Goal: Task Accomplishment & Management: Manage account settings

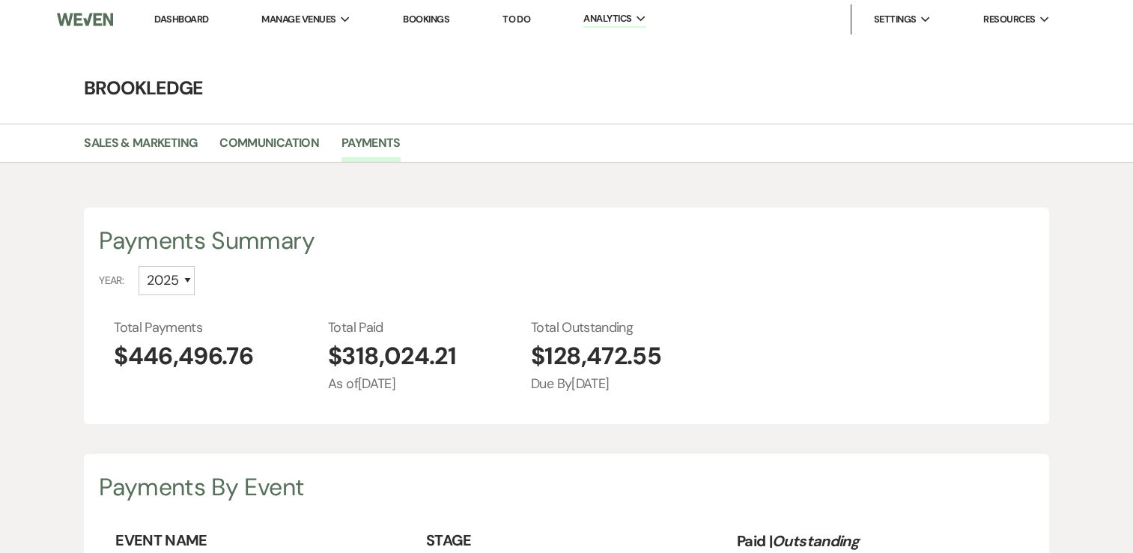
select select "2025"
click at [196, 20] on link "Dashboard" at bounding box center [181, 19] width 54 height 13
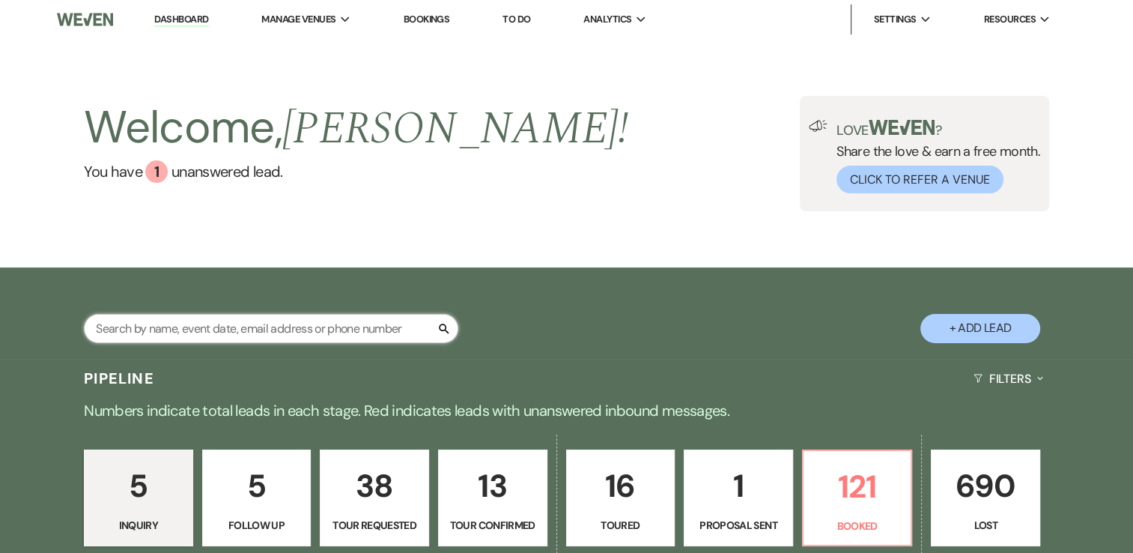
click at [316, 323] on input "text" at bounding box center [271, 328] width 374 height 29
type input "pa"
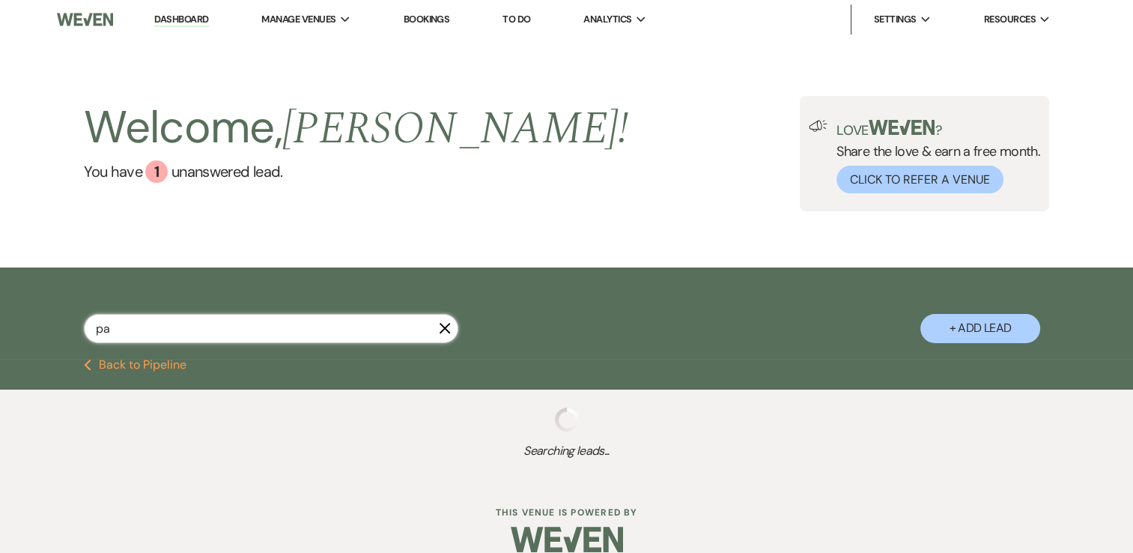
select select "2"
select select "5"
select select "8"
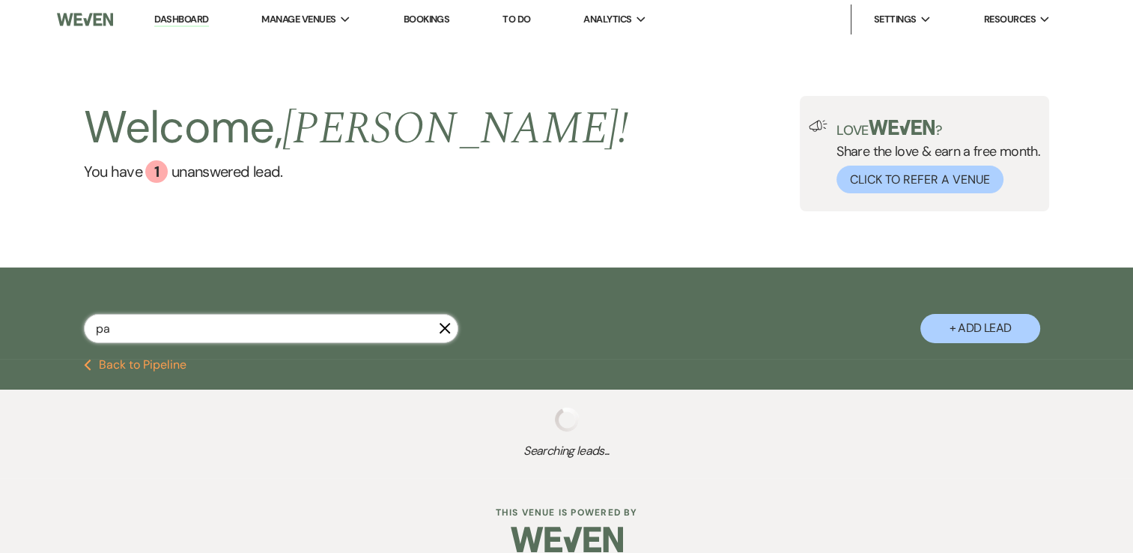
select select "5"
select select "8"
select select "5"
select select "8"
select select "5"
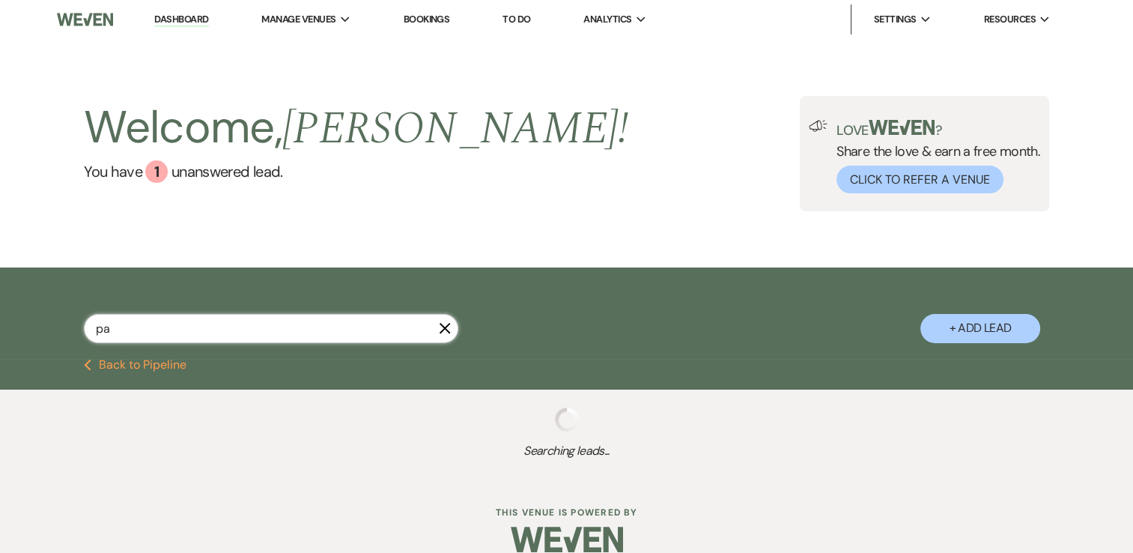
select select "8"
select select "5"
select select "8"
select select "5"
select select "8"
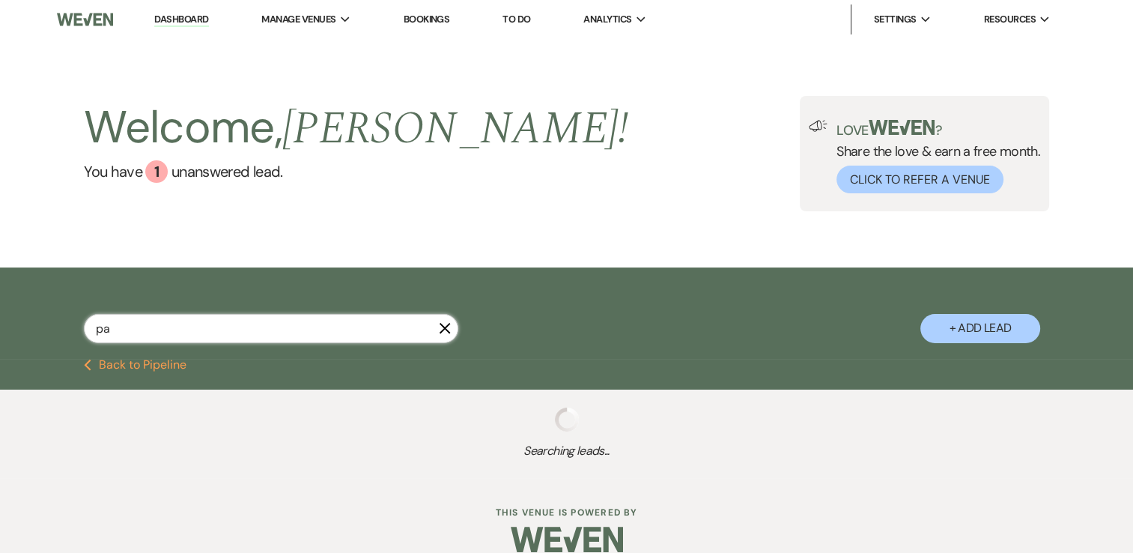
select select "7"
select select "8"
select select "5"
select select "8"
select select "1"
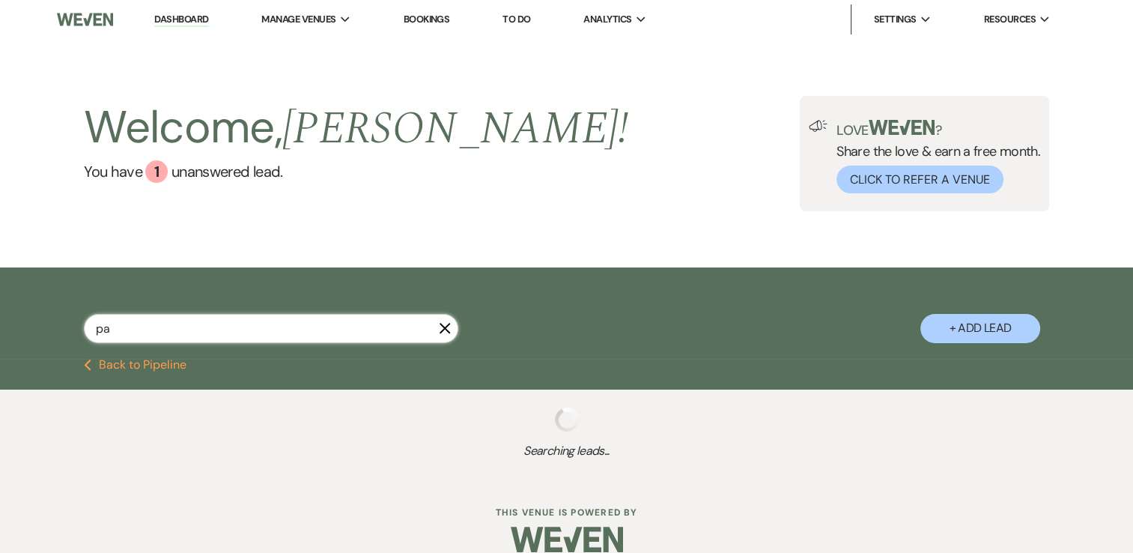
select select "8"
select select "5"
select select "8"
select select "5"
select select "8"
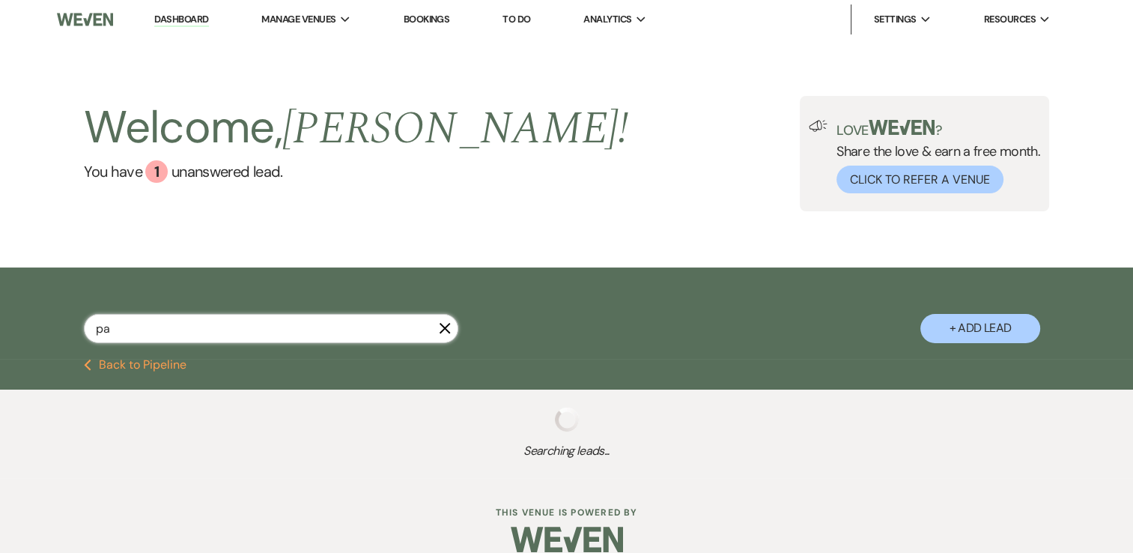
select select "5"
select select "8"
select select "4"
select select "8"
select select "11"
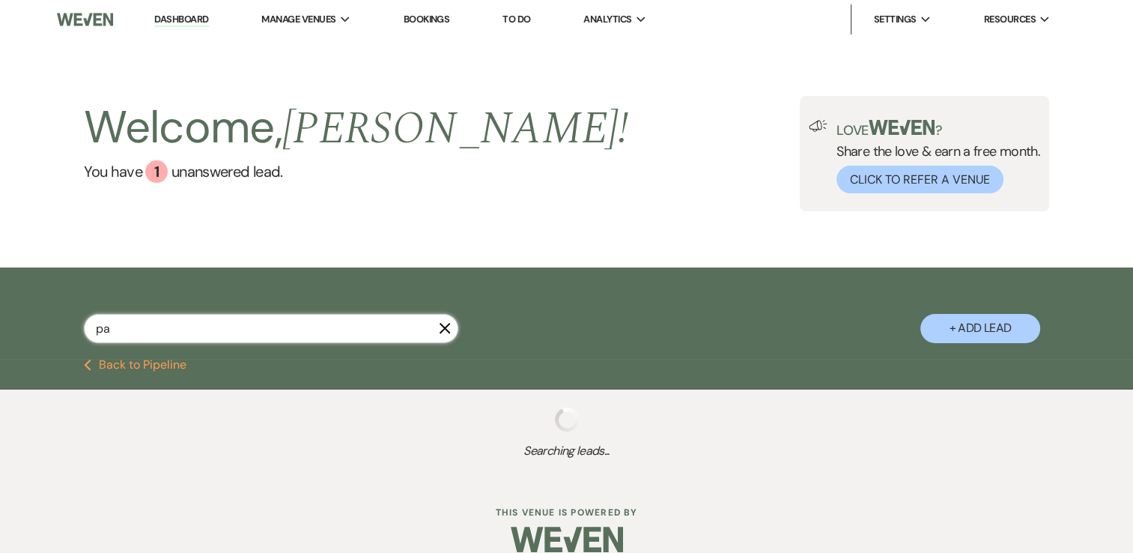
select select "8"
select select "5"
select select "8"
select select "5"
select select "8"
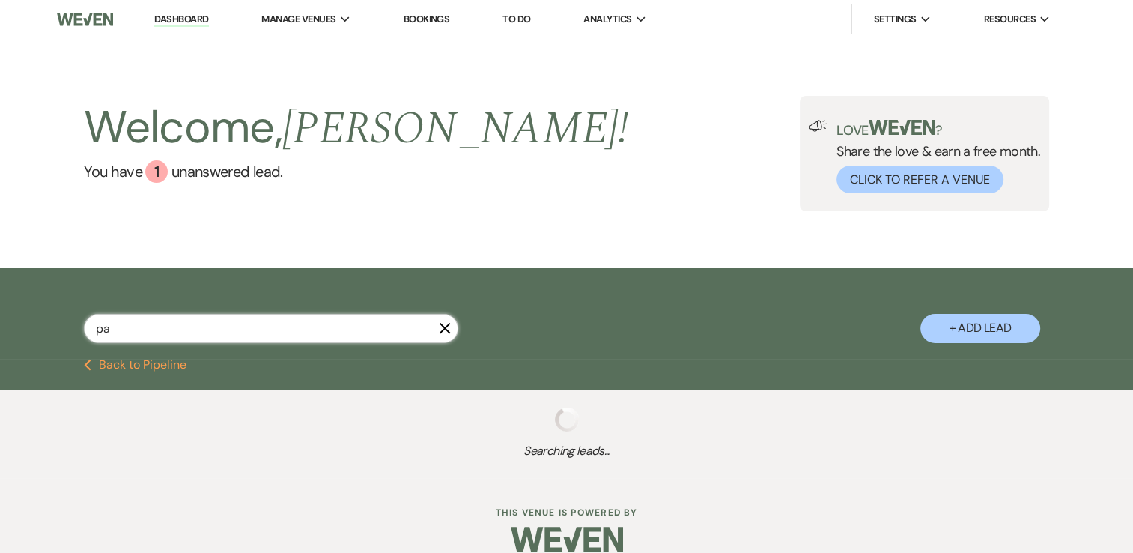
select select "5"
select select "8"
select select "5"
select select "8"
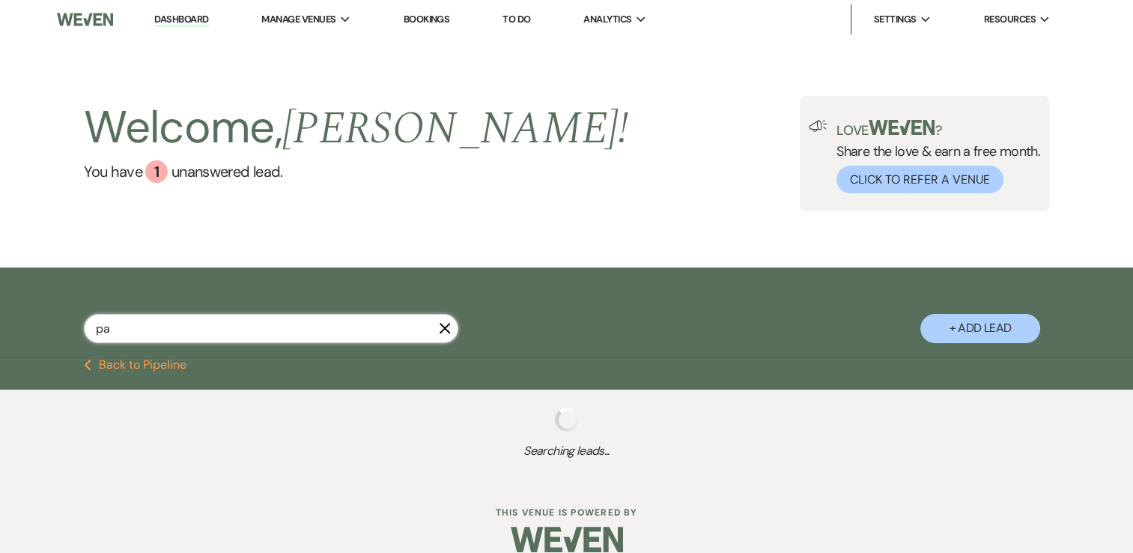
select select "8"
select select "5"
select select "8"
select select "5"
select select "8"
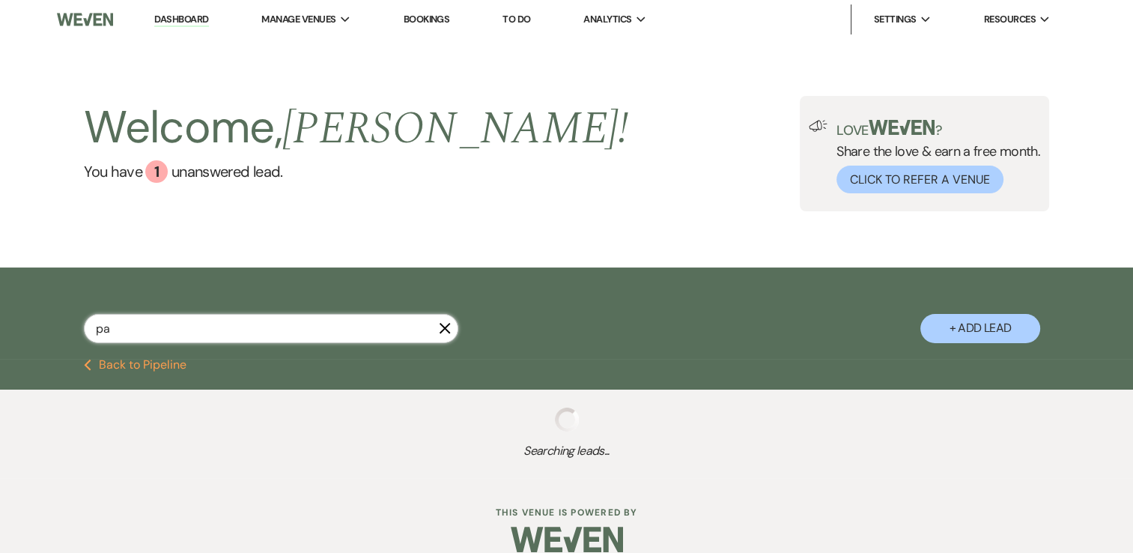
select select "5"
select select "8"
select select "5"
select select "8"
select select "5"
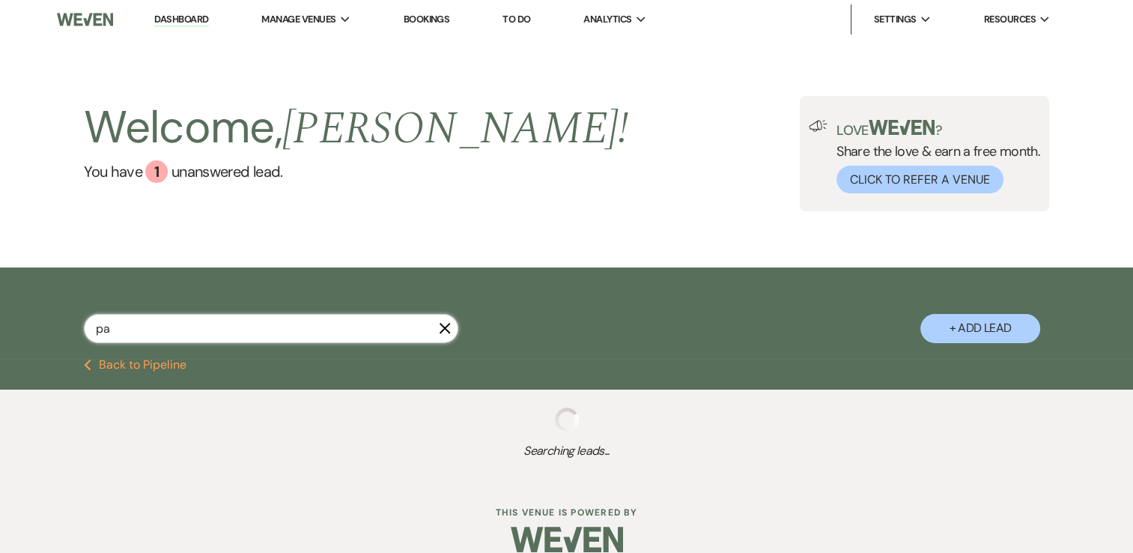
select select "8"
select select "5"
select select "8"
select select "5"
select select "8"
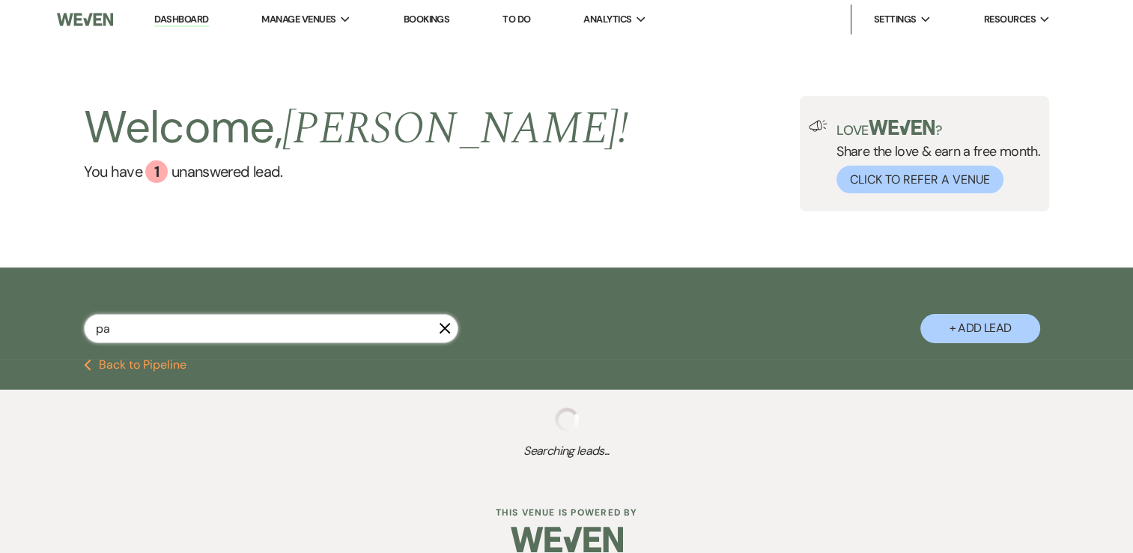
select select "1"
select select "8"
select select "5"
select select "8"
select select "10"
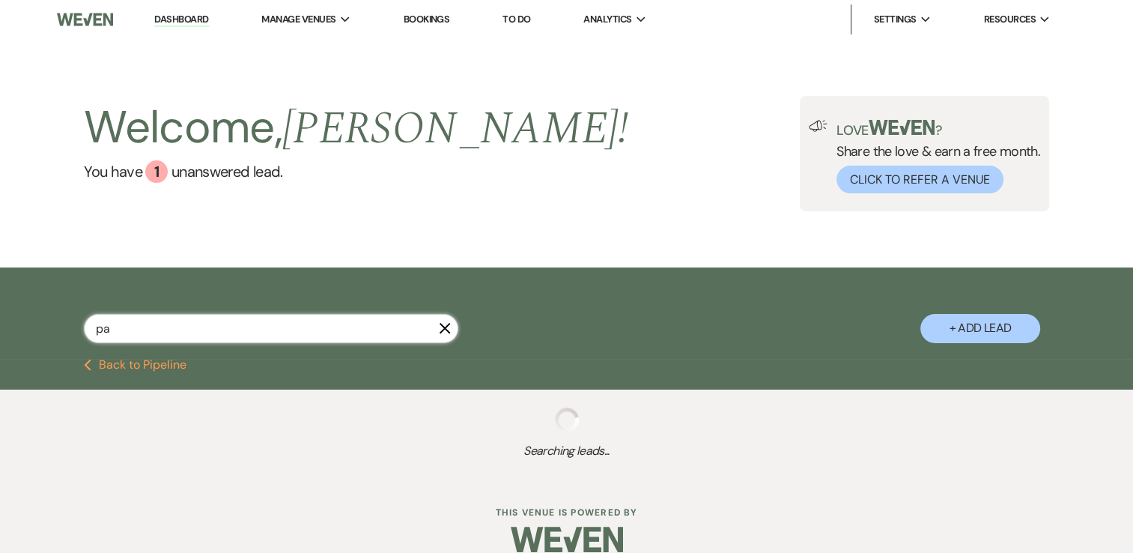
select select "8"
select select "1"
select select "8"
select select "4"
select select "8"
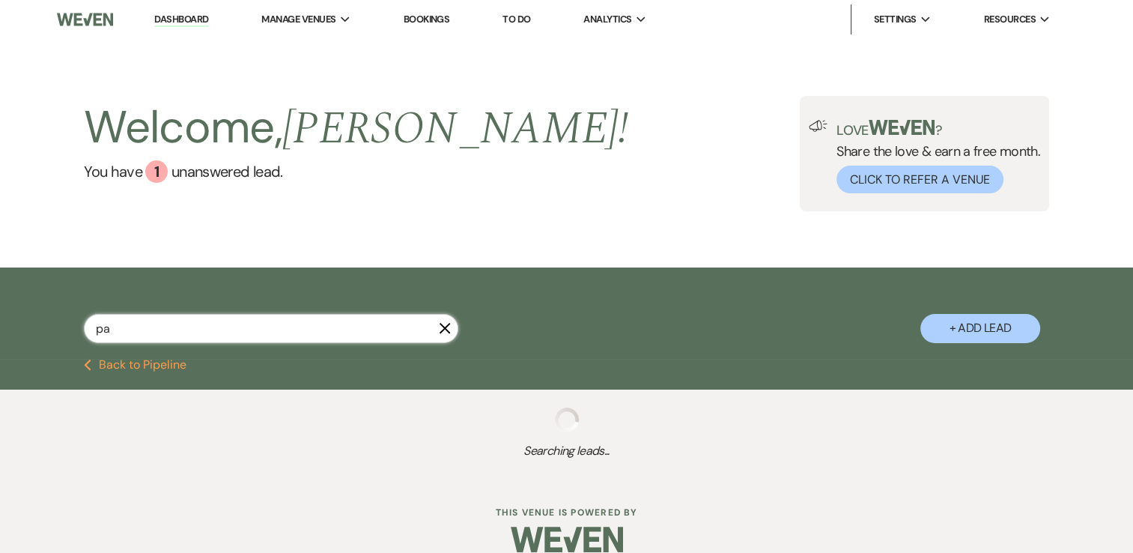
select select "5"
select select "8"
select select "3"
select select "8"
select select "1"
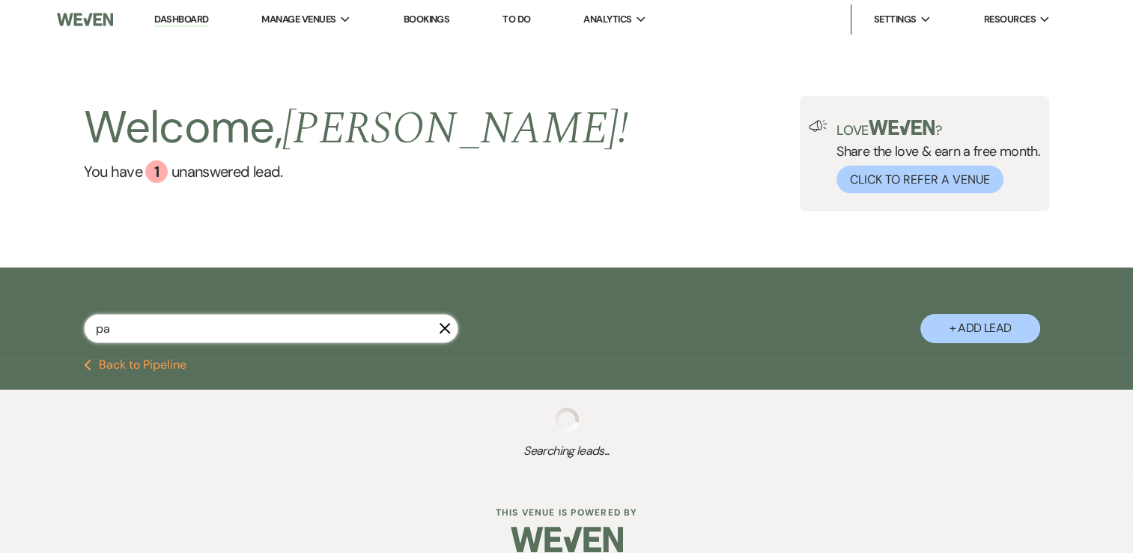
select select "8"
select select "7"
select select "8"
select select "5"
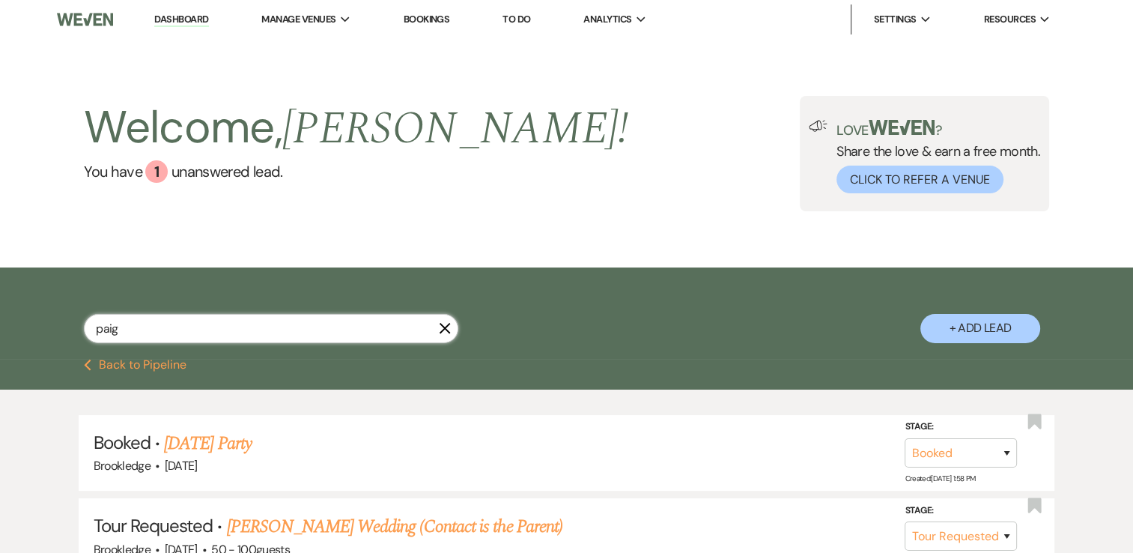
type input "paige"
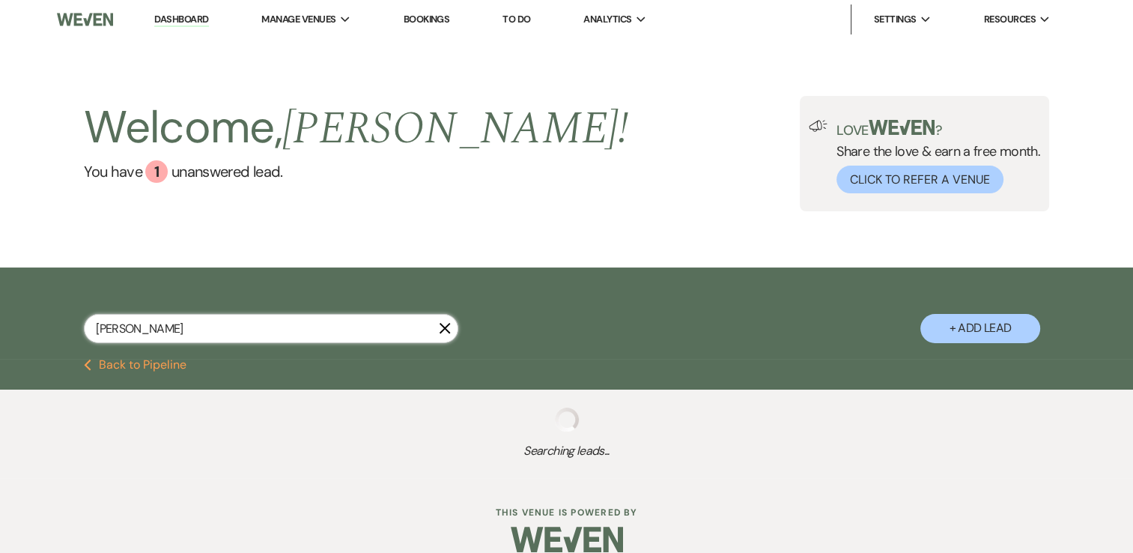
select select "8"
select select "11"
select select "8"
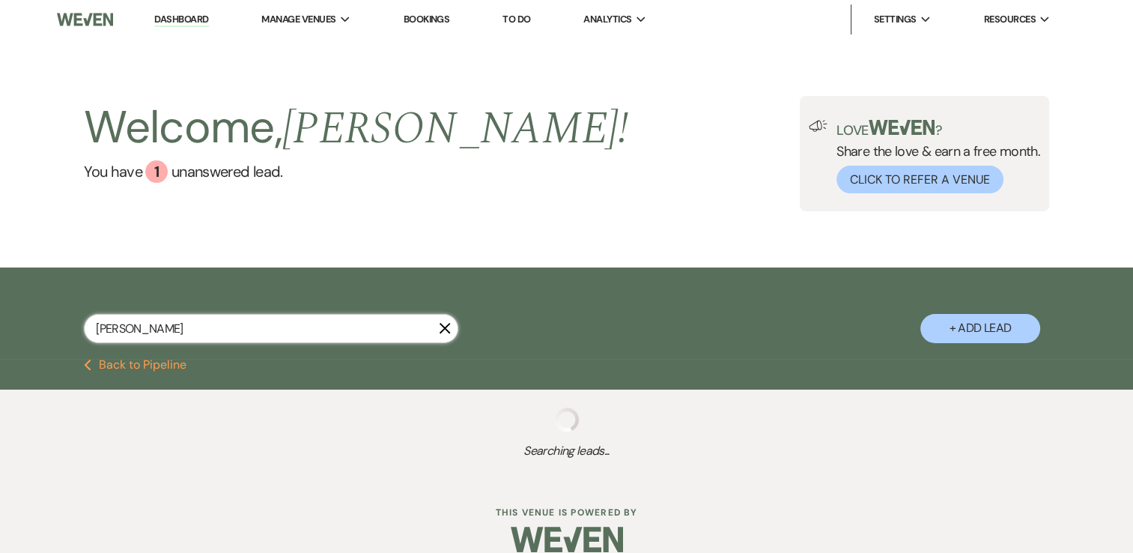
select select "5"
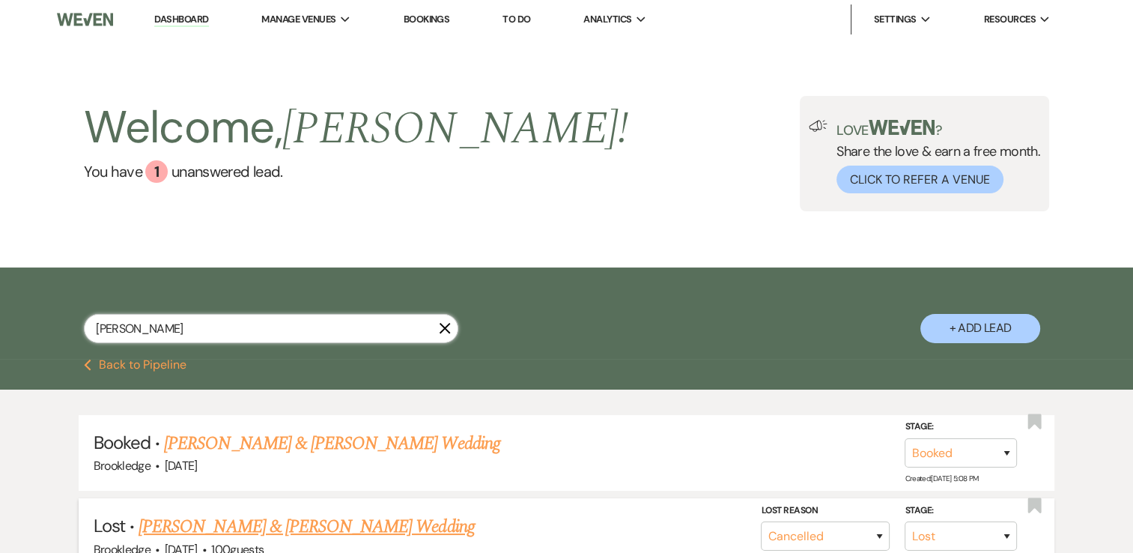
type input "paige"
click at [318, 525] on link "Zach Gillis & Paige Brink's Wedding" at bounding box center [306, 526] width 335 height 27
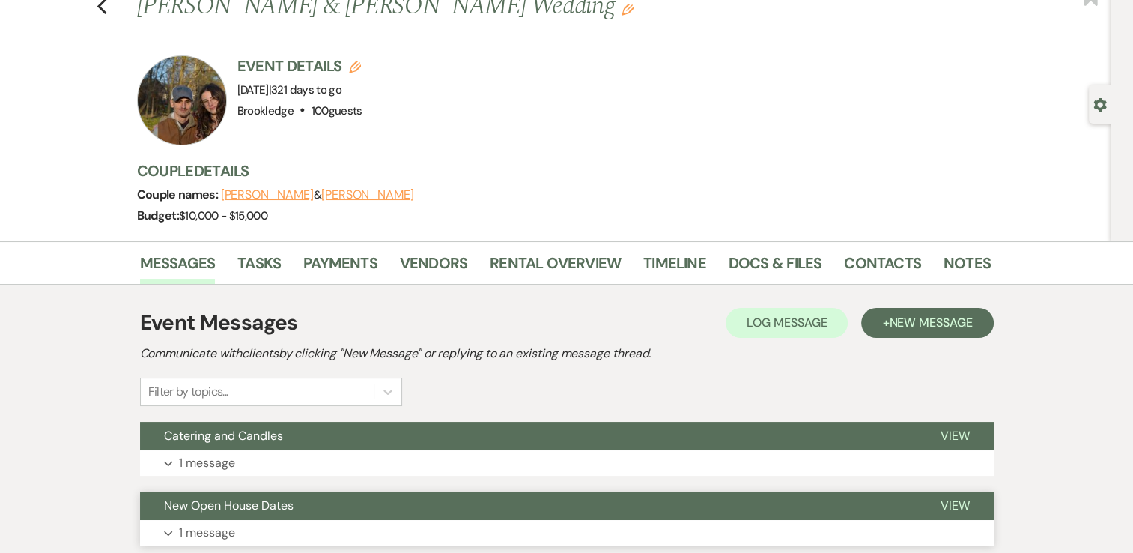
scroll to position [75, 0]
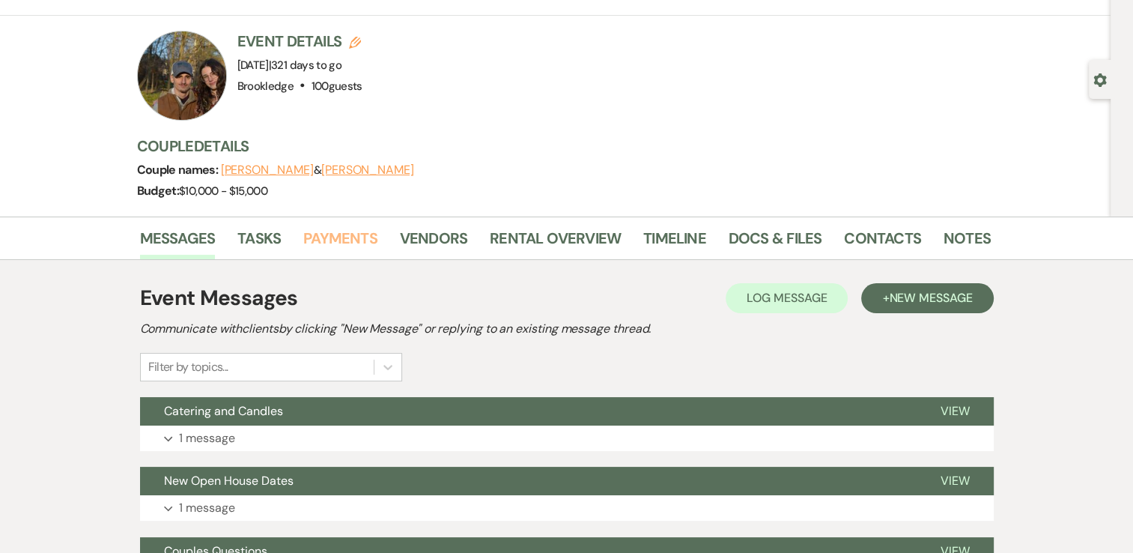
click at [342, 228] on link "Payments" at bounding box center [340, 242] width 74 height 33
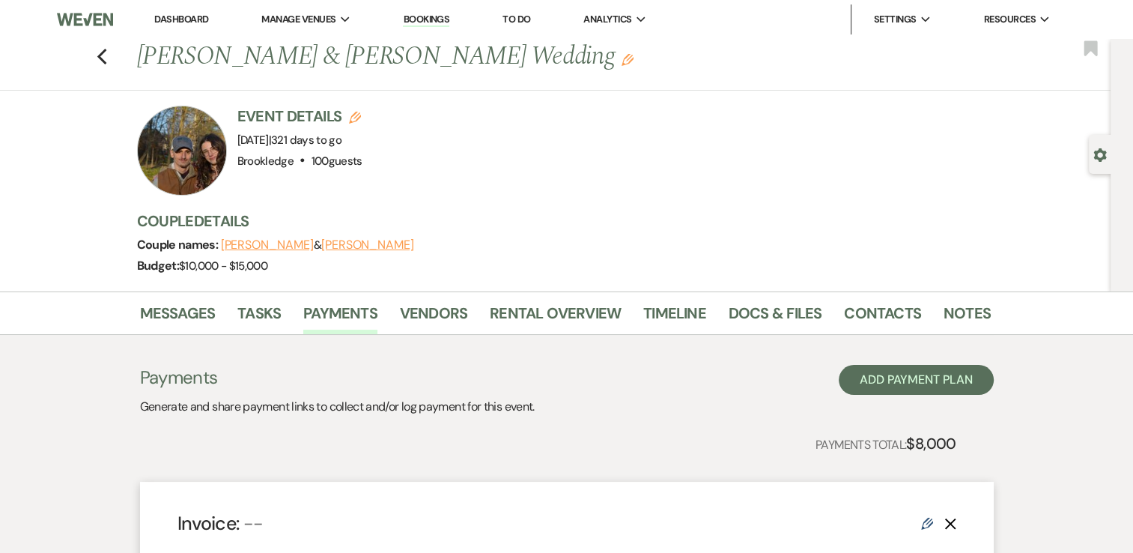
click at [186, 23] on link "Dashboard" at bounding box center [181, 19] width 54 height 13
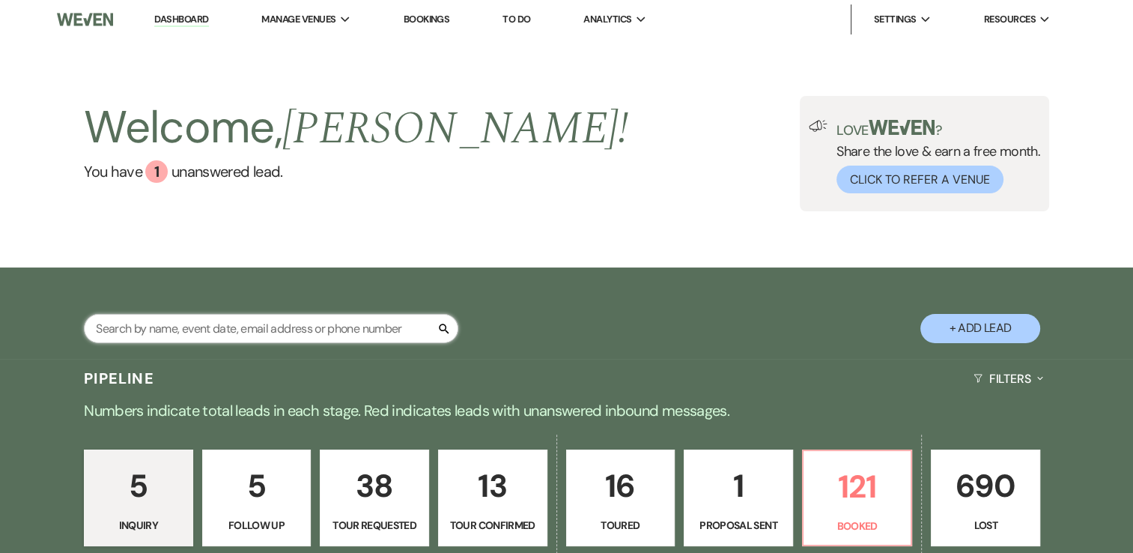
click at [321, 329] on input "text" at bounding box center [271, 328] width 374 height 29
type input "aubreigh"
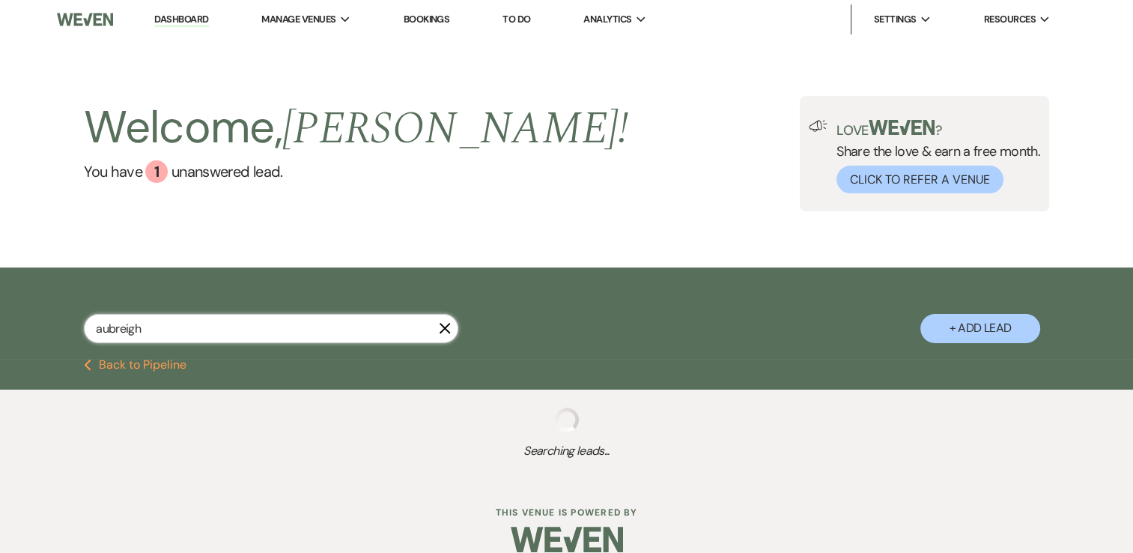
select select "8"
select select "11"
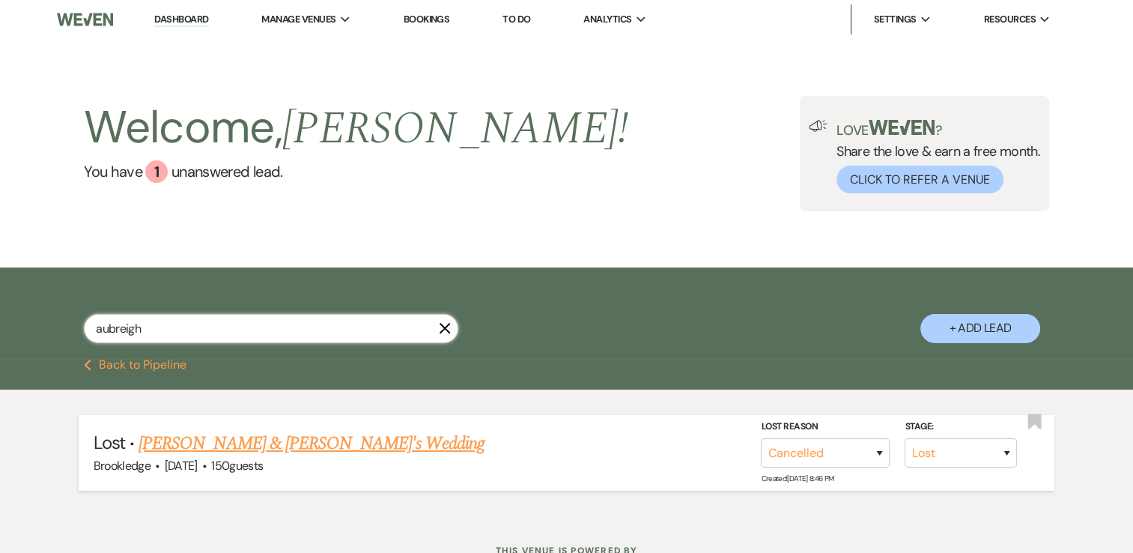
type input "aubreigh"
click at [222, 449] on link "Aubreigh & Nicholas's Wedding" at bounding box center [312, 443] width 346 height 27
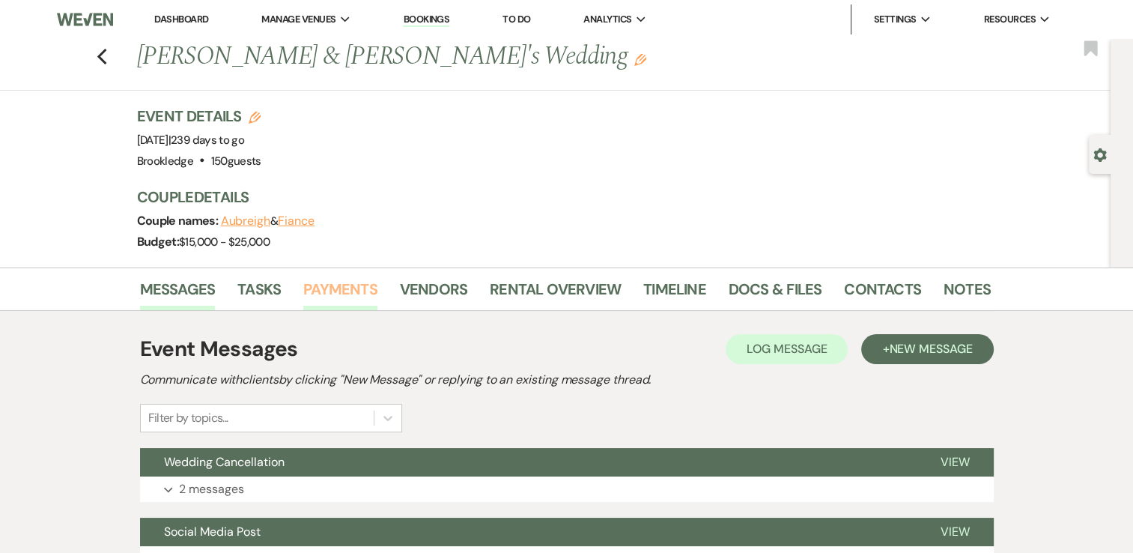
click at [344, 291] on link "Payments" at bounding box center [340, 293] width 74 height 33
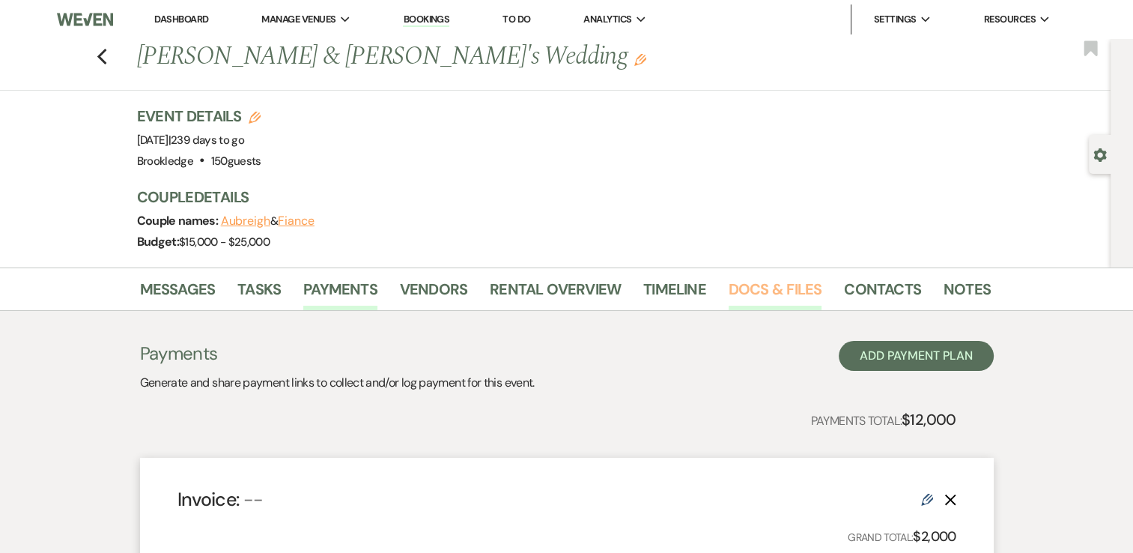
click at [793, 285] on link "Docs & Files" at bounding box center [775, 293] width 93 height 33
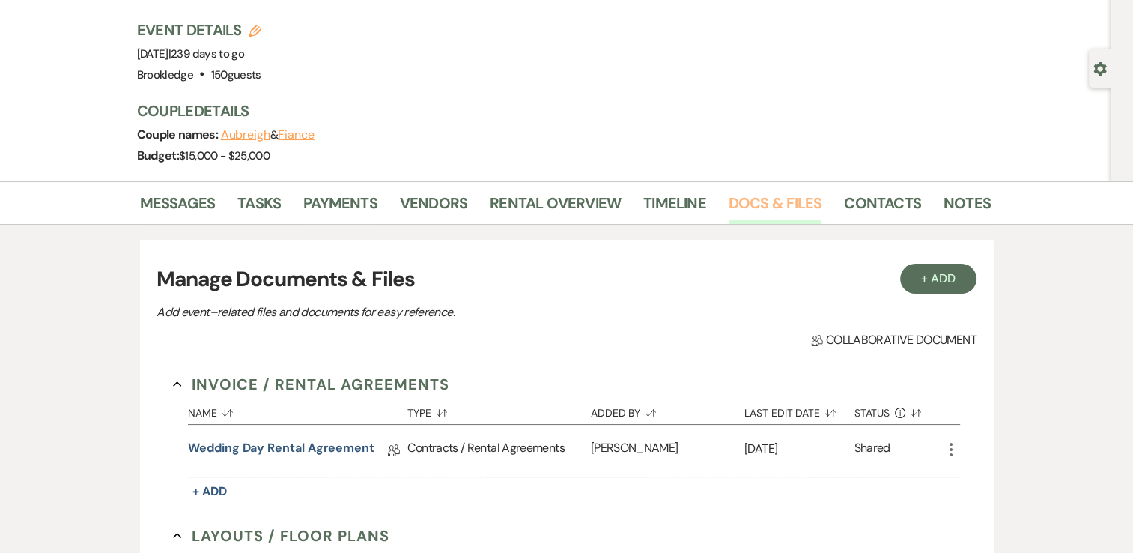
scroll to position [225, 0]
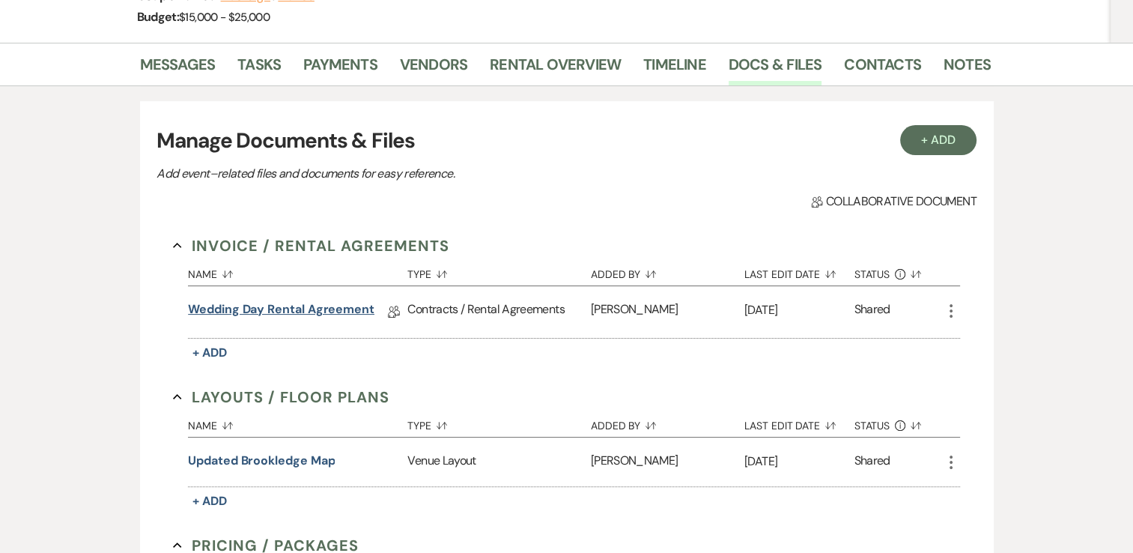
click at [291, 307] on link "Wedding Day Rental Agreement" at bounding box center [281, 311] width 186 height 23
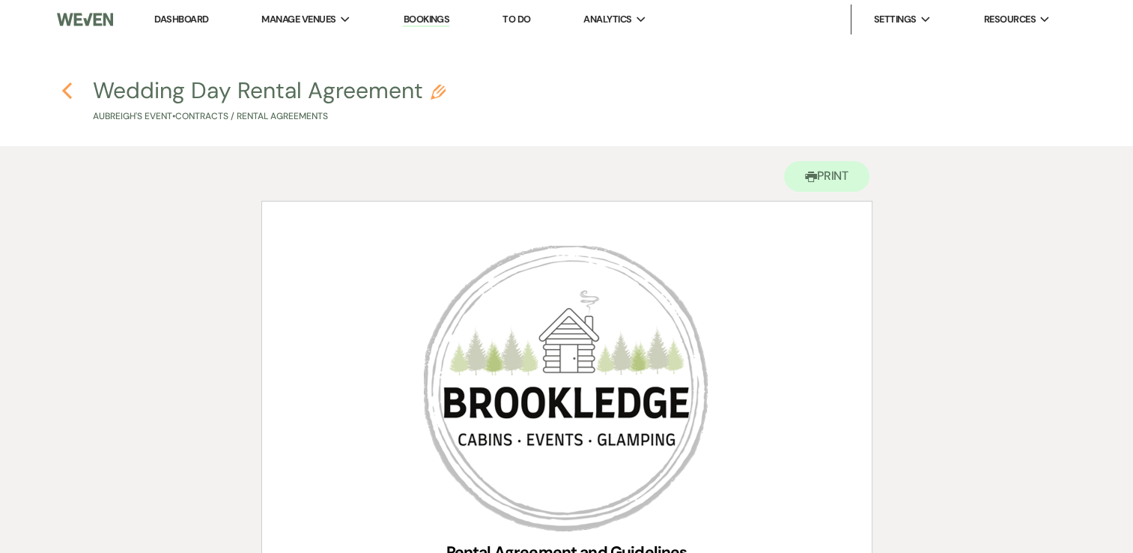
click at [67, 89] on icon "Previous" at bounding box center [66, 91] width 11 height 18
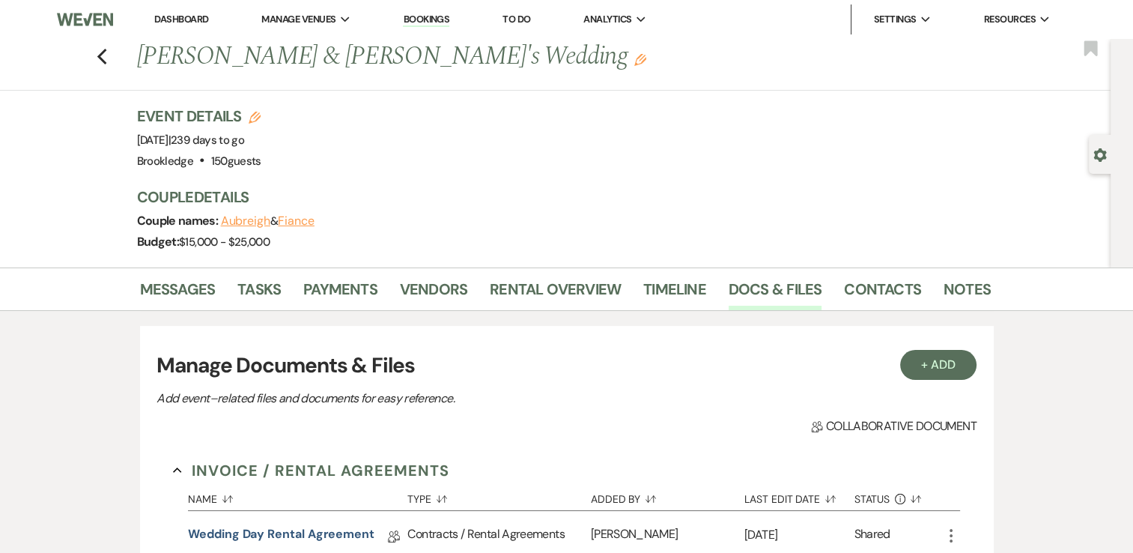
scroll to position [225, 0]
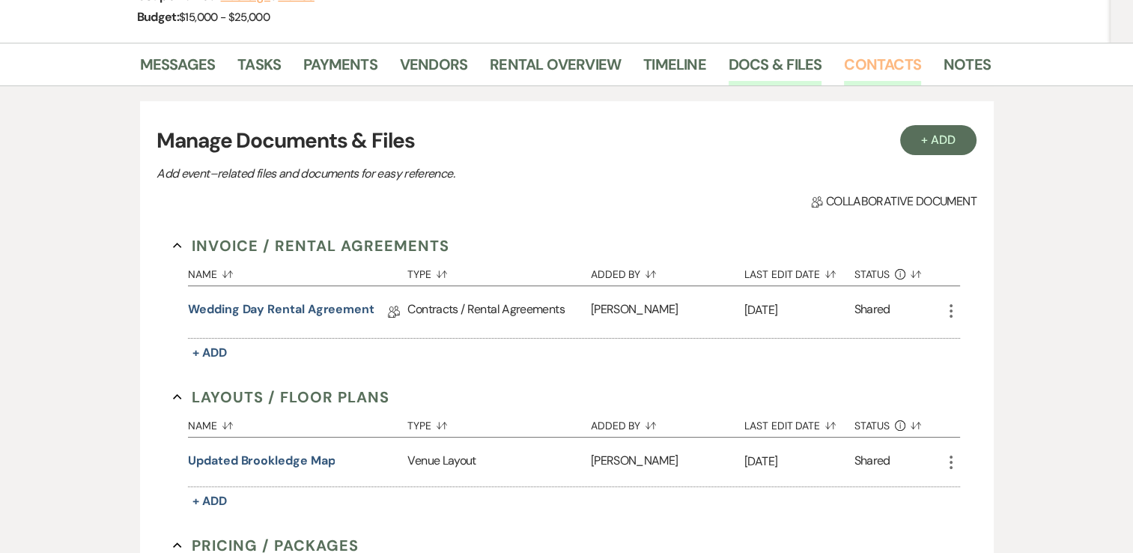
click at [868, 64] on link "Contacts" at bounding box center [882, 68] width 77 height 33
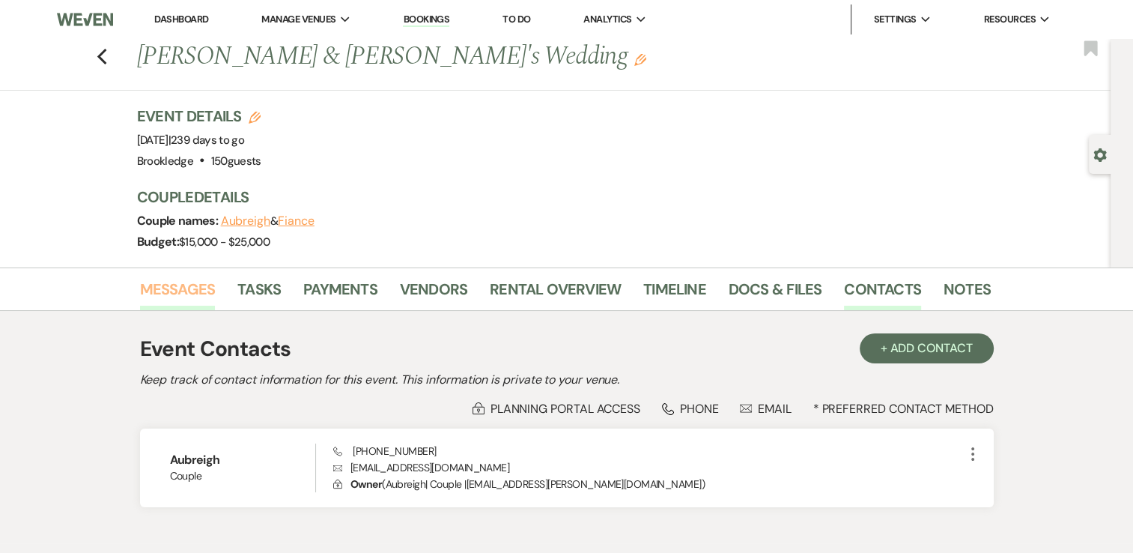
click at [198, 288] on link "Messages" at bounding box center [178, 293] width 76 height 33
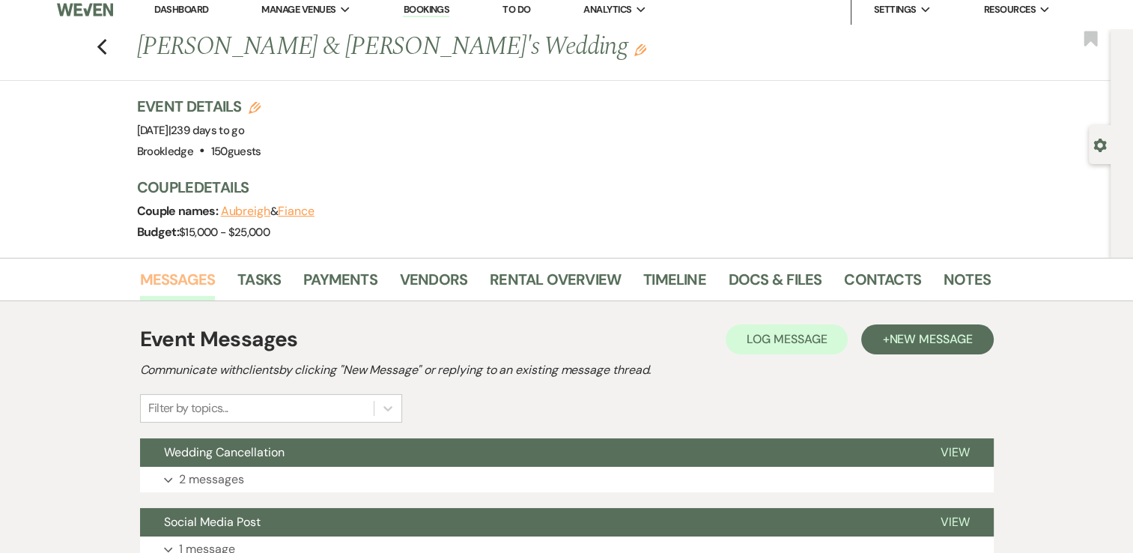
scroll to position [150, 0]
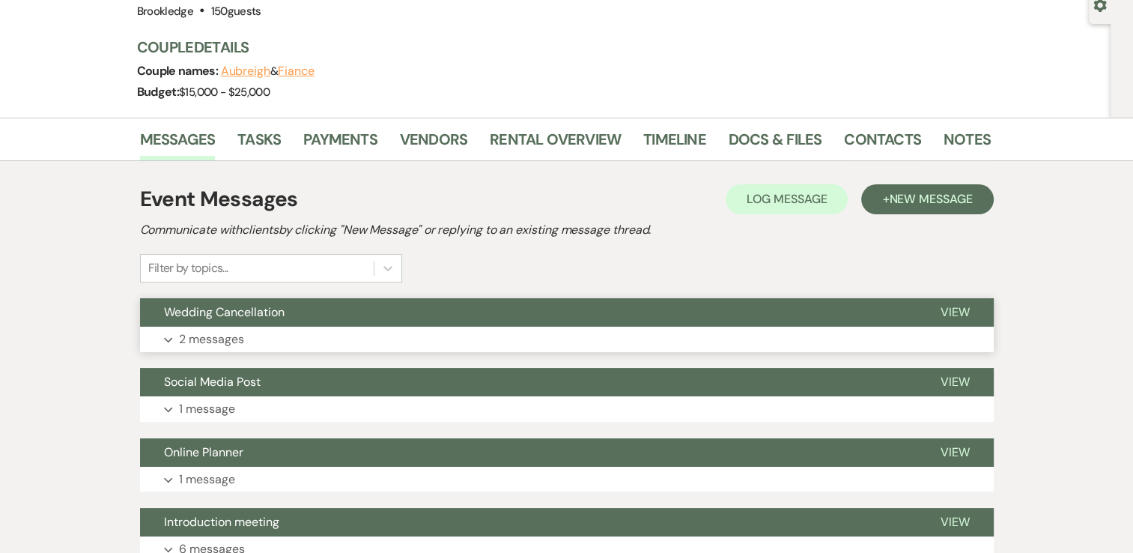
click at [237, 346] on p "2 messages" at bounding box center [211, 338] width 65 height 19
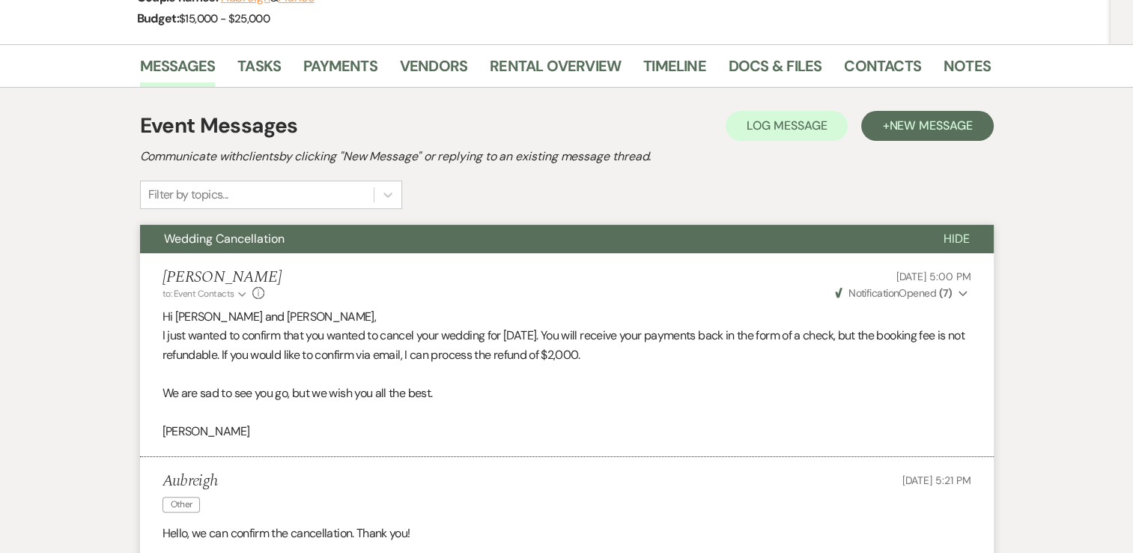
scroll to position [0, 0]
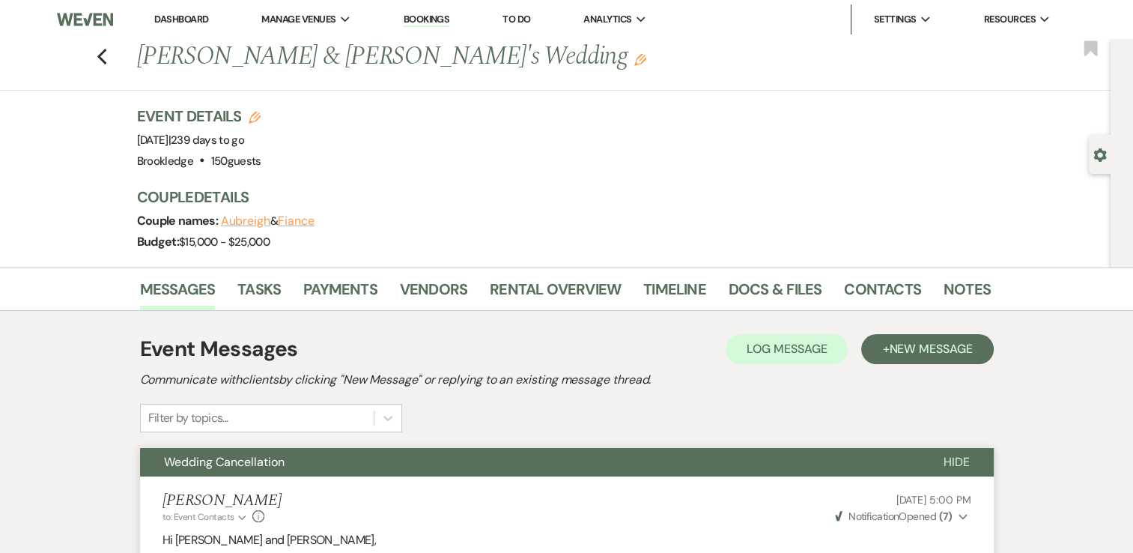
click at [192, 22] on link "Dashboard" at bounding box center [181, 19] width 54 height 13
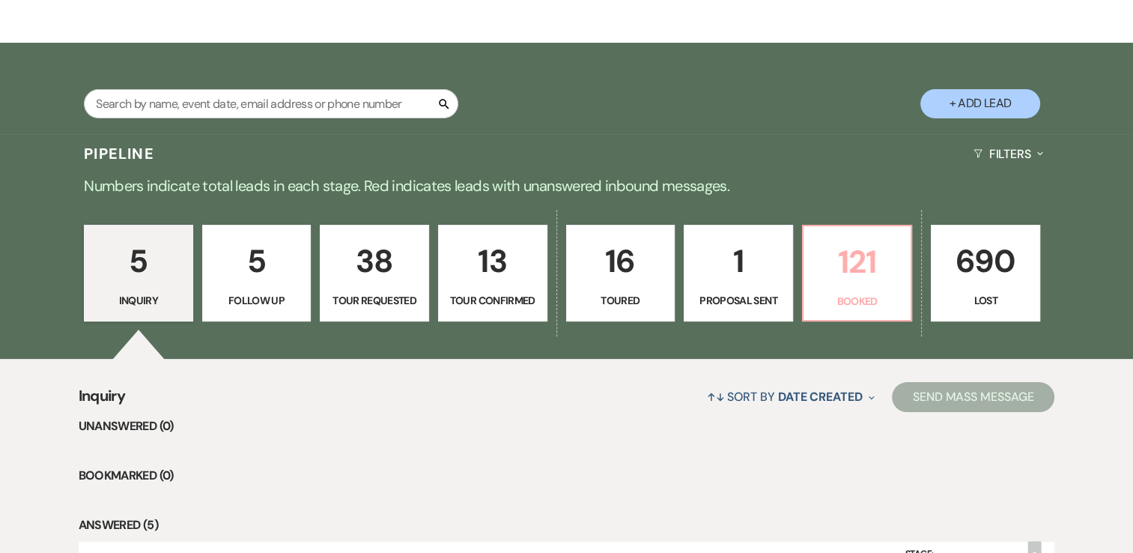
click at [857, 270] on p "121" at bounding box center [857, 262] width 90 height 50
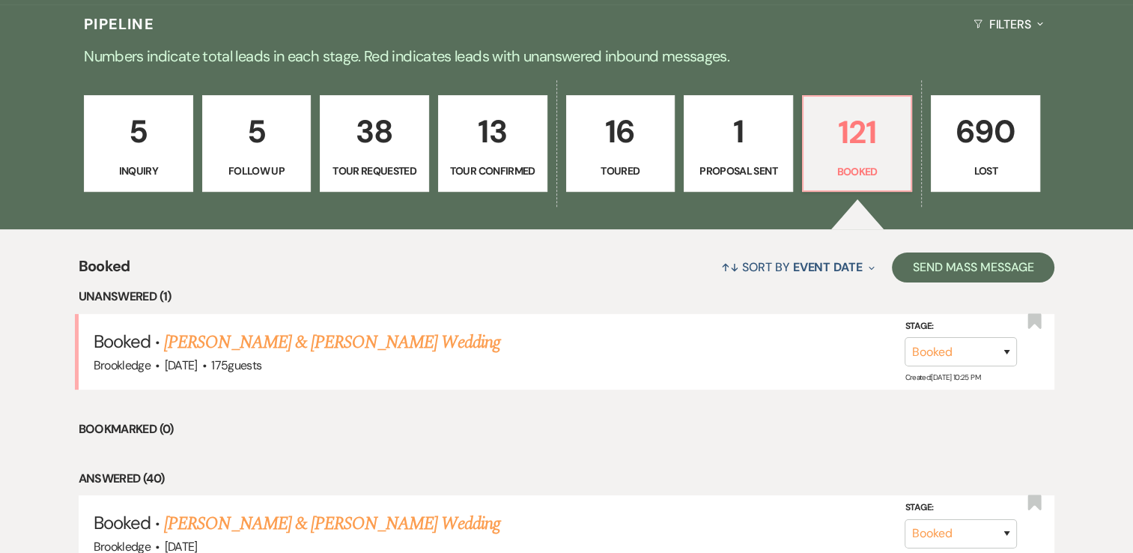
scroll to position [449, 0]
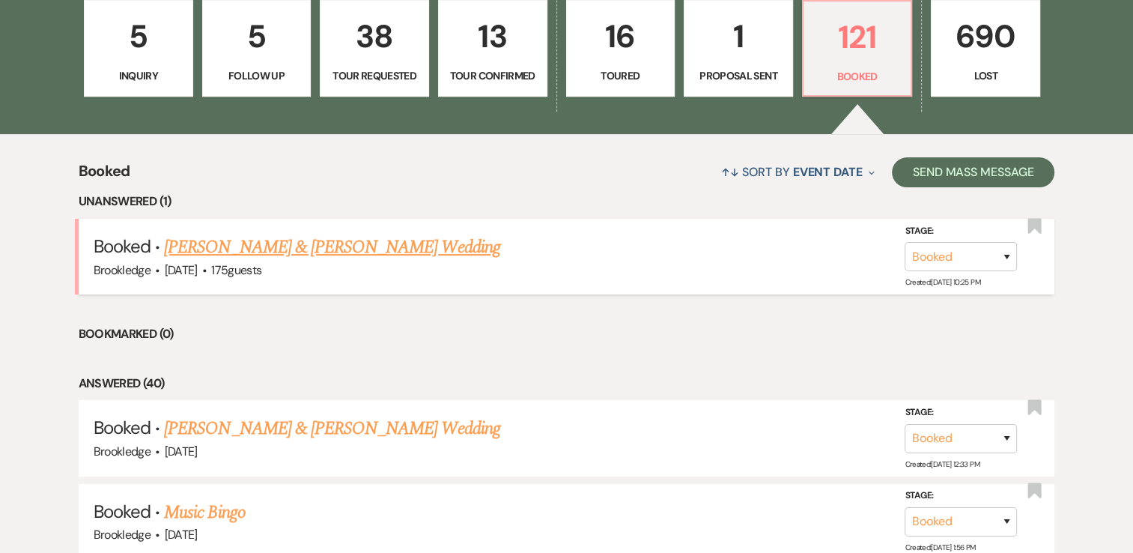
click at [333, 250] on link "Benjamin Firlit & Rylie Murray's Wedding" at bounding box center [331, 247] width 335 height 27
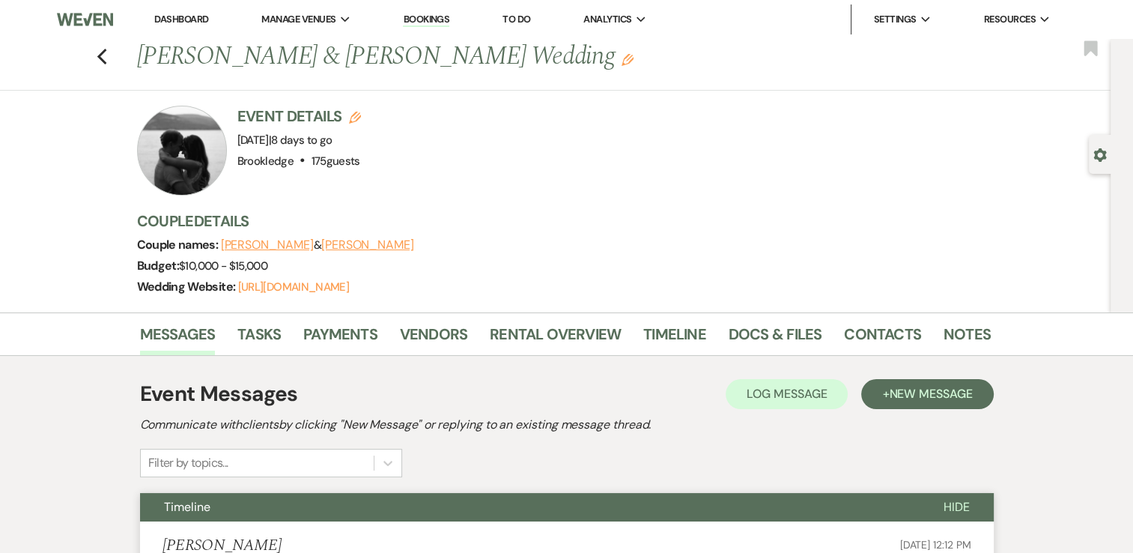
click at [165, 19] on link "Dashboard" at bounding box center [181, 19] width 54 height 13
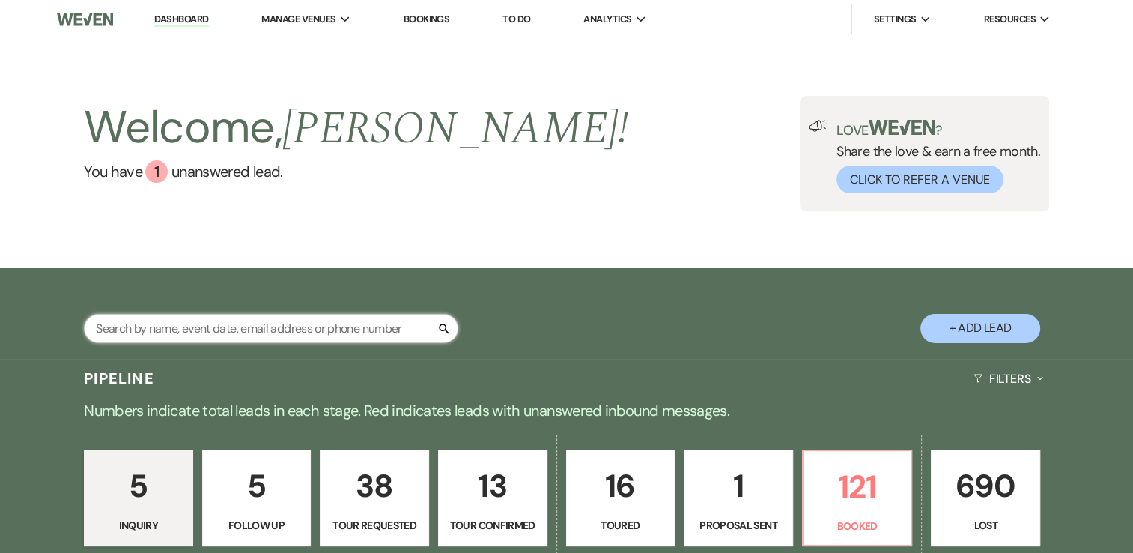
click at [322, 335] on input "text" at bounding box center [271, 328] width 374 height 29
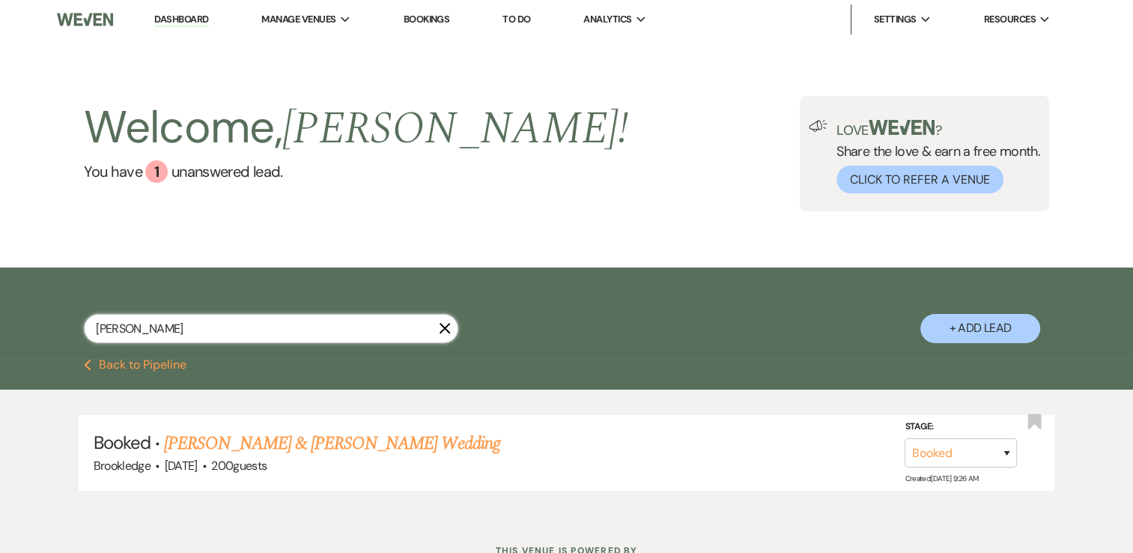
type input "[PERSON_NAME]"
select select "2"
select select "8"
select select "5"
select select "8"
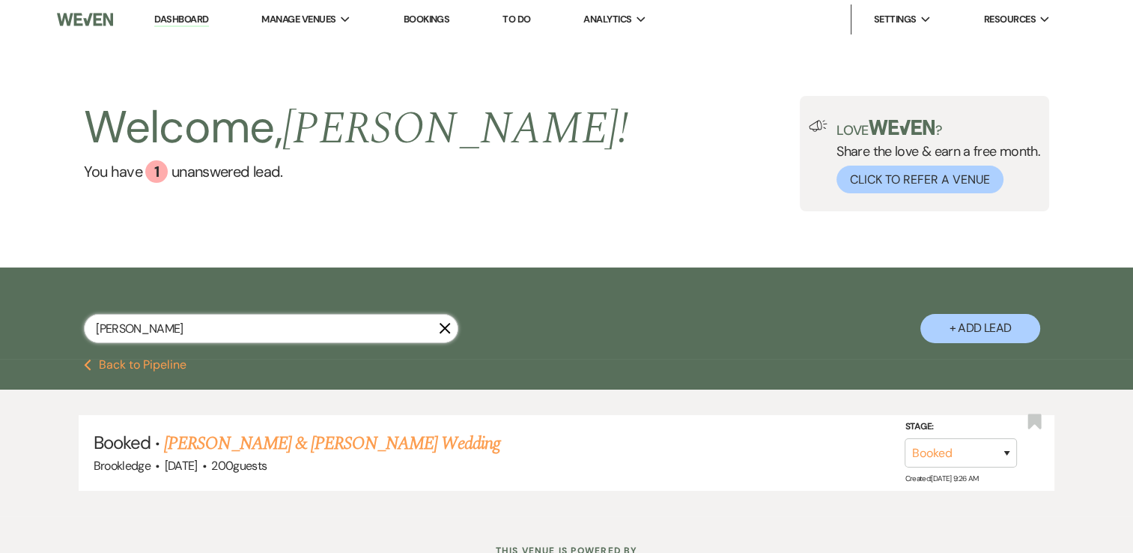
select select "5"
select select "4"
select select "8"
select select "5"
select select "8"
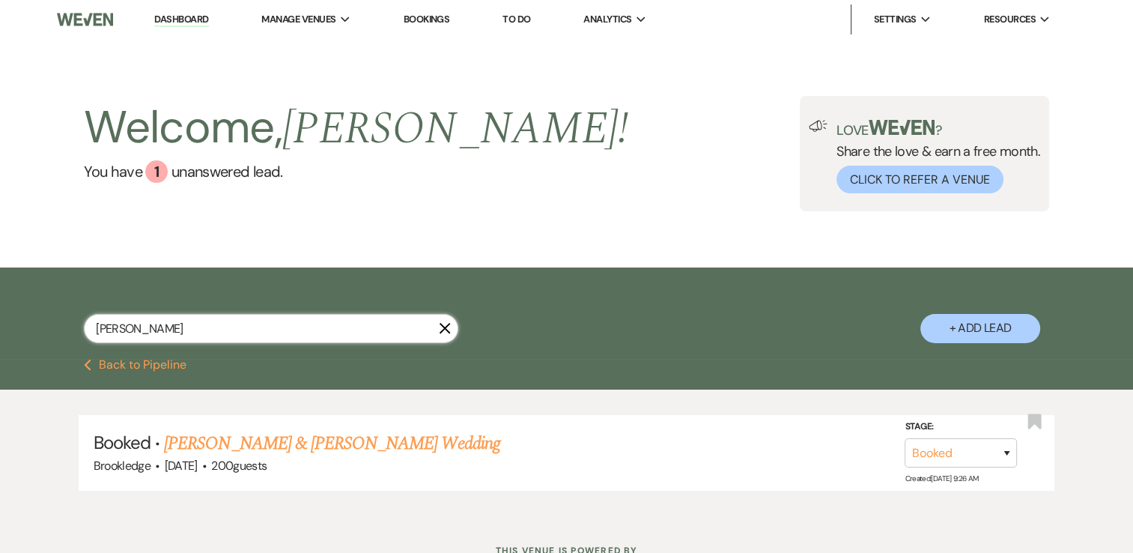
select select "5"
select select "8"
select select "5"
select select "8"
select select "5"
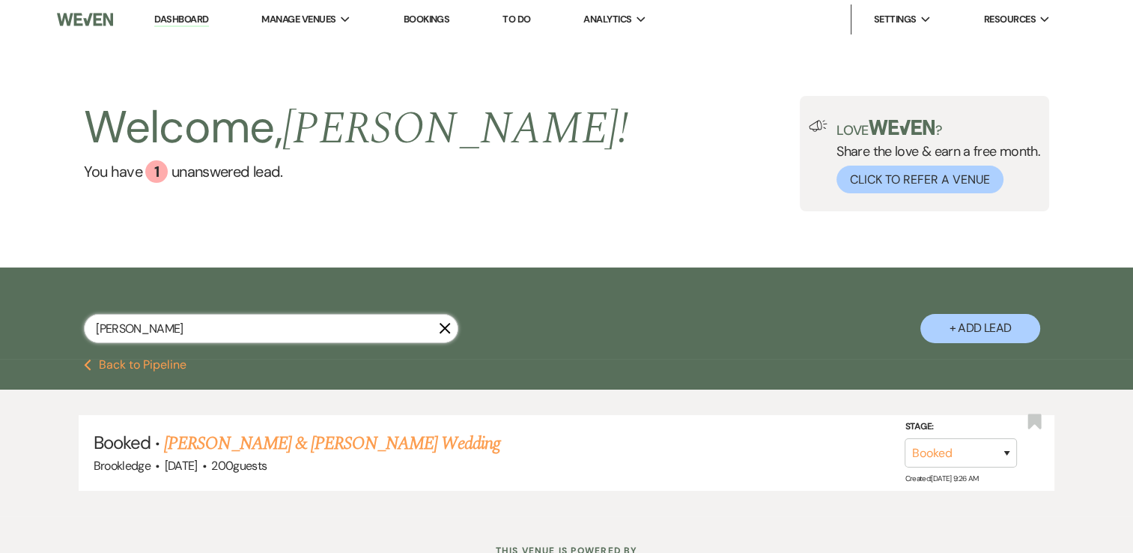
select select "8"
select select "5"
select select "8"
select select "5"
select select "8"
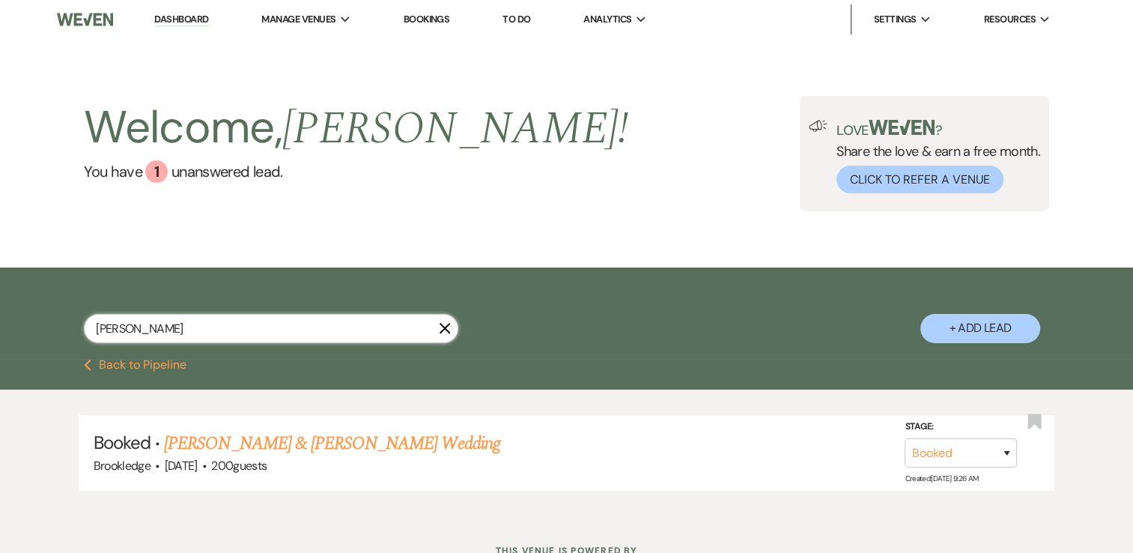
select select "5"
select select "8"
select select "5"
select select "8"
select select "5"
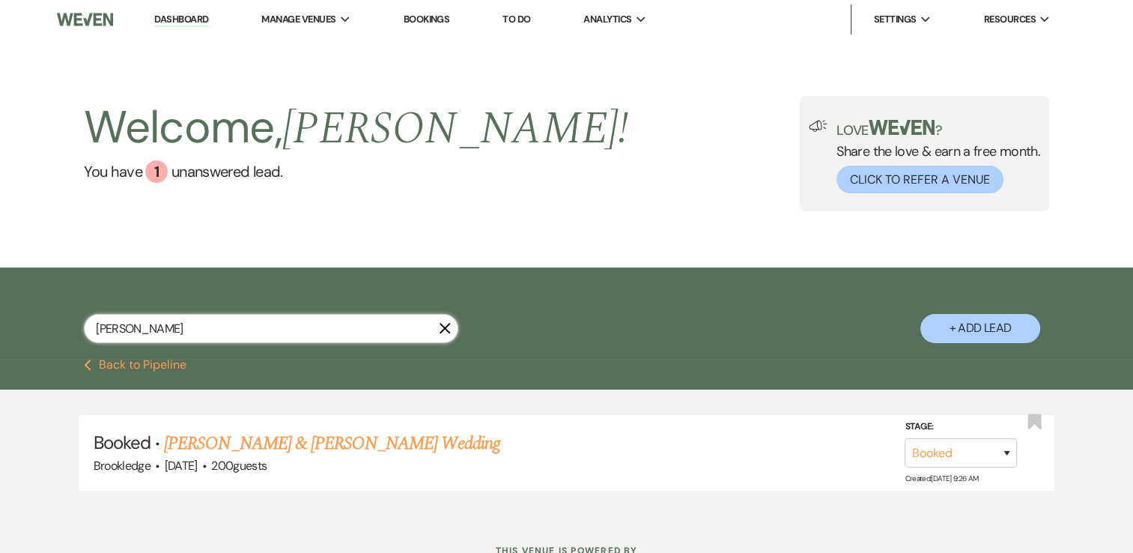
select select "8"
select select "5"
select select "8"
select select "7"
select select "8"
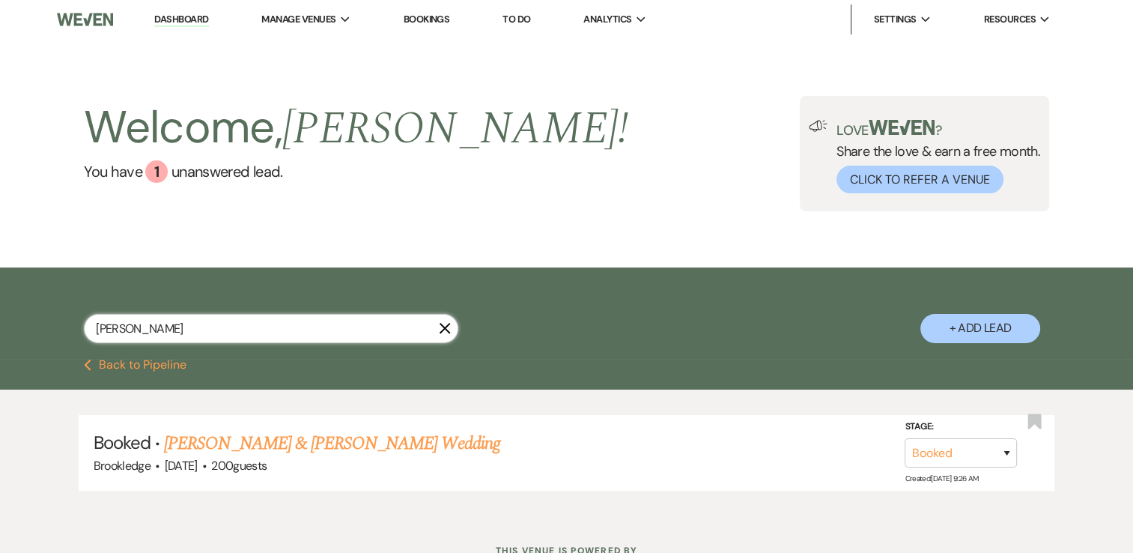
select select "5"
select select "8"
select select "5"
select select "8"
select select "5"
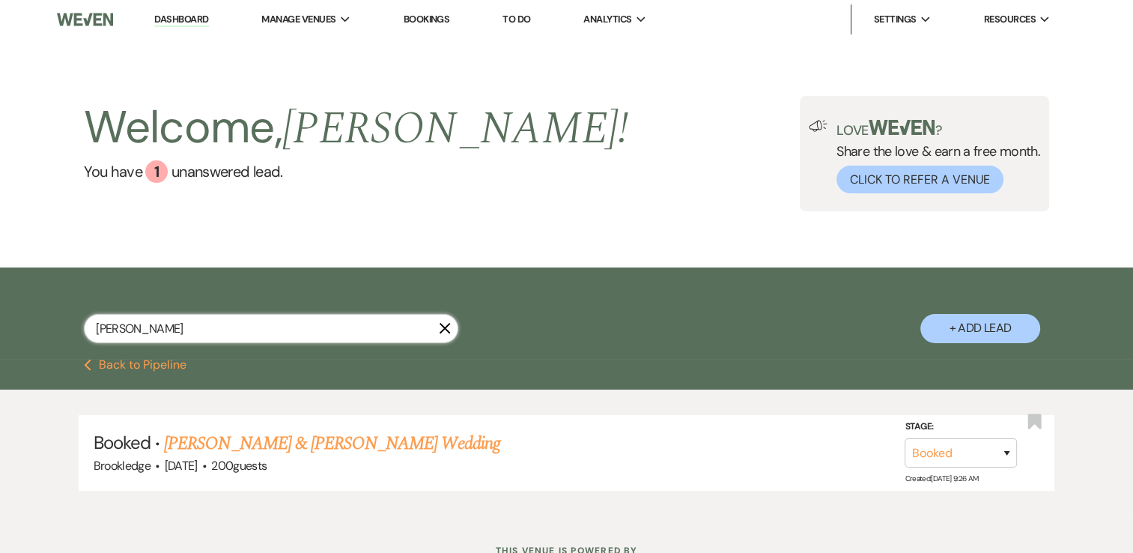
select select "8"
select select "5"
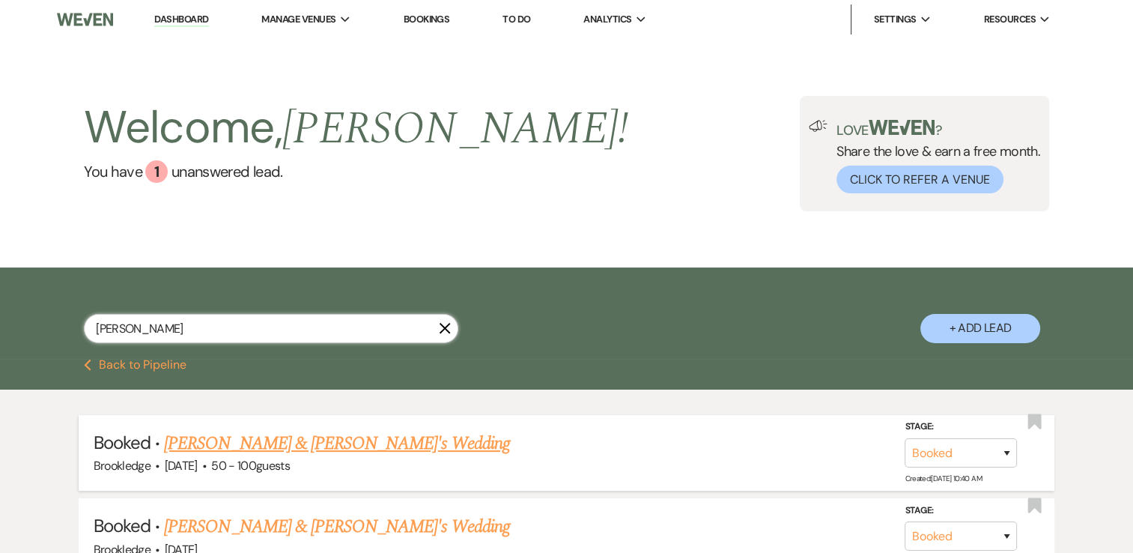
type input "[PERSON_NAME]"
click at [300, 440] on link "[PERSON_NAME] & [PERSON_NAME]'s Wedding" at bounding box center [337, 443] width 346 height 27
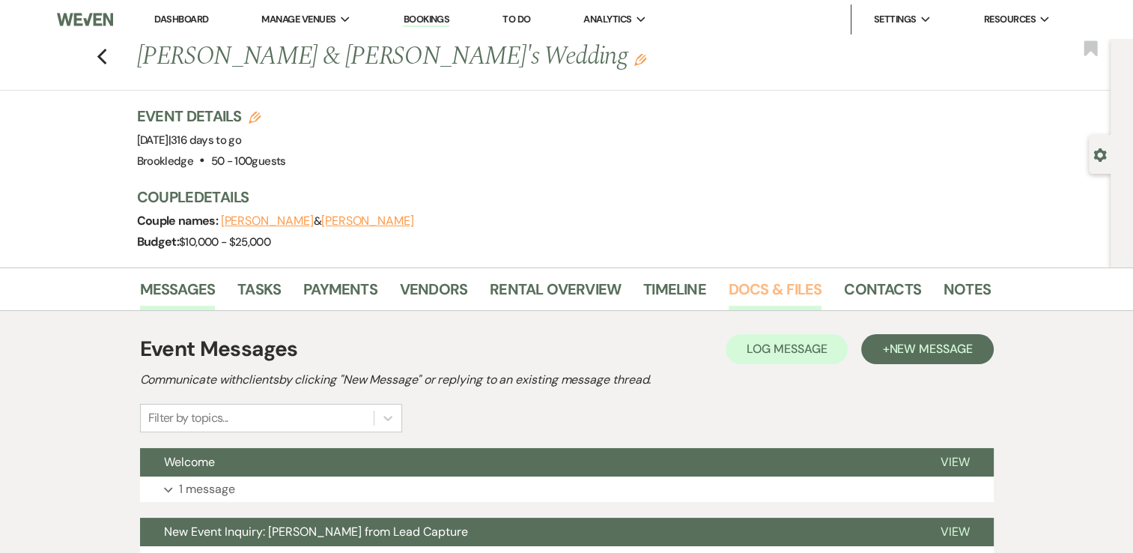
click at [767, 292] on link "Docs & Files" at bounding box center [775, 293] width 93 height 33
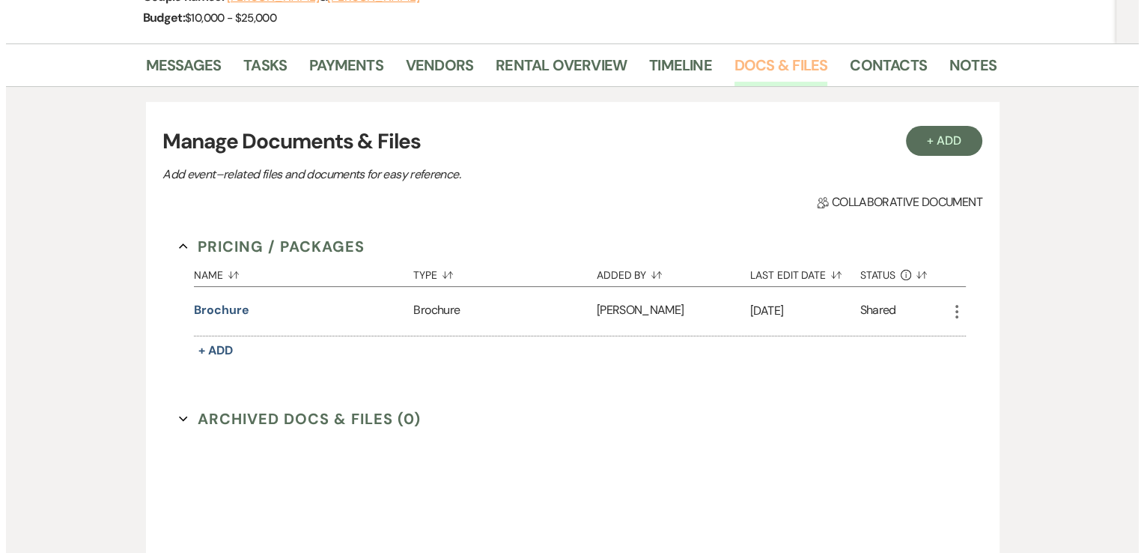
scroll to position [225, 0]
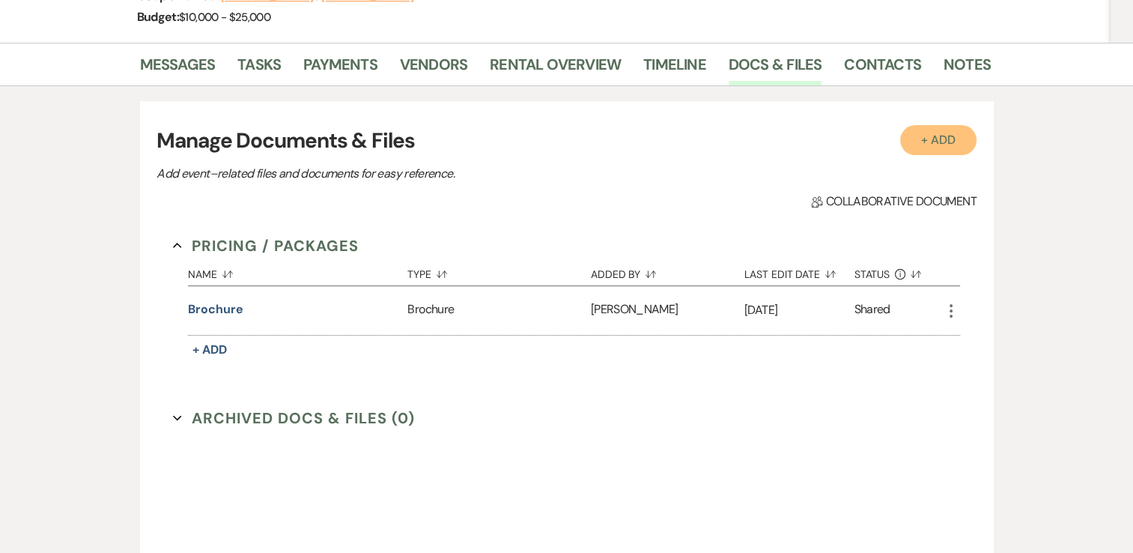
click at [929, 145] on button "+ Add" at bounding box center [938, 140] width 76 height 30
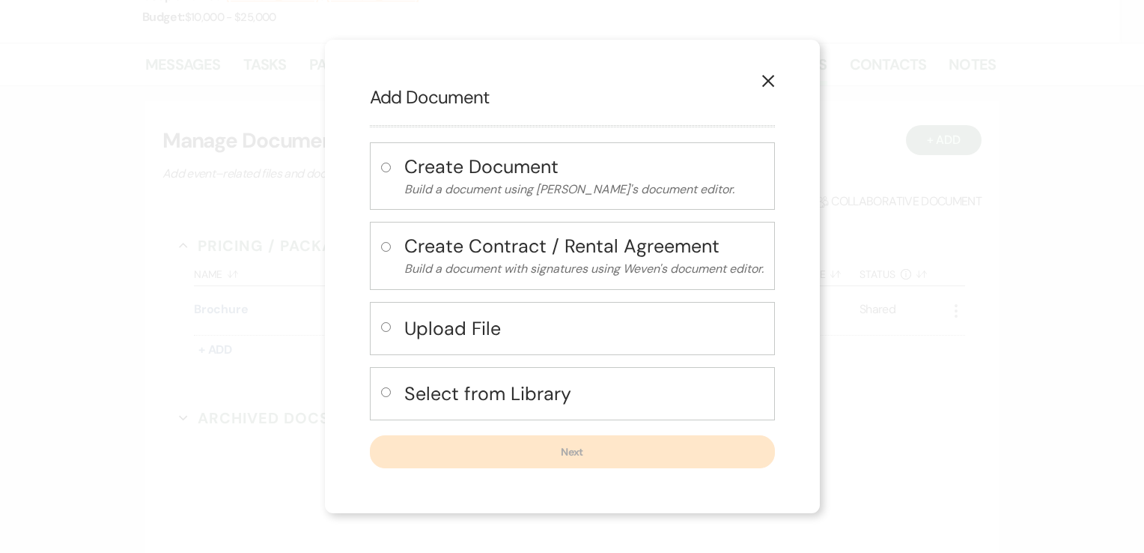
click at [446, 335] on h4 "Upload File" at bounding box center [583, 328] width 359 height 26
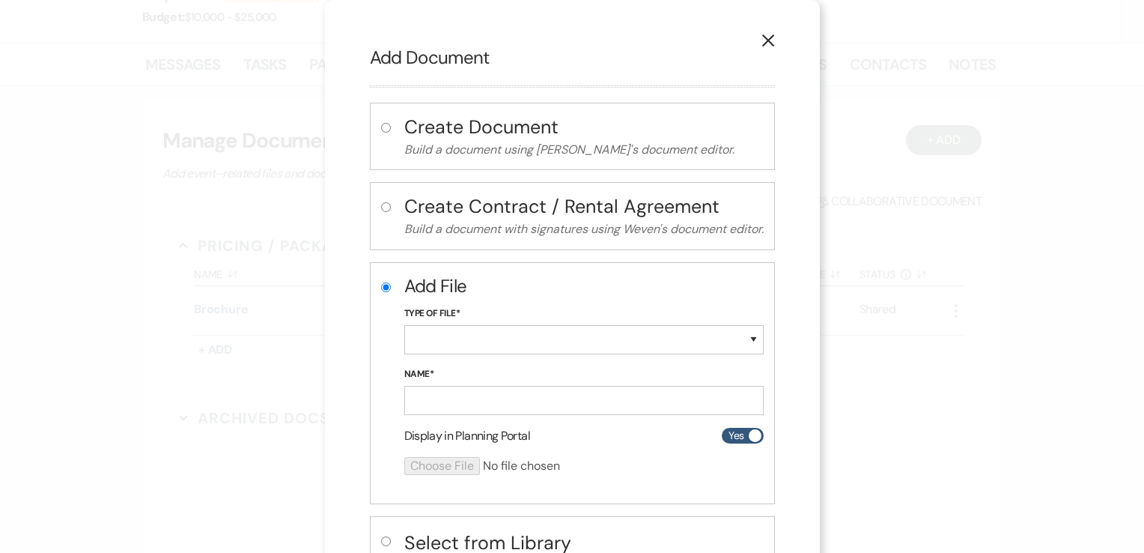
click at [435, 534] on h4 "Select from Library" at bounding box center [583, 542] width 359 height 26
radio input "false"
radio input "true"
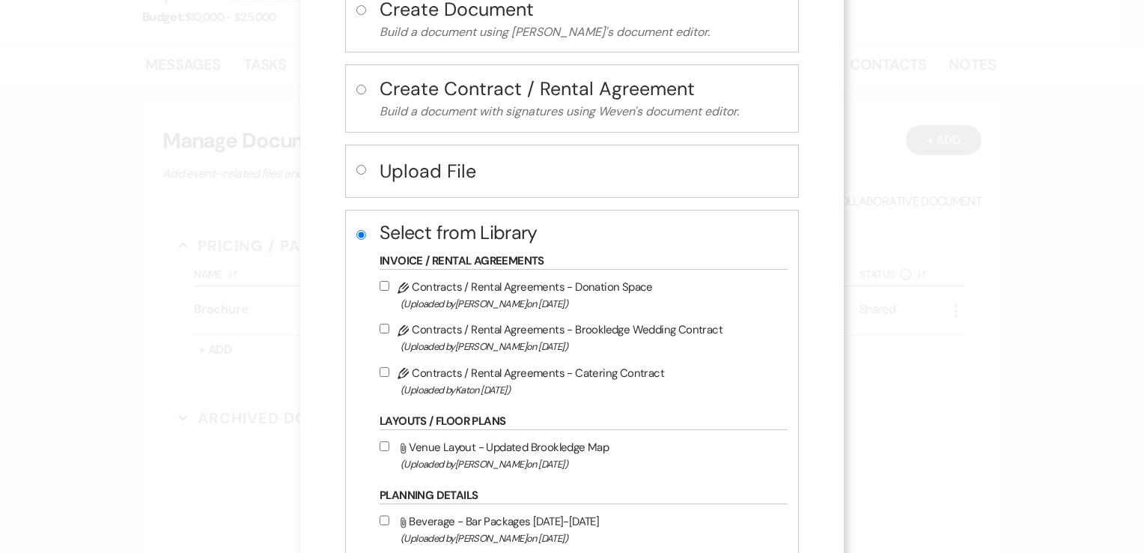
scroll to position [150, 0]
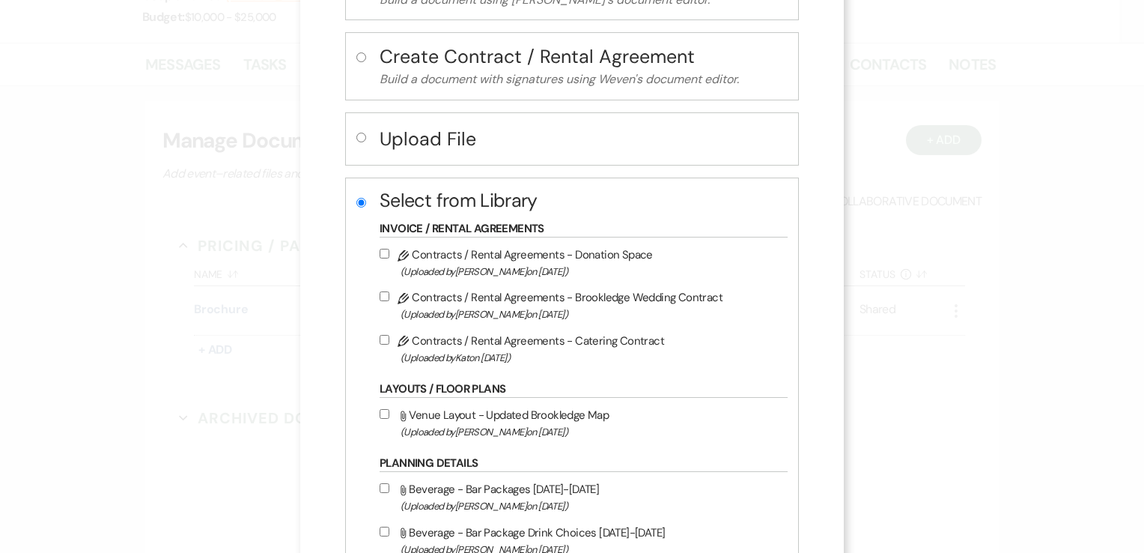
click at [389, 297] on input "Pencil Contracts / Rental Agreements - Brookledge Wedding Contract (Uploaded by…" at bounding box center [385, 296] width 10 height 10
checkbox input "true"
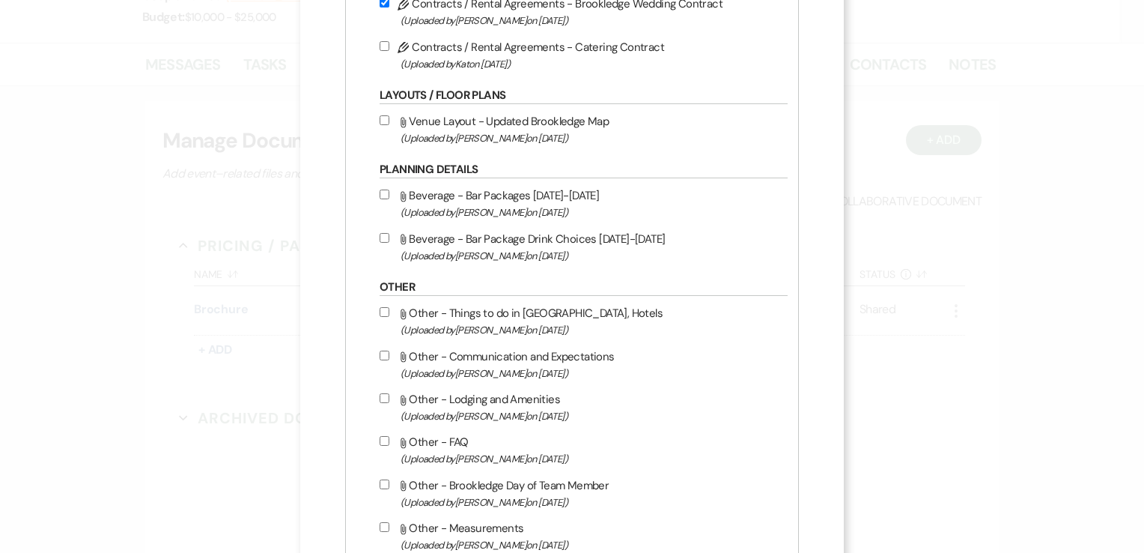
scroll to position [367, 0]
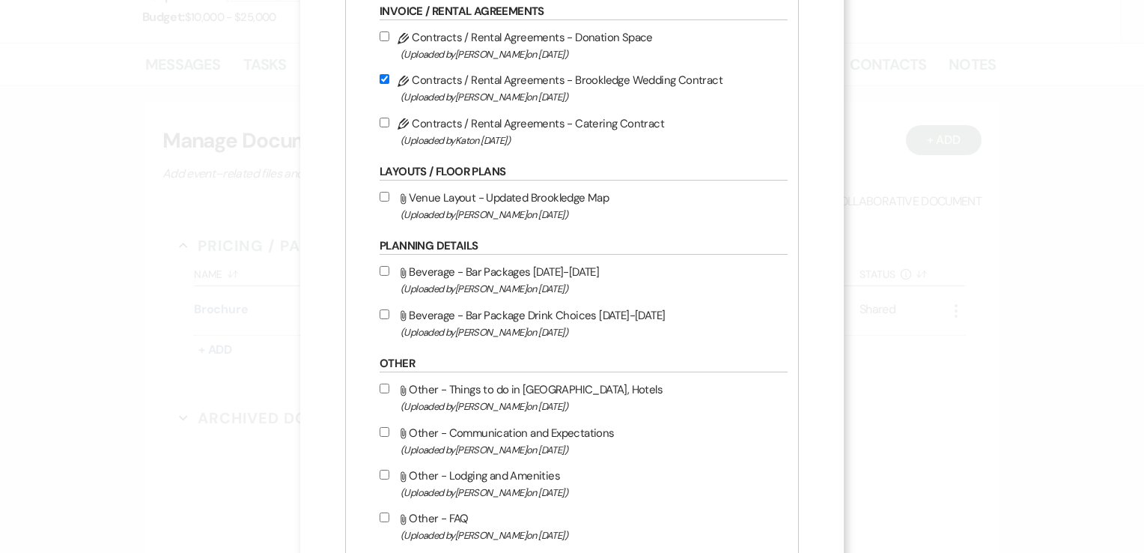
click at [389, 195] on input "Attach File Venue Layout - Updated Brookledge Map (Uploaded by Brooke Matrazzo …" at bounding box center [385, 197] width 10 height 10
checkbox input "true"
click at [407, 271] on label "Attach File Beverage - Bar Packages 2026-2027 (Uploaded by Helen Christopher on…" at bounding box center [580, 279] width 401 height 35
click at [389, 271] on input "Attach File Beverage - Bar Packages 2026-2027 (Uploaded by Helen Christopher on…" at bounding box center [385, 271] width 10 height 10
checkbox input "true"
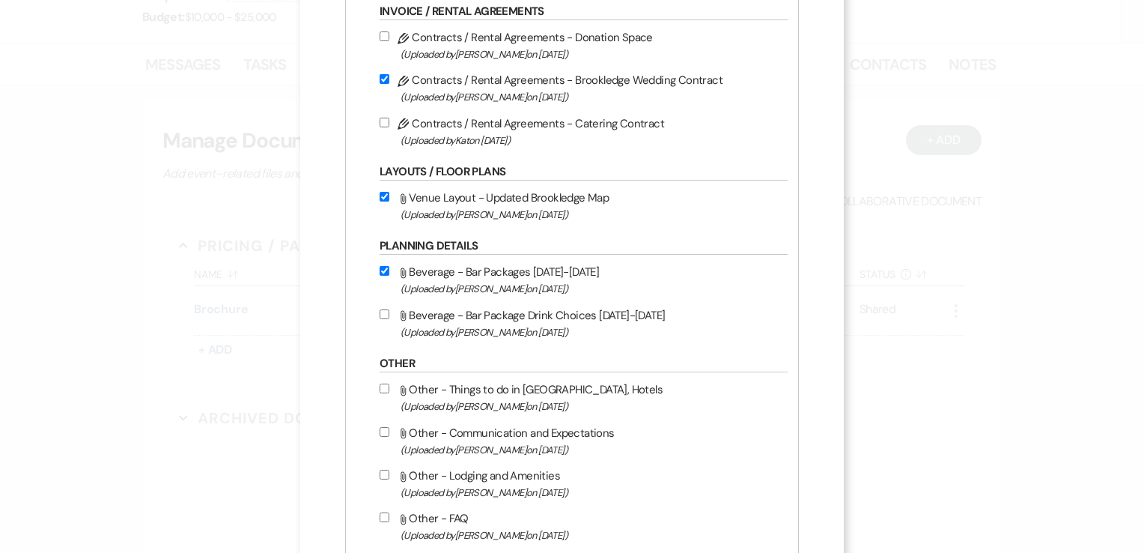
click at [389, 314] on input "Attach File Beverage - Bar Package Drink Choices 2026-2027 (Uploaded by Helen C…" at bounding box center [385, 314] width 10 height 10
checkbox input "true"
click at [389, 386] on input "Attach File Other - Things to do in Saratoga, Hotels (Uploaded by Brooke Matraz…" at bounding box center [385, 388] width 10 height 10
checkbox input "true"
click at [389, 430] on input "Attach File Other - Communication and Expectations (Uploaded by Brooke Matrazzo…" at bounding box center [385, 432] width 10 height 10
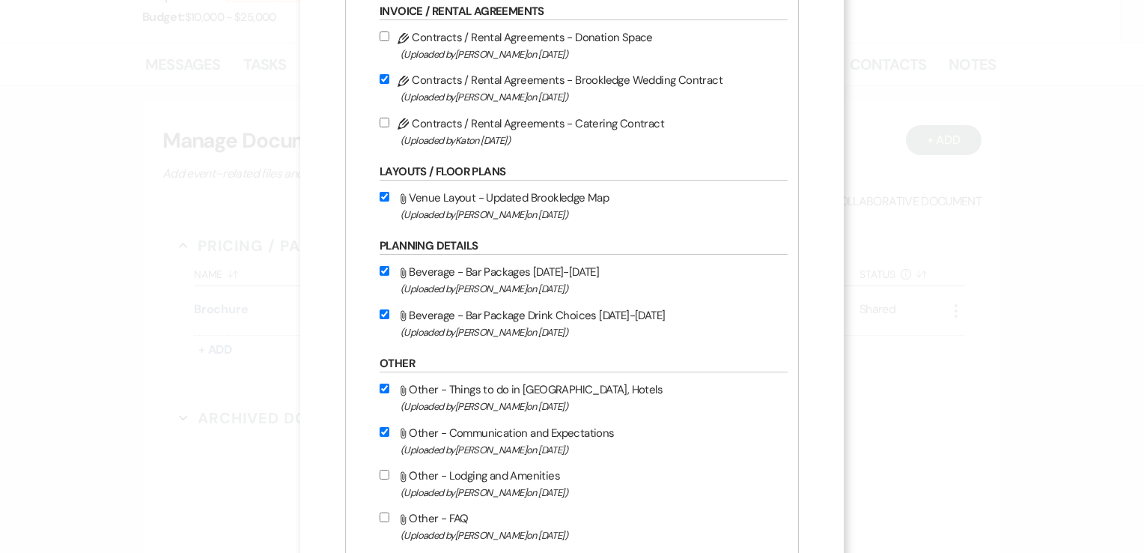
checkbox input "true"
click at [389, 472] on input "Attach File Other - Lodging and Amenities (Uploaded by Helen Christopher on May…" at bounding box center [385, 474] width 10 height 10
checkbox input "true"
click at [400, 525] on label "Attach File Other - FAQ (Uploaded by Helen Christopher on Jun 3rd, 2024 )" at bounding box center [580, 525] width 401 height 35
click at [389, 522] on input "Attach File Other - FAQ (Uploaded by Helen Christopher on Jun 3rd, 2024 )" at bounding box center [385, 517] width 10 height 10
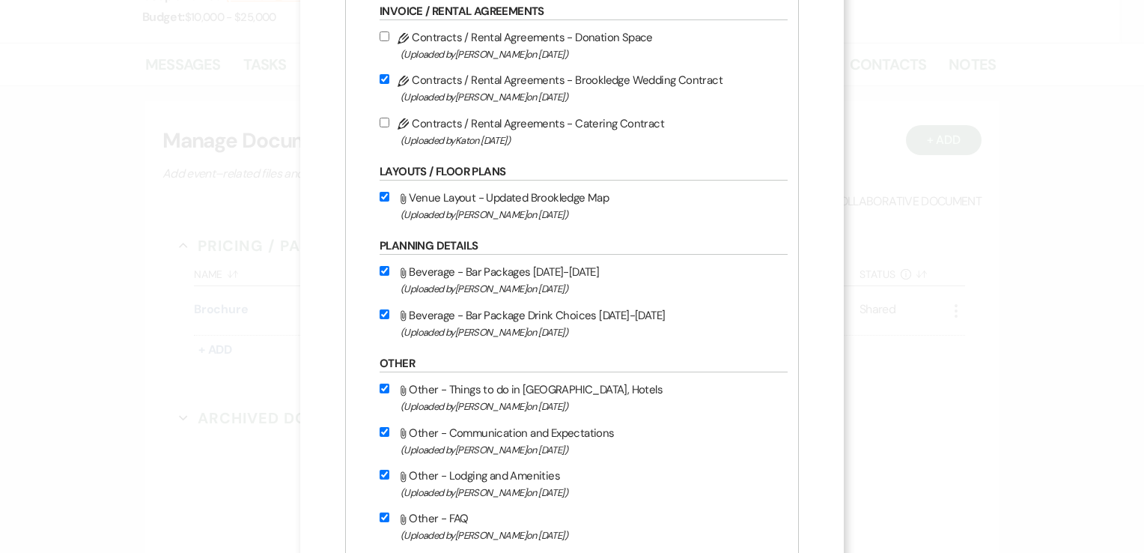
checkbox input "true"
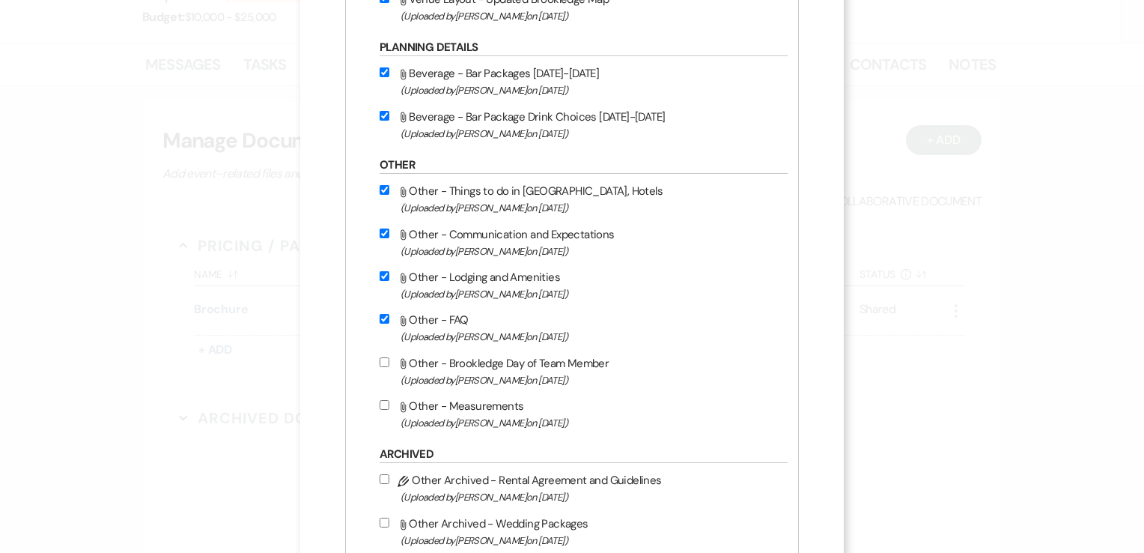
scroll to position [592, 0]
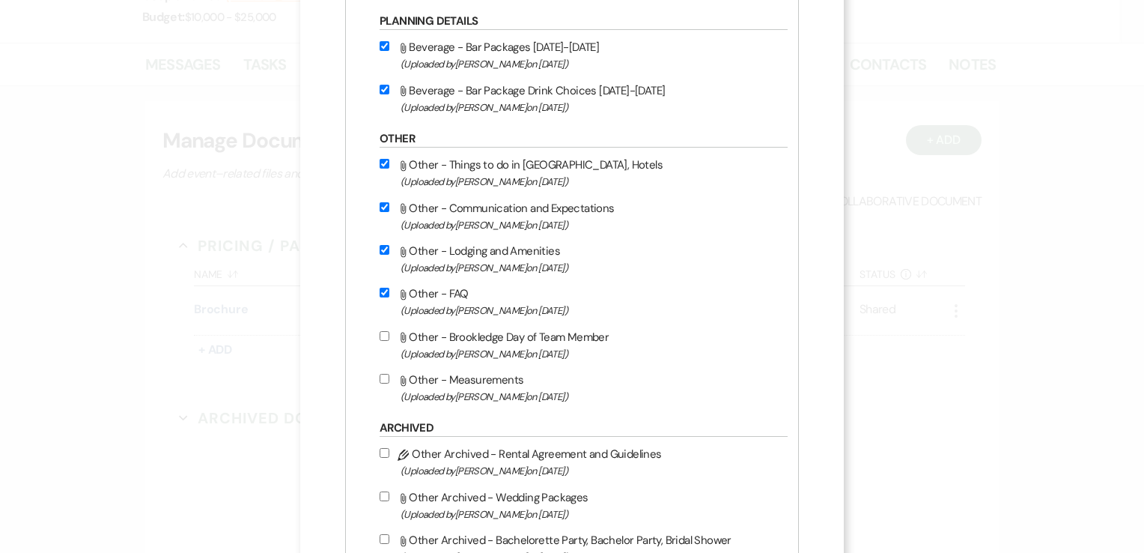
click at [389, 332] on input "Attach File Other - Brookledge Day of Team Member (Uploaded by Brooke Matrazzo …" at bounding box center [385, 336] width 10 height 10
checkbox input "true"
click at [398, 372] on label "Attach File Other - Measurements (Uploaded by Brooke Matrazzo on Aug 7th, 2024 )" at bounding box center [580, 387] width 401 height 35
click at [389, 374] on input "Attach File Other - Measurements (Uploaded by Brooke Matrazzo on Aug 7th, 2024 )" at bounding box center [385, 379] width 10 height 10
checkbox input "true"
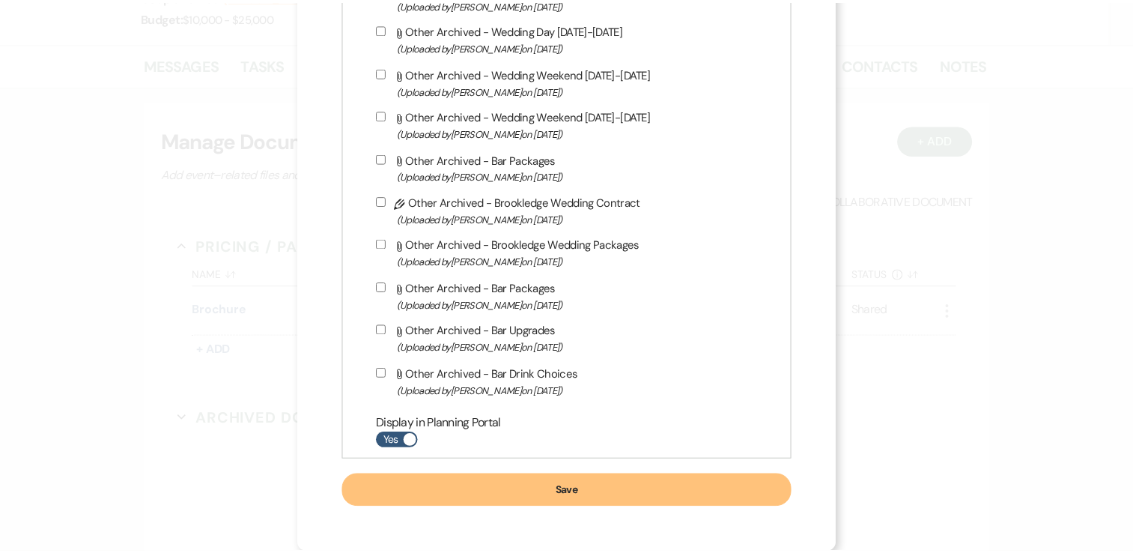
scroll to position [2014, 0]
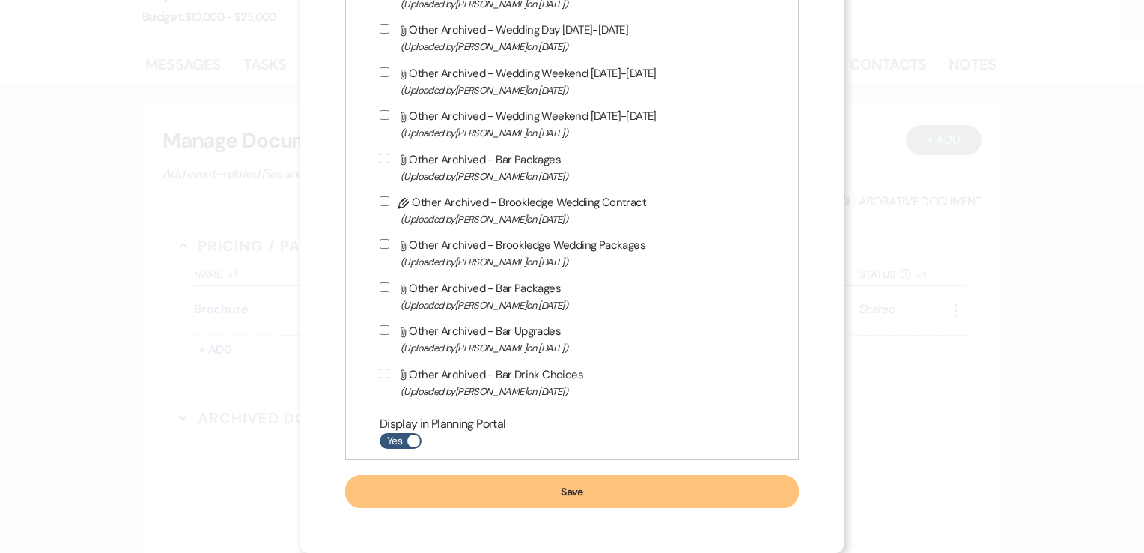
click at [573, 496] on button "Save" at bounding box center [572, 491] width 454 height 33
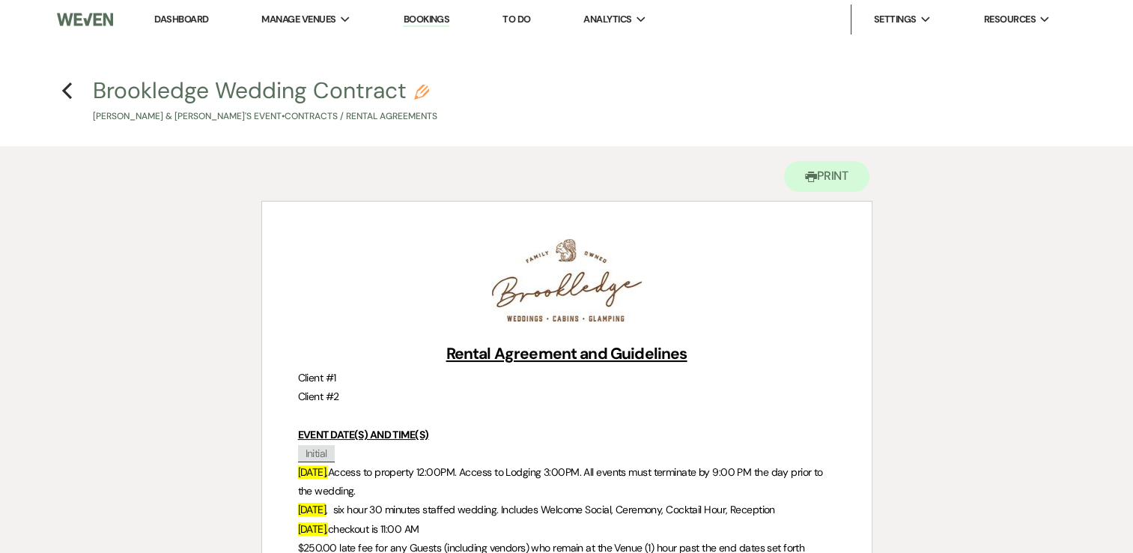
click at [364, 376] on p "Client #1" at bounding box center [567, 377] width 538 height 19
click at [428, 94] on icon "Pencil" at bounding box center [421, 92] width 15 height 15
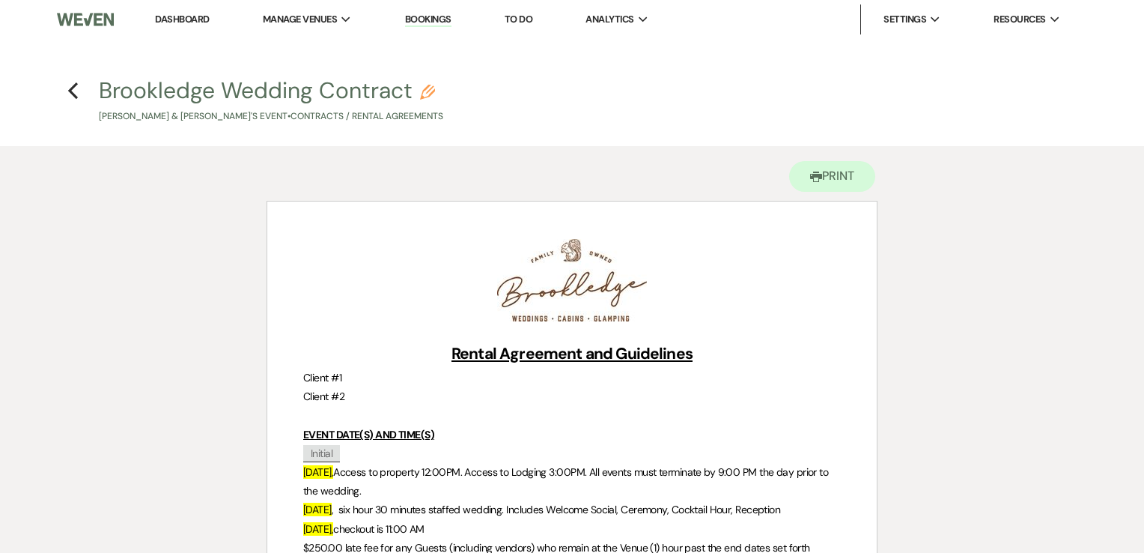
select select "10"
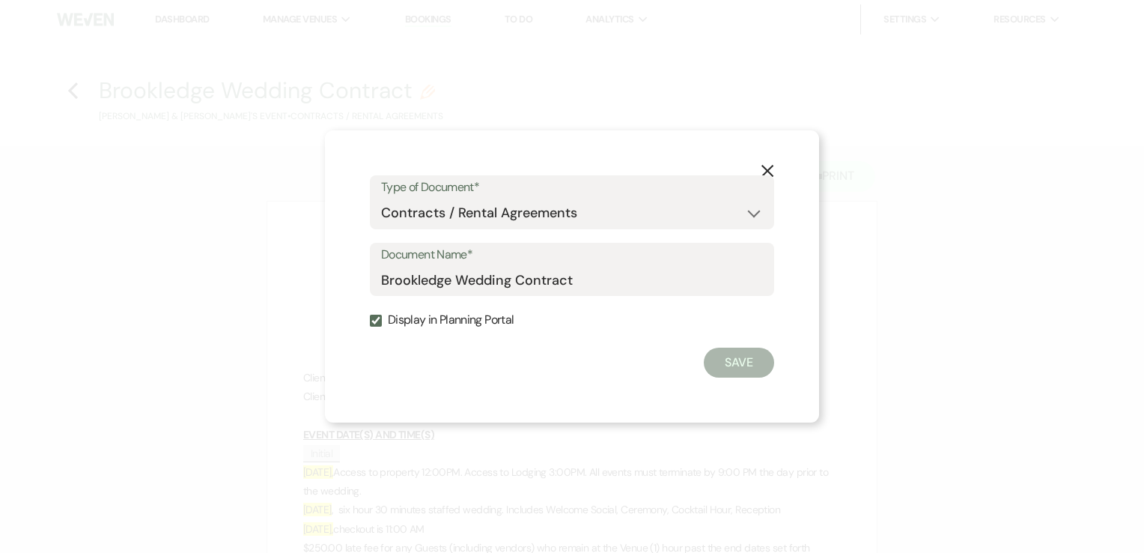
click at [378, 319] on input "Display in Planning Portal" at bounding box center [376, 320] width 12 height 12
checkbox input "false"
click at [712, 358] on button "Save" at bounding box center [739, 362] width 70 height 30
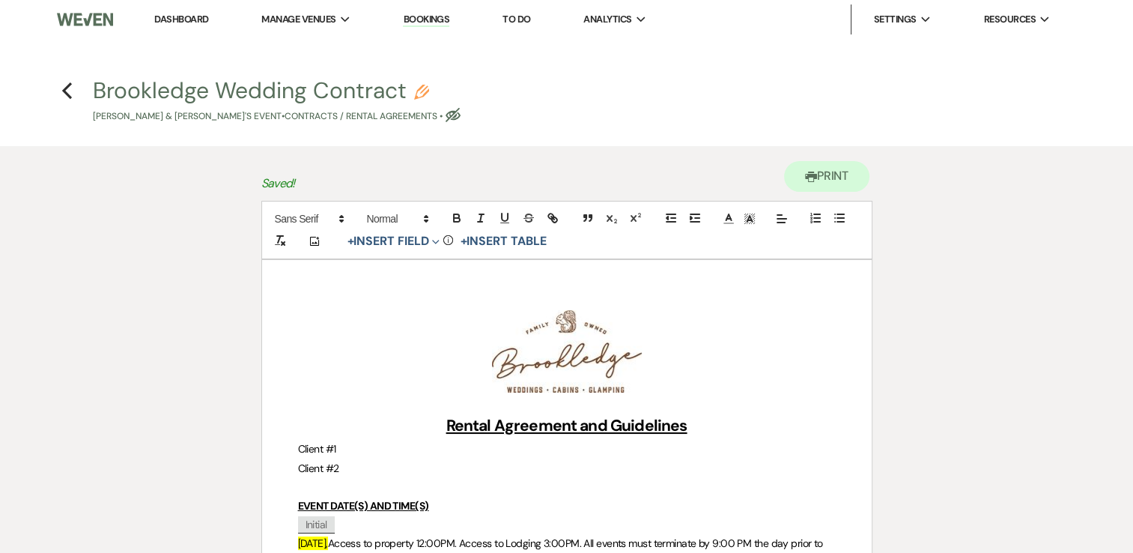
click at [362, 449] on p "Client #1" at bounding box center [567, 449] width 538 height 19
click at [356, 466] on p "Client #2" at bounding box center [567, 468] width 538 height 19
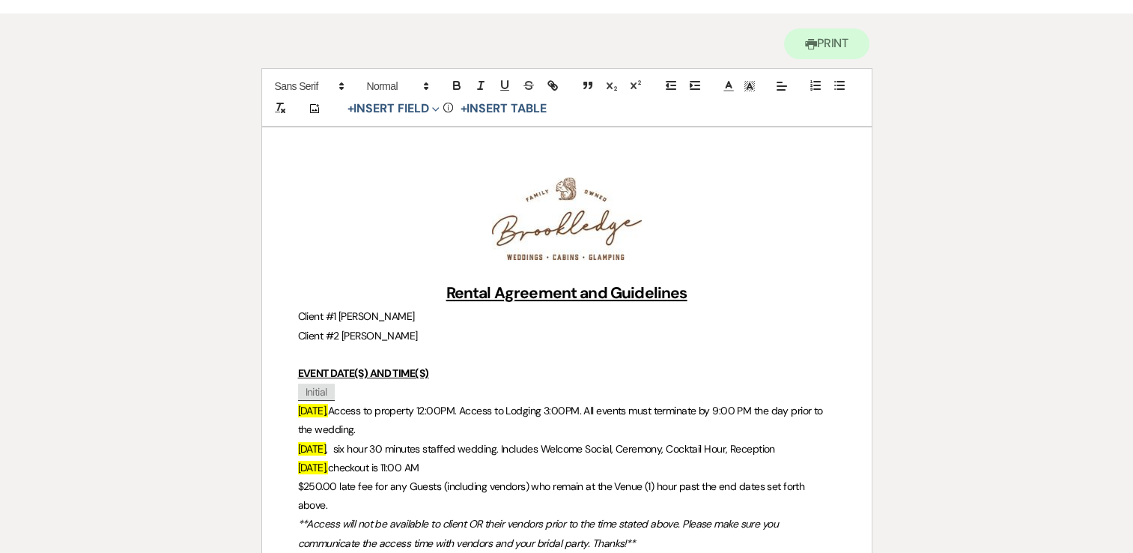
scroll to position [225, 0]
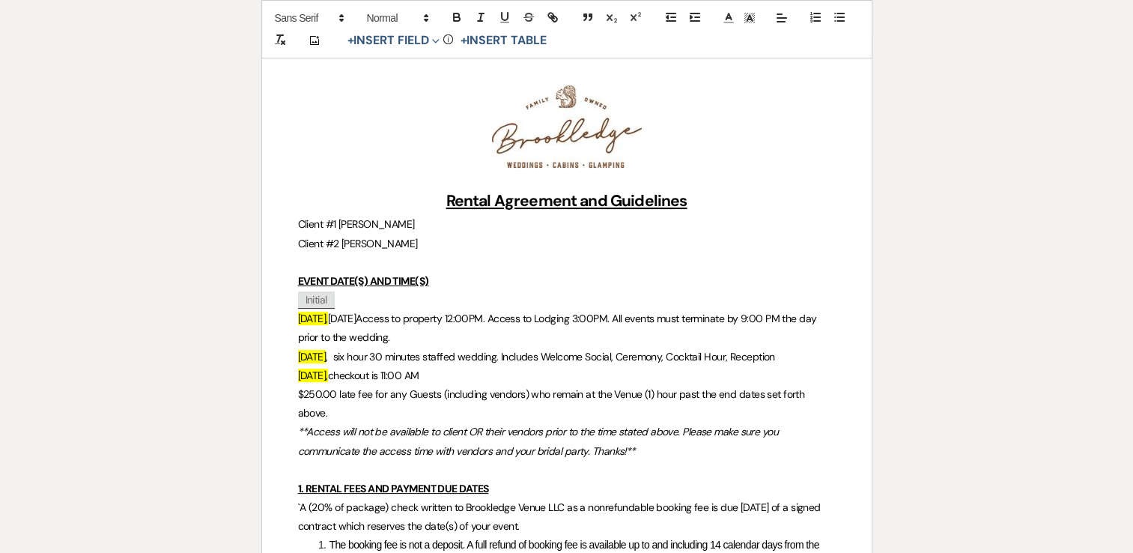
click at [338, 352] on span ", six hour 30 minutes staffed wedding. Includes Welcome Social, Ceremony, Cockt…" at bounding box center [550, 356] width 449 height 13
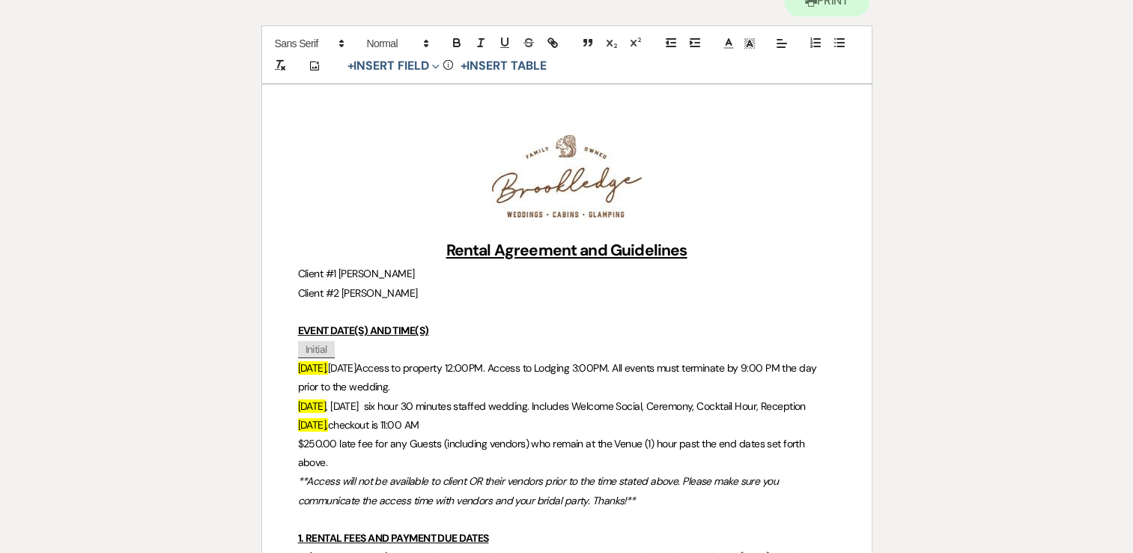
scroll to position [150, 0]
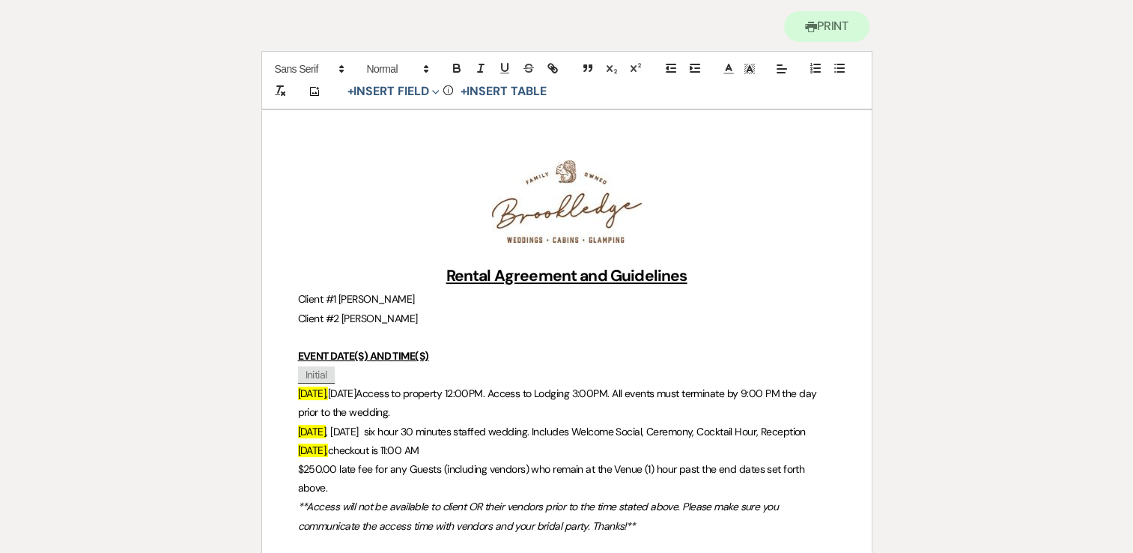
click at [328, 457] on span "Sunday," at bounding box center [313, 449] width 30 height 13
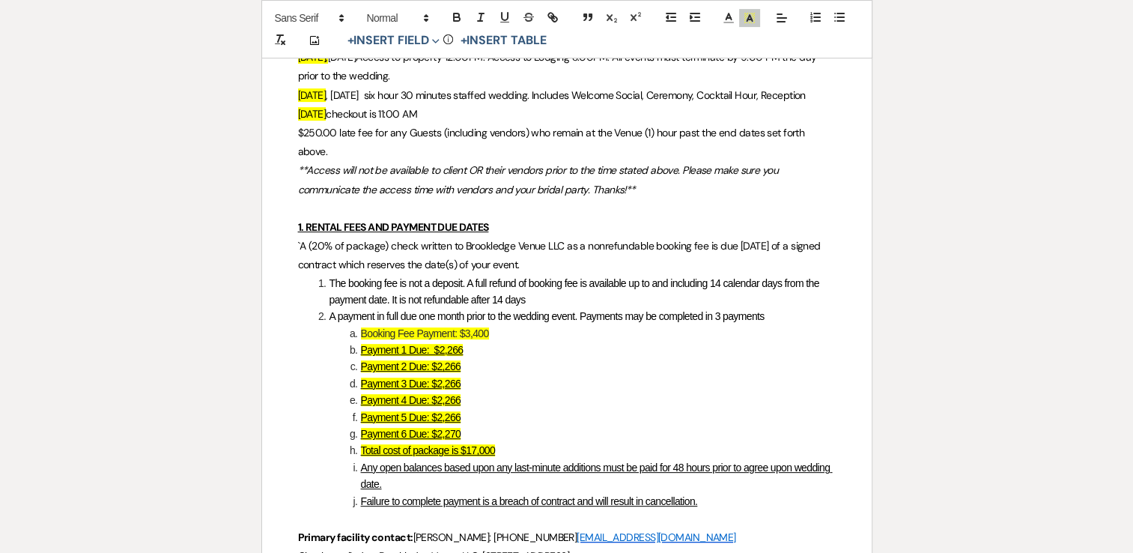
scroll to position [524, 0]
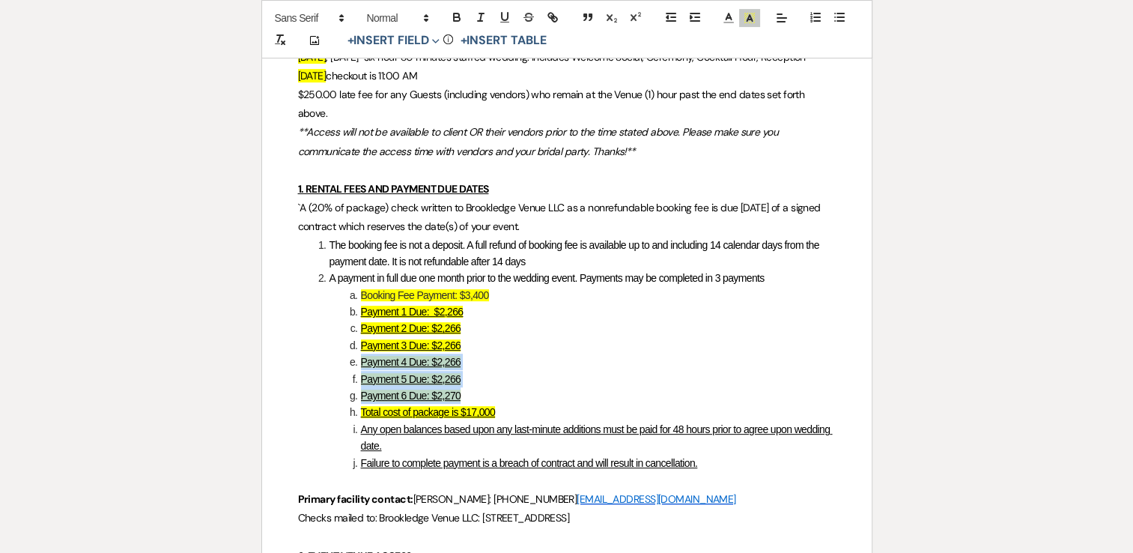
drag, startPoint x: 464, startPoint y: 415, endPoint x: 362, endPoint y: 377, distance: 109.5
click at [362, 377] on ol "The booking fee is not a deposit. A full refund of booking fee is available up …" at bounding box center [567, 354] width 538 height 234
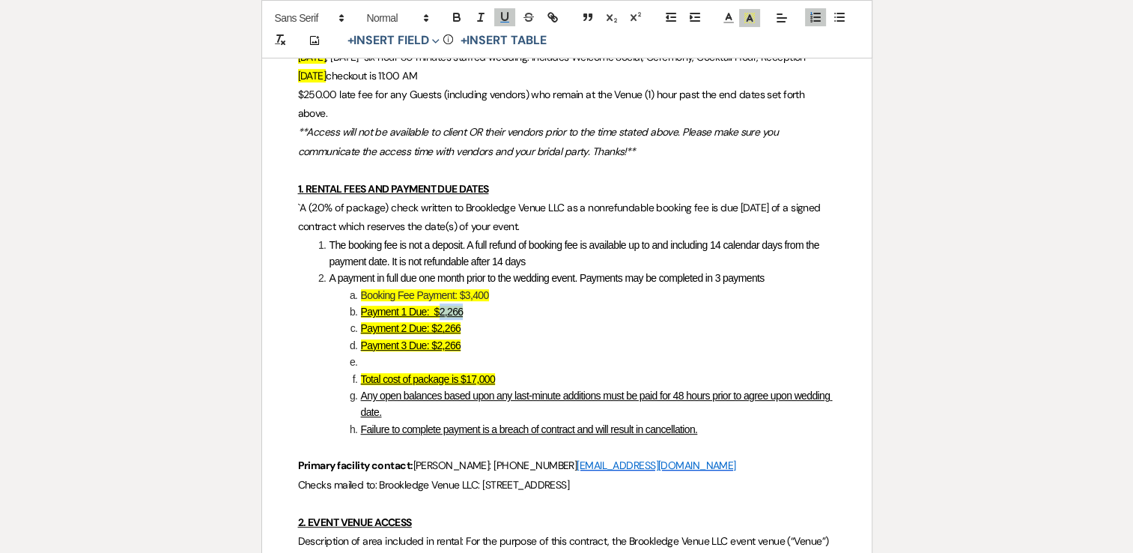
drag, startPoint x: 466, startPoint y: 331, endPoint x: 441, endPoint y: 329, distance: 25.5
click at [441, 320] on li "Payment 1 Due: $2,266" at bounding box center [575, 311] width 522 height 16
click at [473, 385] on u "Total cost of package is $17,000" at bounding box center [428, 379] width 135 height 12
click at [480, 301] on span "Booking Fee Payment: $3,400" at bounding box center [425, 295] width 128 height 12
click at [478, 301] on span "Booking Fee Payment: $3,400" at bounding box center [425, 295] width 128 height 12
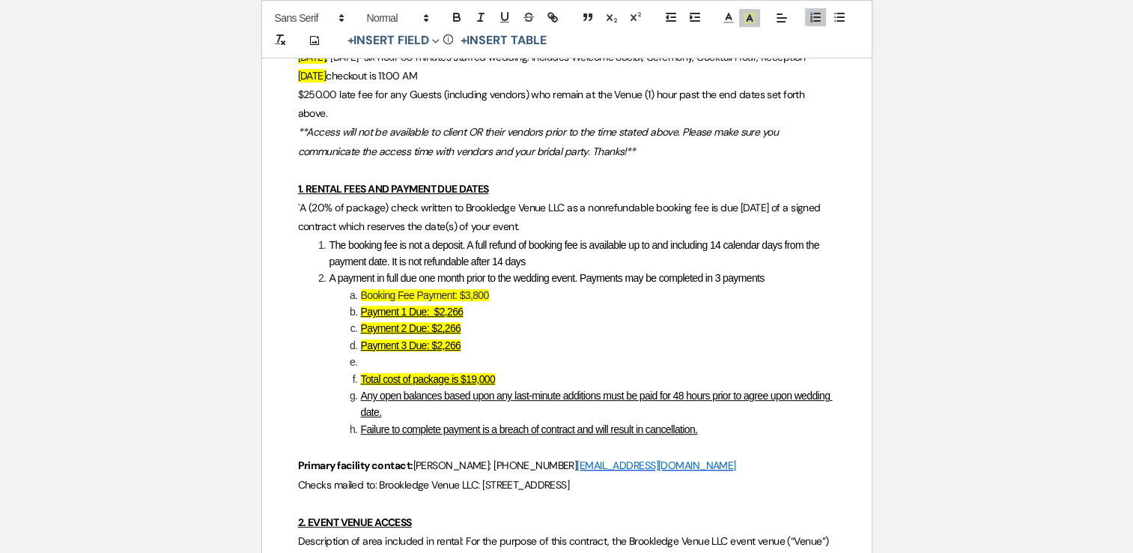
click at [461, 317] on u "Payment 1 Due: $2,266" at bounding box center [412, 311] width 103 height 12
click at [457, 334] on u "Payment 2 Due: $2,266" at bounding box center [411, 328] width 100 height 12
click at [460, 351] on u "Payment 3 Due: $2,266" at bounding box center [411, 345] width 100 height 12
click at [403, 370] on li at bounding box center [575, 361] width 522 height 16
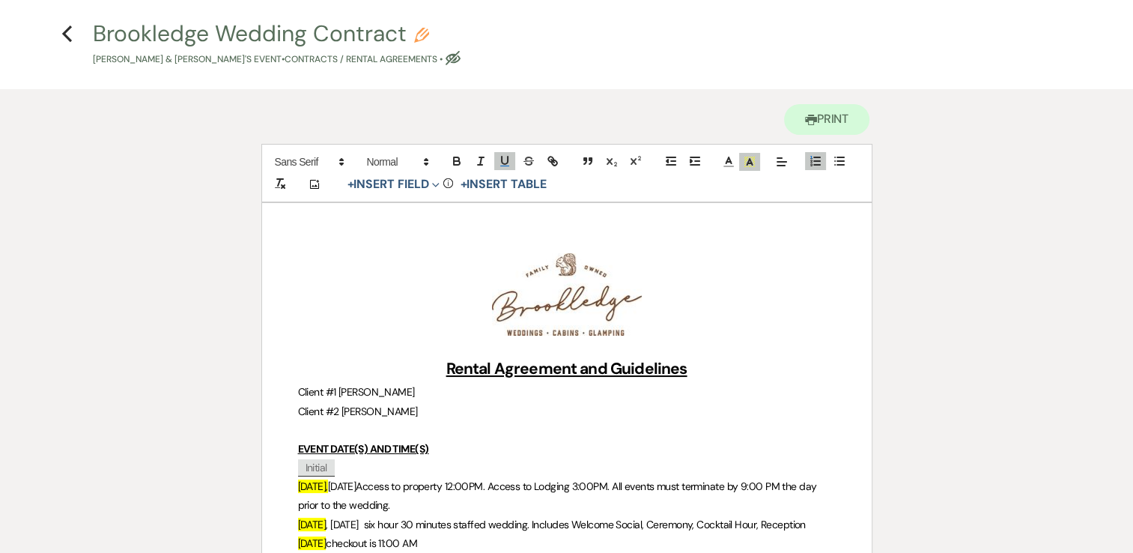
scroll to position [0, 0]
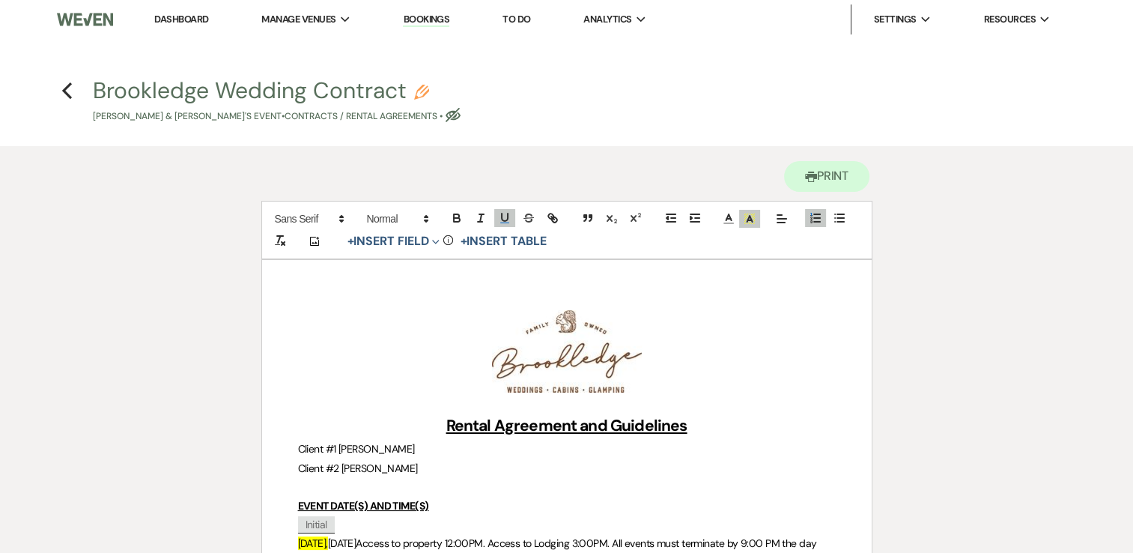
click at [446, 115] on icon "Eye Blocked" at bounding box center [453, 115] width 15 height 15
select select "10"
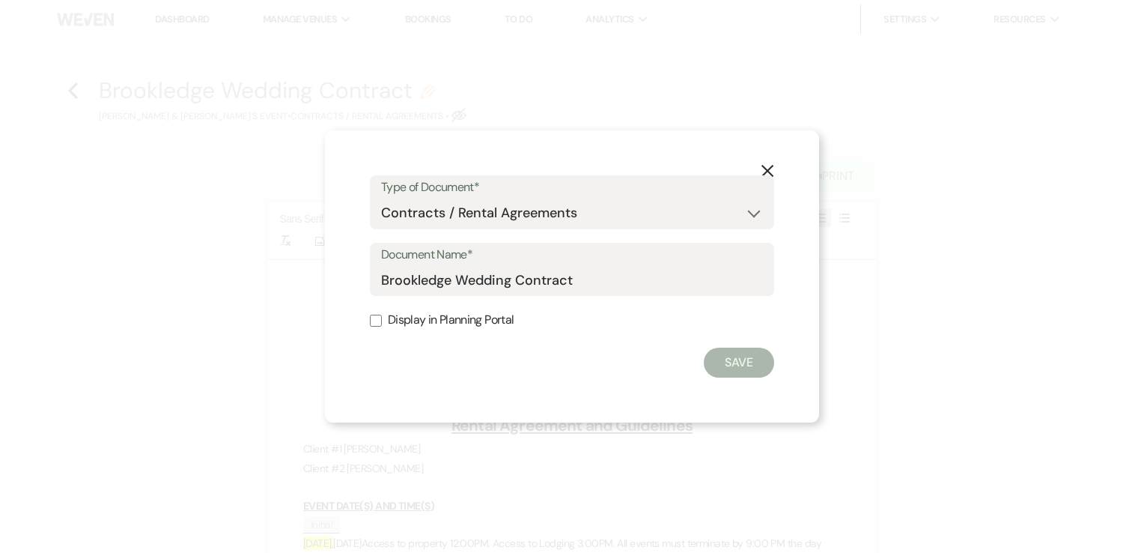
click at [377, 326] on label "Display in Planning Portal" at bounding box center [572, 320] width 404 height 22
click at [377, 326] on input "Display in Planning Portal" at bounding box center [376, 320] width 12 height 12
checkbox input "true"
click at [723, 353] on button "Save" at bounding box center [739, 362] width 70 height 30
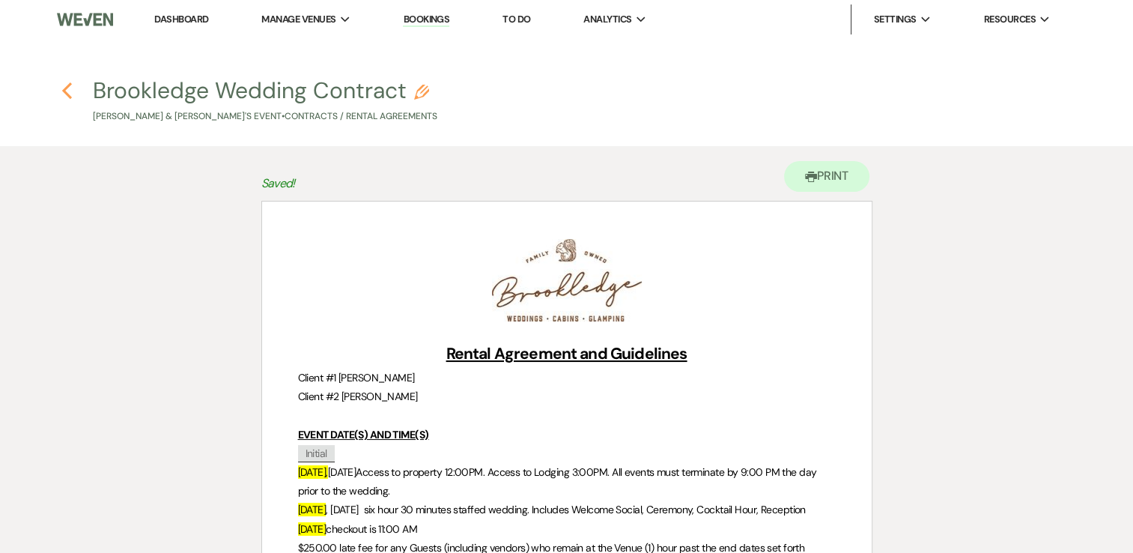
click at [66, 86] on icon "Previous" at bounding box center [66, 91] width 11 height 18
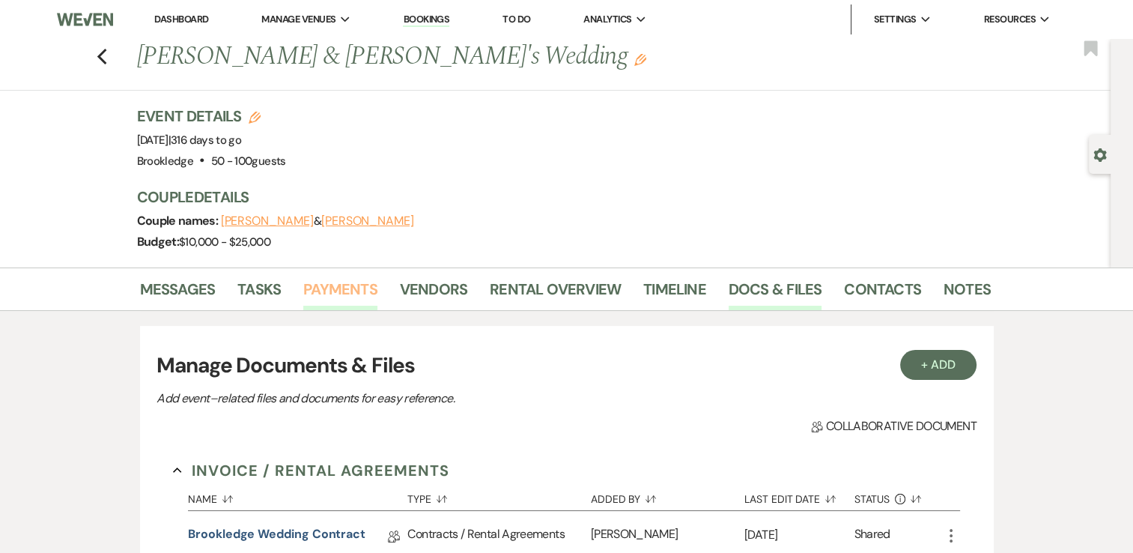
click at [336, 287] on link "Payments" at bounding box center [340, 293] width 74 height 33
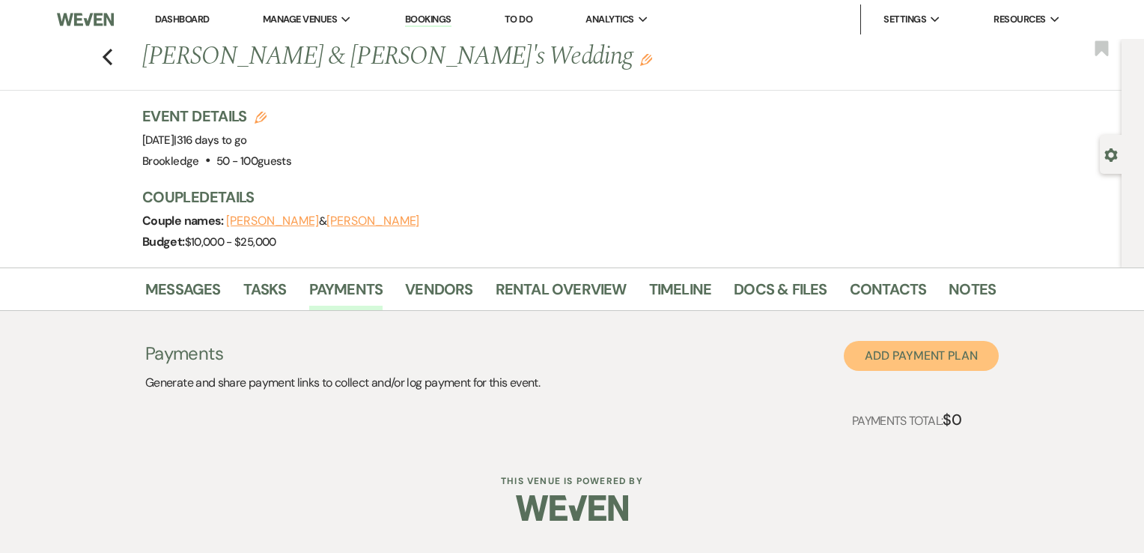
click at [941, 348] on button "Add Payment Plan" at bounding box center [921, 356] width 155 height 30
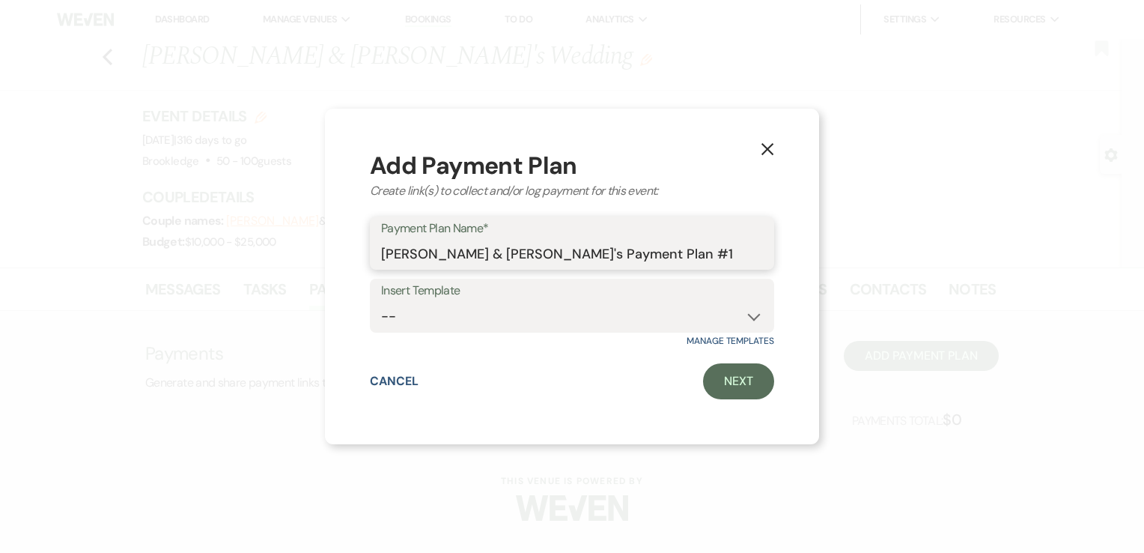
drag, startPoint x: 666, startPoint y: 249, endPoint x: 365, endPoint y: 249, distance: 300.3
click at [365, 249] on div "X Add Payment Plan Create link(s) to collect and/or log payment for this event:…" at bounding box center [572, 277] width 494 height 336
type input "Booking Fee Not Refundable after 14 days"
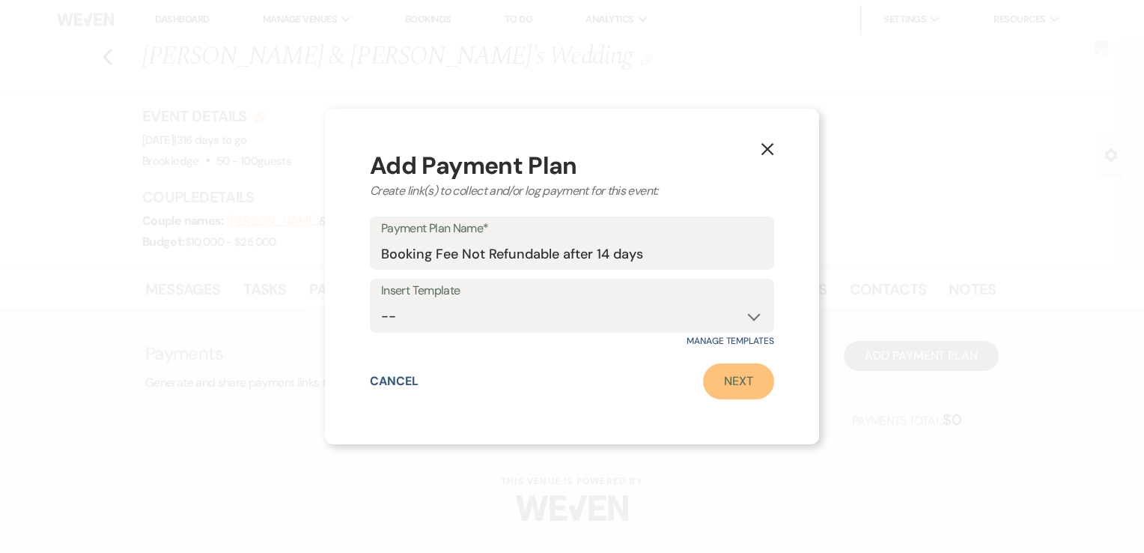
click at [708, 388] on link "Next" at bounding box center [738, 381] width 71 height 36
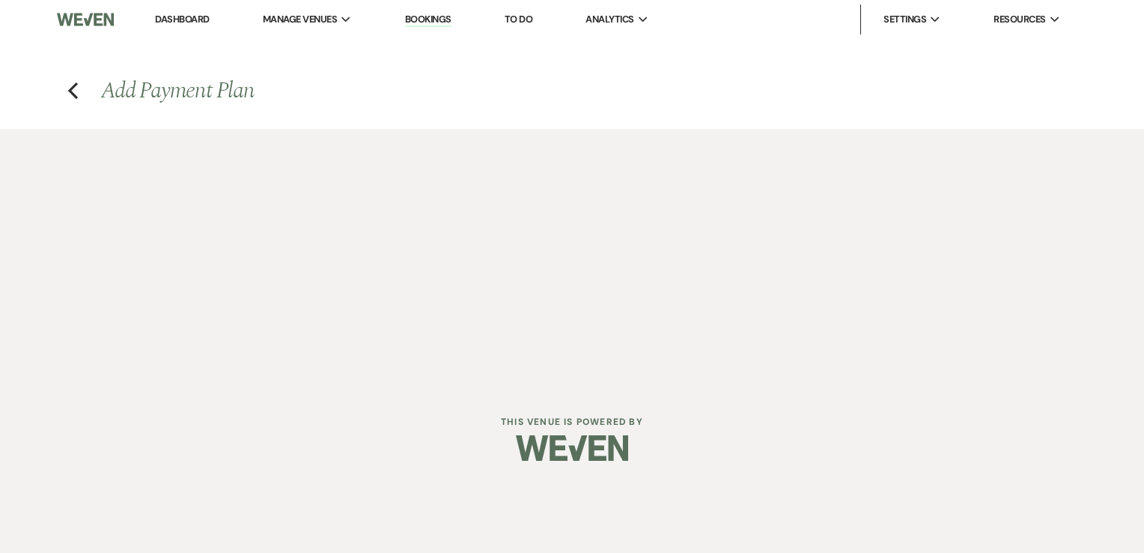
select select "2"
select select "percentage"
select select "true"
select select "client"
select select "weeks"
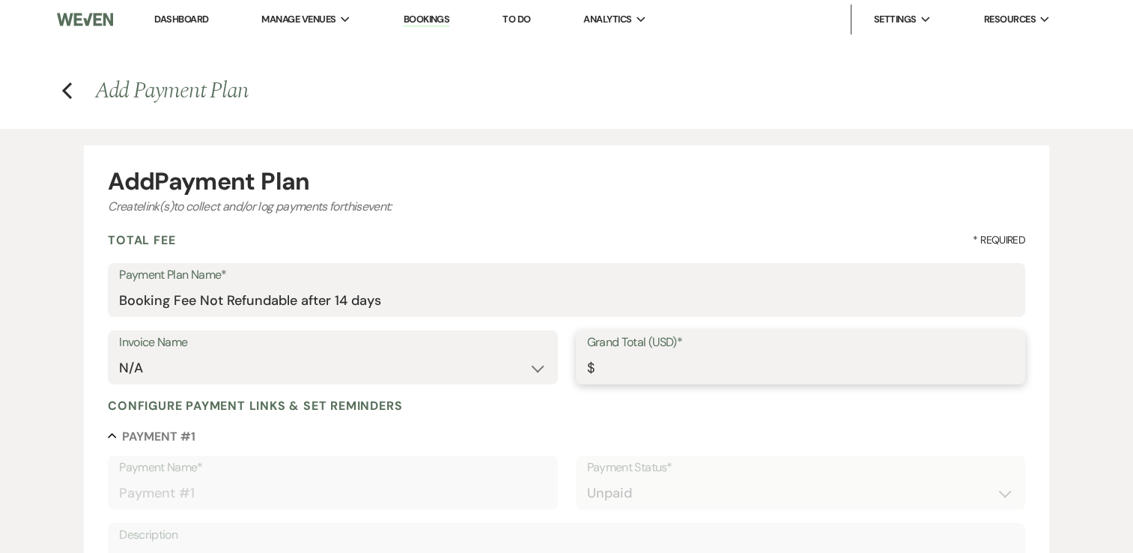
click at [635, 354] on input "Grand Total (USD)*" at bounding box center [800, 367] width 427 height 29
type input "3"
type input "3.00"
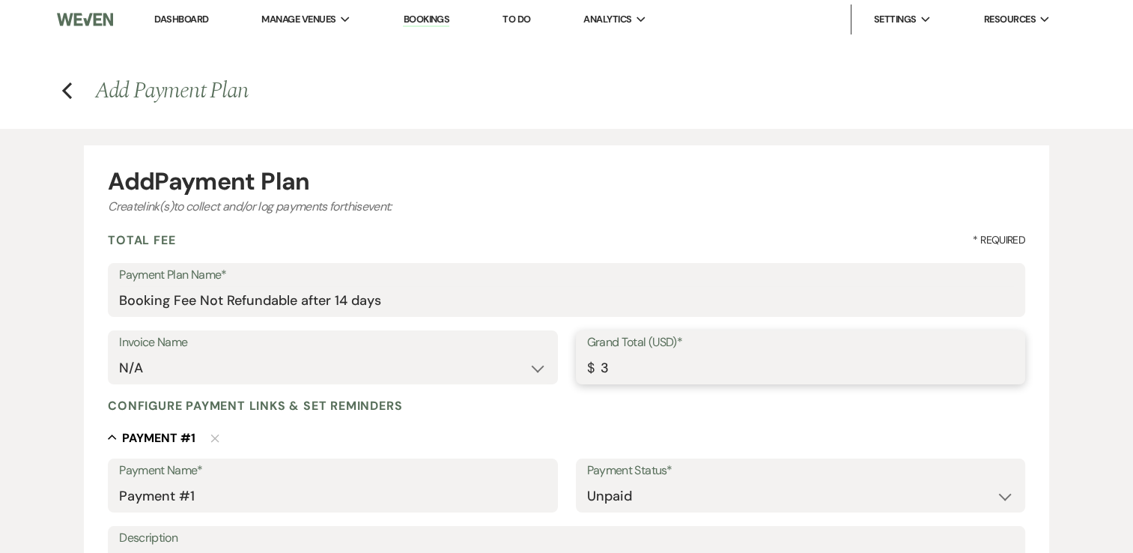
type input "38"
type input "38.00"
type input "380"
type input "380.00"
type input "3800"
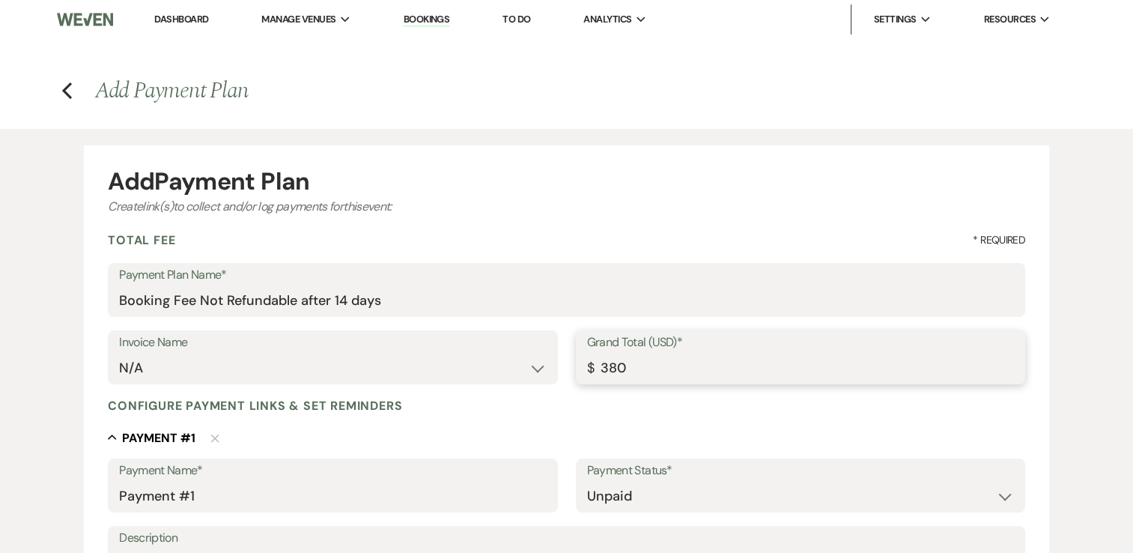
type input "3800.00"
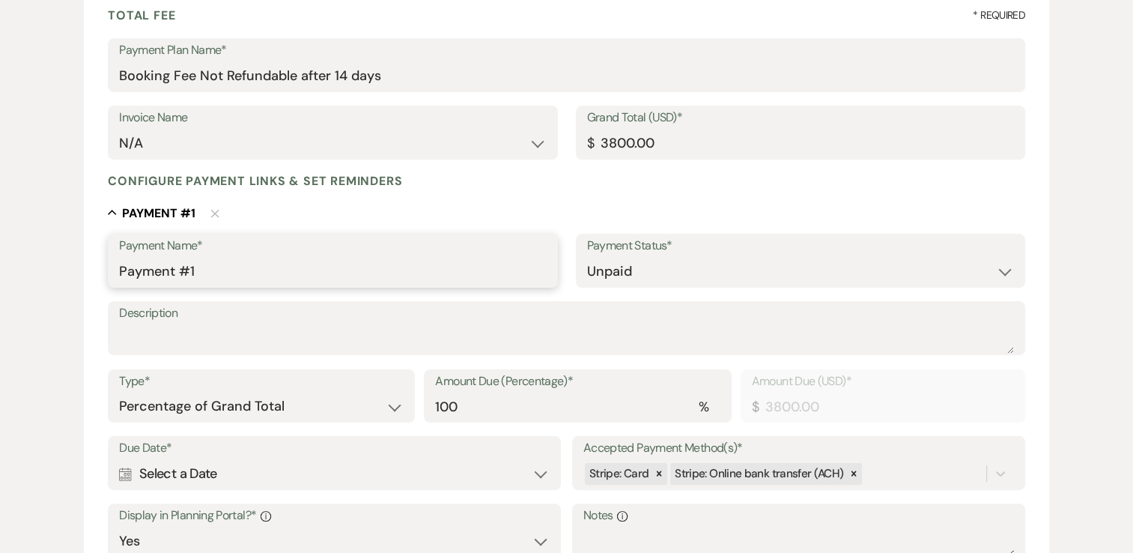
drag, startPoint x: 214, startPoint y: 270, endPoint x: 103, endPoint y: 276, distance: 111.7
click at [103, 276] on form "Add Payment Plan Create link(s) to collect and/or log payments for this event: …" at bounding box center [566, 369] width 965 height 897
drag, startPoint x: 419, startPoint y: 82, endPoint x: 119, endPoint y: 88, distance: 300.3
click at [119, 88] on input "Booking Fee Not Refundable after 14 days" at bounding box center [566, 75] width 895 height 29
paste input "https://docs.google.com/forms/d/e/1FAIpQLSeI53bhCyE7sU45hwBA88khNzU2z307iz9ZbIm…"
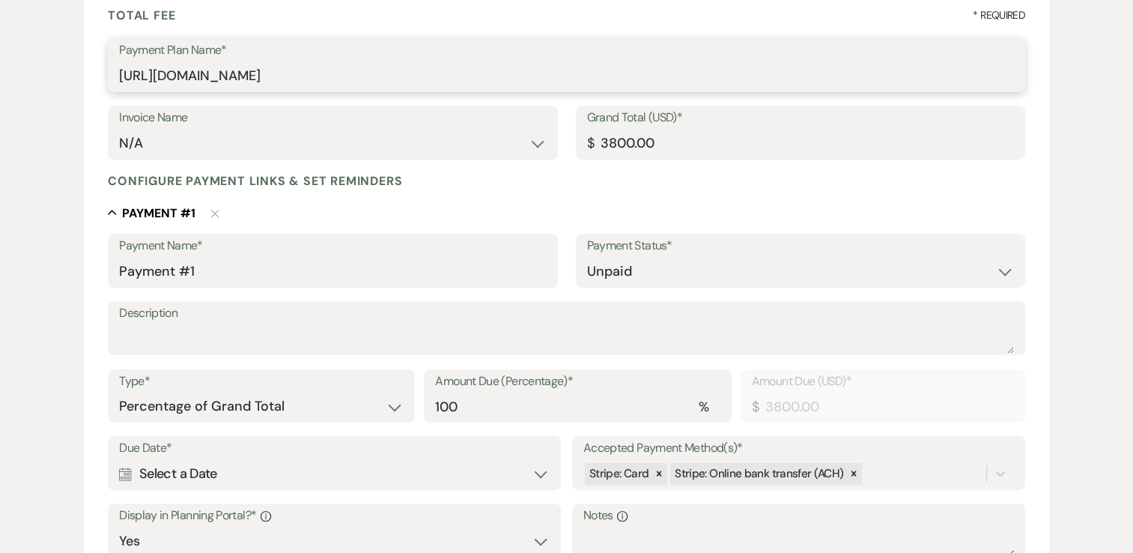
type input "https://docs.google.com/forms/d/e/1FAIpQLSeI53bhCyE7sU45hwBA88khNzU2z307iz9ZbIm…"
drag, startPoint x: 219, startPoint y: 265, endPoint x: 103, endPoint y: 276, distance: 115.9
click at [103, 276] on form "Add Payment Plan Create link(s) to collect and/or log payments for this event: …" at bounding box center [566, 369] width 965 height 897
paste input "https://docs.google.com/forms/d/e/1FAIpQLSeI53bhCyE7sU45hwBA88khNzU2z307iz9ZbIm…"
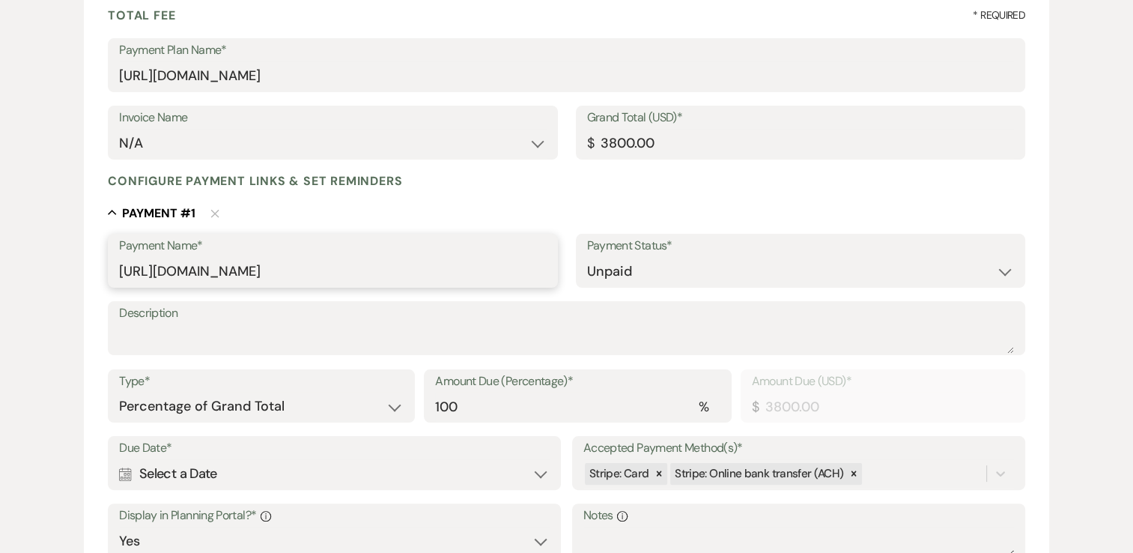
type input "https://docs.google.com/forms/d/e/1FAIpQLSeI53bhCyE7sU45hwBA88khNzU2z307iz9ZbIm…"
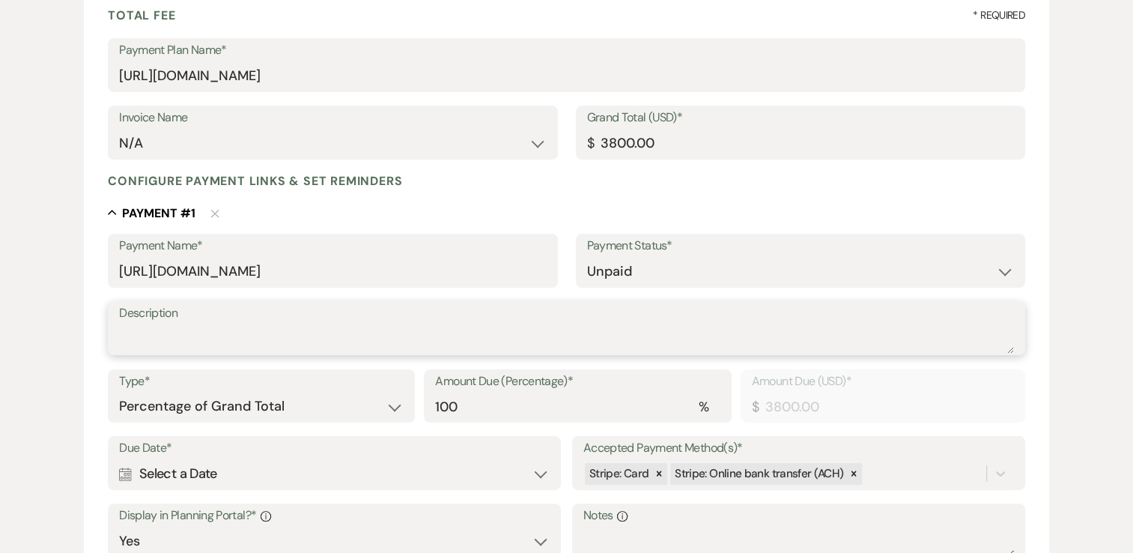
scroll to position [0, 0]
click at [185, 339] on textarea "Description" at bounding box center [566, 338] width 895 height 30
type textarea "Wedding Weekend September 30, 2026-August 2, 2026"
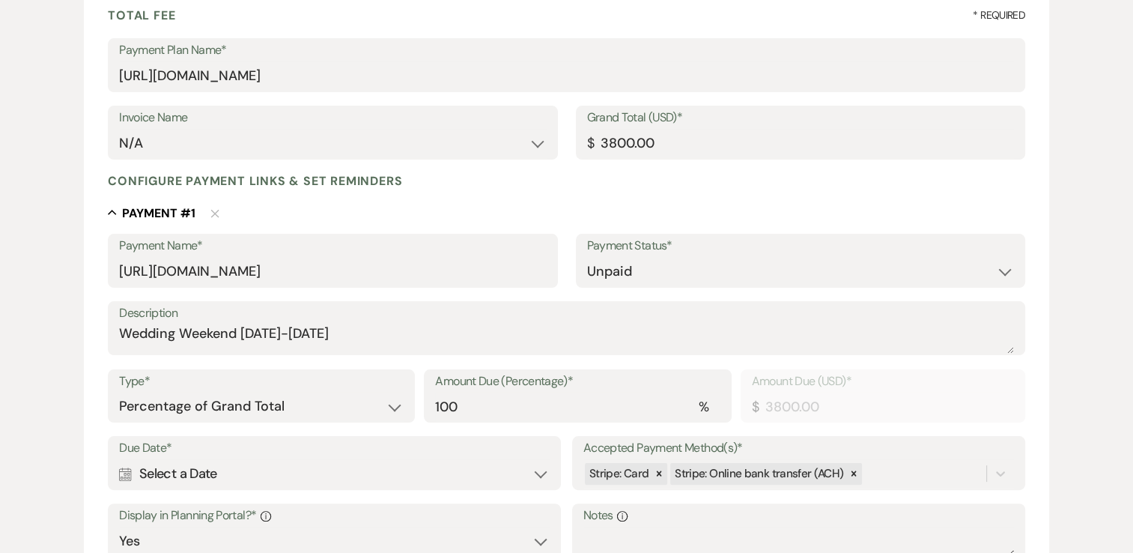
click at [189, 469] on div "Calendar Select a Date Expand" at bounding box center [334, 473] width 431 height 29
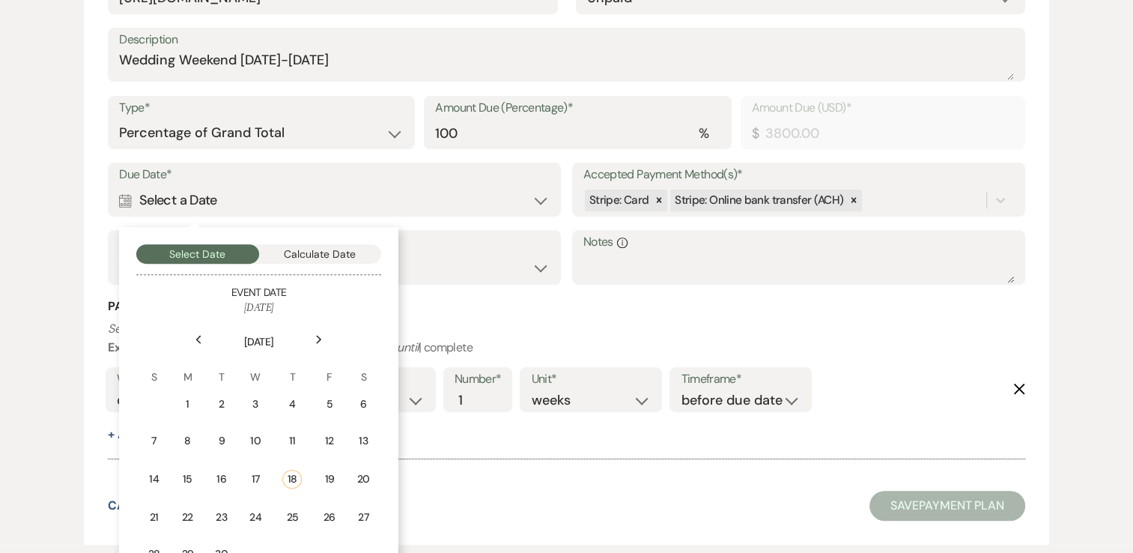
scroll to position [524, 0]
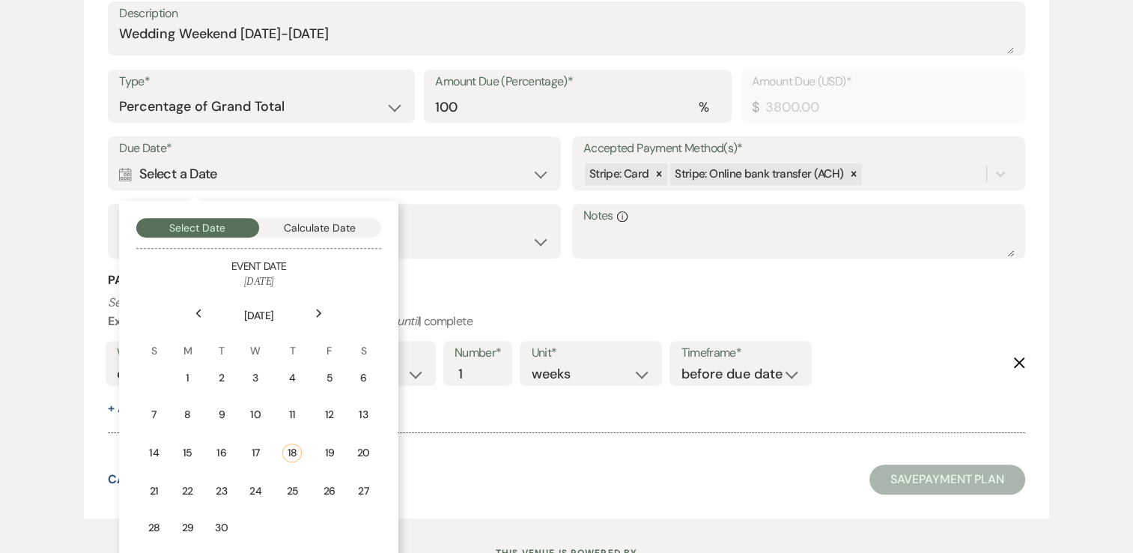
click at [320, 308] on icon "Next" at bounding box center [318, 312] width 7 height 9
click at [294, 385] on td "2" at bounding box center [294, 377] width 34 height 35
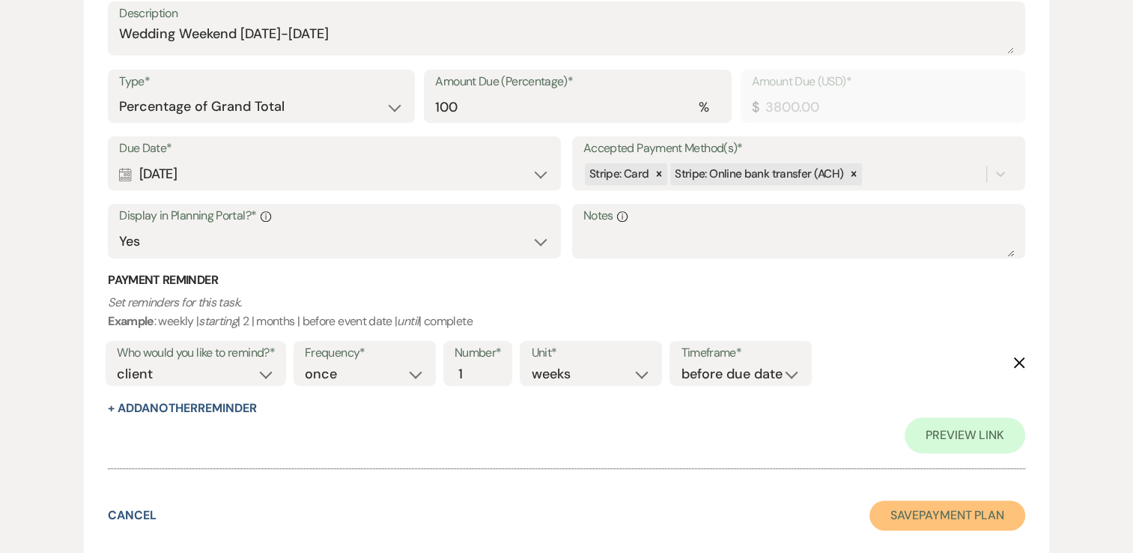
click at [952, 522] on button "Save Payment Plan" at bounding box center [947, 515] width 156 height 30
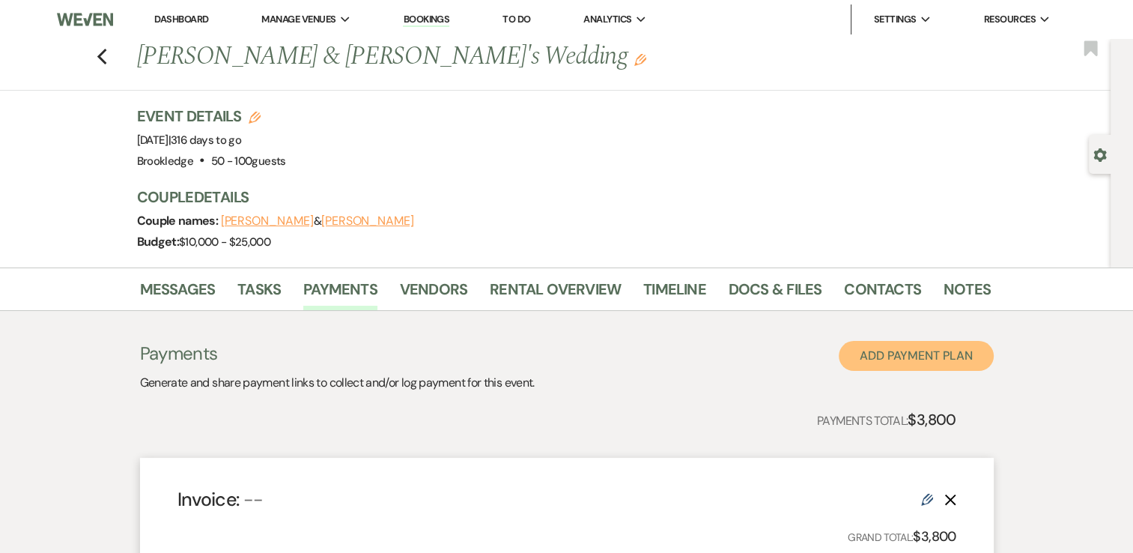
click at [896, 353] on button "Add Payment Plan" at bounding box center [916, 356] width 155 height 30
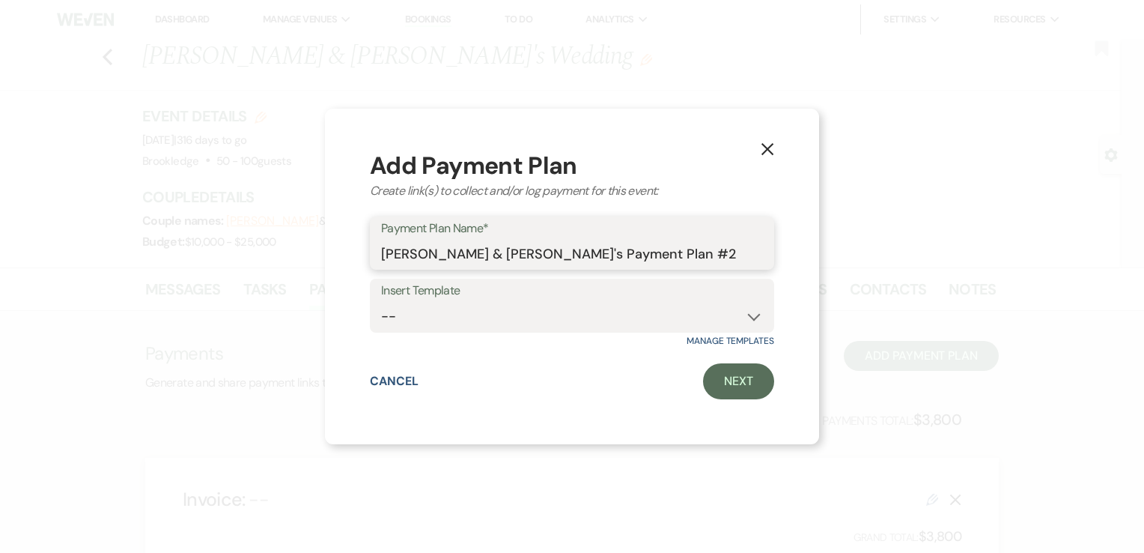
drag, startPoint x: 665, startPoint y: 255, endPoint x: 572, endPoint y: 259, distance: 92.9
click at [572, 259] on input "Emily Brent & Nick's Payment Plan #2" at bounding box center [572, 253] width 382 height 29
type input "Emily Brent & Nick's Payment"
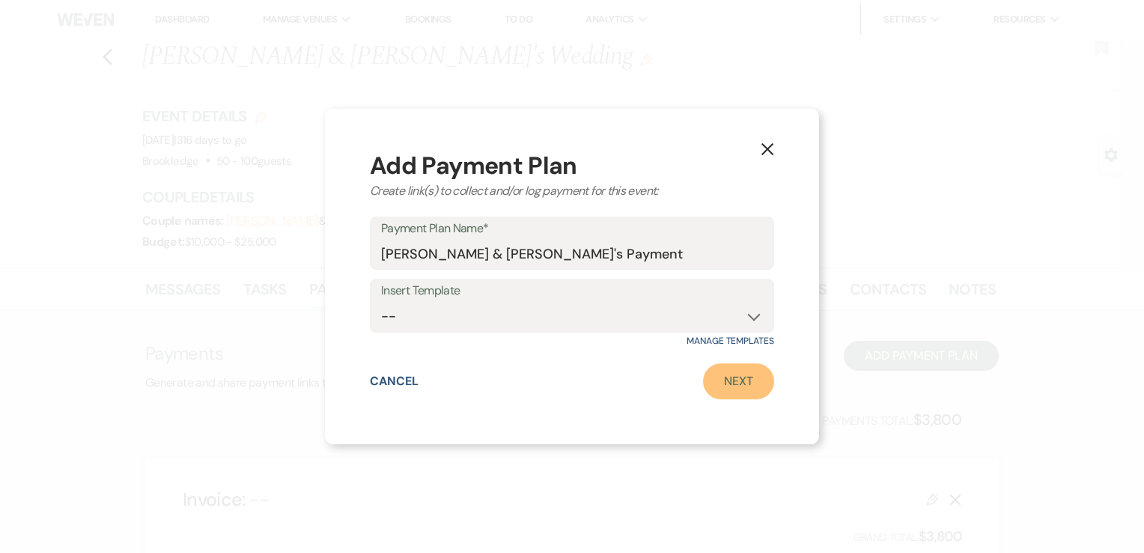
click at [757, 385] on link "Next" at bounding box center [738, 381] width 71 height 36
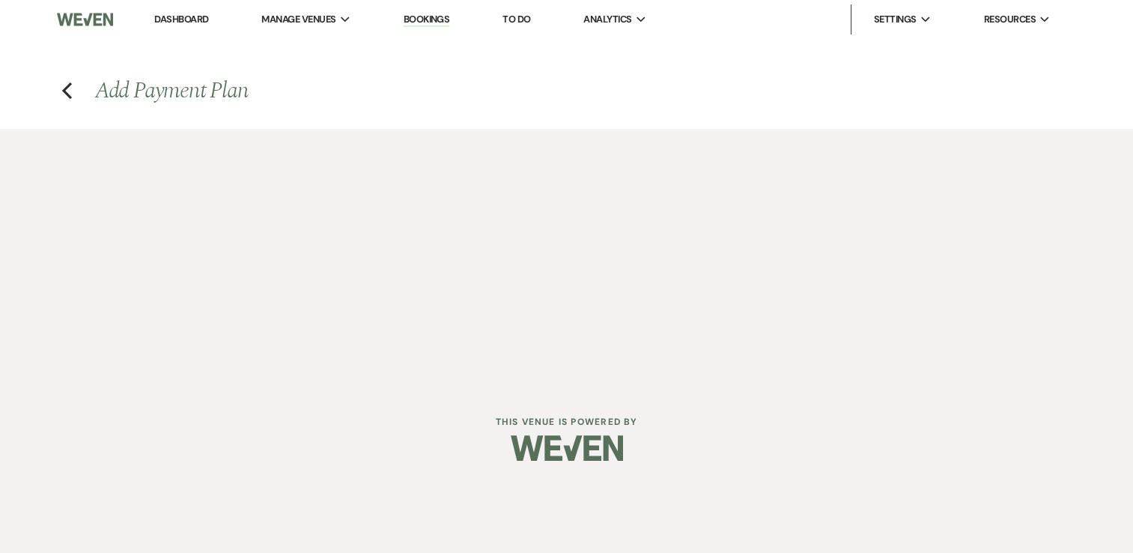
select select "2"
select select "percentage"
select select "true"
select select "client"
select select "weeks"
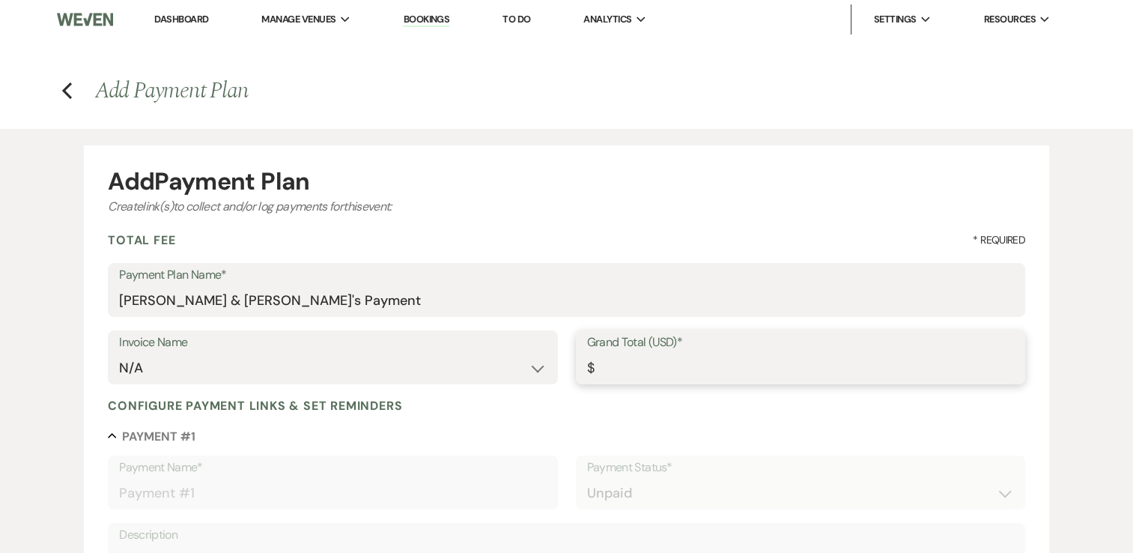
click at [678, 373] on input "Grand Total (USD)*" at bounding box center [800, 367] width 427 height 29
type input "5"
type input "5.00"
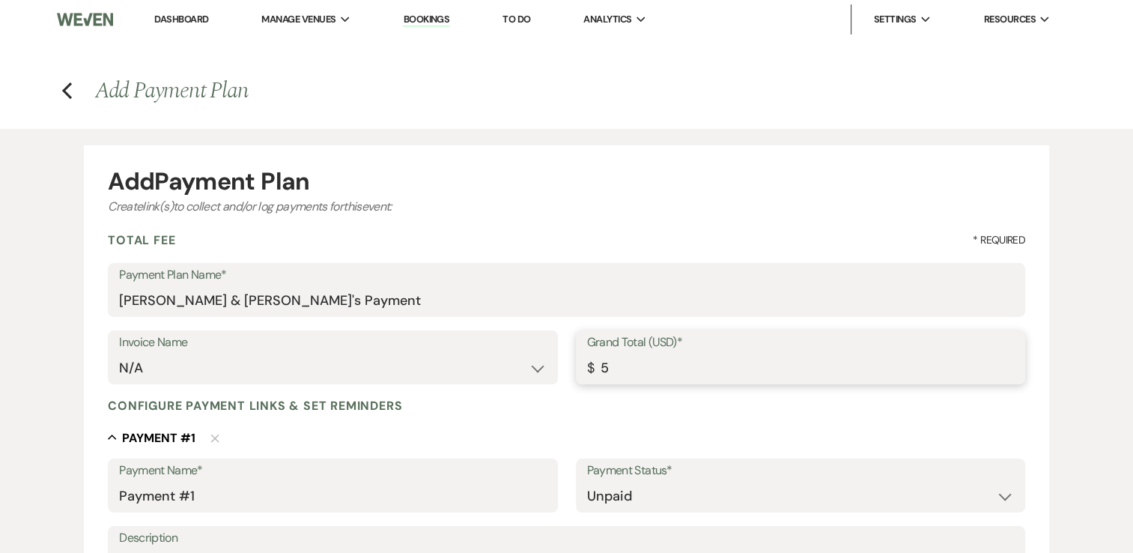
type input "50"
type input "50.00"
type input "506"
type input "506.00"
type input "5068"
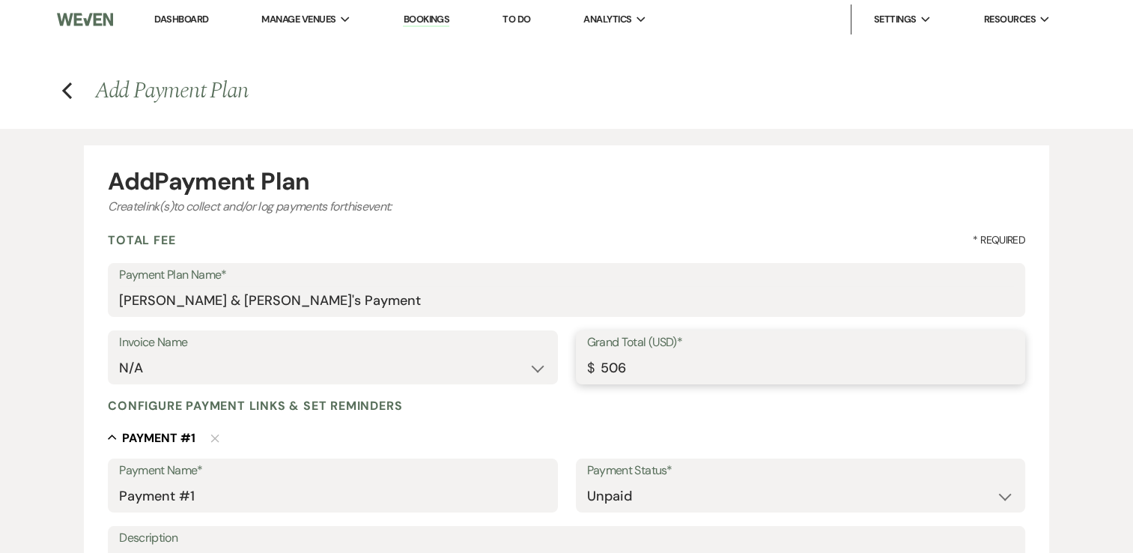
type input "5068.00"
drag, startPoint x: 210, startPoint y: 496, endPoint x: 179, endPoint y: 498, distance: 31.5
click at [179, 498] on input "Payment #1" at bounding box center [332, 495] width 427 height 29
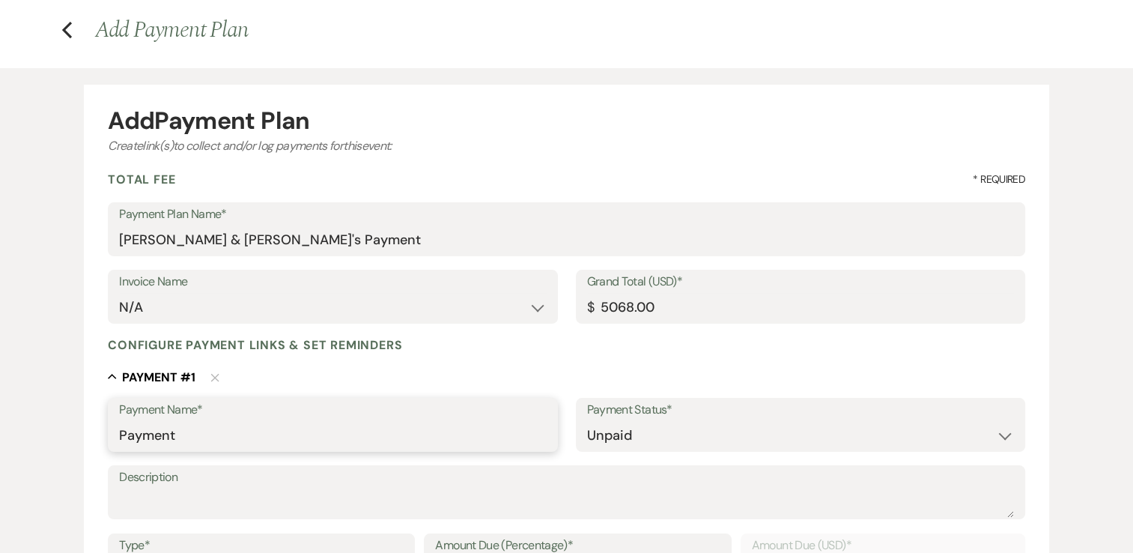
scroll to position [150, 0]
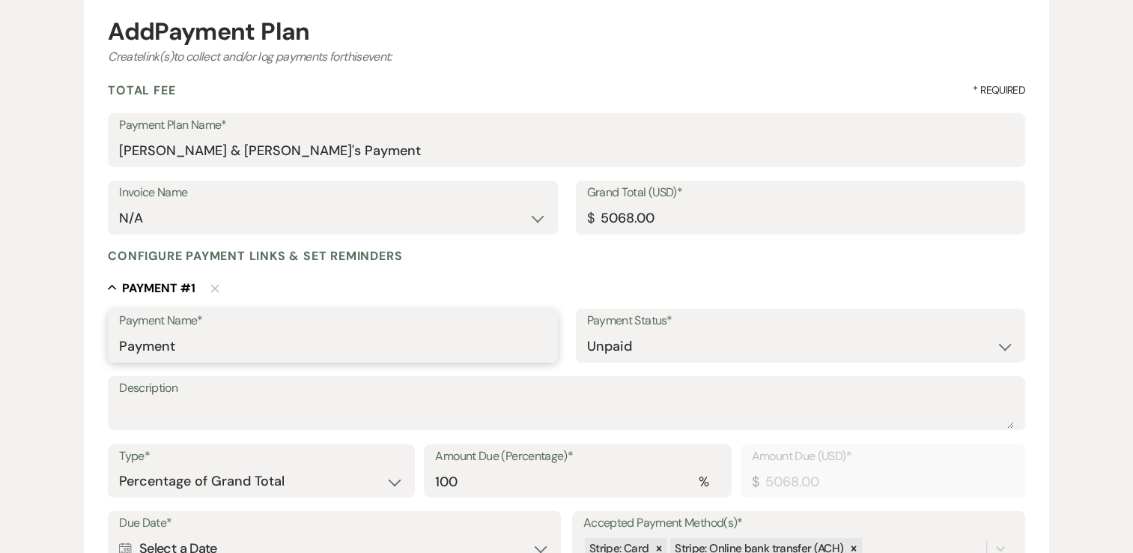
type input "Payment"
click at [180, 412] on textarea "Description" at bounding box center [566, 413] width 895 height 30
paste textarea "https://docs.google.com/forms/d/e/1FAIpQLSeI53bhCyE7sU45hwBA88khNzU2z307iz9ZbIm…"
type textarea "https://docs.google.com/forms/d/e/1FAIpQLSeI53bhCyE7sU45hwBA88khNzU2z307iz9ZbIm…"
drag, startPoint x: 484, startPoint y: 402, endPoint x: 102, endPoint y: 412, distance: 382.0
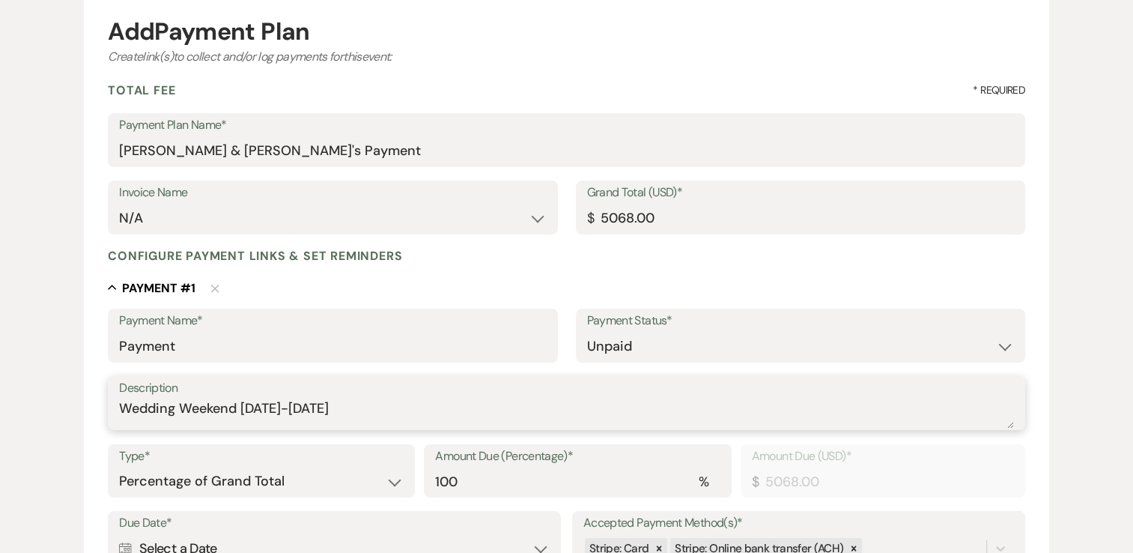
click at [102, 412] on form "Add Payment Plan Create link(s) to collect and/or log payments for this event: …" at bounding box center [566, 444] width 965 height 897
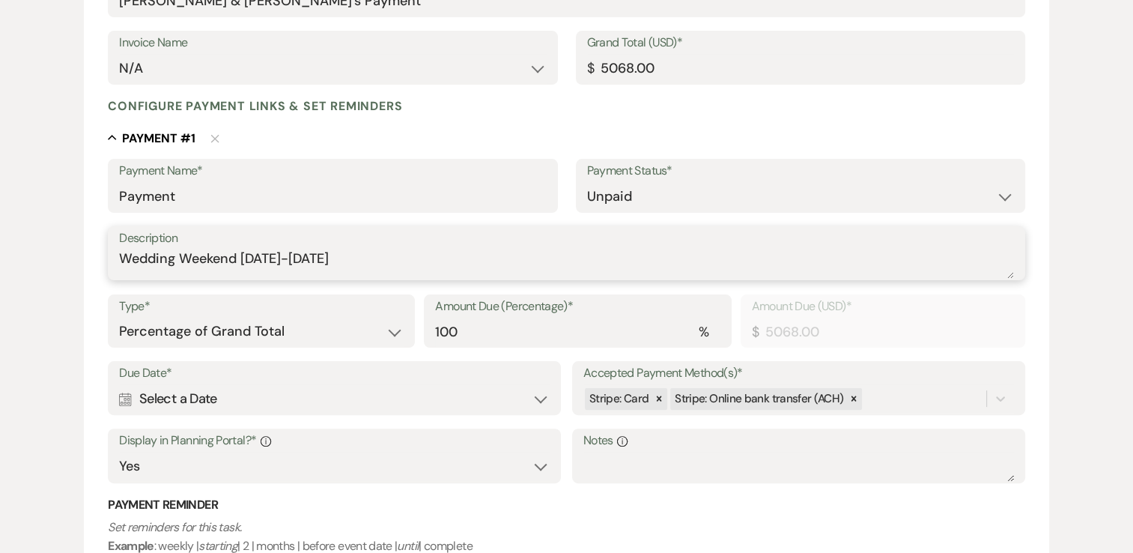
type textarea "Wedding Weekend September 30, 2026-August 2, 2026"
click at [219, 395] on div "Calendar Select a Date Expand" at bounding box center [334, 398] width 431 height 29
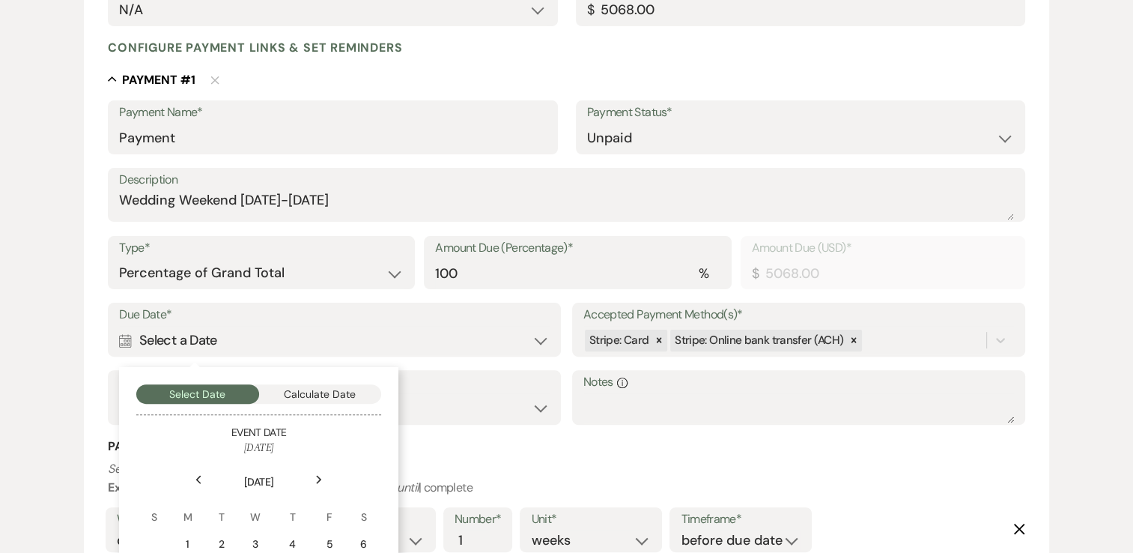
scroll to position [524, 0]
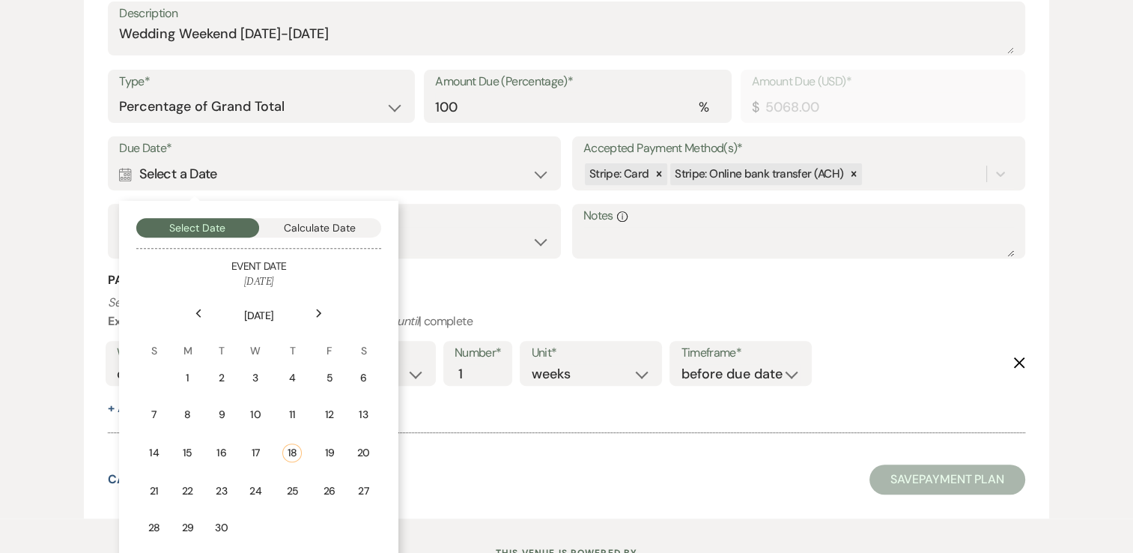
click at [311, 314] on div "Next" at bounding box center [319, 313] width 24 height 24
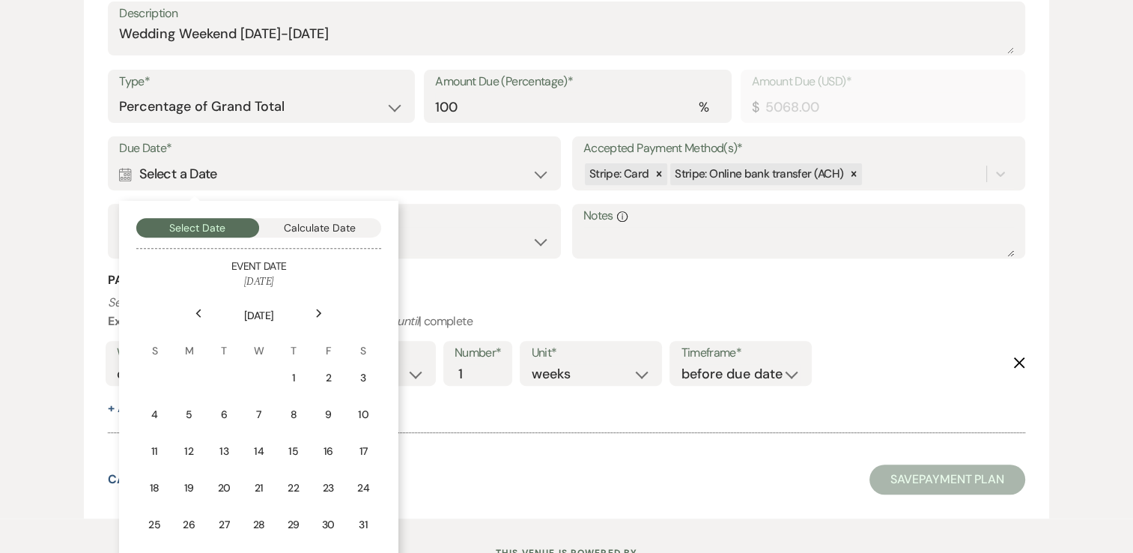
click at [311, 314] on div "Next" at bounding box center [319, 313] width 24 height 24
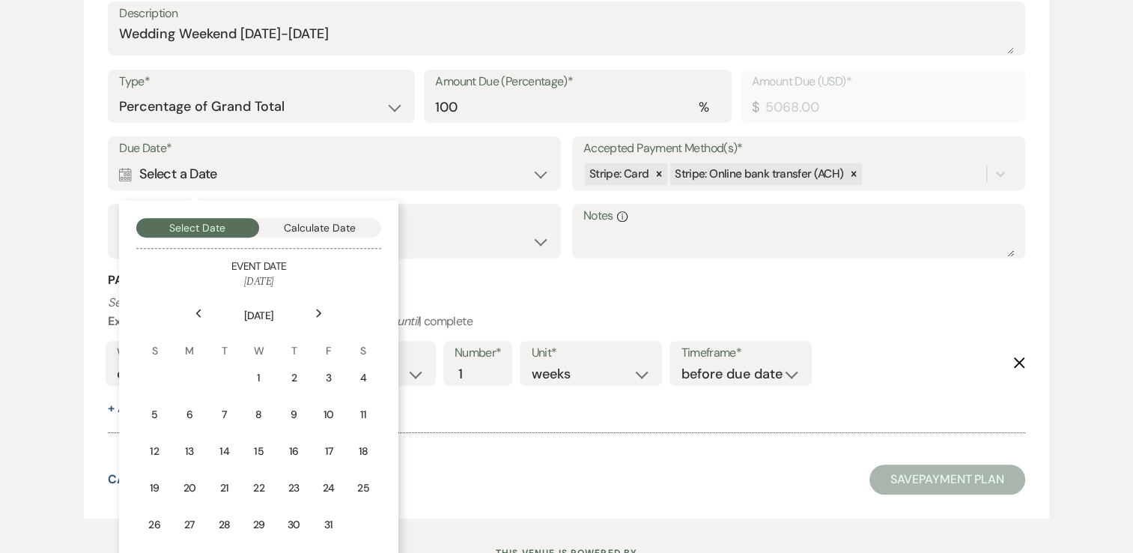
click at [311, 314] on div "Next" at bounding box center [319, 313] width 24 height 24
drag, startPoint x: 311, startPoint y: 314, endPoint x: 210, endPoint y: 313, distance: 101.8
click at [198, 314] on use at bounding box center [198, 313] width 5 height 8
click at [261, 380] on div "1" at bounding box center [258, 378] width 13 height 16
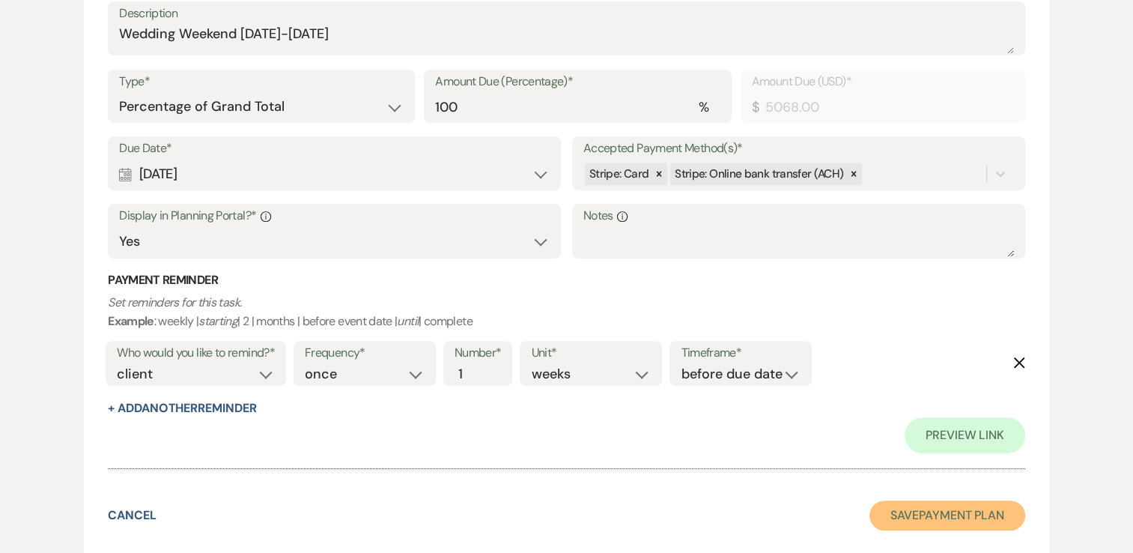
click at [966, 517] on button "Save Payment Plan" at bounding box center [947, 515] width 156 height 30
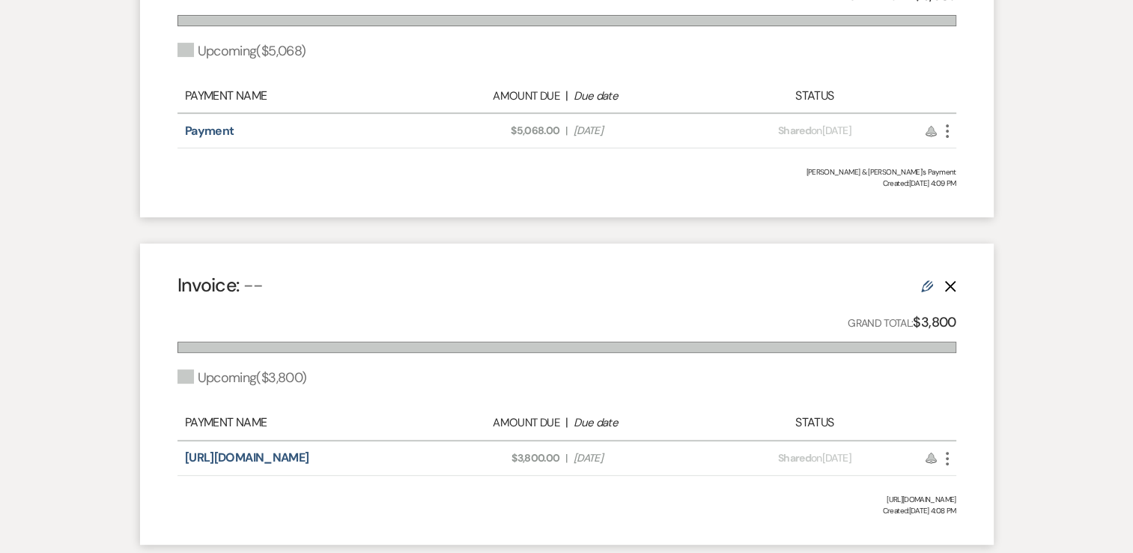
scroll to position [449, 0]
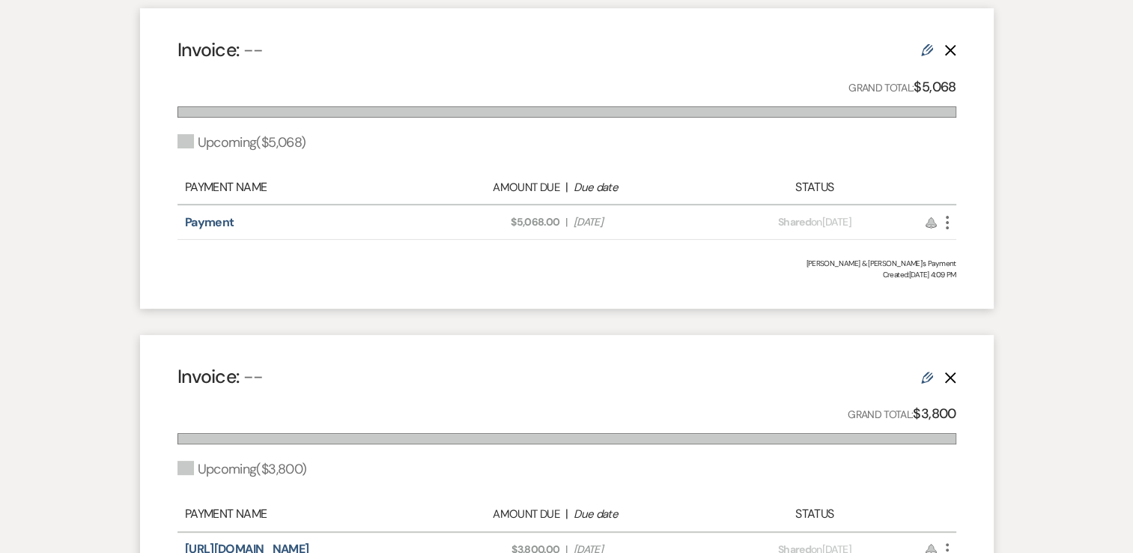
click at [931, 44] on icon "Edit" at bounding box center [927, 50] width 12 height 12
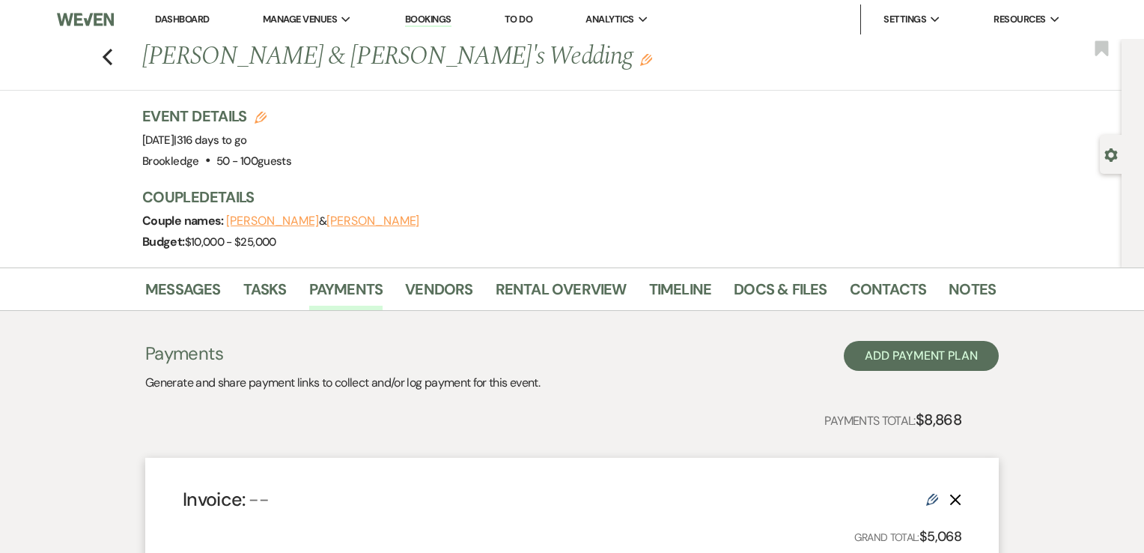
select select "2"
select select "percentage"
select select "true"
select select "client"
select select "weeks"
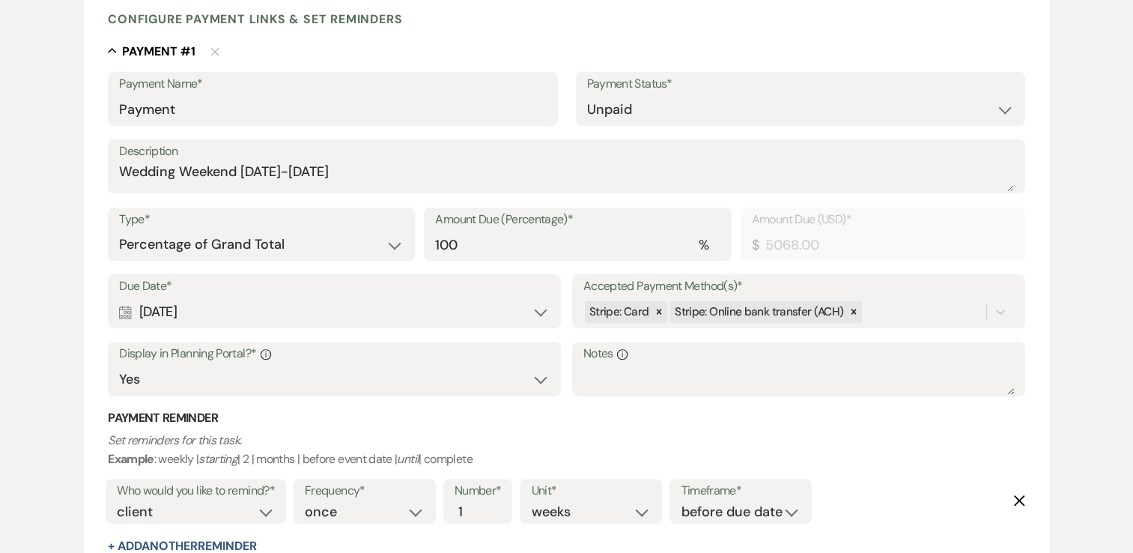
scroll to position [374, 0]
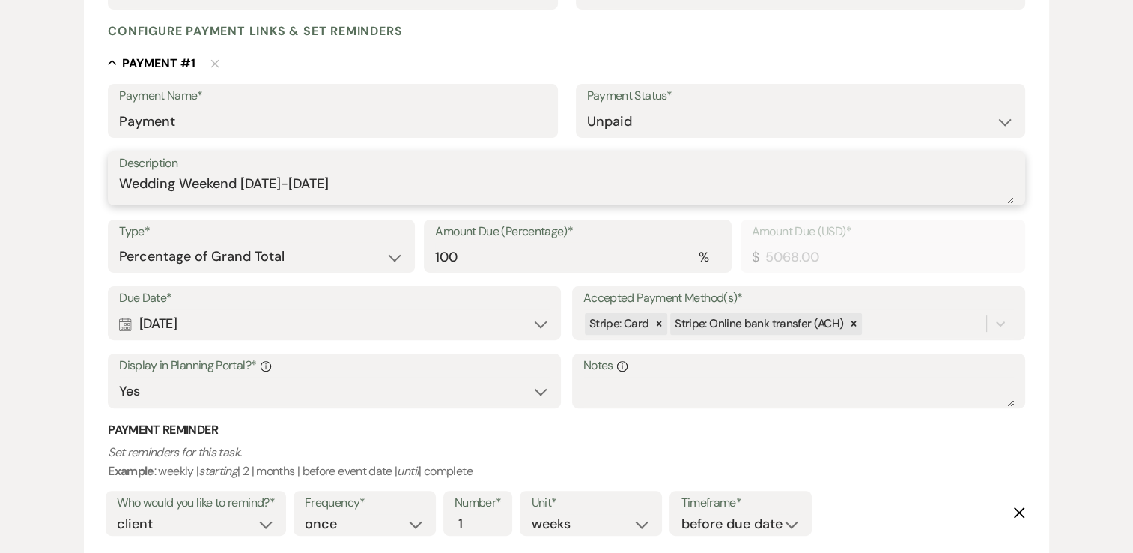
drag, startPoint x: 331, startPoint y: 181, endPoint x: 243, endPoint y: 187, distance: 88.6
click at [243, 187] on textarea "Wedding Weekend September 30, 2026-August 2, 2026" at bounding box center [566, 189] width 895 height 30
drag, startPoint x: 440, startPoint y: 178, endPoint x: 105, endPoint y: 215, distance: 336.7
click at [105, 215] on form "Edit Payment Plan Create link(s) to collect and/or log payments for this event:…" at bounding box center [566, 237] width 965 height 933
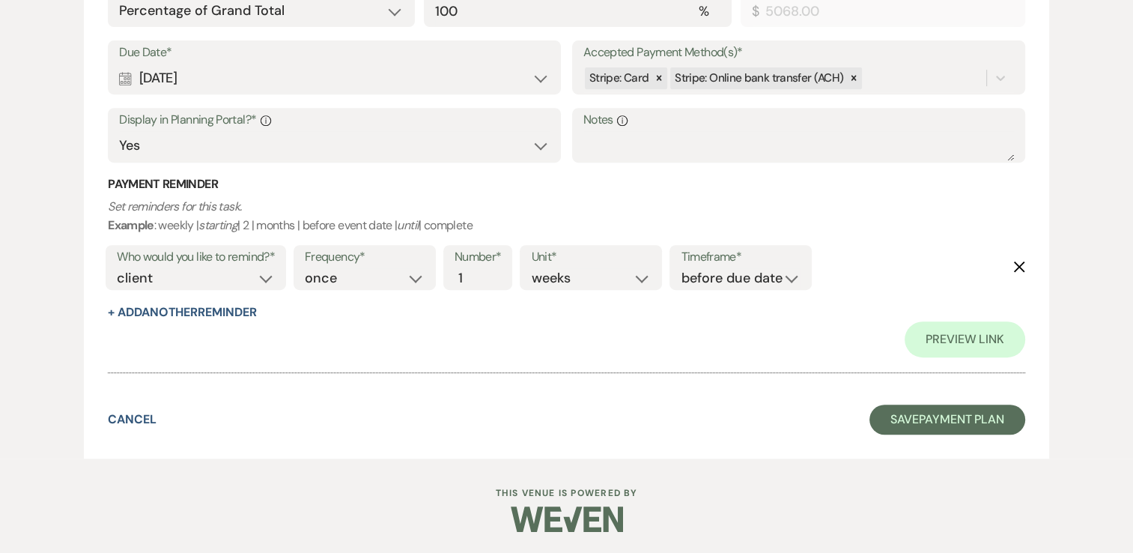
scroll to position [621, 0]
type textarea "Wedding Weekend July 31, 2026-August 2, 2026"
click at [913, 409] on button "Save Payment Plan" at bounding box center [947, 419] width 156 height 30
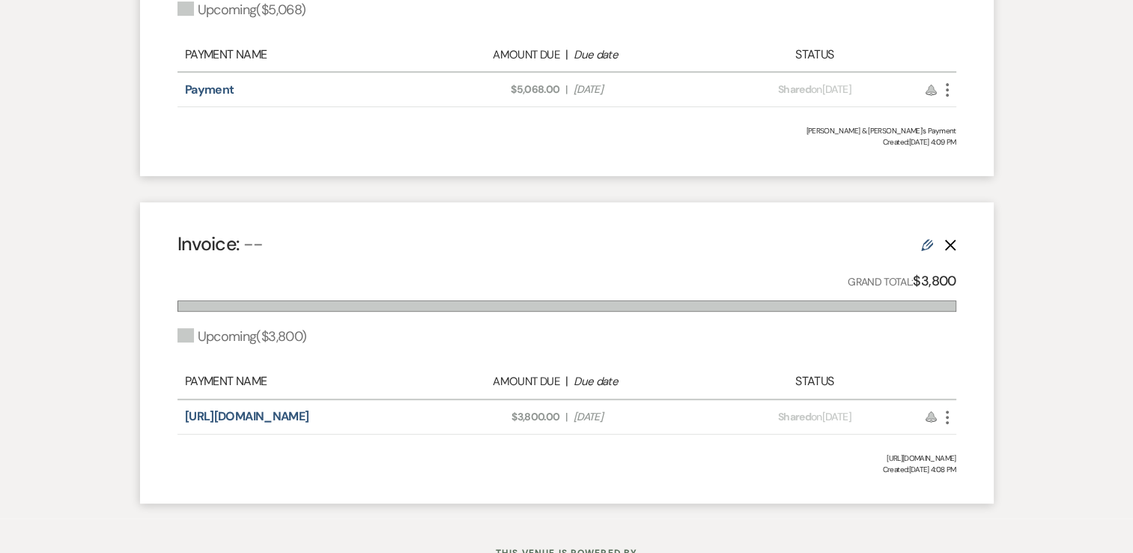
scroll to position [599, 0]
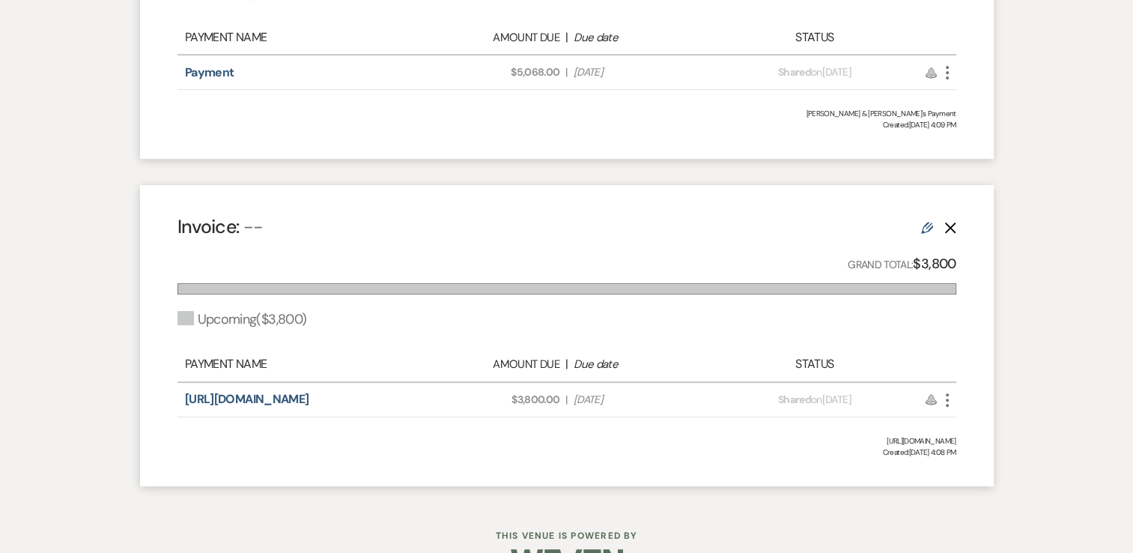
click at [928, 223] on icon "Edit" at bounding box center [927, 228] width 12 height 12
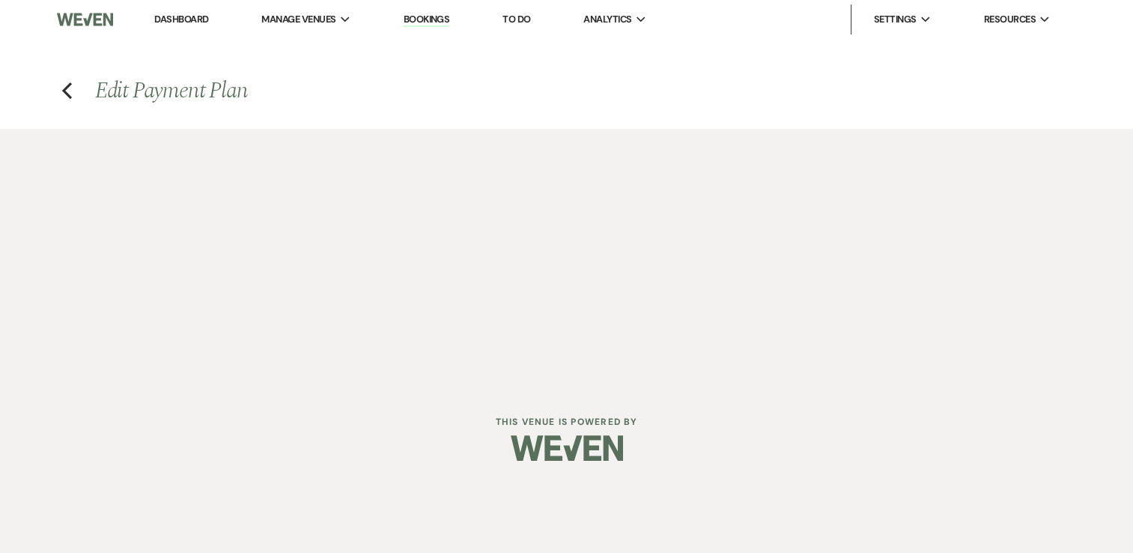
select select "2"
select select "percentage"
select select "true"
select select "client"
select select "weeks"
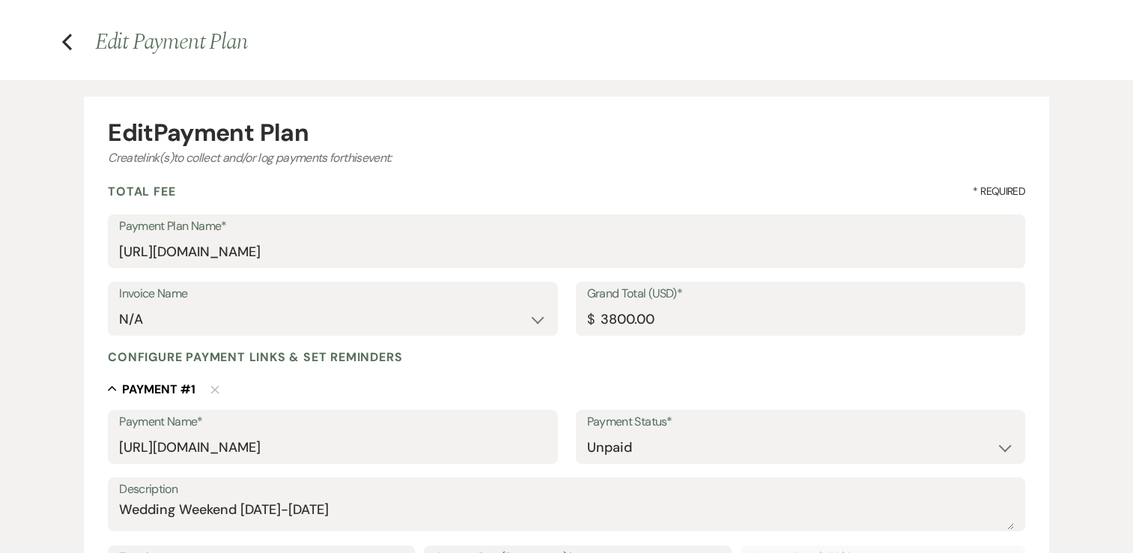
scroll to position [75, 0]
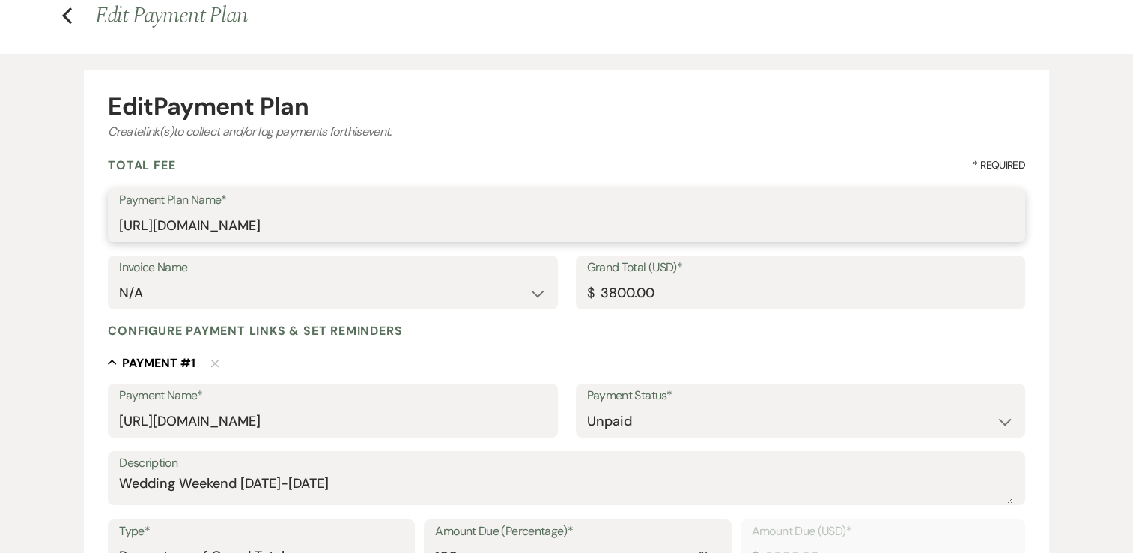
drag, startPoint x: 931, startPoint y: 225, endPoint x: -3, endPoint y: 236, distance: 933.8
click at [0, 236] on html "Dashboard Manage Venues Expand Brookledge Bookings To Do Analytics Expand Brook…" at bounding box center [566, 512] width 1133 height 1174
type input "Payment"
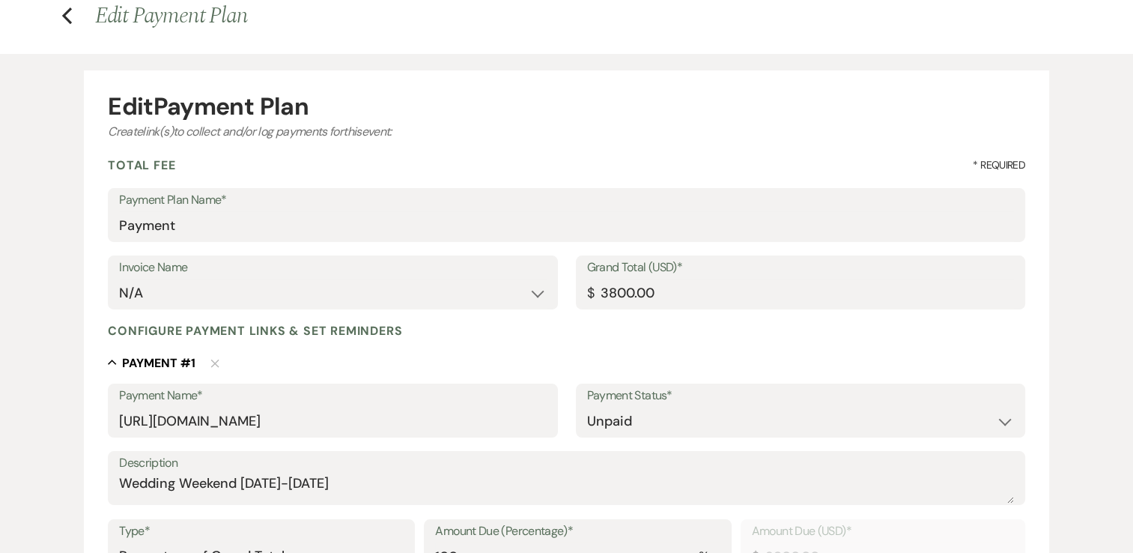
click at [551, 418] on div "Payment Name* https://docs.google.com/forms/d/e/1FAIpQLSeI53bhCyE7sU45hwBA88khN…" at bounding box center [332, 410] width 449 height 54
drag, startPoint x: 118, startPoint y: 420, endPoint x: 395, endPoint y: 436, distance: 278.2
click at [395, 436] on div "Payment Name* https://docs.google.com/forms/d/e/1FAIpQLSeI53bhCyE7sU45hwBA88khN…" at bounding box center [332, 410] width 449 height 54
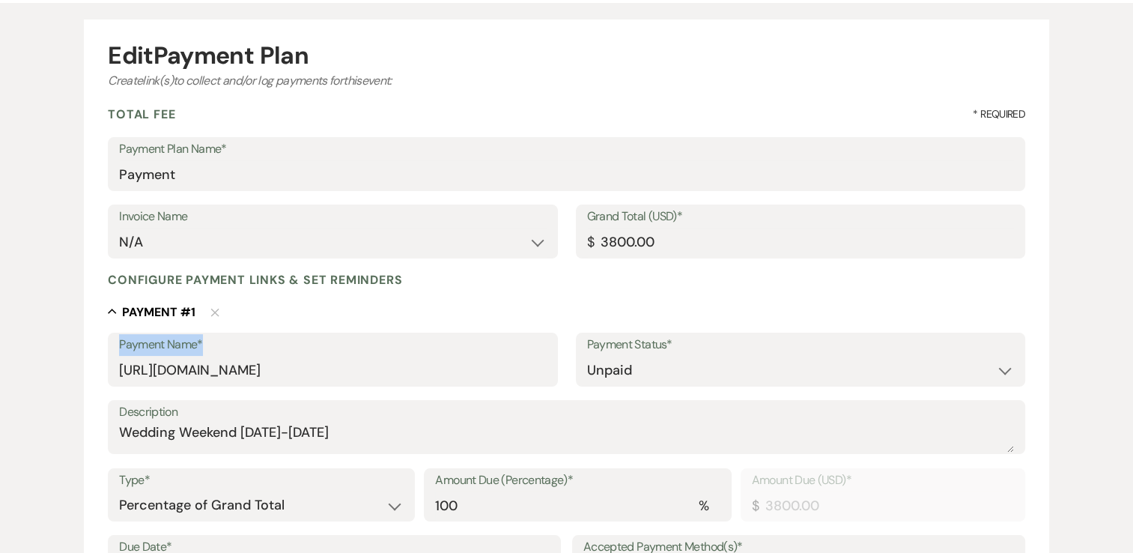
scroll to position [150, 0]
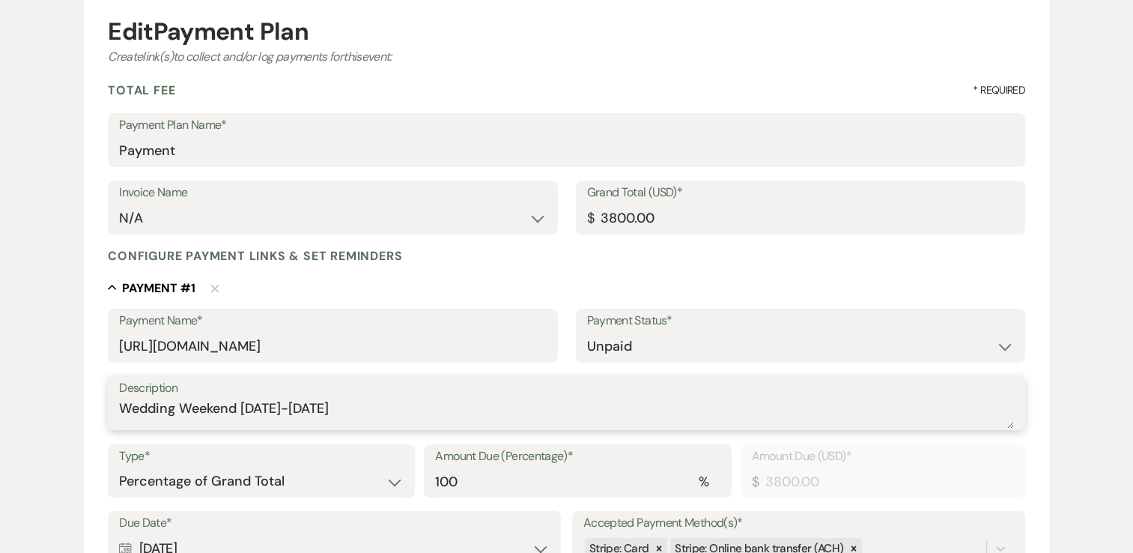
click at [270, 404] on textarea "Wedding Weekend September 30, 2026-August 2, 2026" at bounding box center [566, 413] width 895 height 30
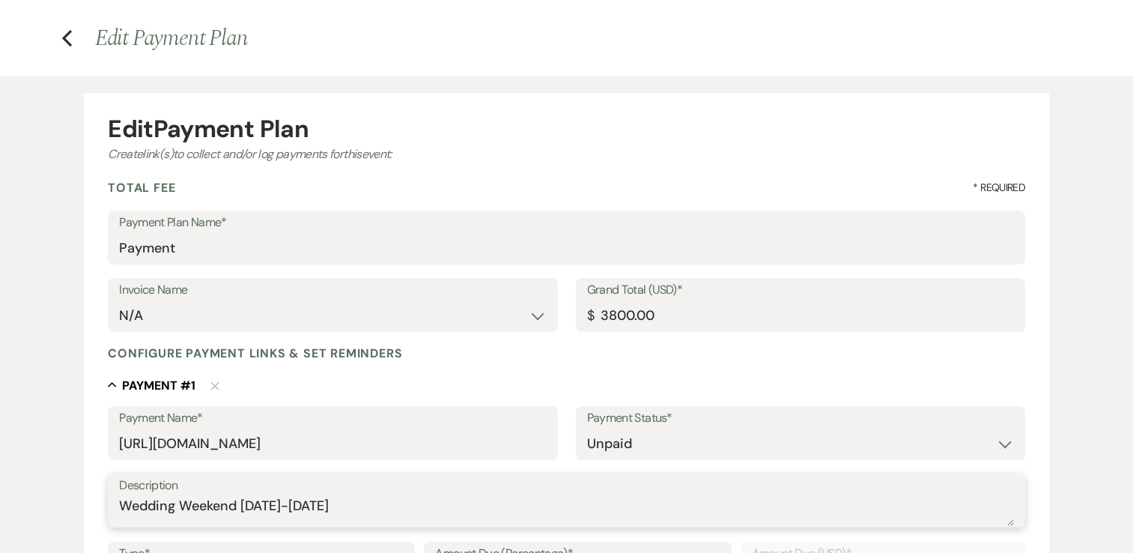
scroll to position [0, 0]
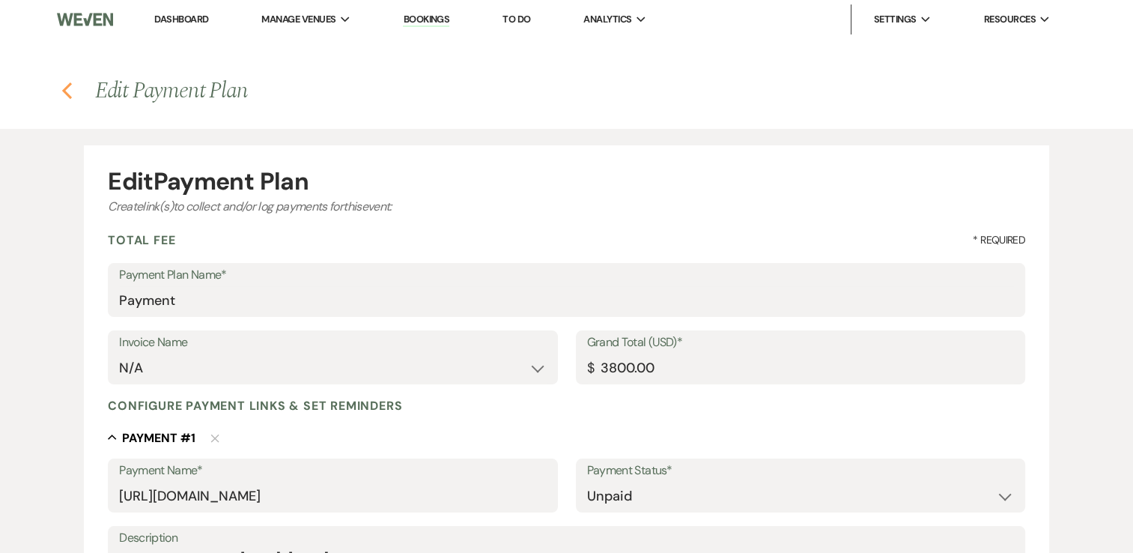
click at [64, 86] on icon "Previous" at bounding box center [66, 91] width 11 height 18
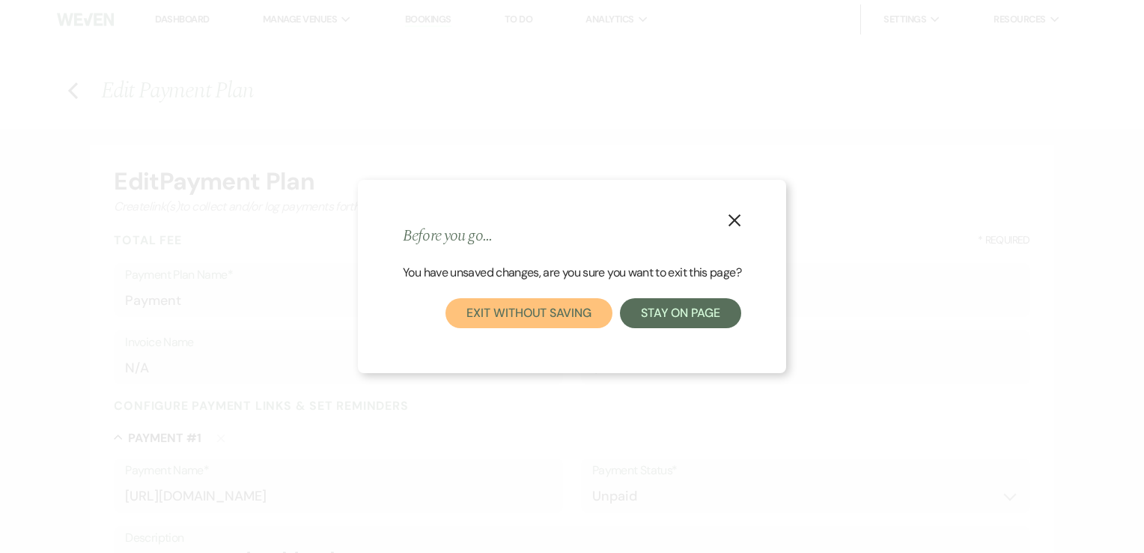
click at [553, 326] on button "Exit without saving" at bounding box center [529, 313] width 166 height 30
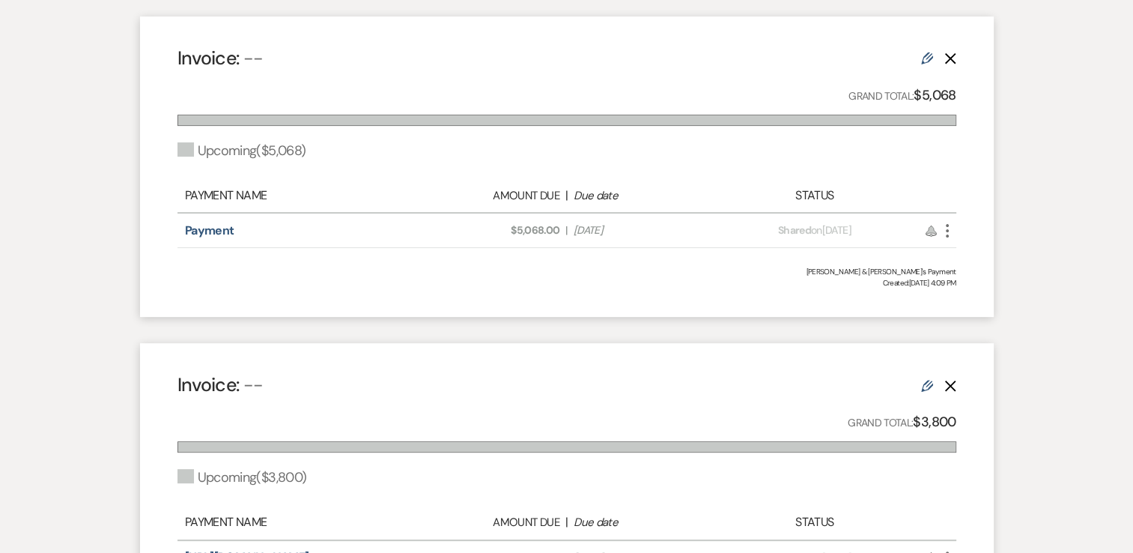
scroll to position [524, 0]
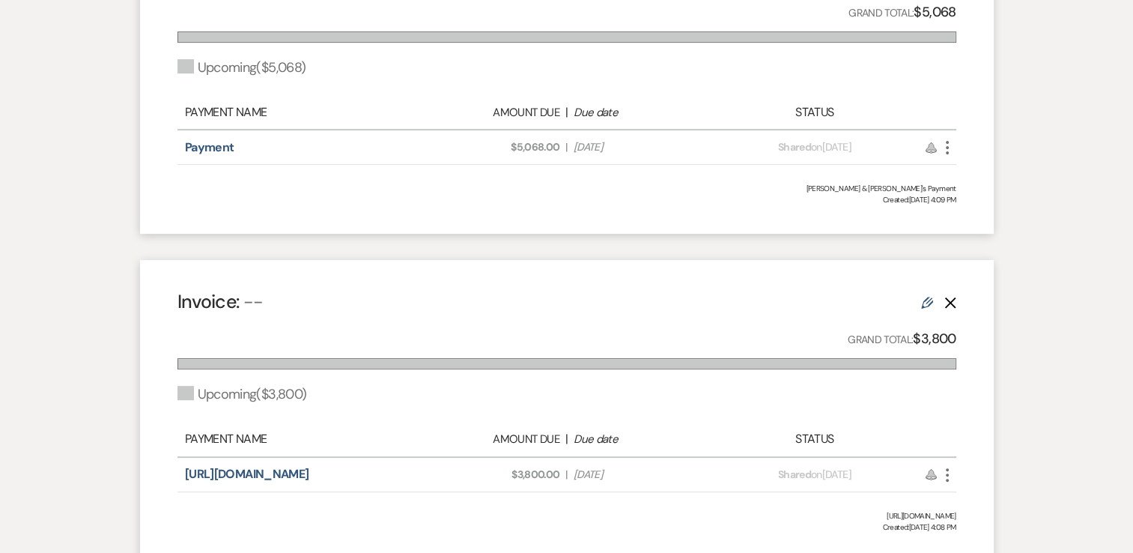
click at [951, 300] on use "button" at bounding box center [949, 302] width 11 height 11
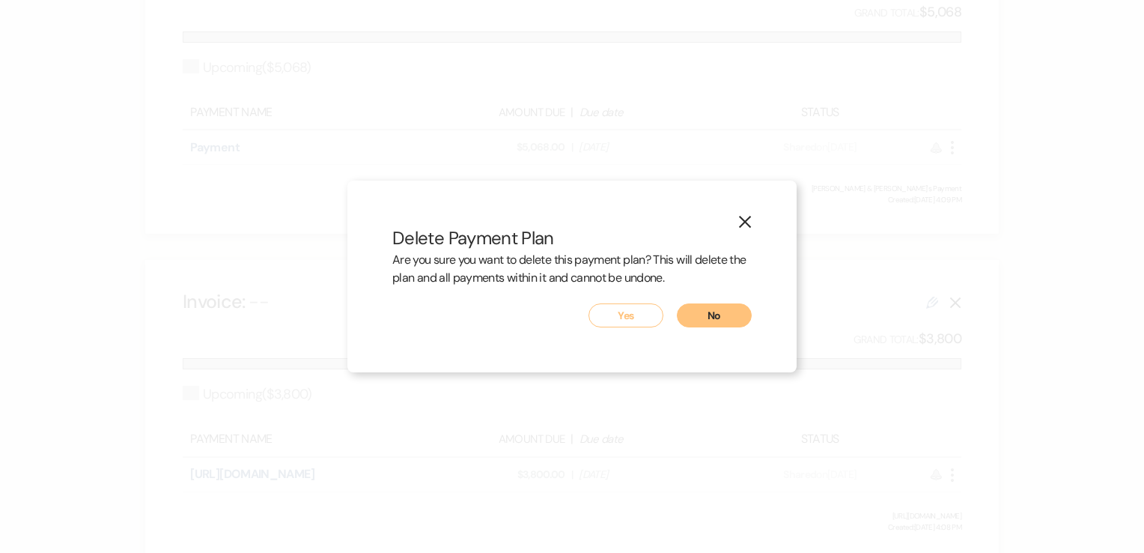
click at [618, 318] on button "Yes" at bounding box center [626, 315] width 75 height 24
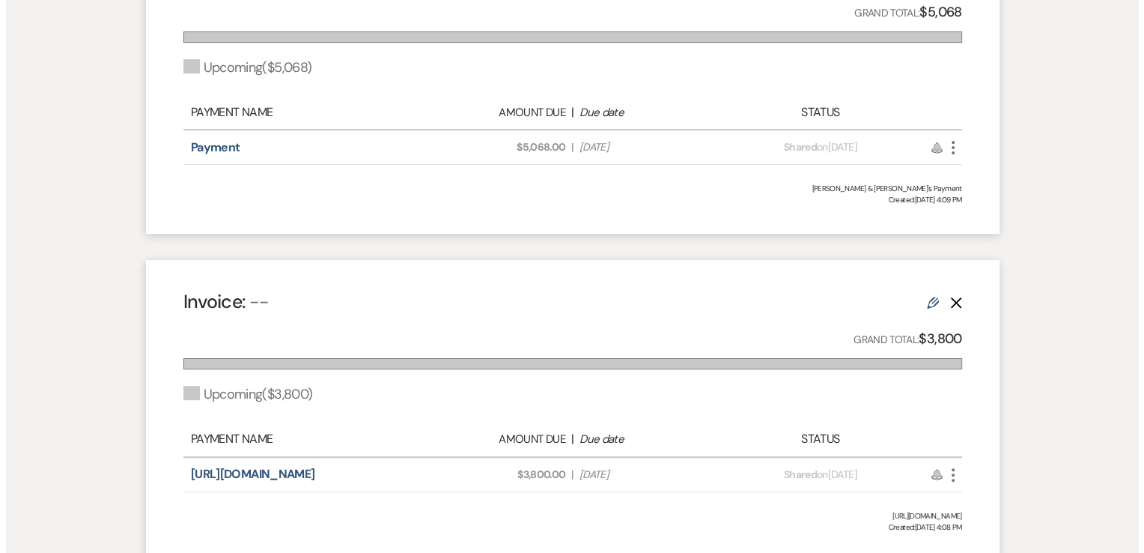
scroll to position [315, 0]
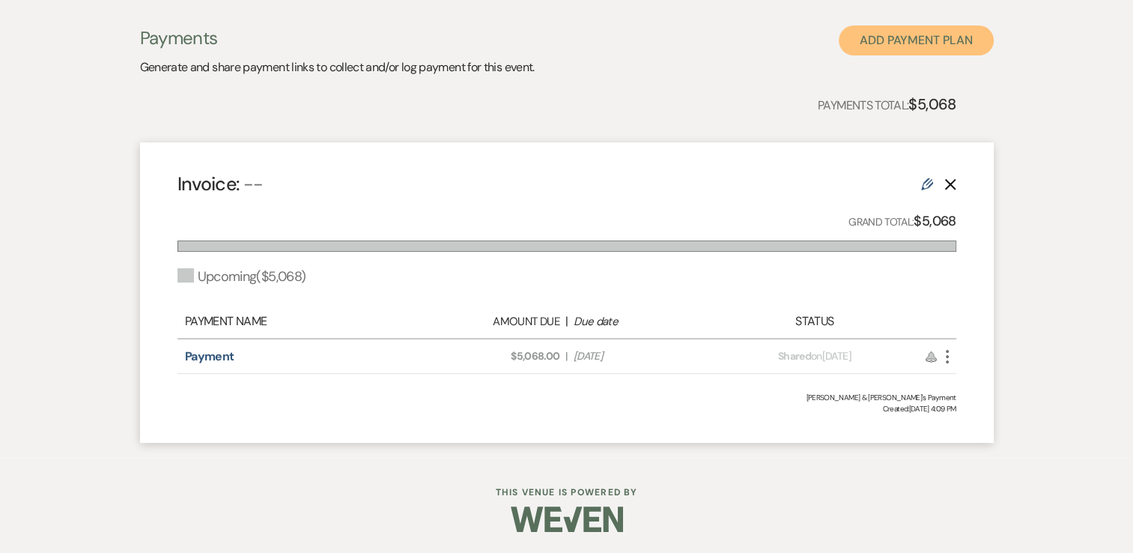
click at [922, 37] on button "Add Payment Plan" at bounding box center [916, 40] width 155 height 30
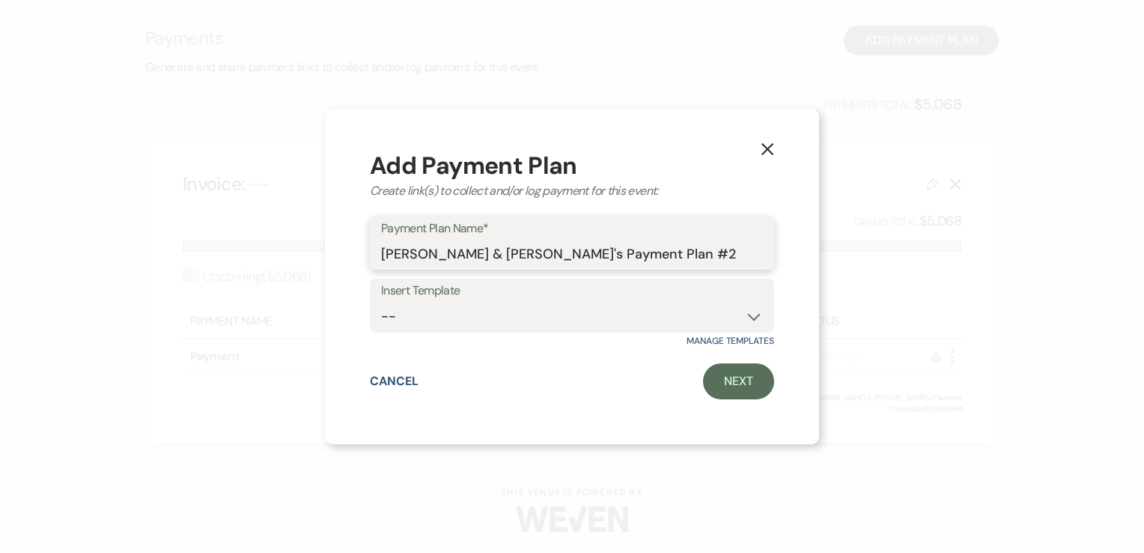
click at [642, 256] on input "Emily Brent & Nick's Payment Plan #2" at bounding box center [572, 253] width 382 height 29
type input "Emily Brent & Nick's Payment"
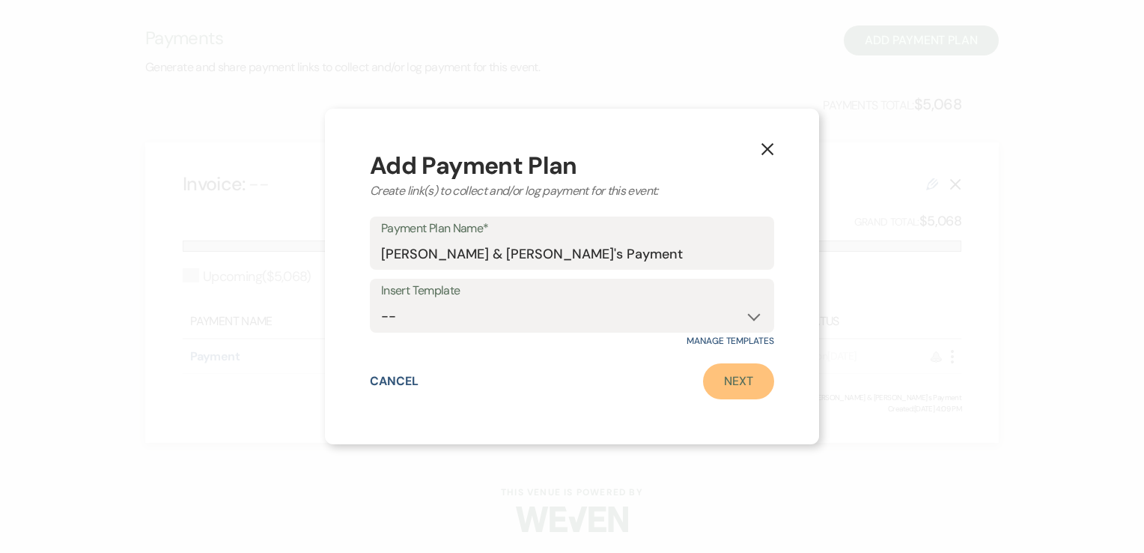
click at [755, 389] on link "Next" at bounding box center [738, 381] width 71 height 36
select select "2"
select select "percentage"
select select "true"
select select "client"
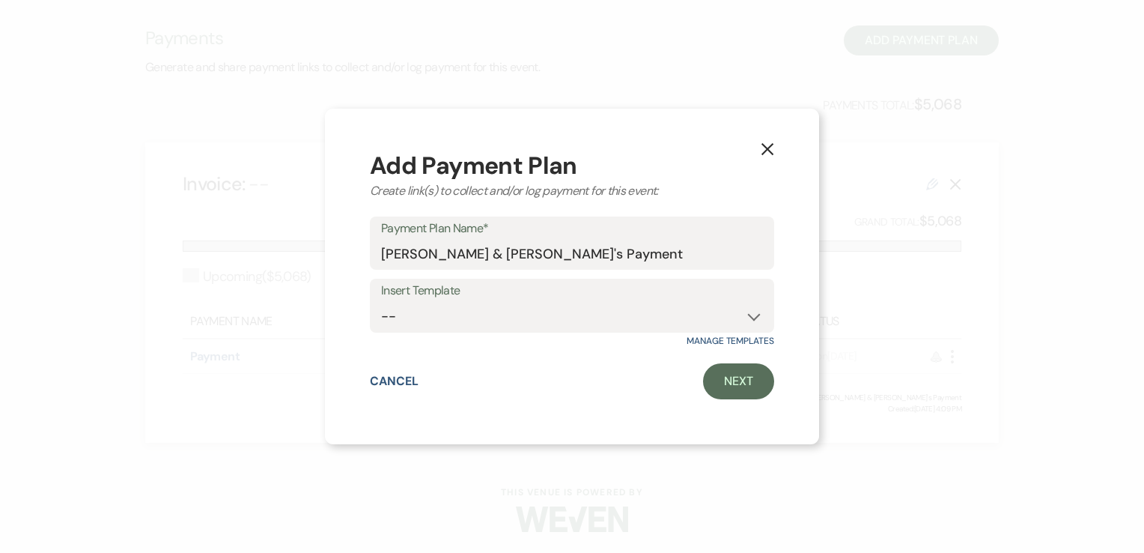
select select "weeks"
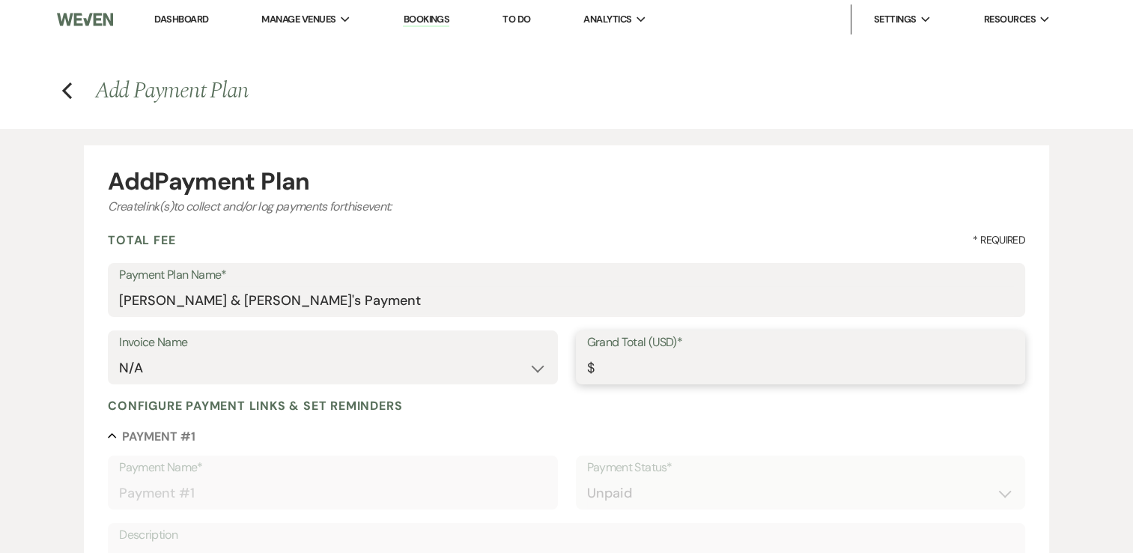
click at [779, 365] on input "Grand Total (USD)*" at bounding box center [800, 367] width 427 height 29
type input "5"
type input "5.00"
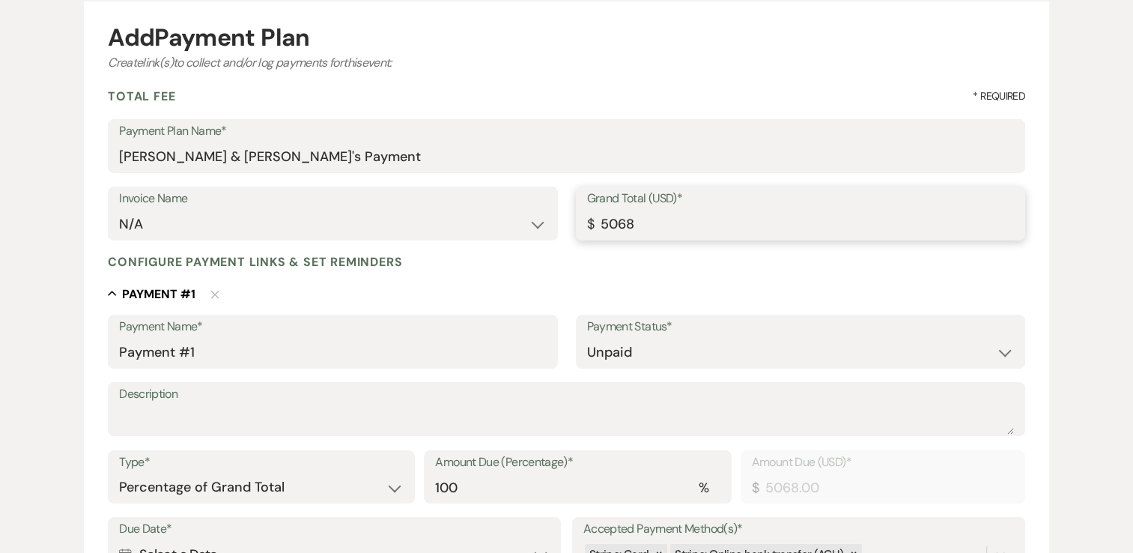
scroll to position [150, 0]
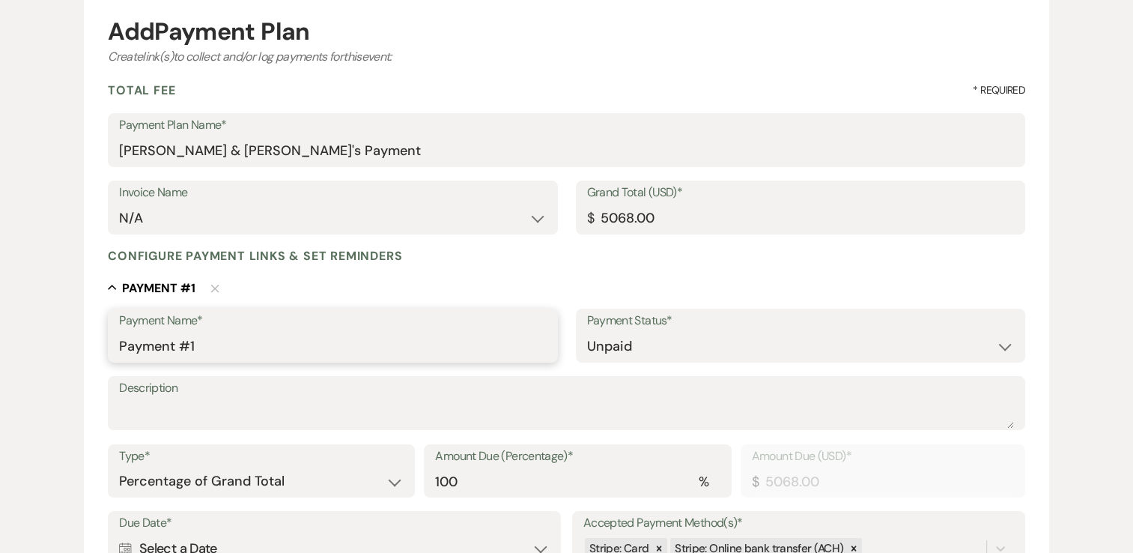
drag, startPoint x: 245, startPoint y: 342, endPoint x: 34, endPoint y: 341, distance: 211.2
click at [34, 341] on div "Add Payment Plan Create link(s) to collect and/or log payments for this event: …" at bounding box center [567, 435] width 1078 height 913
paste input "Wedding Weekend July 31, 2026-August 2, 2026"
click at [219, 420] on textarea "Description" at bounding box center [566, 413] width 895 height 30
paste textarea "Wedding Weekend July 31, 2026-August 2, 2026"
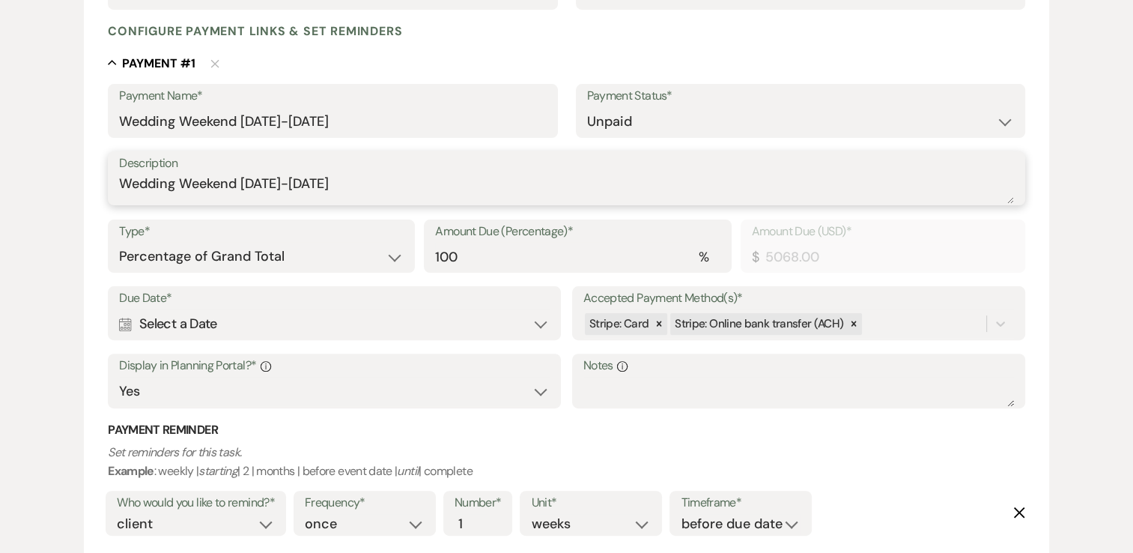
scroll to position [449, 0]
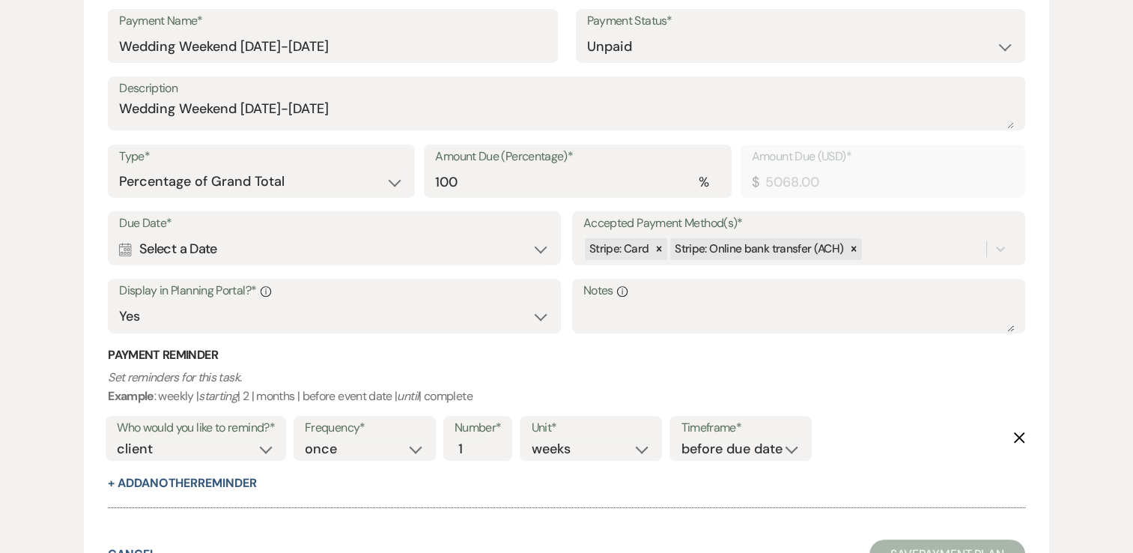
click at [206, 234] on div "Calendar Select a Date Expand" at bounding box center [334, 248] width 431 height 29
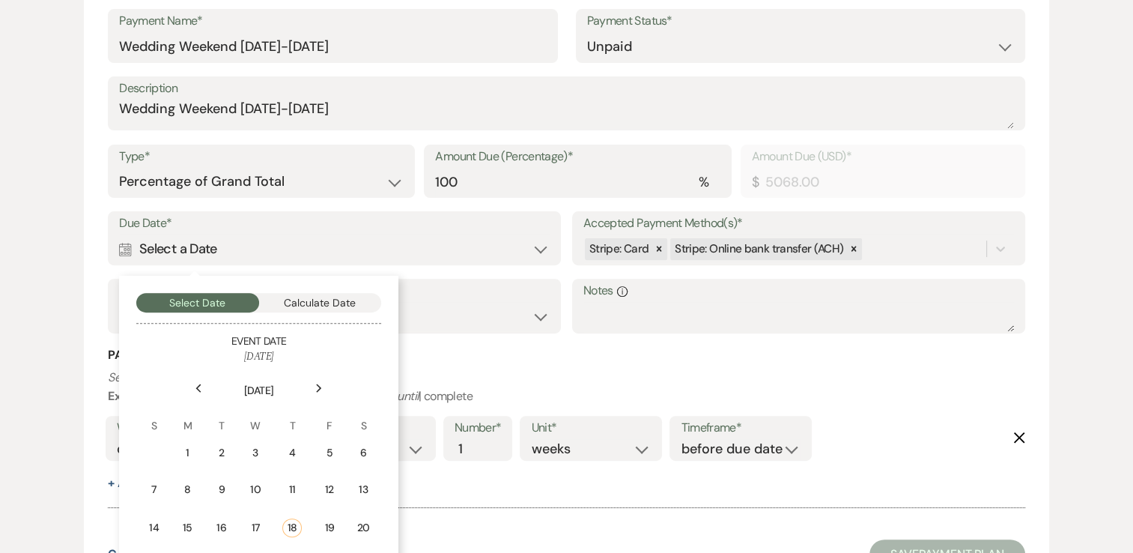
click at [319, 390] on icon "Next" at bounding box center [318, 387] width 7 height 9
click at [320, 390] on icon "Next" at bounding box center [318, 387] width 7 height 9
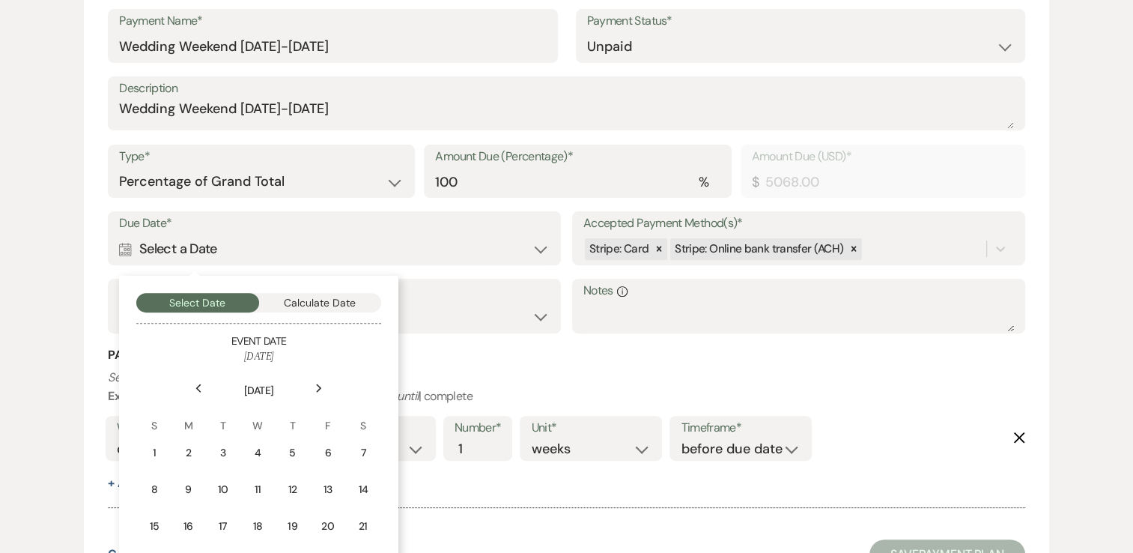
click at [320, 390] on icon "Next" at bounding box center [318, 387] width 7 height 9
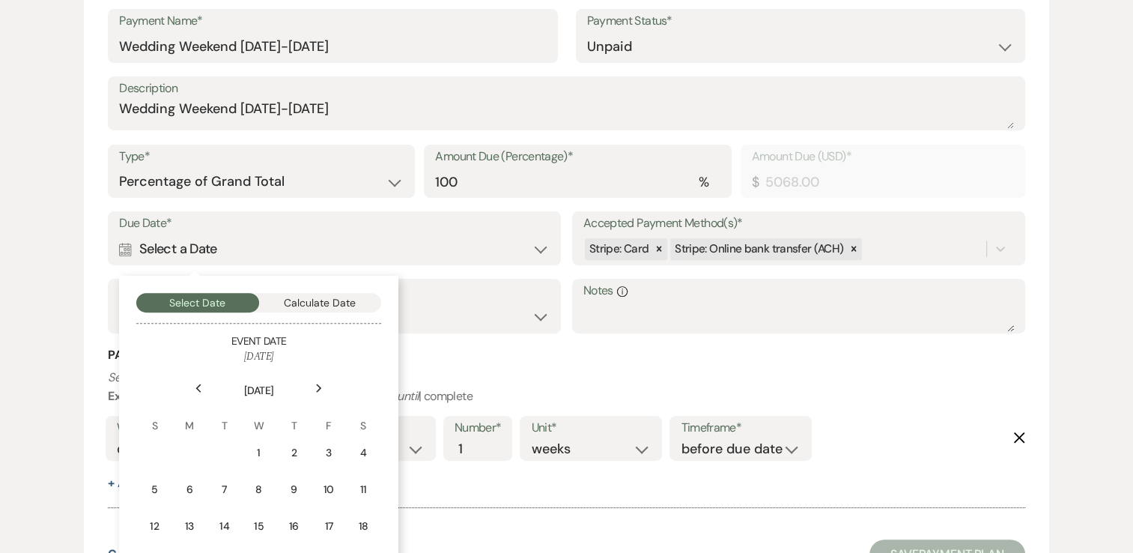
click at [320, 390] on icon "Next" at bounding box center [318, 387] width 7 height 9
click at [198, 386] on use at bounding box center [198, 388] width 5 height 8
click at [267, 455] on td "1" at bounding box center [259, 452] width 33 height 35
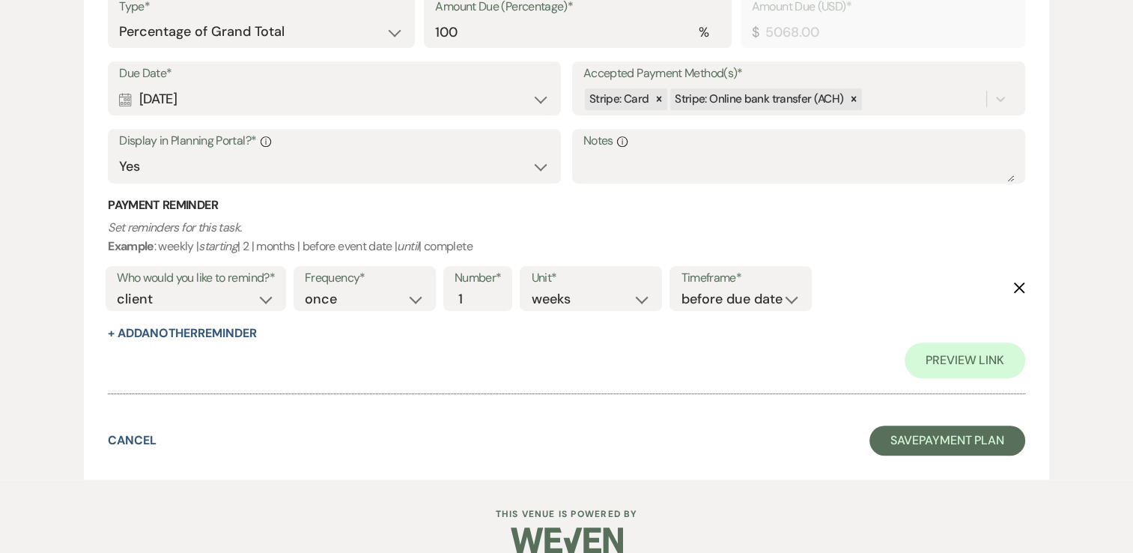
scroll to position [621, 0]
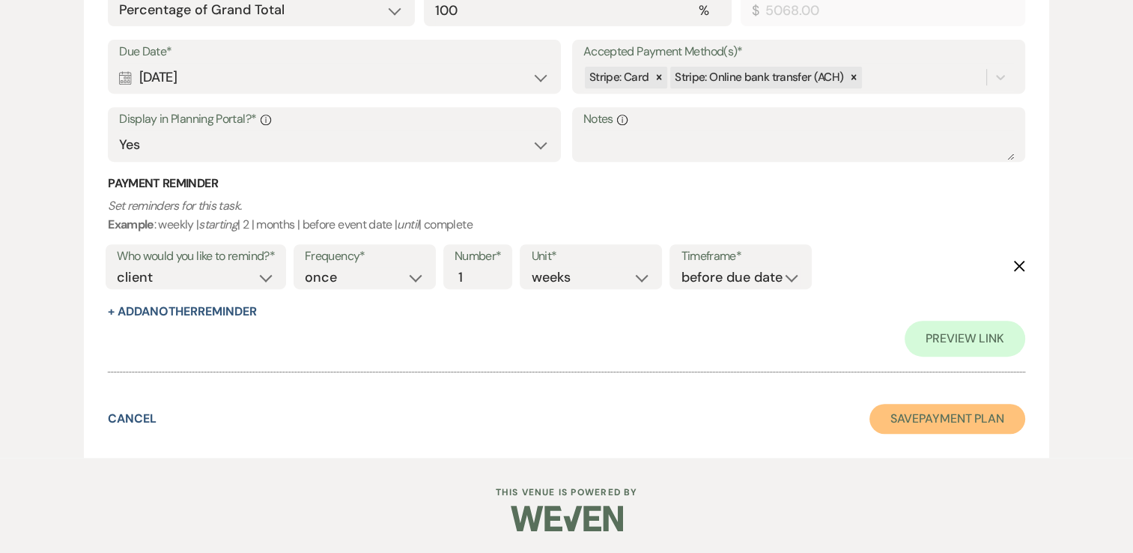
click at [939, 418] on button "Save Payment Plan" at bounding box center [947, 419] width 156 height 30
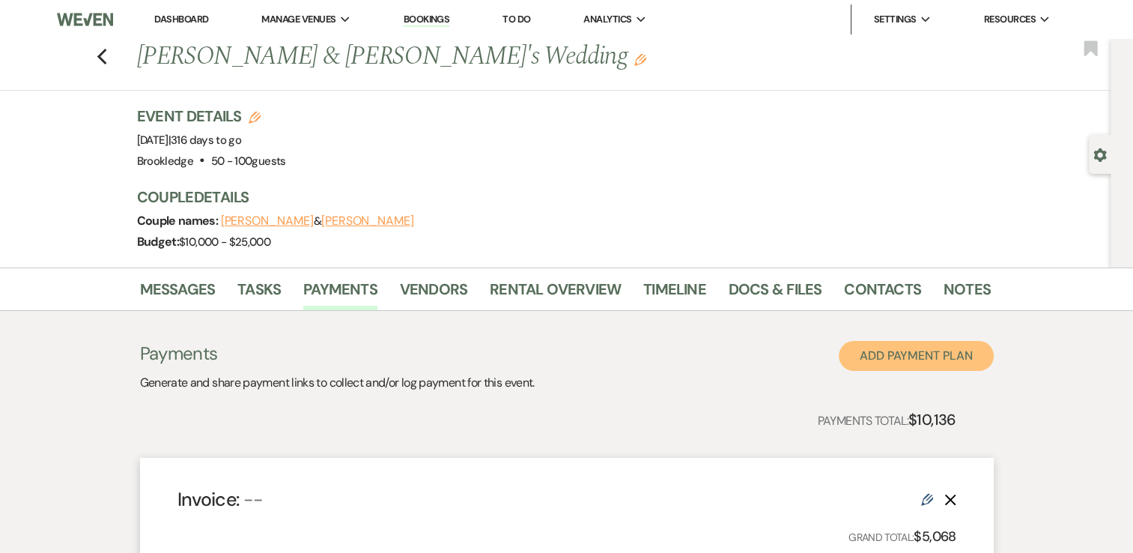
click at [958, 359] on button "Add Payment Plan" at bounding box center [916, 356] width 155 height 30
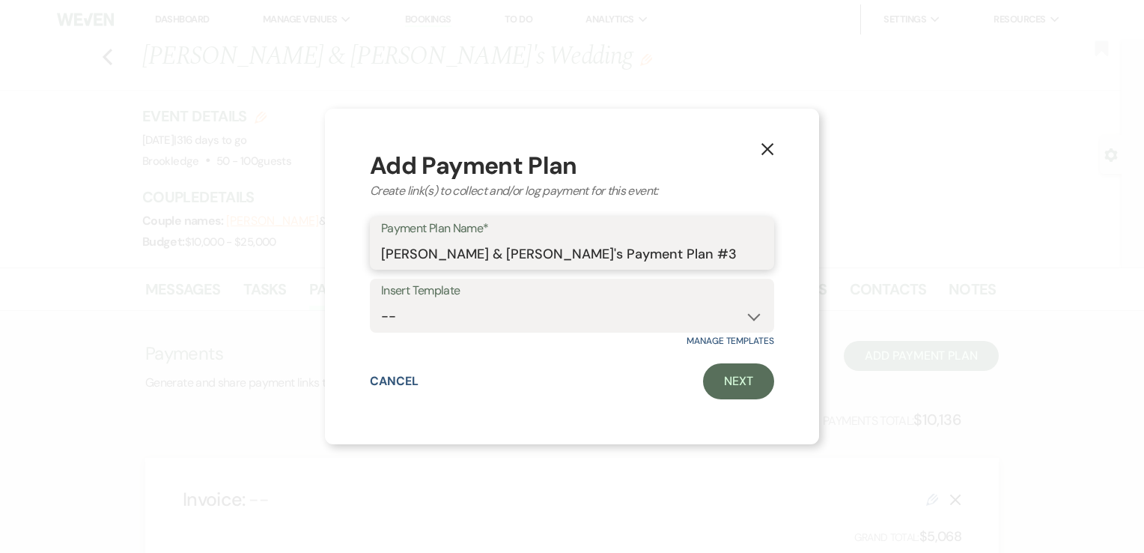
click at [669, 261] on input "Emily Brent & Nick's Payment Plan #3" at bounding box center [572, 253] width 382 height 29
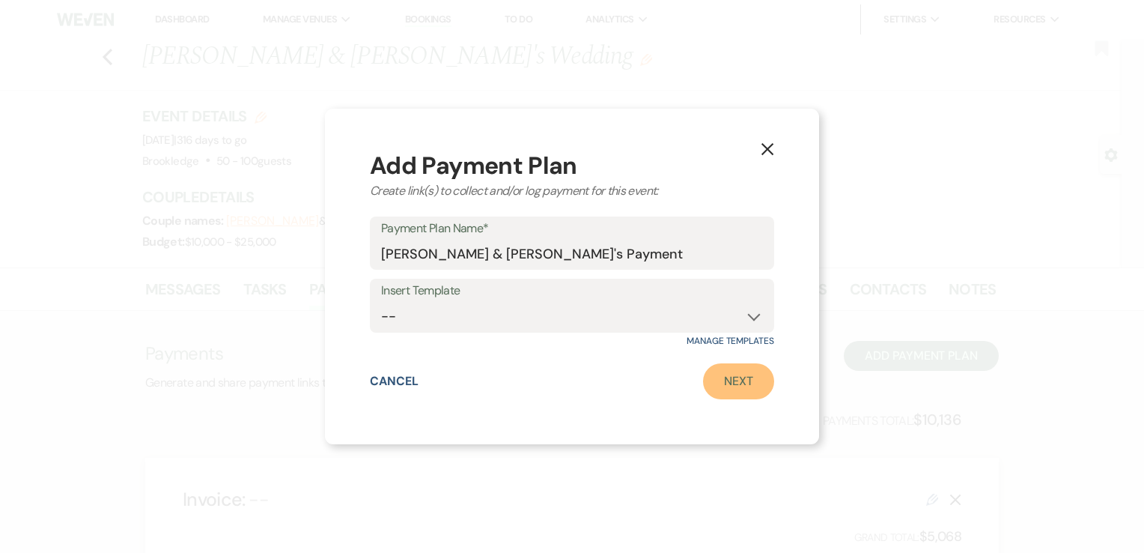
click at [732, 397] on link "Next" at bounding box center [738, 381] width 71 height 36
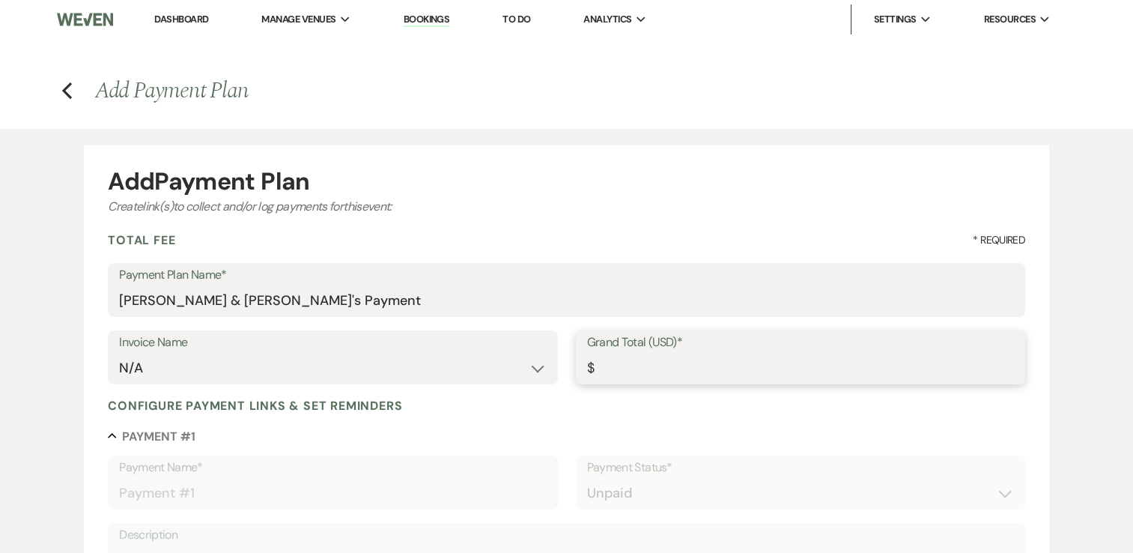
click at [741, 377] on input "Grand Total (USD)*" at bounding box center [800, 367] width 427 height 29
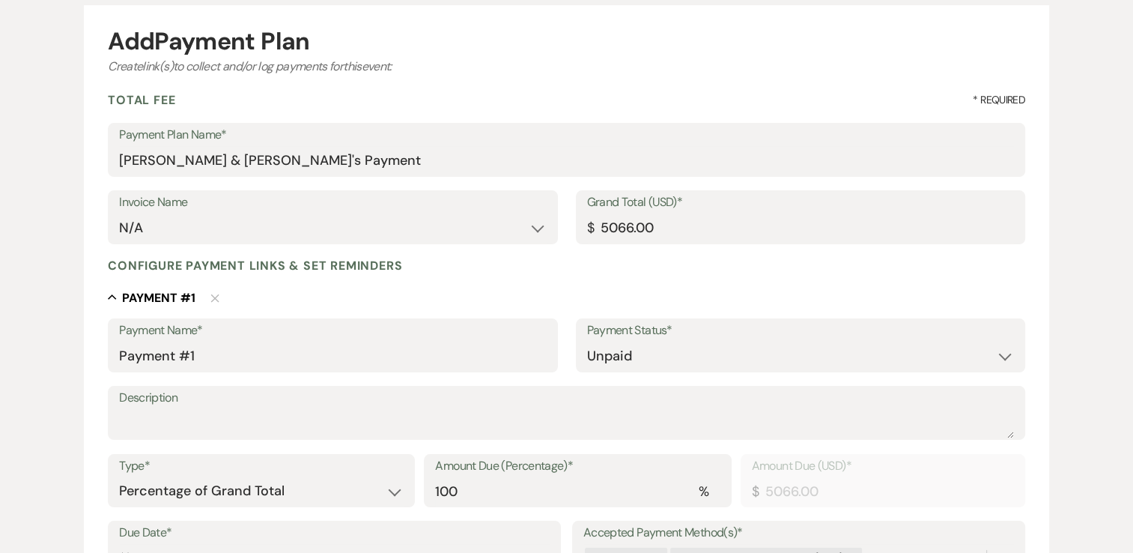
scroll to position [150, 0]
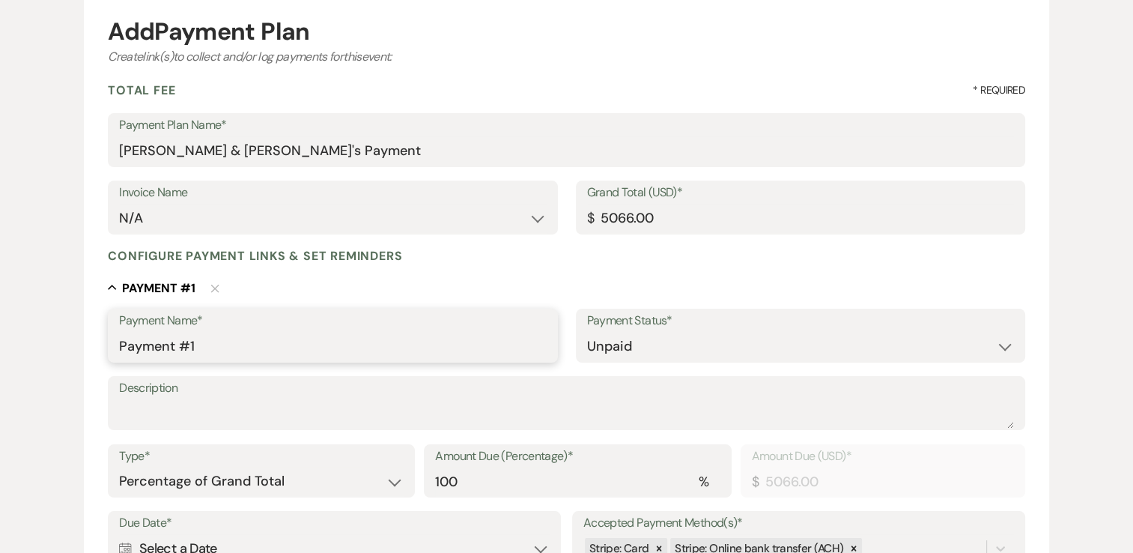
click at [216, 351] on input "Payment #1" at bounding box center [332, 346] width 427 height 29
click at [437, 402] on textarea "Description" at bounding box center [566, 413] width 895 height 30
paste textarea "Wedding Weekend July 31, 2026-August 2, 2026"
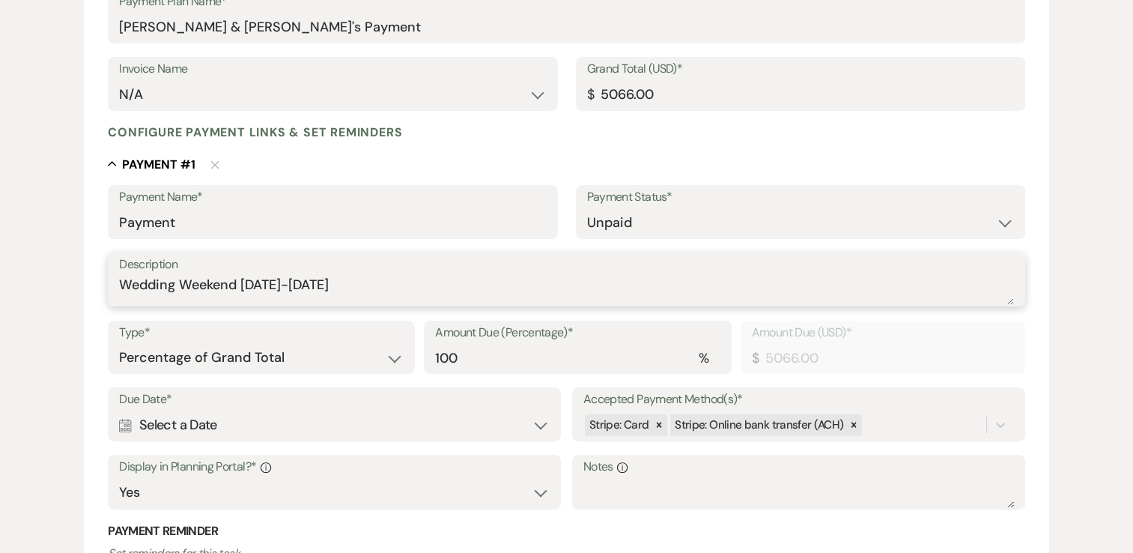
scroll to position [300, 0]
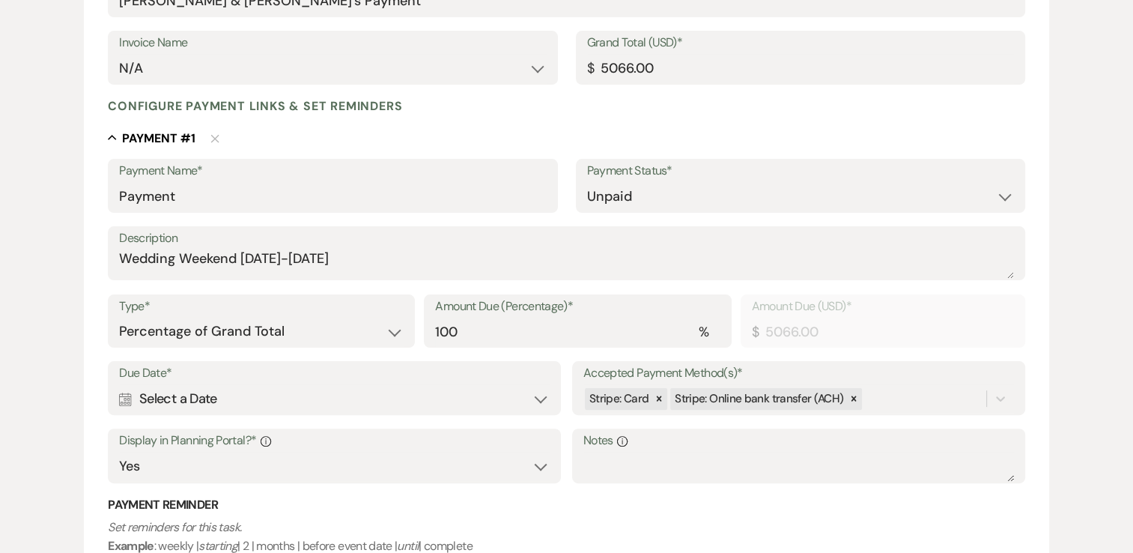
click at [186, 401] on div "Calendar Select a Date Expand" at bounding box center [334, 398] width 431 height 29
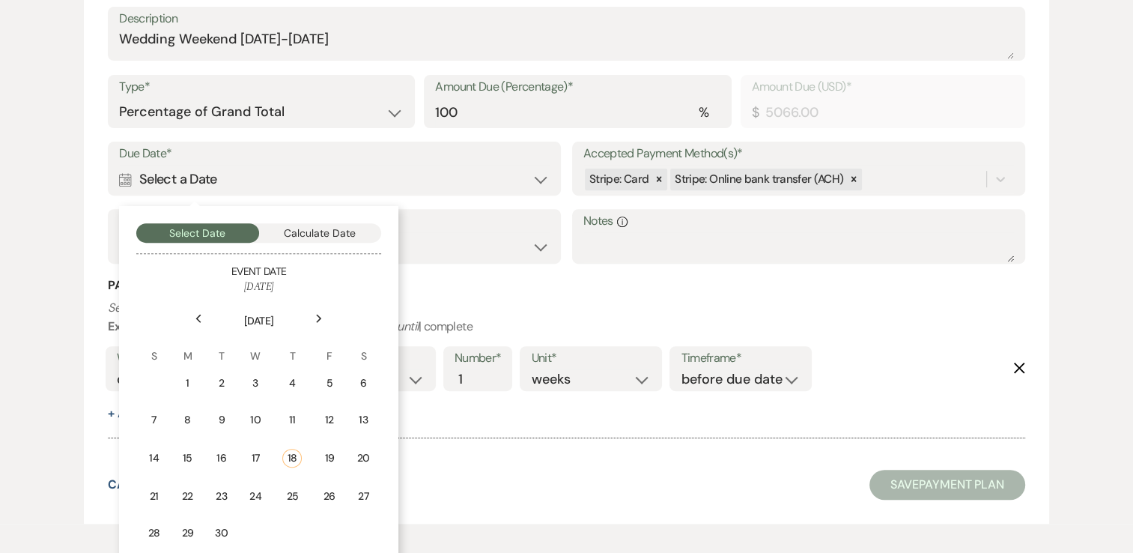
scroll to position [524, 0]
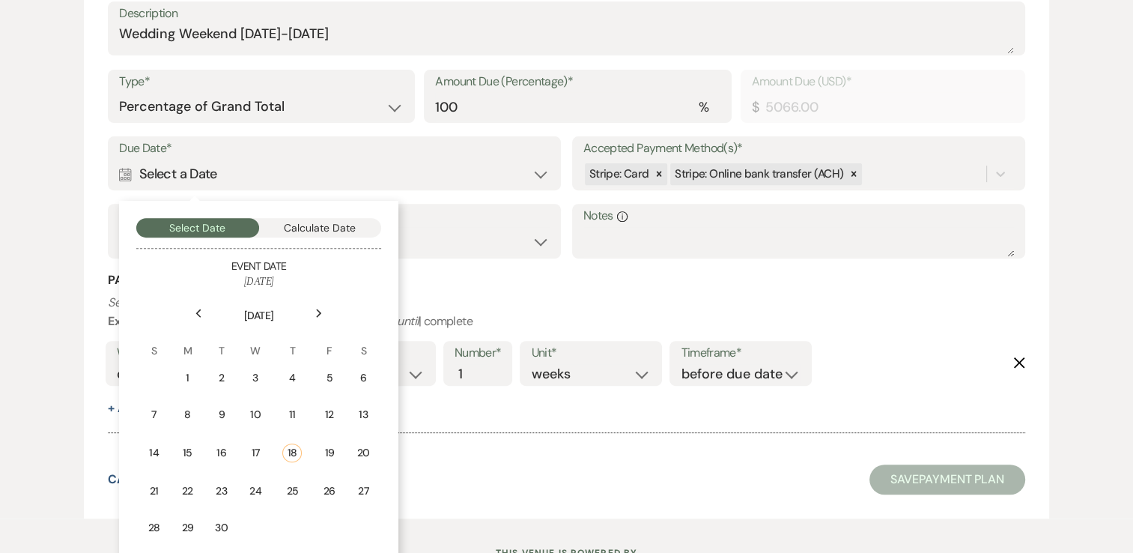
click at [318, 316] on icon "Next" at bounding box center [318, 312] width 7 height 9
click at [319, 313] on use at bounding box center [319, 312] width 5 height 8
click at [319, 313] on icon "Next" at bounding box center [318, 312] width 7 height 9
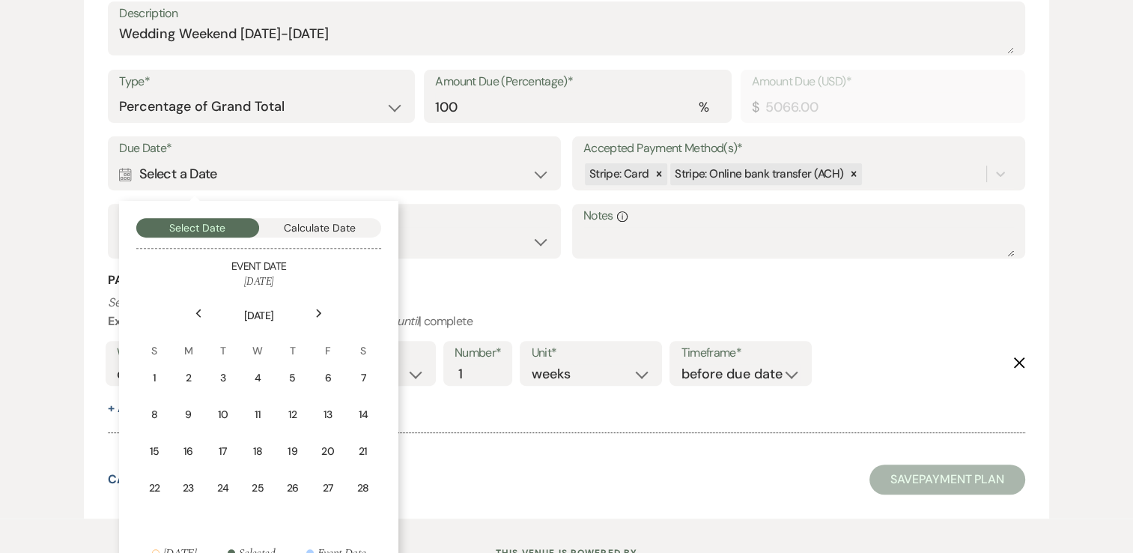
click at [319, 313] on icon "Next" at bounding box center [318, 312] width 7 height 9
click at [319, 313] on use at bounding box center [319, 312] width 5 height 8
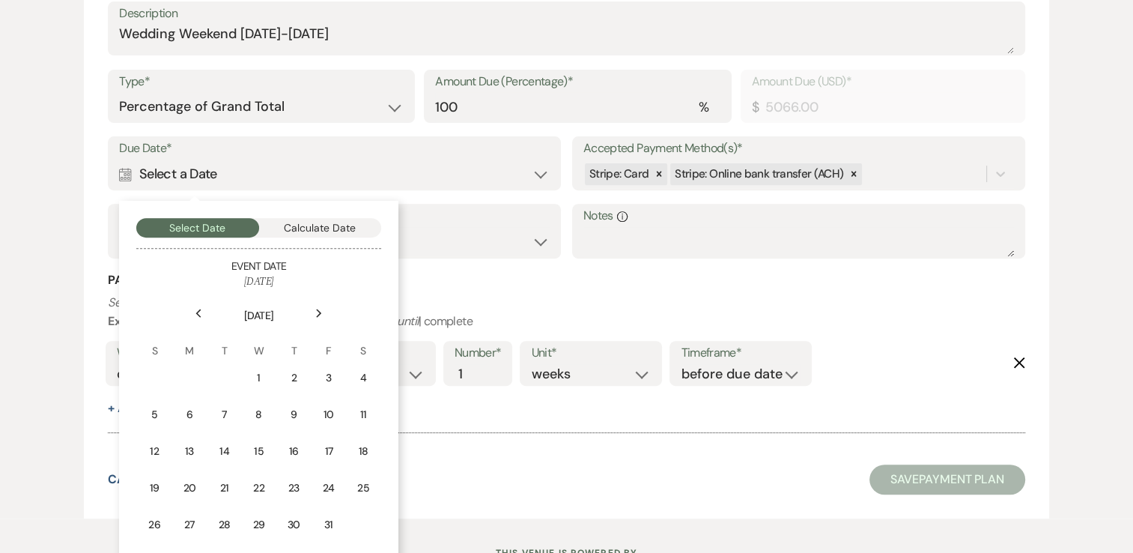
click at [319, 313] on use at bounding box center [319, 312] width 5 height 8
click at [319, 313] on icon "Next" at bounding box center [318, 312] width 7 height 9
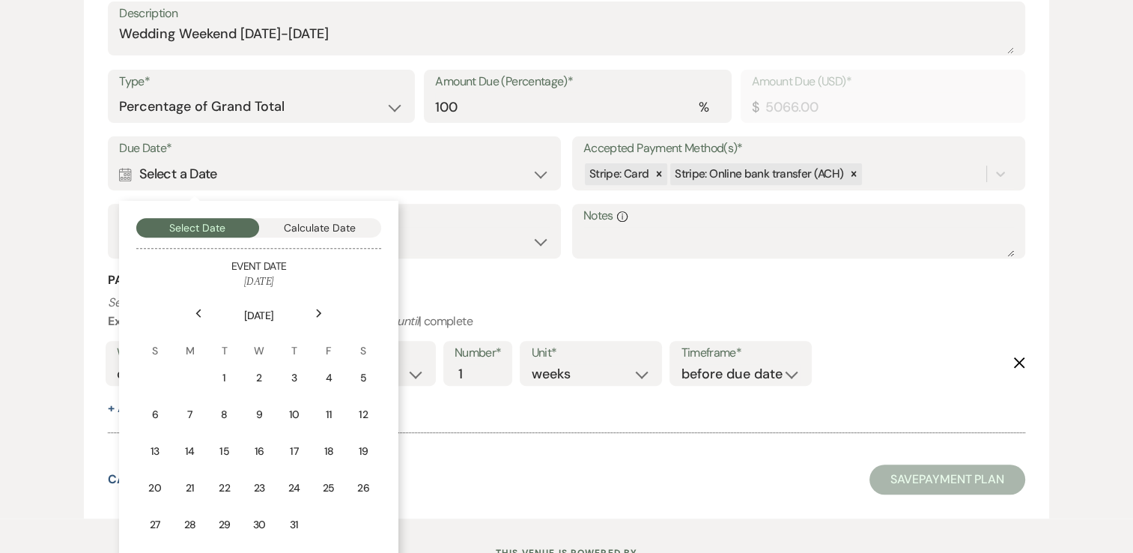
click at [319, 313] on icon "Next" at bounding box center [318, 312] width 7 height 9
click at [319, 313] on use at bounding box center [319, 312] width 5 height 8
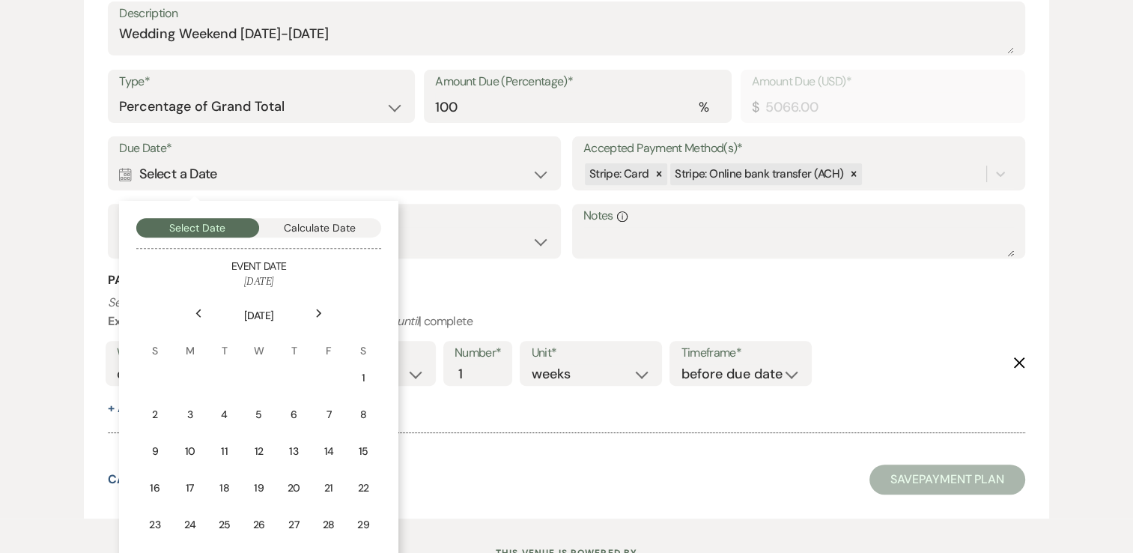
click at [319, 313] on icon "Next" at bounding box center [318, 312] width 7 height 9
drag, startPoint x: 319, startPoint y: 313, endPoint x: 195, endPoint y: 304, distance: 124.6
click at [195, 304] on div "Previous" at bounding box center [198, 313] width 24 height 24
click at [197, 308] on icon "Previous" at bounding box center [198, 312] width 7 height 9
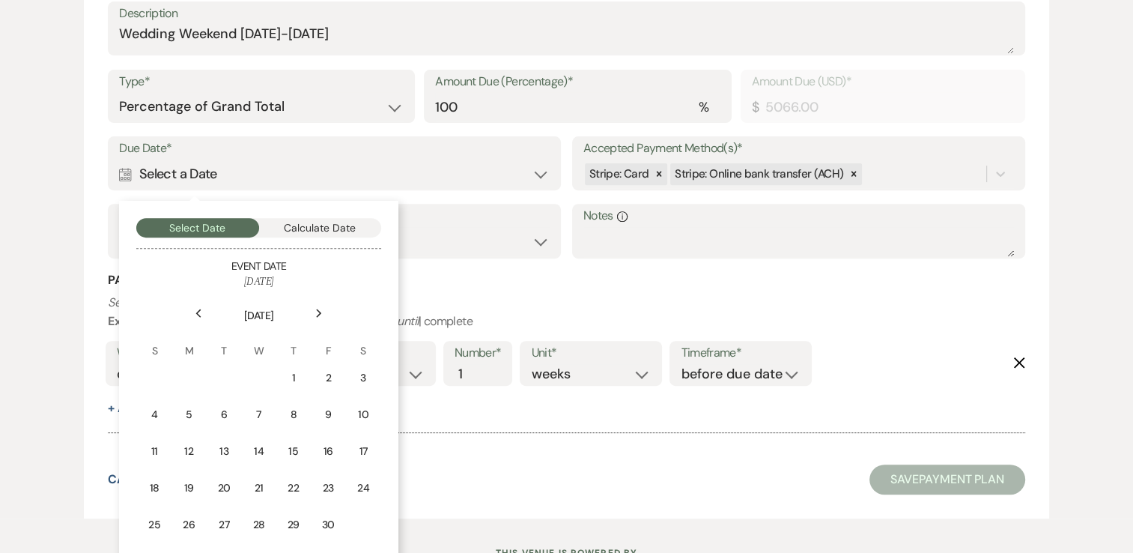
click at [197, 308] on div "Previous" at bounding box center [198, 313] width 24 height 24
click at [198, 308] on div "Previous" at bounding box center [198, 313] width 24 height 24
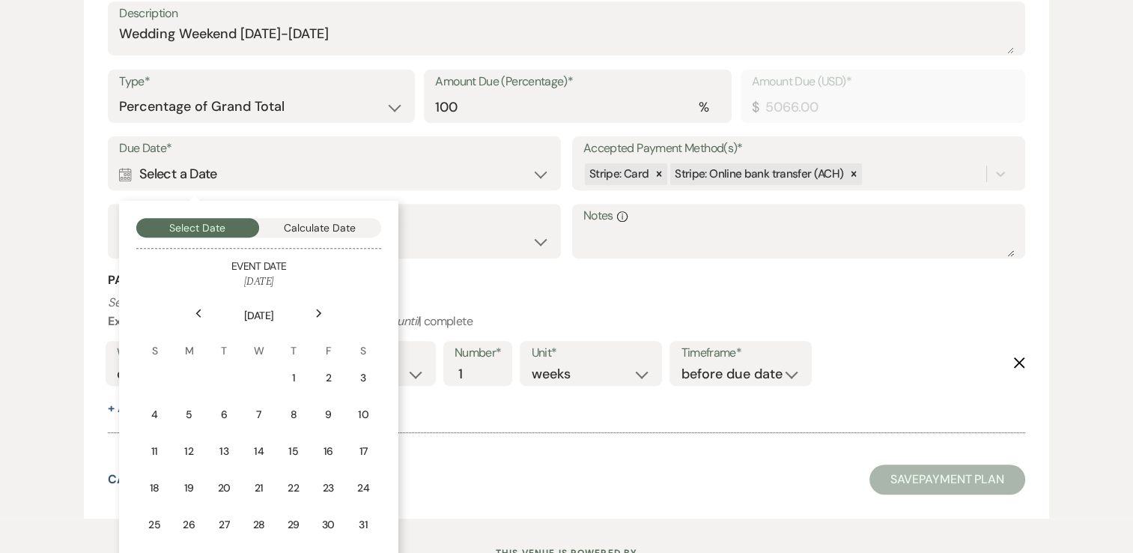
click at [198, 308] on div "Previous" at bounding box center [198, 313] width 24 height 24
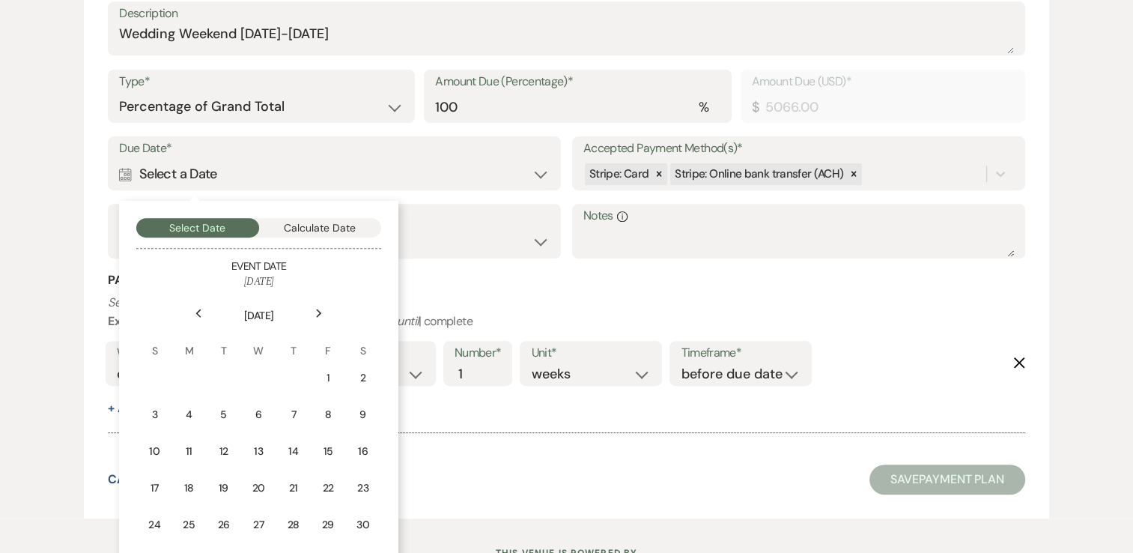
click at [198, 308] on icon "Previous" at bounding box center [198, 312] width 7 height 9
click at [198, 308] on div "Previous" at bounding box center [198, 313] width 24 height 24
drag, startPoint x: 198, startPoint y: 308, endPoint x: 155, endPoint y: 377, distance: 80.4
click at [156, 372] on div "1" at bounding box center [154, 378] width 13 height 16
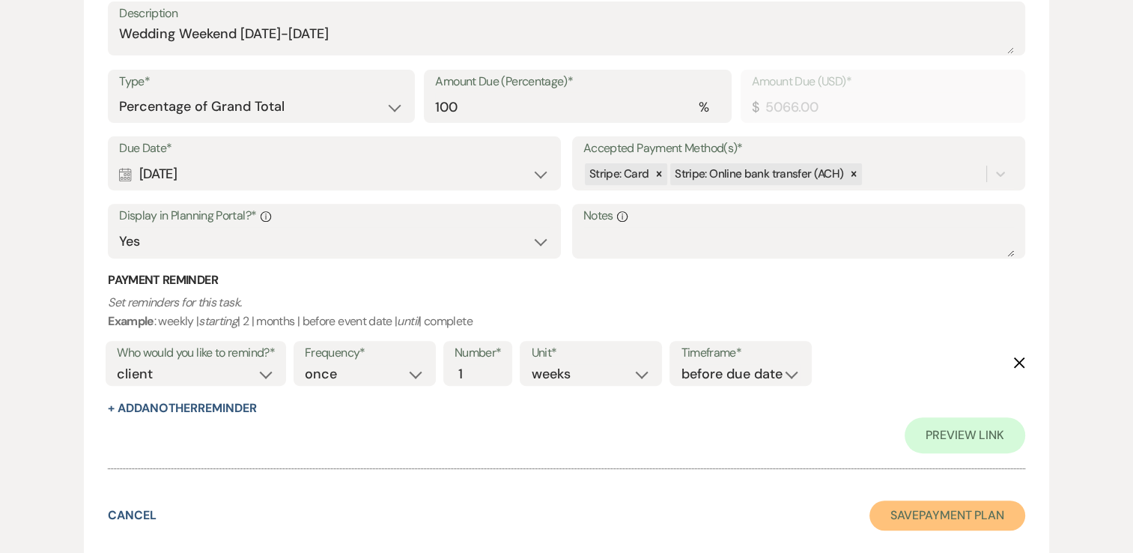
click at [958, 520] on button "Save Payment Plan" at bounding box center [947, 515] width 156 height 30
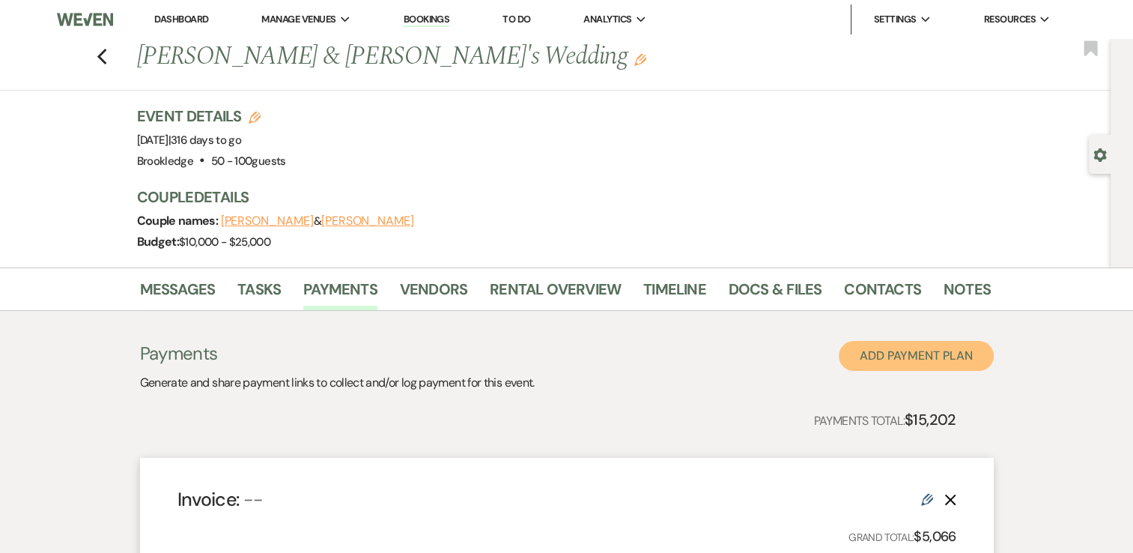
click at [904, 352] on button "Add Payment Plan" at bounding box center [916, 356] width 155 height 30
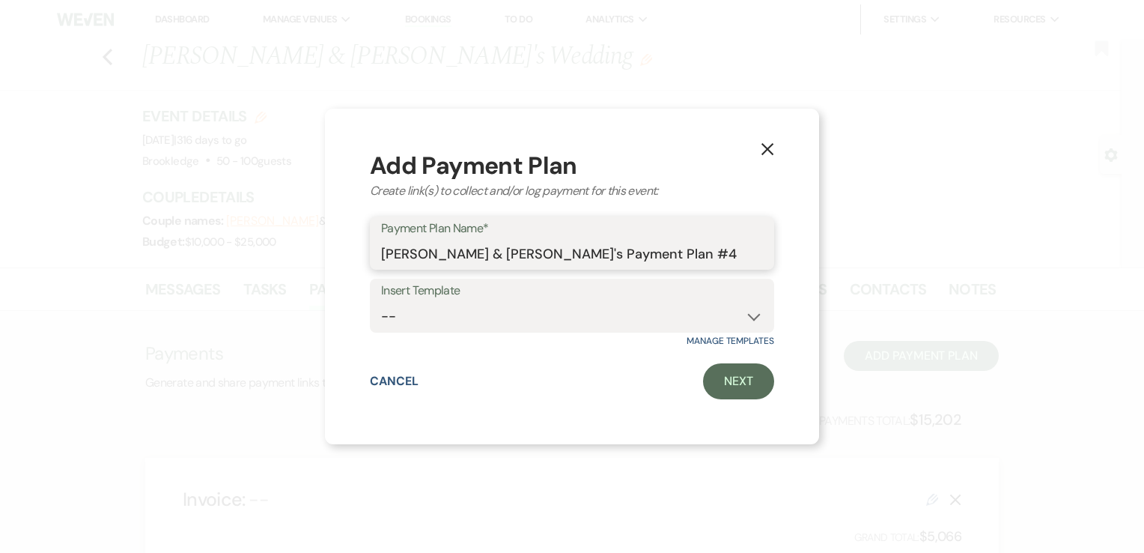
click at [627, 246] on input "Emily Brent & Nick's Payment Plan #4" at bounding box center [572, 253] width 382 height 29
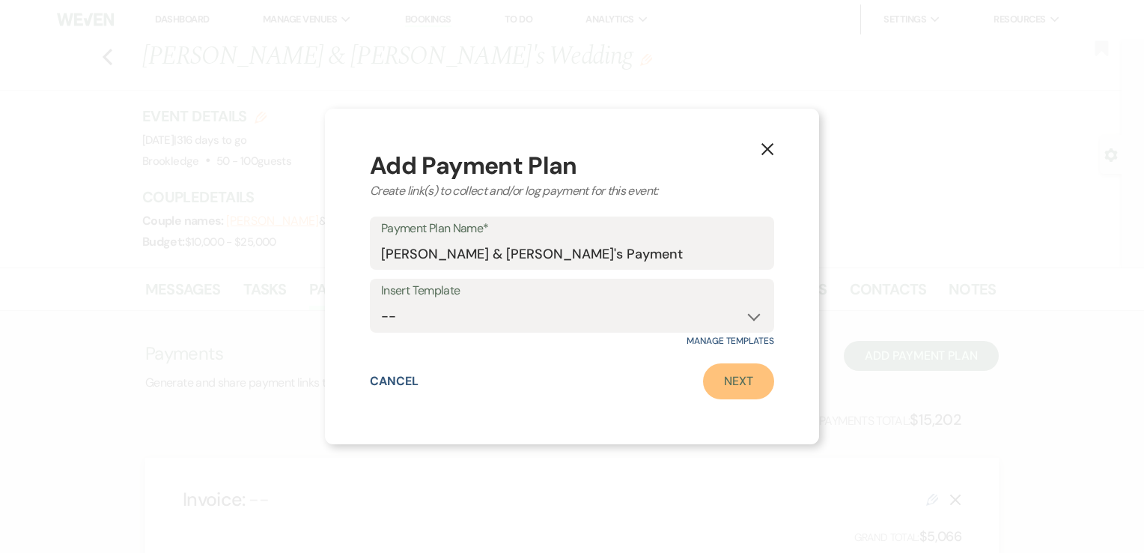
click at [754, 371] on link "Next" at bounding box center [738, 381] width 71 height 36
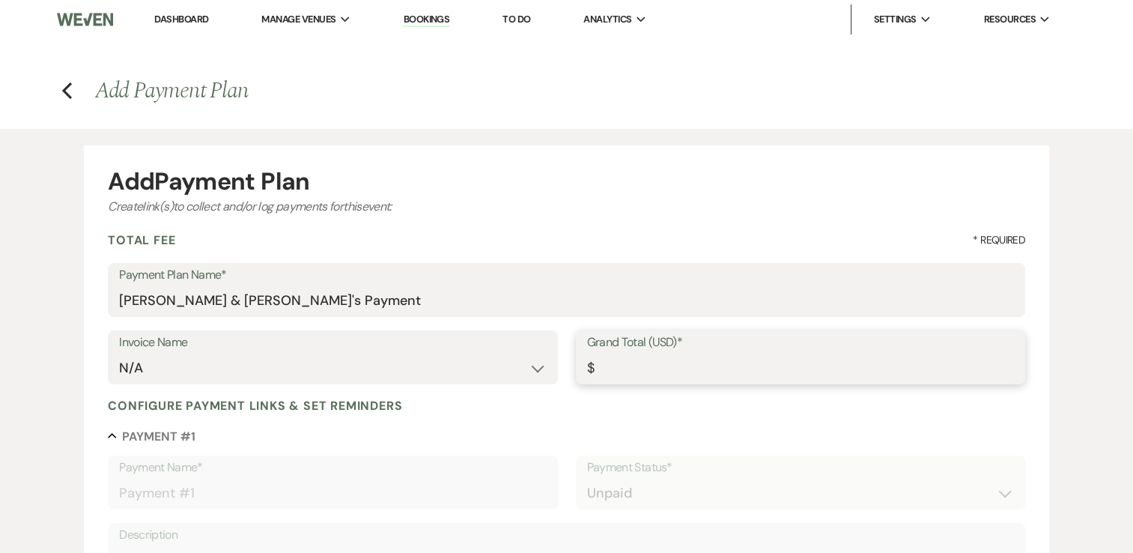
click at [693, 377] on input "Grand Total (USD)*" at bounding box center [800, 367] width 427 height 29
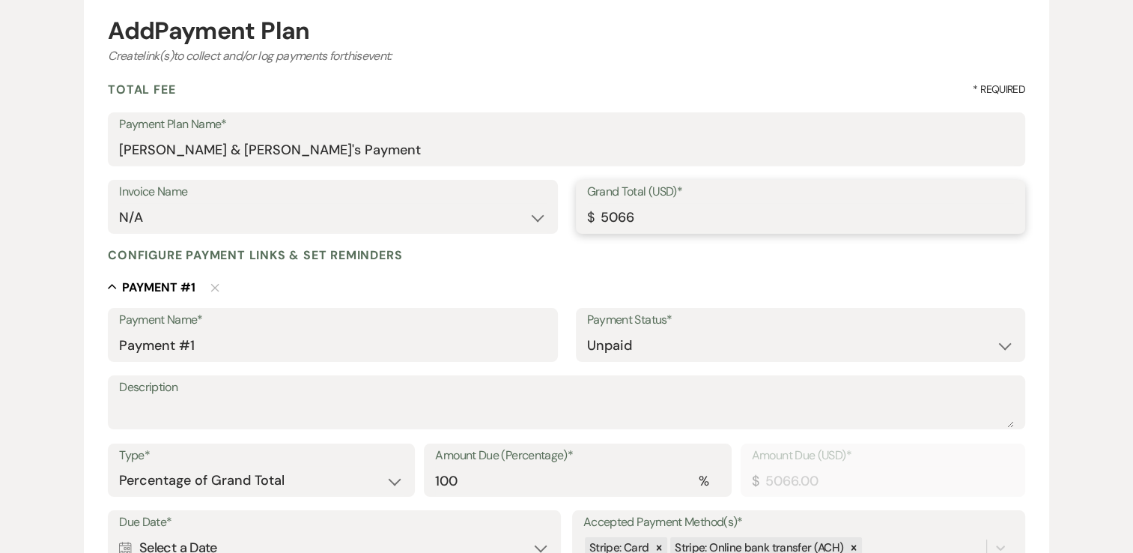
scroll to position [225, 0]
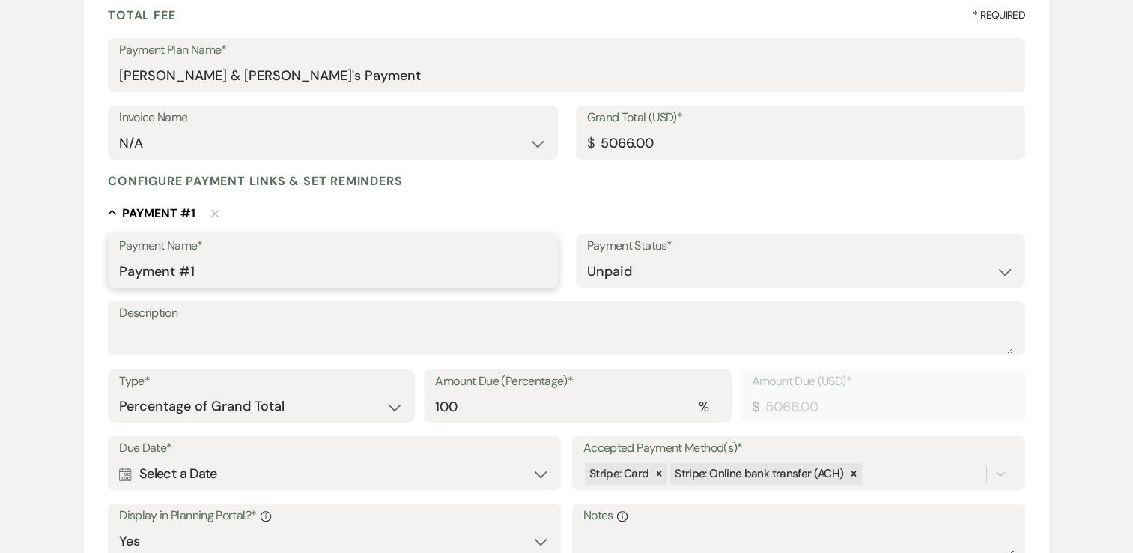
click at [234, 275] on input "Payment #1" at bounding box center [332, 271] width 427 height 29
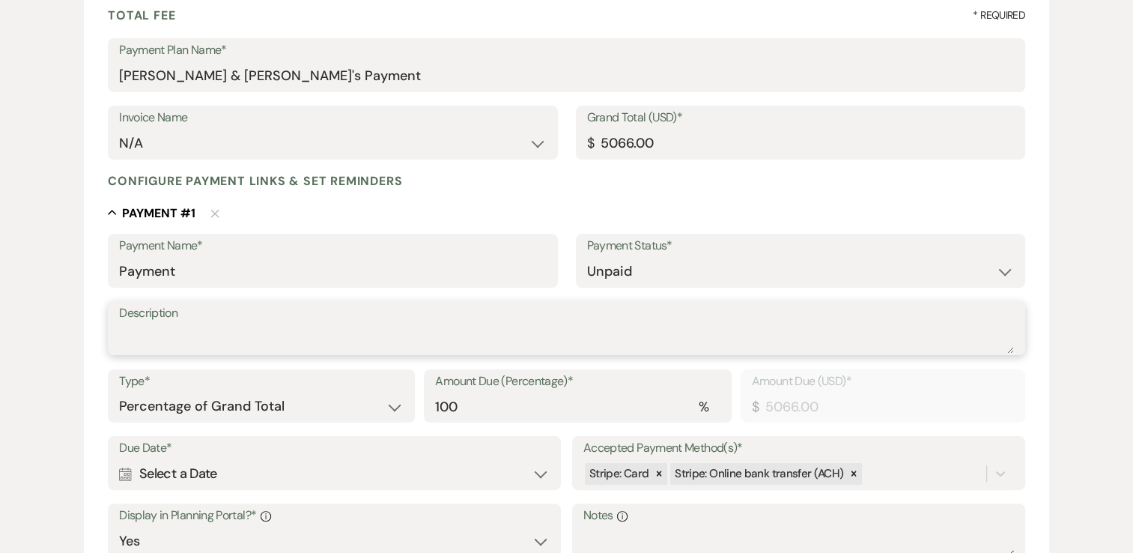
click at [592, 340] on textarea "Description" at bounding box center [566, 338] width 895 height 30
paste textarea "Wedding Weekend July 31, 2026-August 2, 2026"
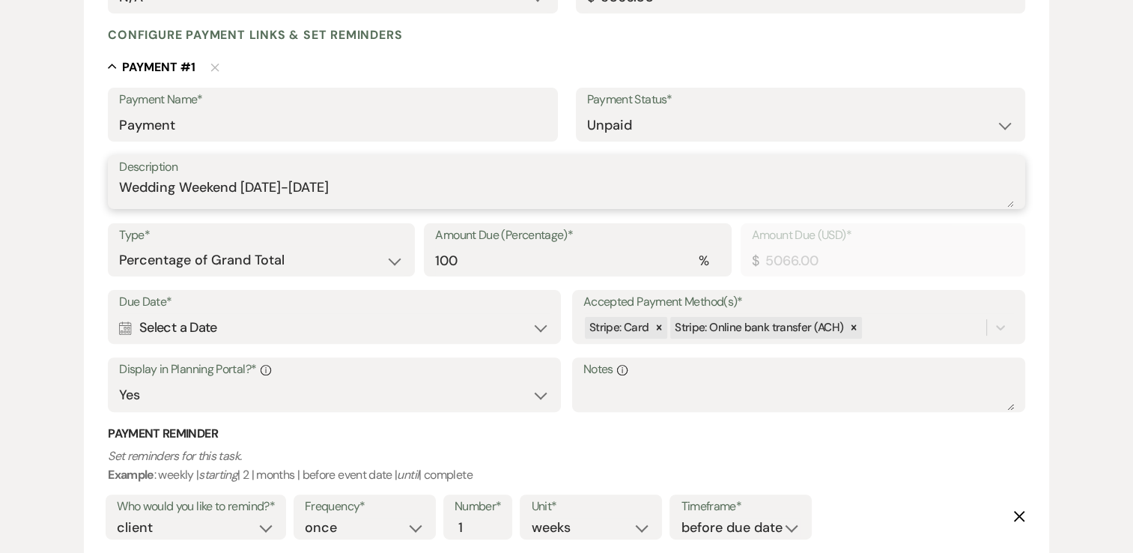
scroll to position [374, 0]
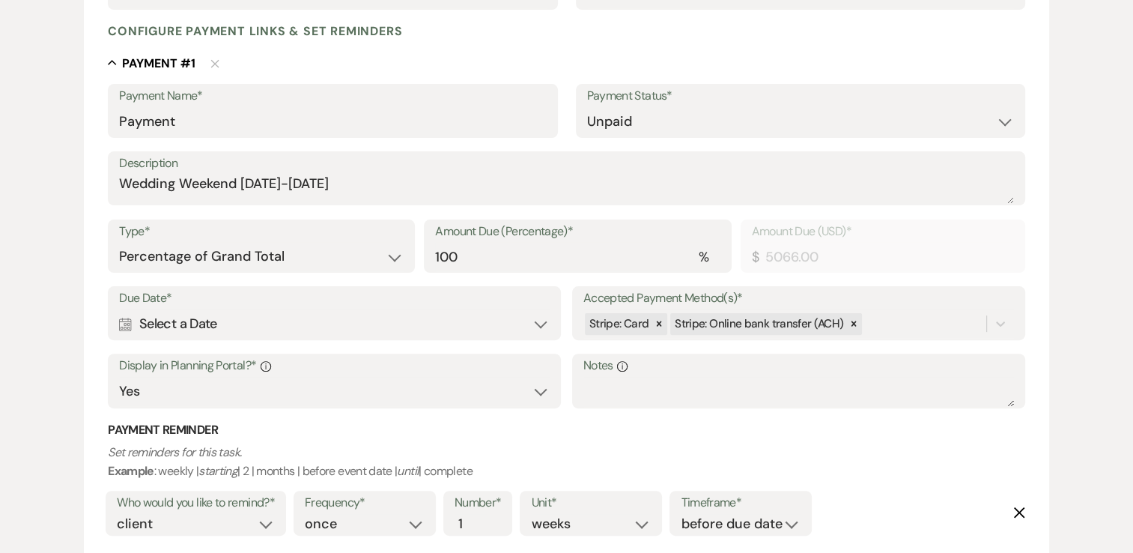
click at [273, 325] on div "Calendar Select a Date Expand" at bounding box center [334, 323] width 431 height 29
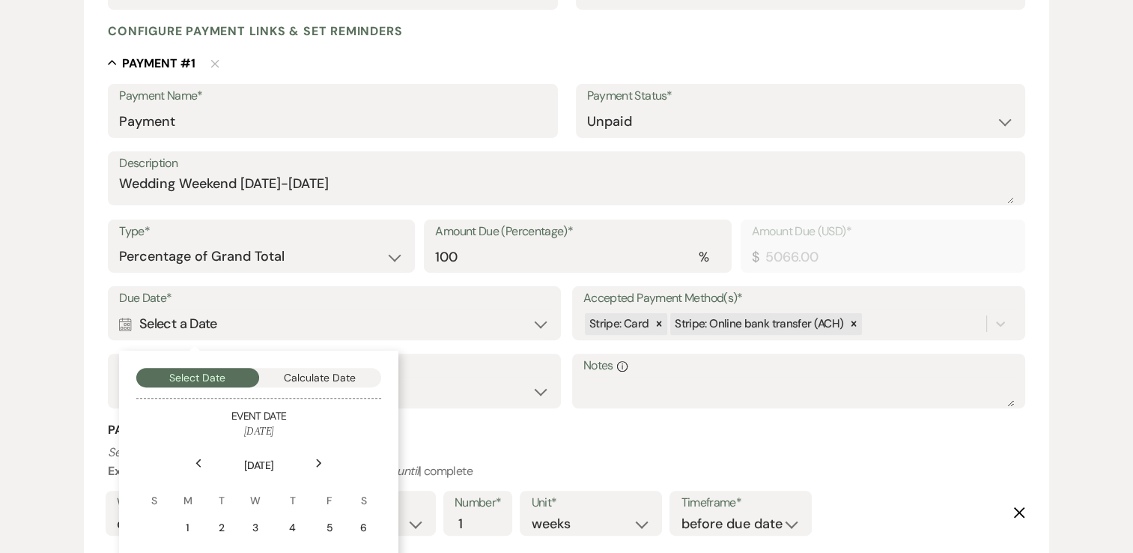
click at [323, 461] on div "Next" at bounding box center [319, 463] width 24 height 24
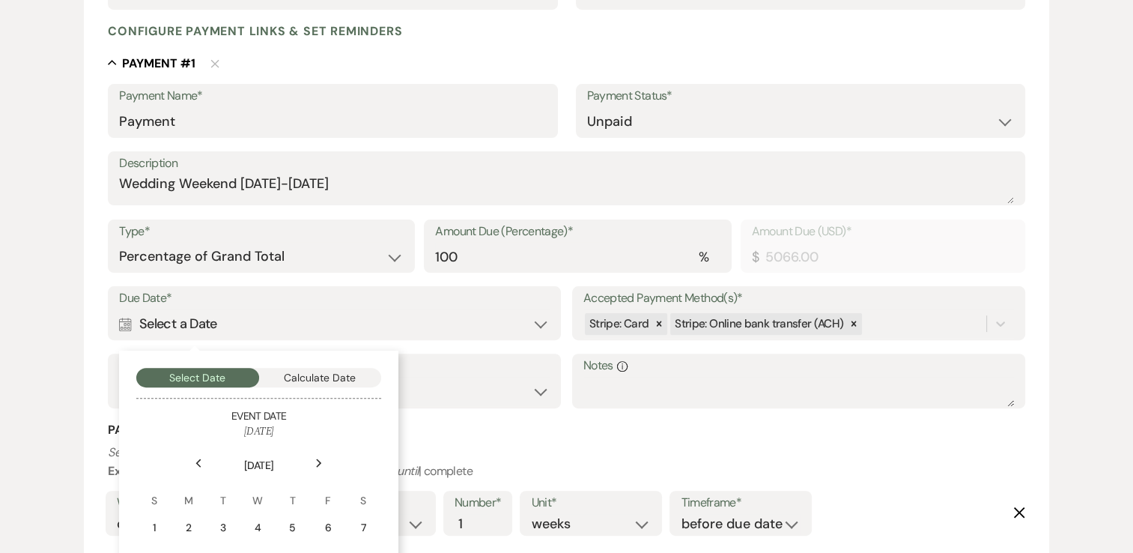
click at [198, 462] on icon "Previous" at bounding box center [198, 462] width 7 height 9
drag, startPoint x: 198, startPoint y: 462, endPoint x: 318, endPoint y: 465, distance: 120.6
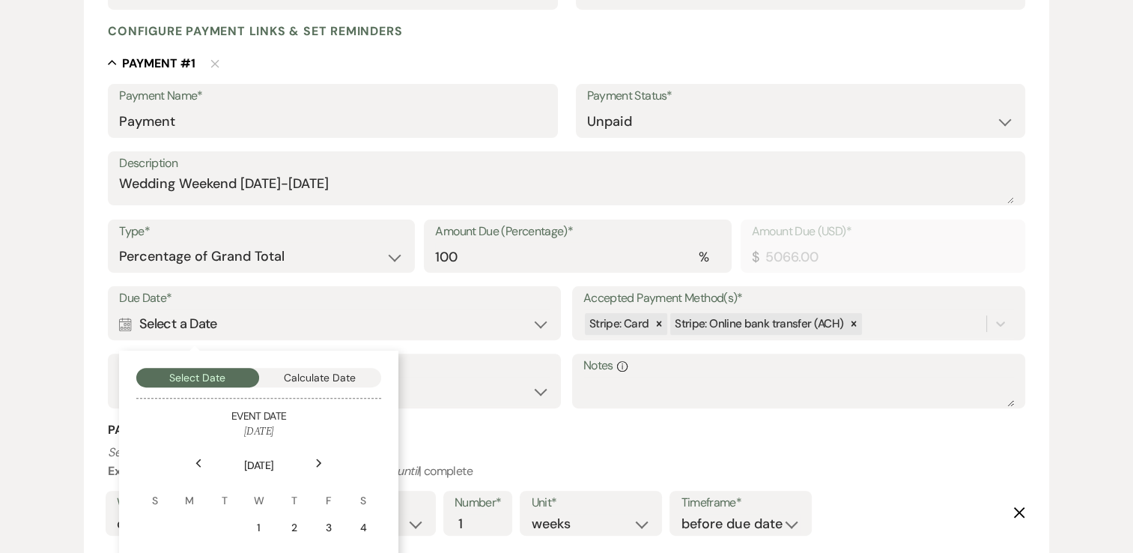
click at [318, 465] on icon "Next" at bounding box center [318, 462] width 7 height 9
click at [318, 465] on use at bounding box center [319, 462] width 5 height 8
click at [297, 526] on div "1" at bounding box center [293, 528] width 13 height 16
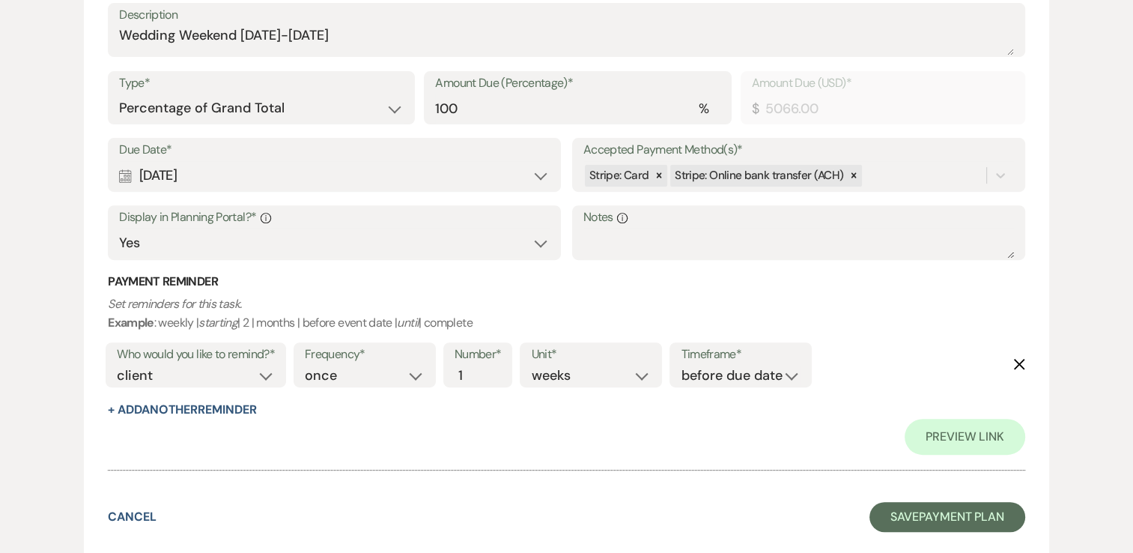
scroll to position [524, 0]
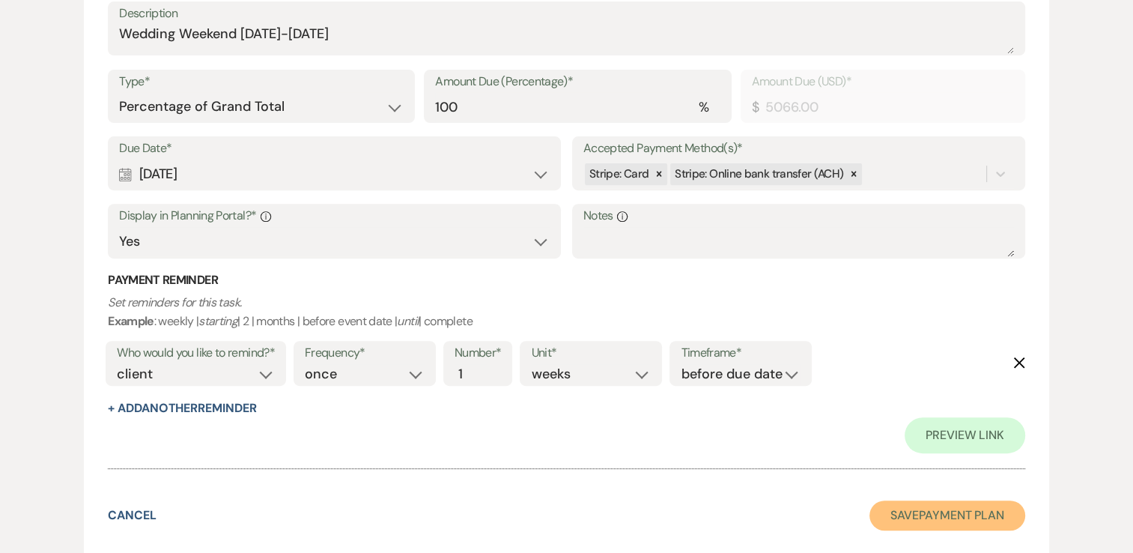
click at [989, 516] on button "Save Payment Plan" at bounding box center [947, 515] width 156 height 30
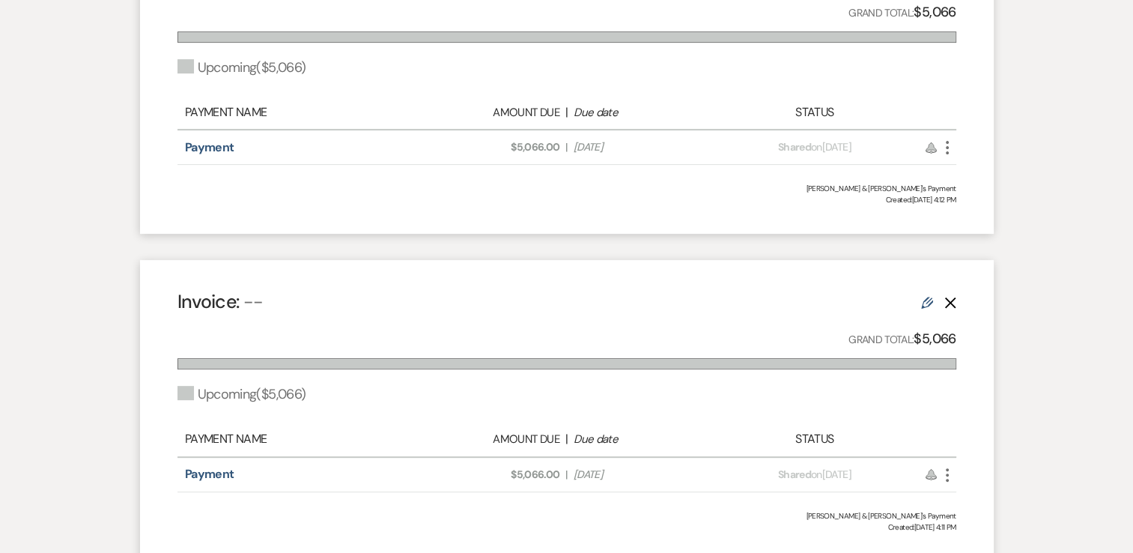
scroll to position [599, 0]
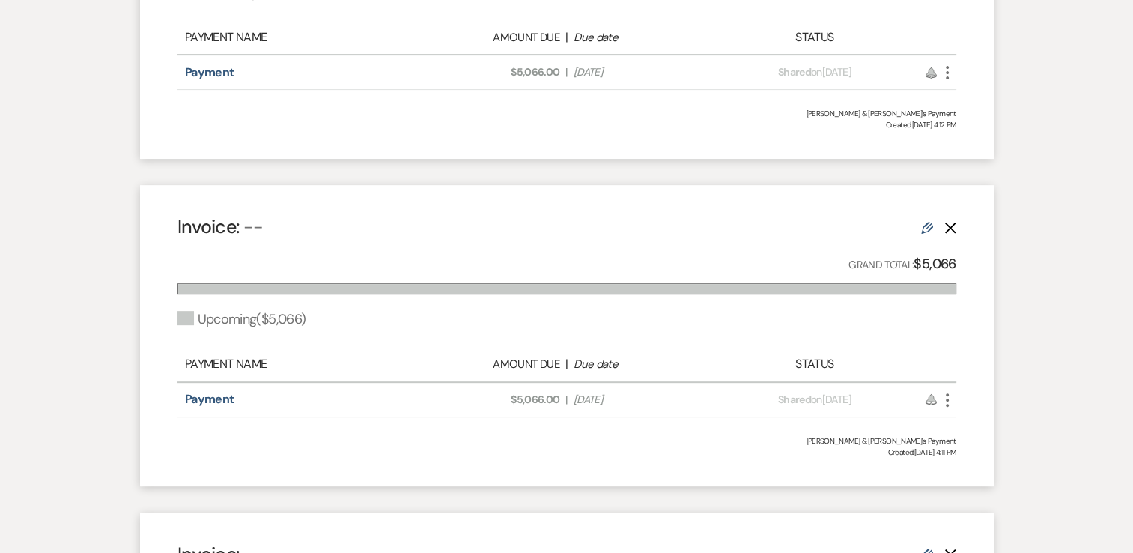
click at [925, 225] on use at bounding box center [927, 228] width 12 height 12
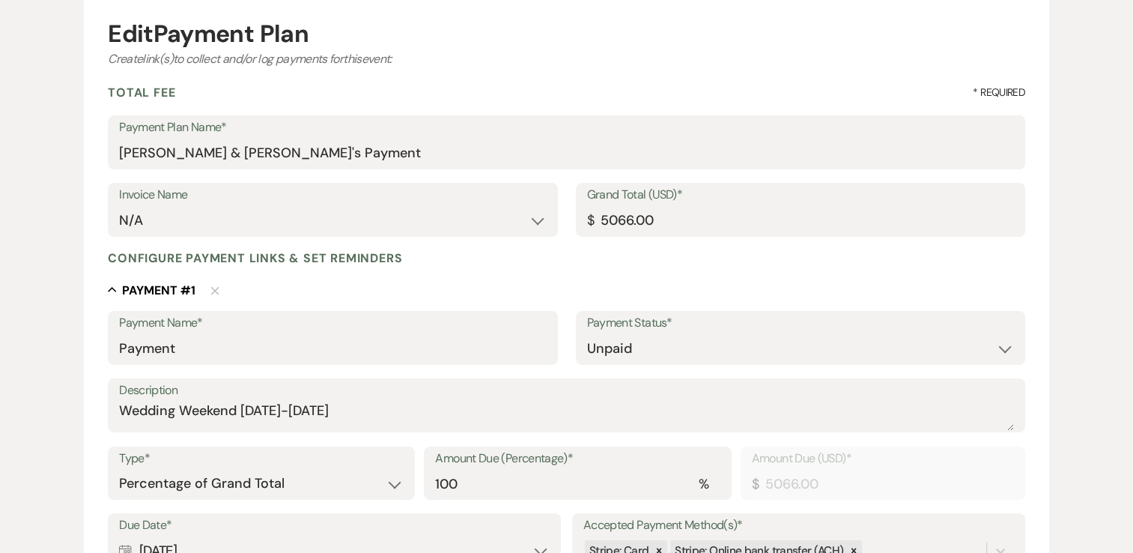
scroll to position [524, 0]
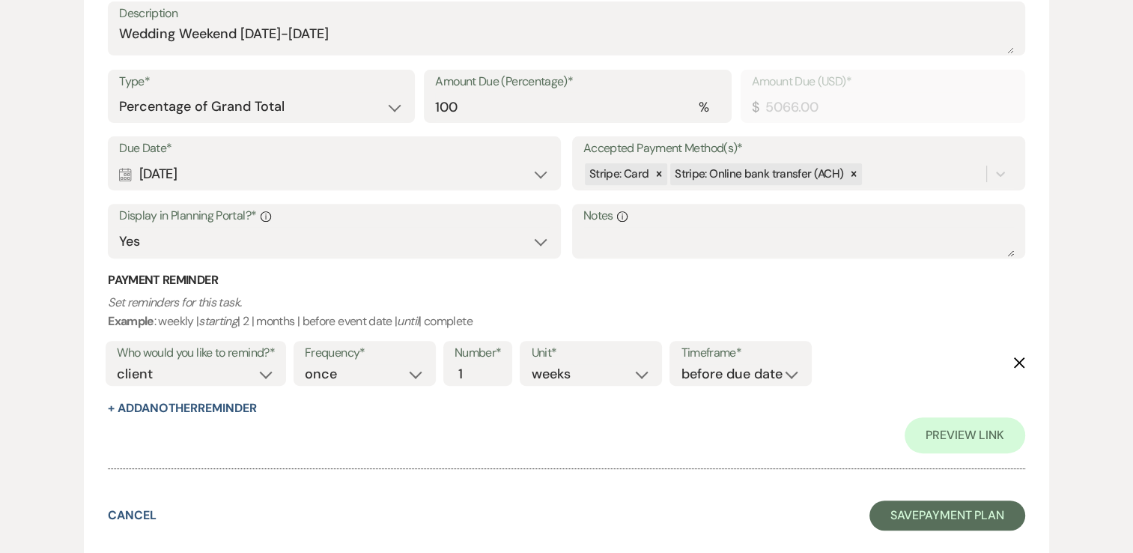
click at [240, 178] on div "Calendar Mar 01, 2026 Expand" at bounding box center [334, 173] width 431 height 29
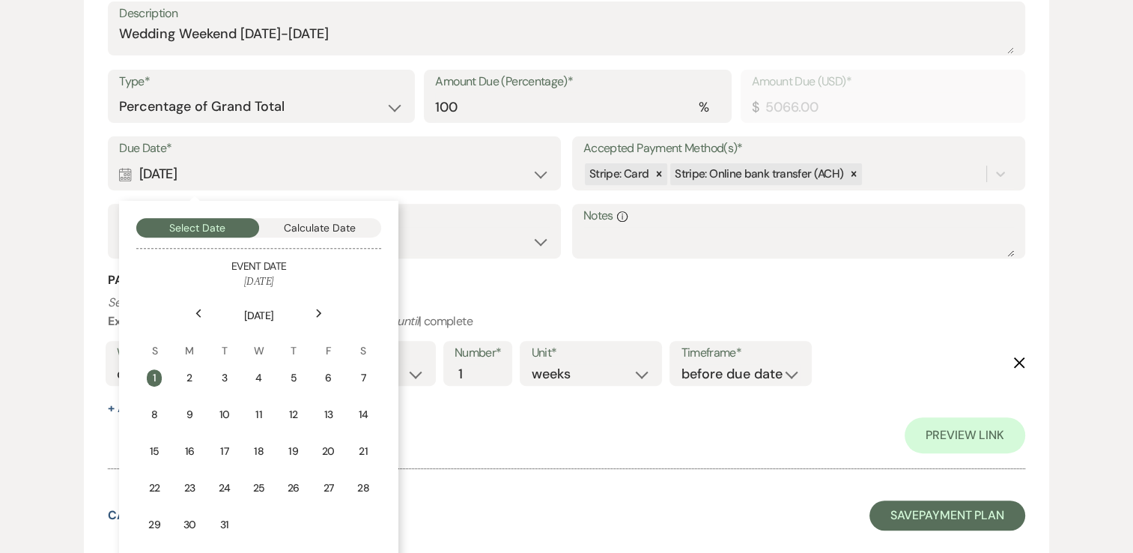
click at [320, 308] on icon "Next" at bounding box center [318, 312] width 7 height 9
click at [265, 376] on div "1" at bounding box center [258, 378] width 13 height 16
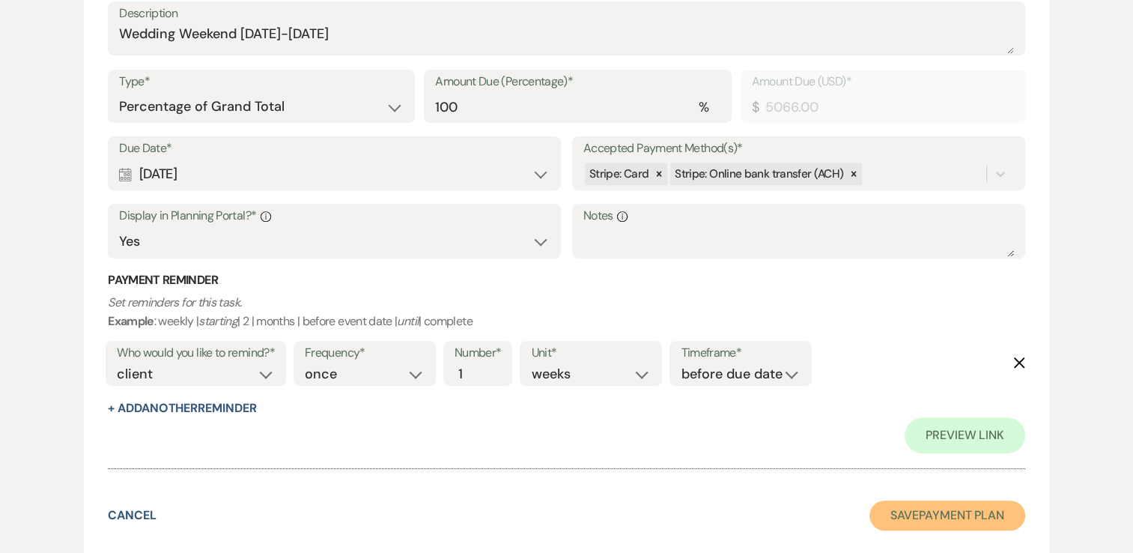
click at [966, 506] on button "Save Payment Plan" at bounding box center [947, 515] width 156 height 30
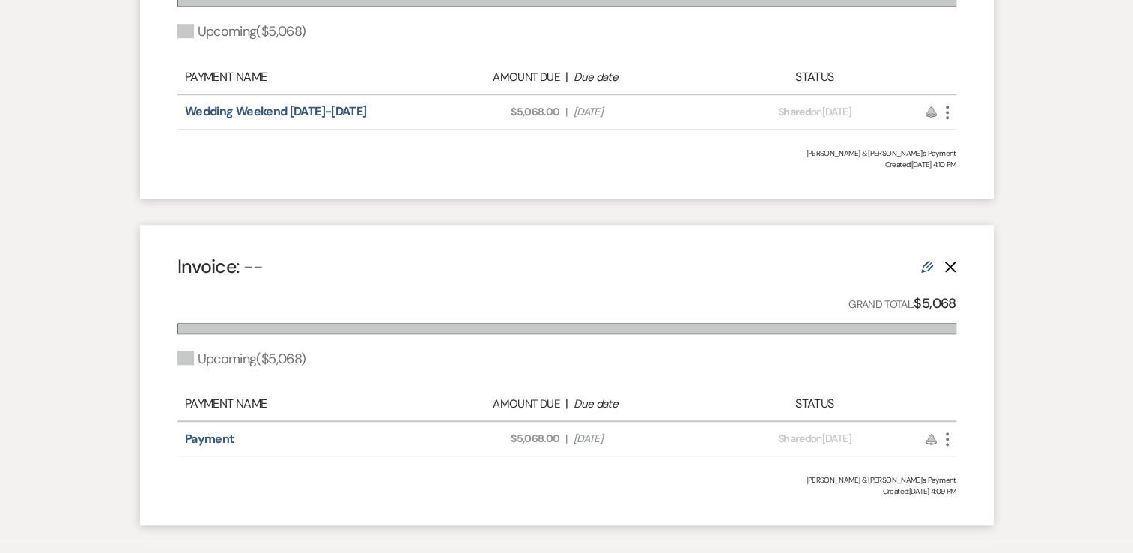
scroll to position [1238, 0]
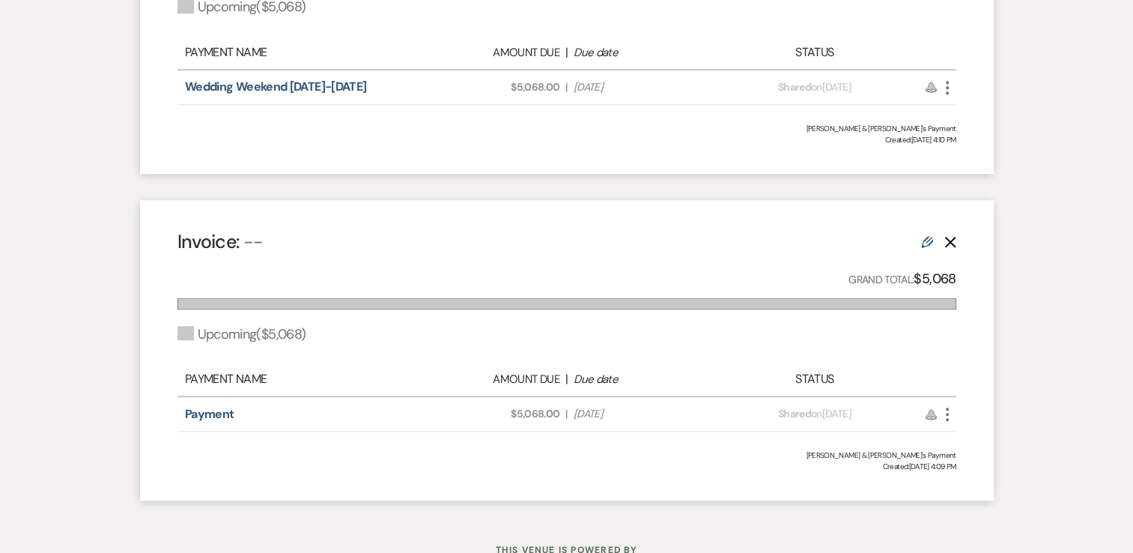
click at [955, 246] on div "Invoice: -- Edit Delete Grand Total: $5,068 Upcoming ( $5,068 ) Payment Name Am…" at bounding box center [567, 350] width 854 height 300
click at [952, 248] on icon "Delete" at bounding box center [950, 242] width 12 height 12
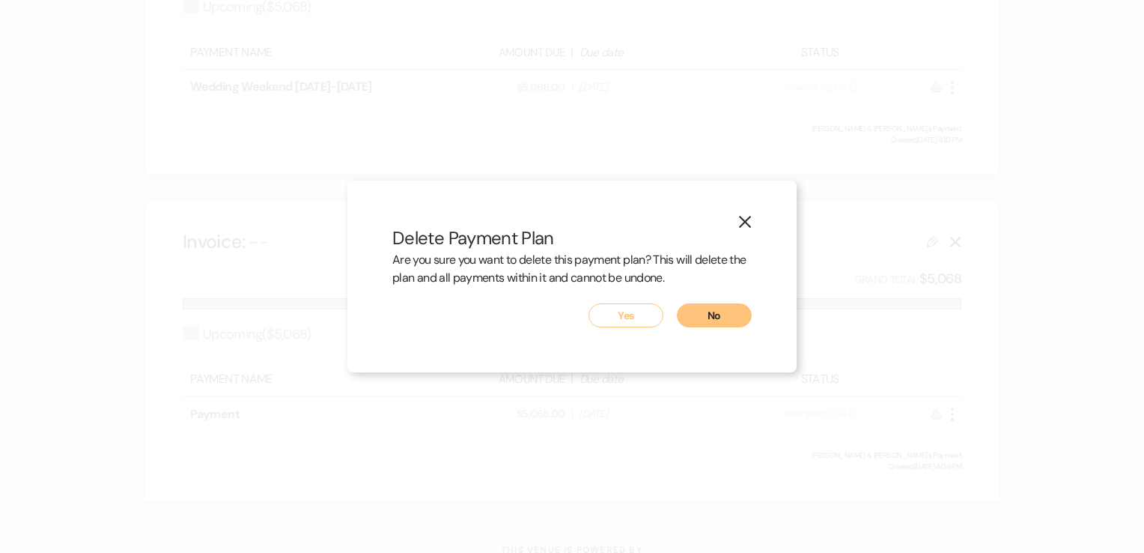
click at [611, 319] on button "Yes" at bounding box center [626, 315] width 75 height 24
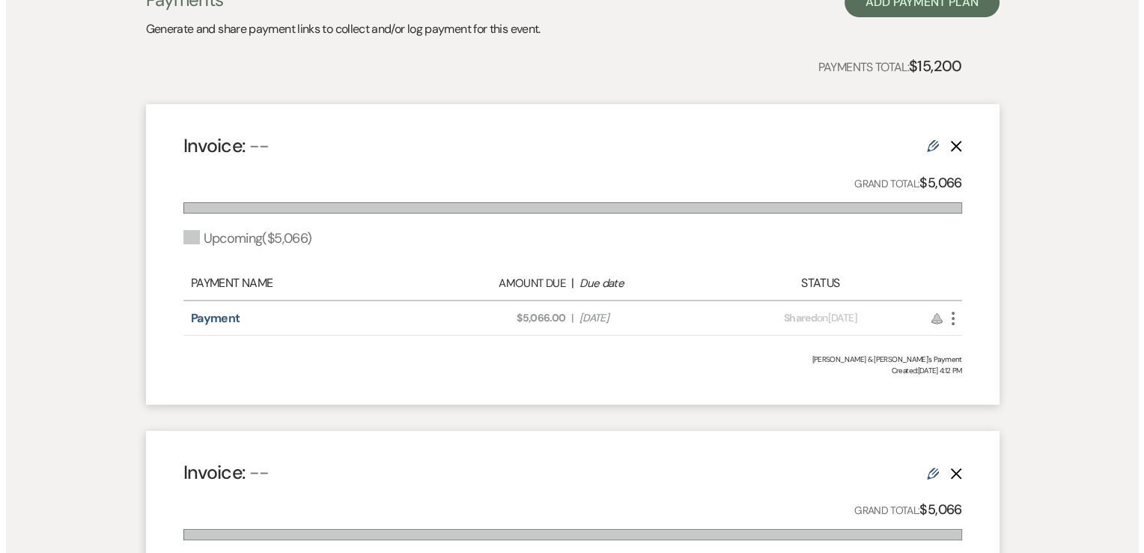
scroll to position [312, 0]
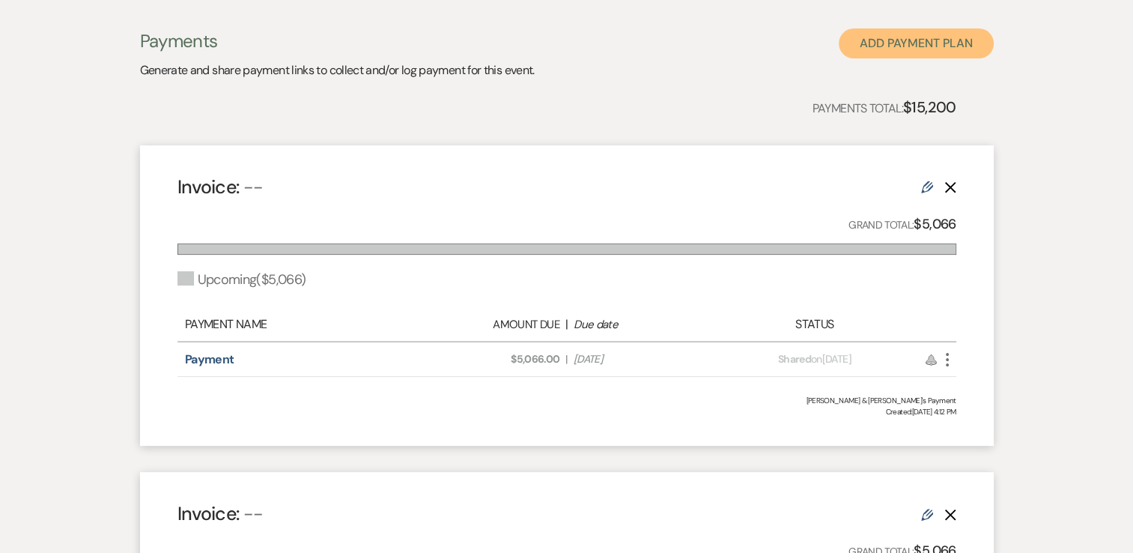
click at [884, 46] on button "Add Payment Plan" at bounding box center [916, 43] width 155 height 30
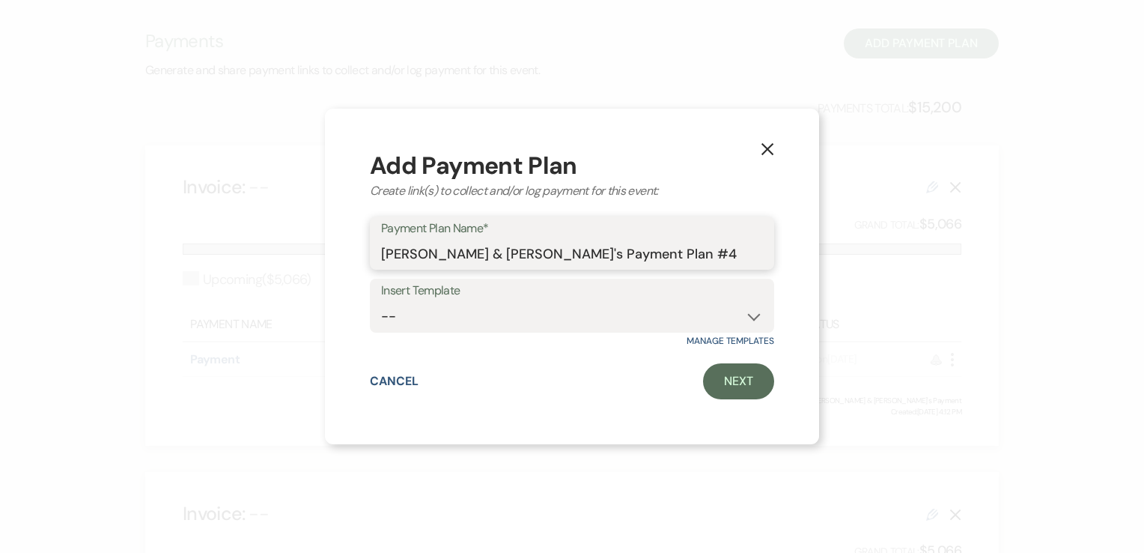
drag, startPoint x: 654, startPoint y: 258, endPoint x: 316, endPoint y: 273, distance: 338.1
click at [316, 273] on div "X Add Payment Plan Create link(s) to collect and/or log payment for this event:…" at bounding box center [572, 276] width 1144 height 553
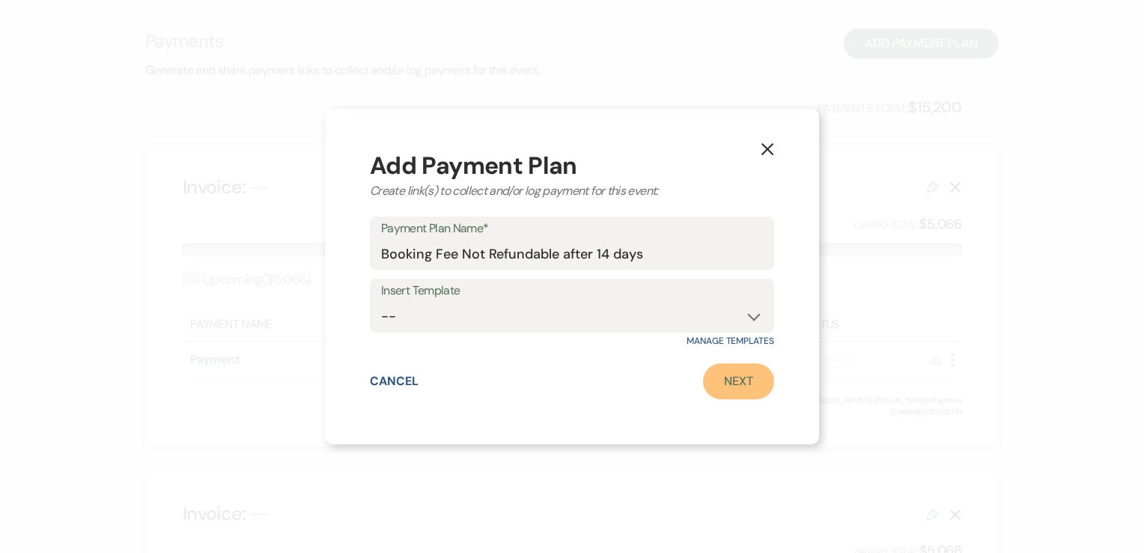
click at [712, 374] on link "Next" at bounding box center [738, 381] width 71 height 36
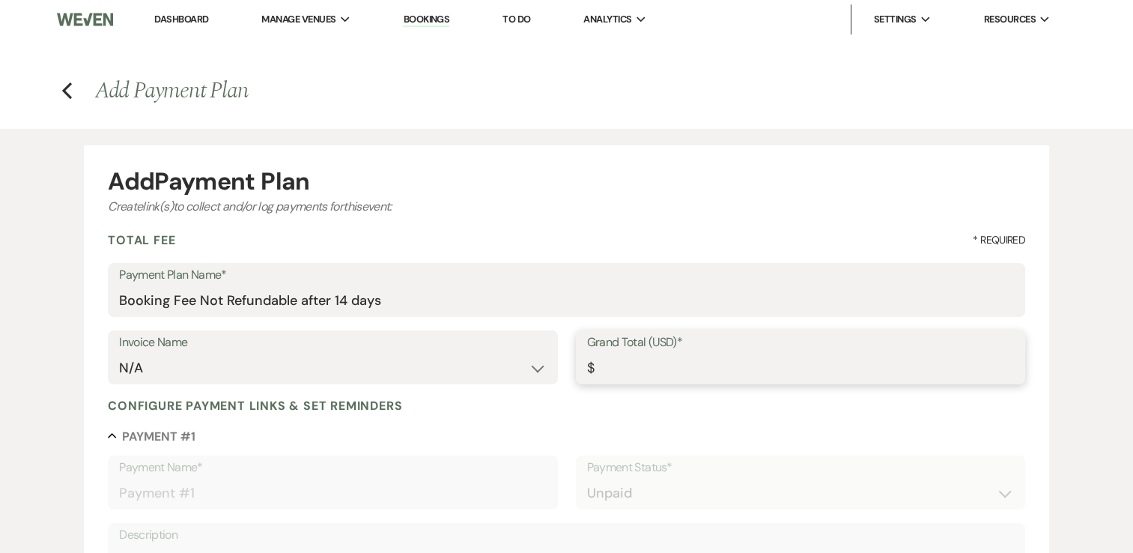
click at [736, 363] on input "Grand Total (USD)*" at bounding box center [800, 367] width 427 height 29
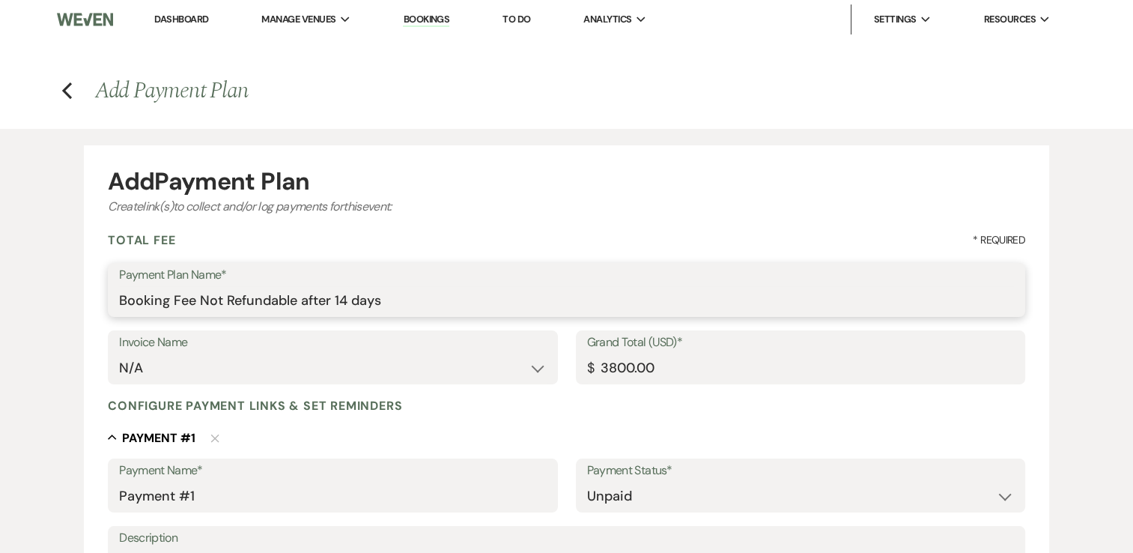
drag, startPoint x: 405, startPoint y: 300, endPoint x: 103, endPoint y: 307, distance: 301.8
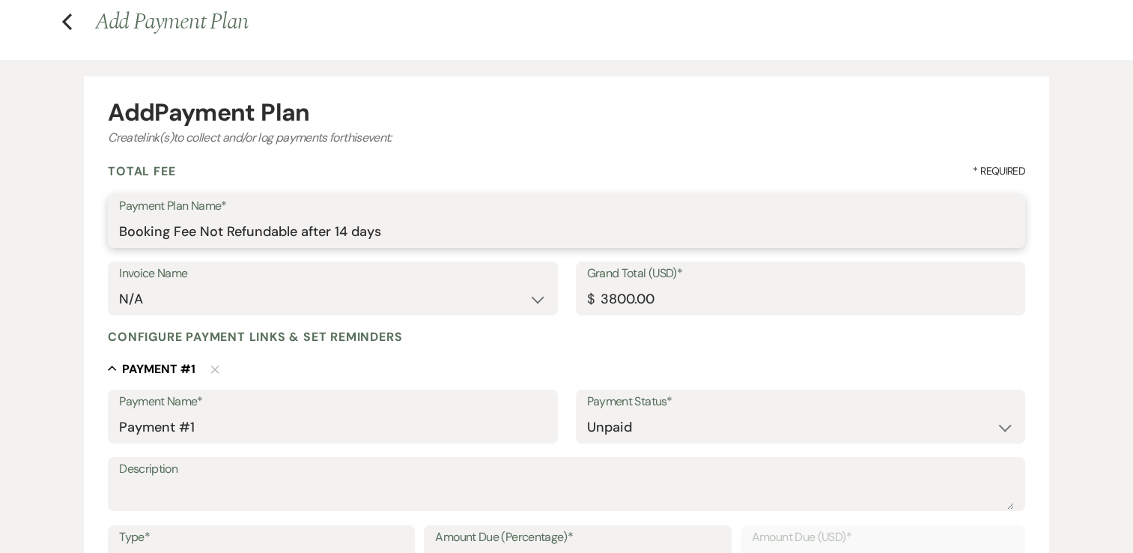
scroll to position [225, 0]
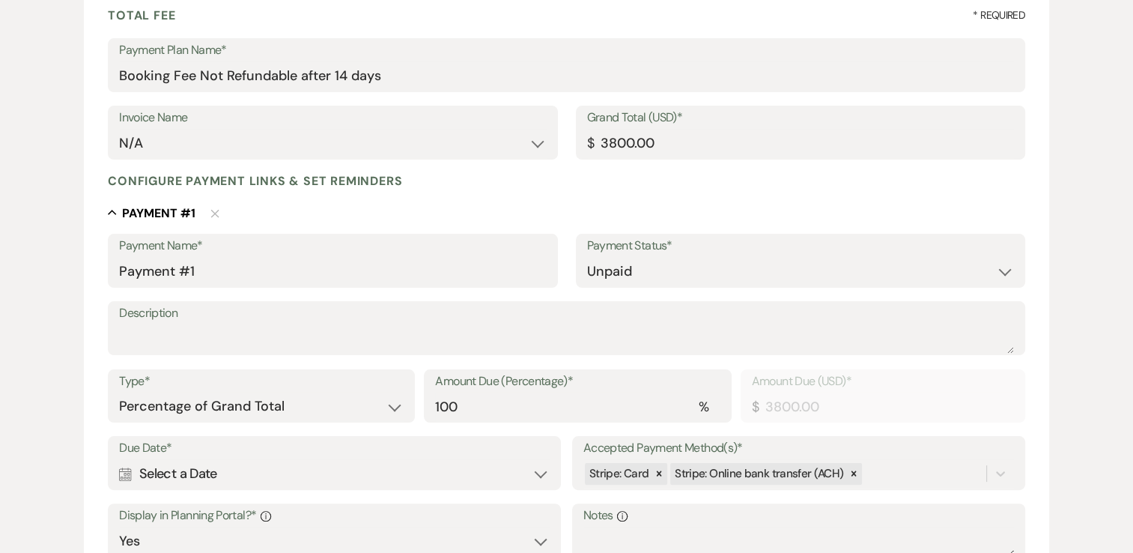
drag, startPoint x: 219, startPoint y: 286, endPoint x: 218, endPoint y: 277, distance: 9.1
click at [219, 286] on div "Payment Name* Payment #1" at bounding box center [332, 261] width 449 height 54
drag, startPoint x: 217, startPoint y: 275, endPoint x: 111, endPoint y: 273, distance: 106.3
click at [111, 273] on div "Payment Name* Payment #1" at bounding box center [332, 261] width 449 height 54
paste input "Booking Fee Not Refundable after 14 days"
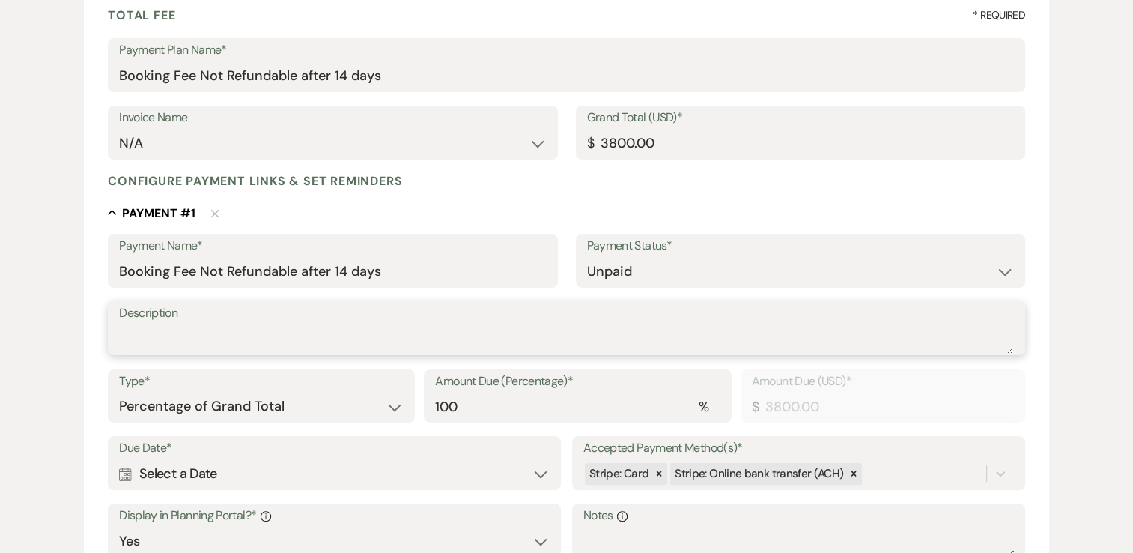
click at [161, 335] on textarea "Description" at bounding box center [566, 338] width 895 height 30
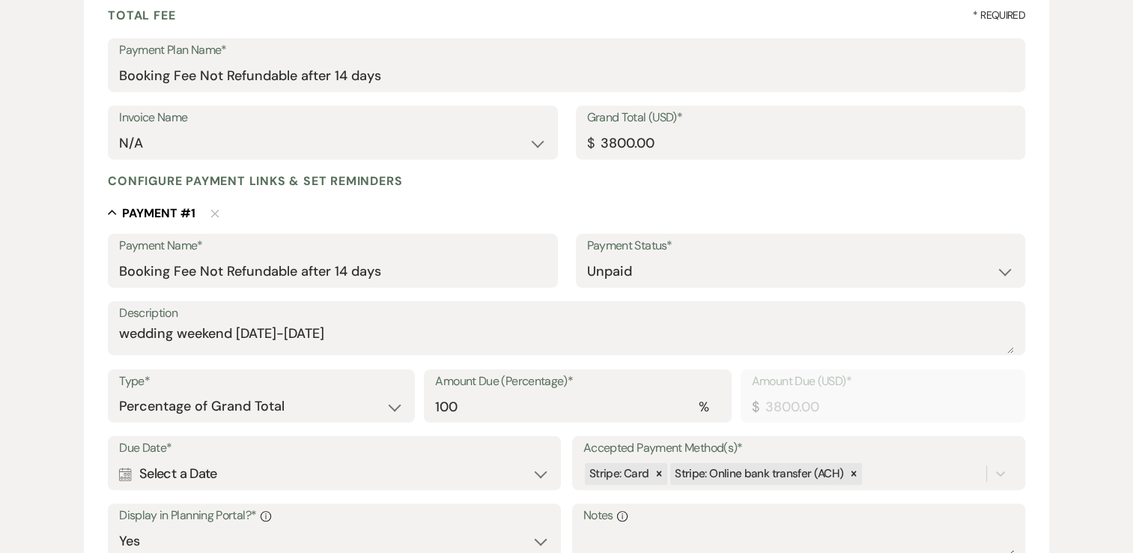
click at [234, 467] on div "Calendar Select a Date Expand" at bounding box center [334, 473] width 431 height 29
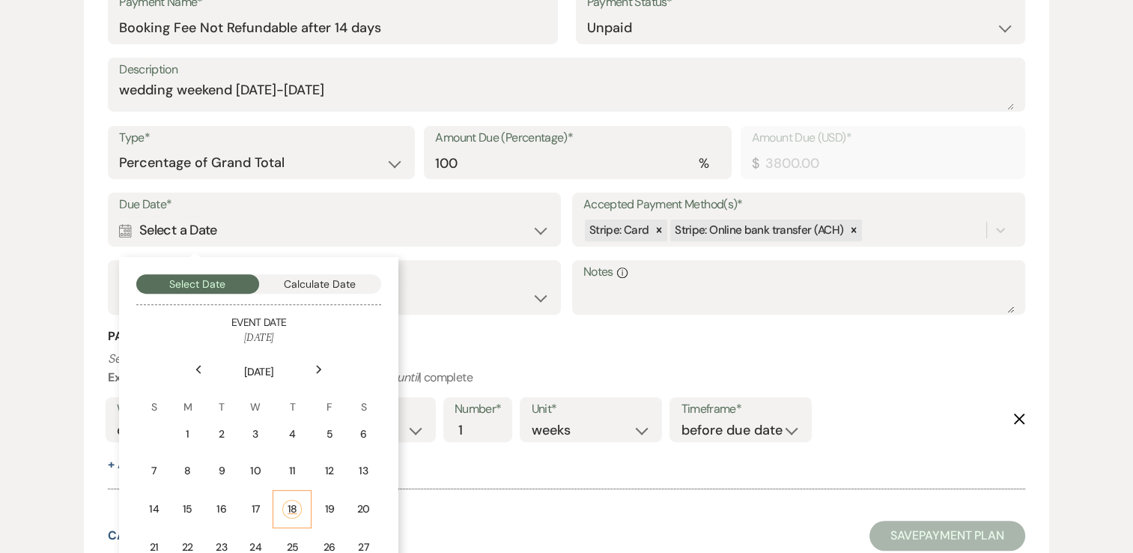
scroll to position [524, 0]
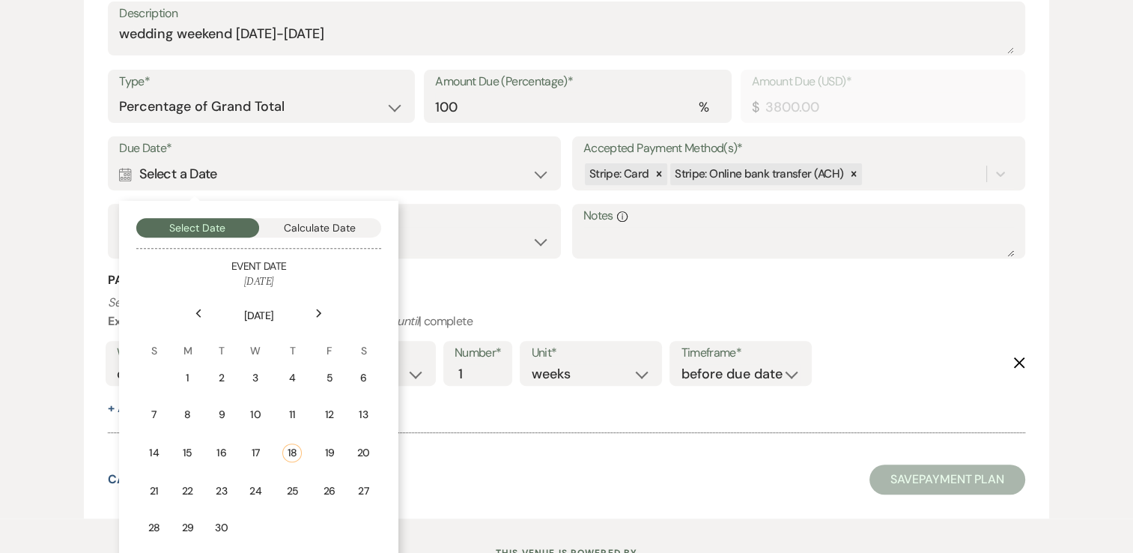
click at [320, 312] on use at bounding box center [319, 312] width 5 height 8
click at [300, 380] on div "2" at bounding box center [294, 378] width 14 height 16
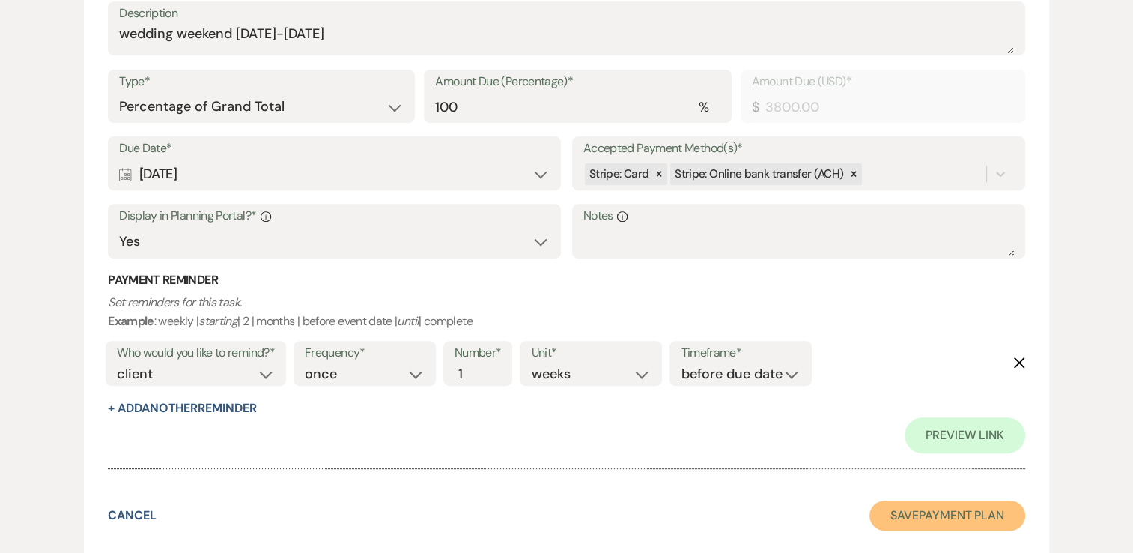
click at [978, 506] on button "Save Payment Plan" at bounding box center [947, 515] width 156 height 30
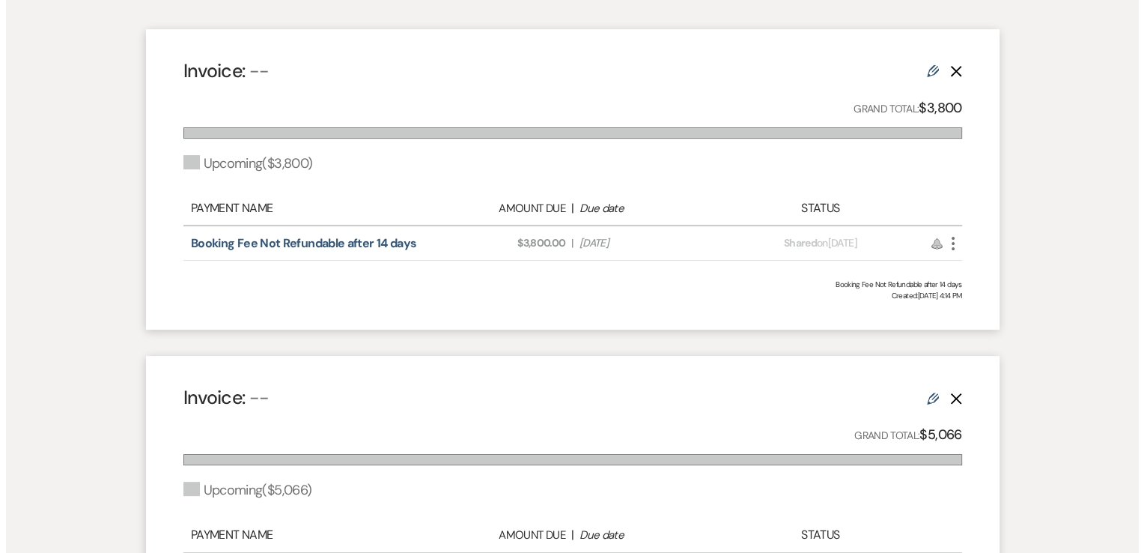
scroll to position [374, 0]
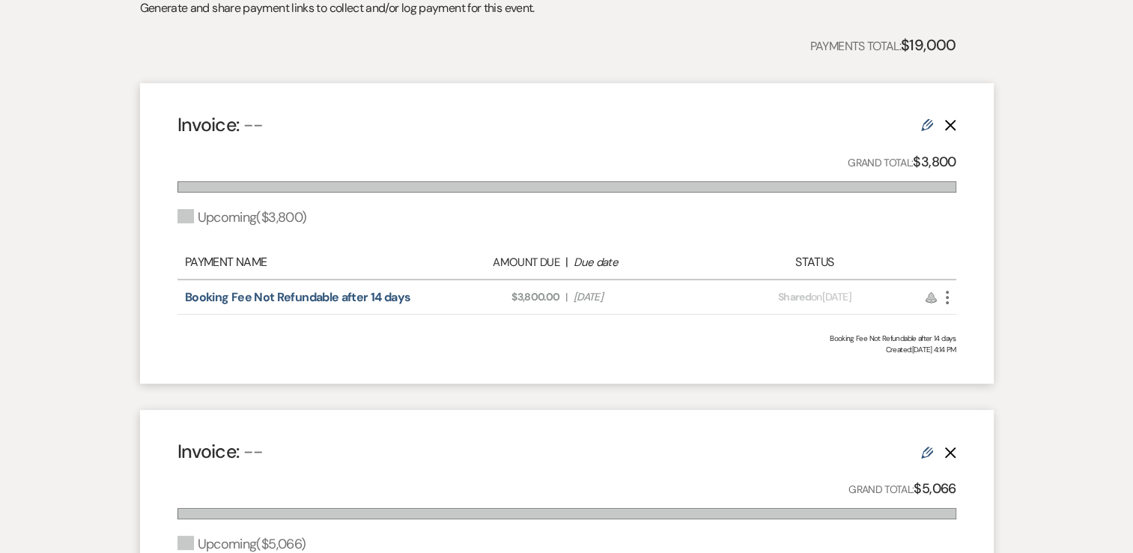
click at [949, 297] on icon "More" at bounding box center [947, 297] width 18 height 18
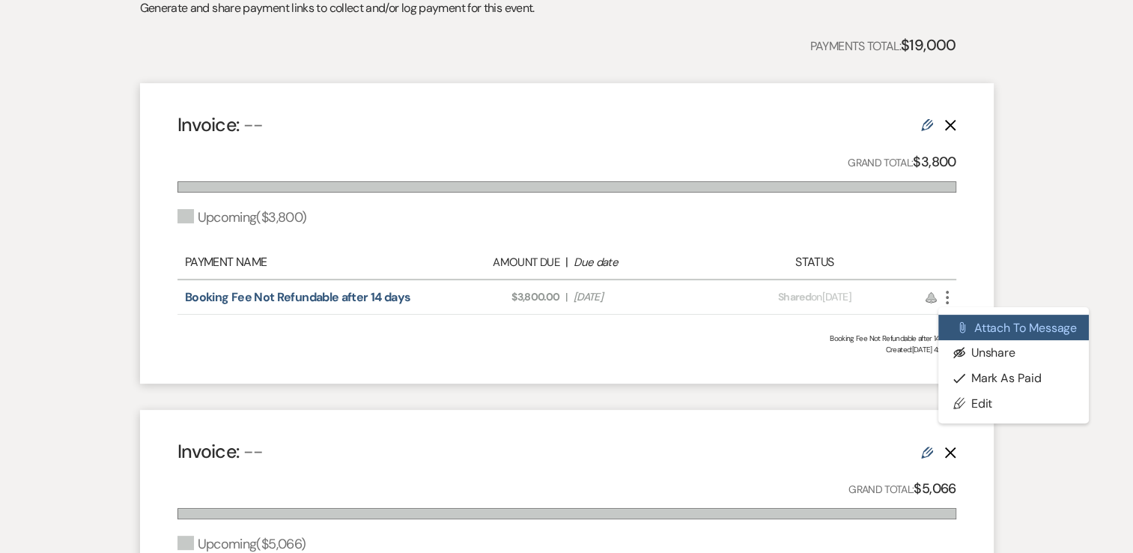
click at [1026, 318] on button "Attach File Attach to Message" at bounding box center [1013, 326] width 151 height 25
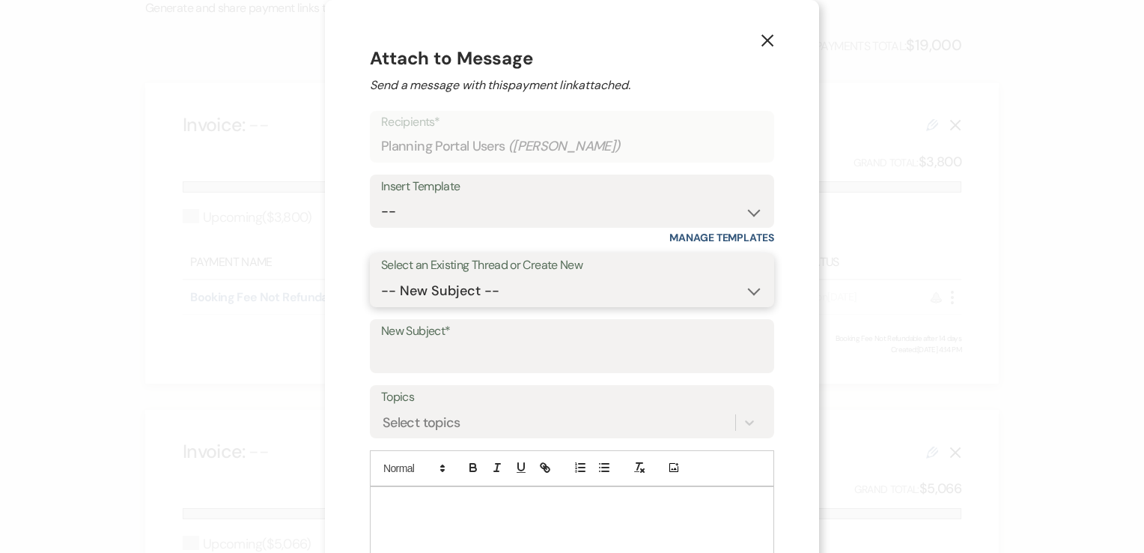
click at [535, 284] on select "-- New Subject -- Welcome New Event Inquiry: Emily Brent from Lead Capture" at bounding box center [572, 290] width 382 height 29
click at [515, 208] on select "-- Weven Planning Portal Introduction (Booked Events) Inquiry Response Welcome …" at bounding box center [572, 211] width 382 height 29
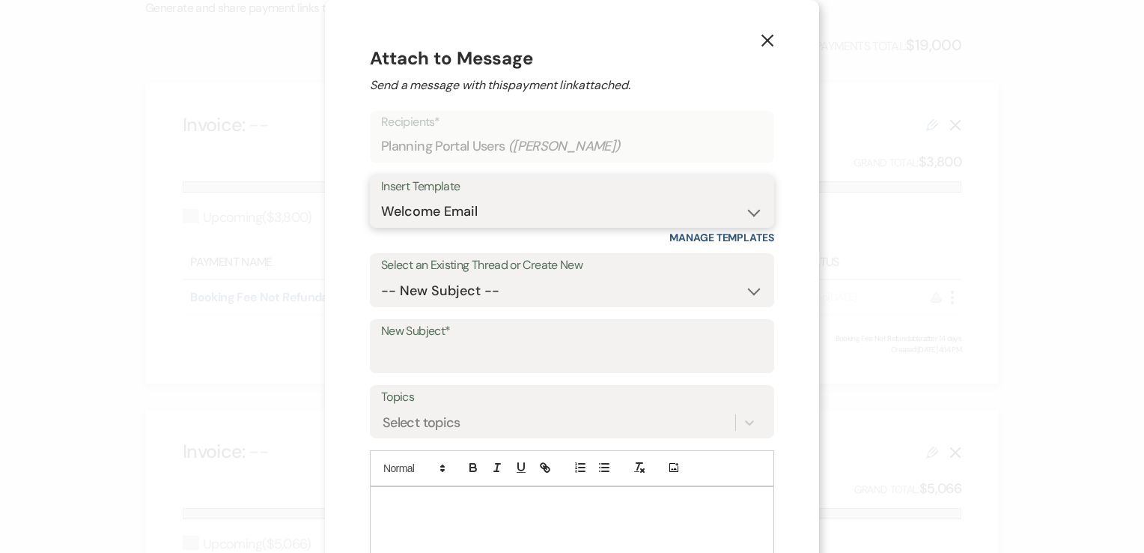
click at [381, 197] on select "-- Weven Planning Portal Introduction (Booked Events) Inquiry Response Welcome …" at bounding box center [572, 211] width 382 height 29
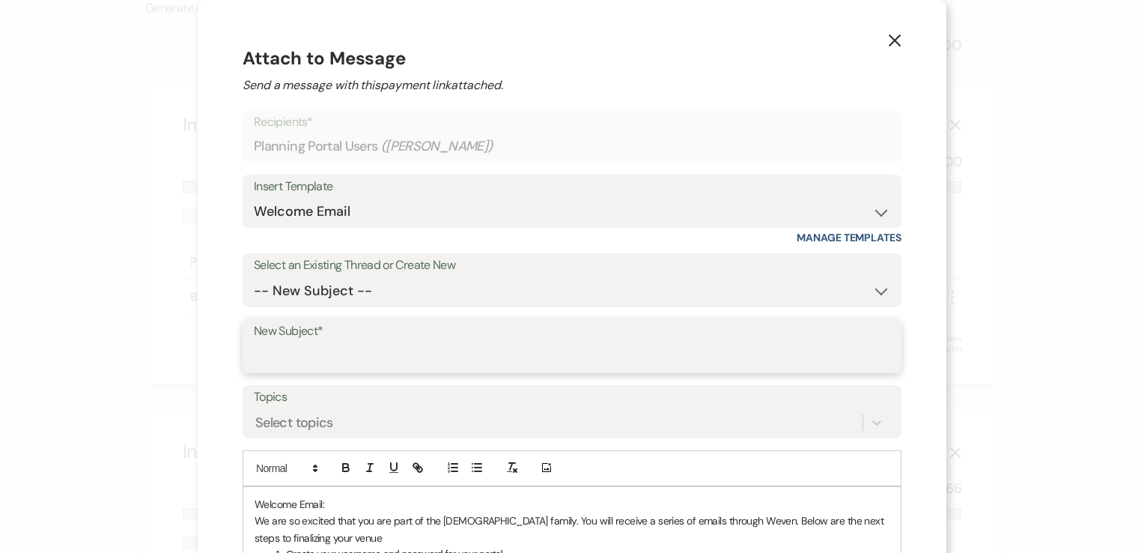
click at [347, 356] on input "New Subject*" at bounding box center [572, 356] width 636 height 29
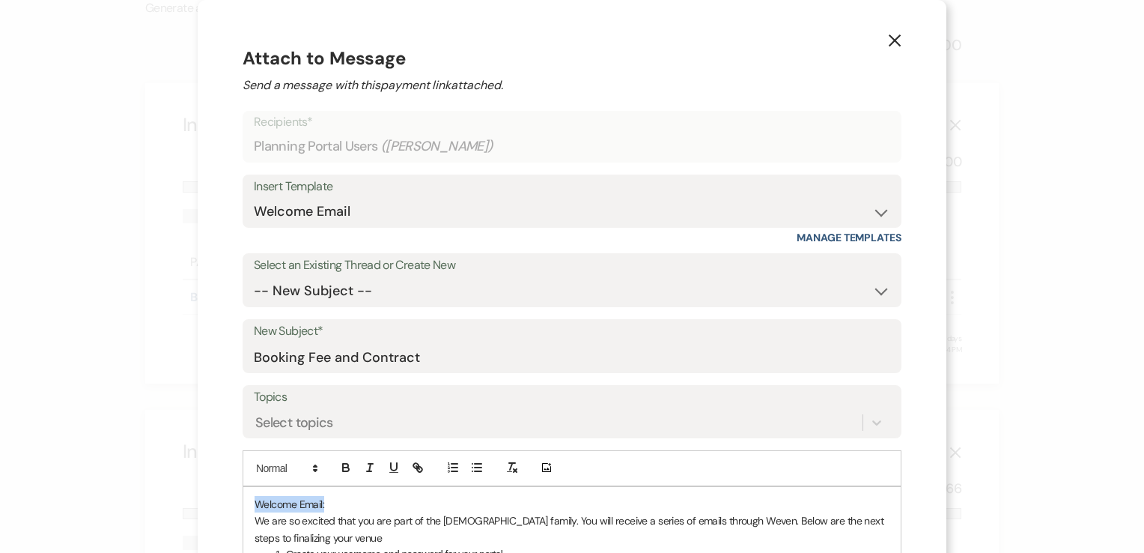
drag, startPoint x: 329, startPoint y: 507, endPoint x: 240, endPoint y: 508, distance: 89.1
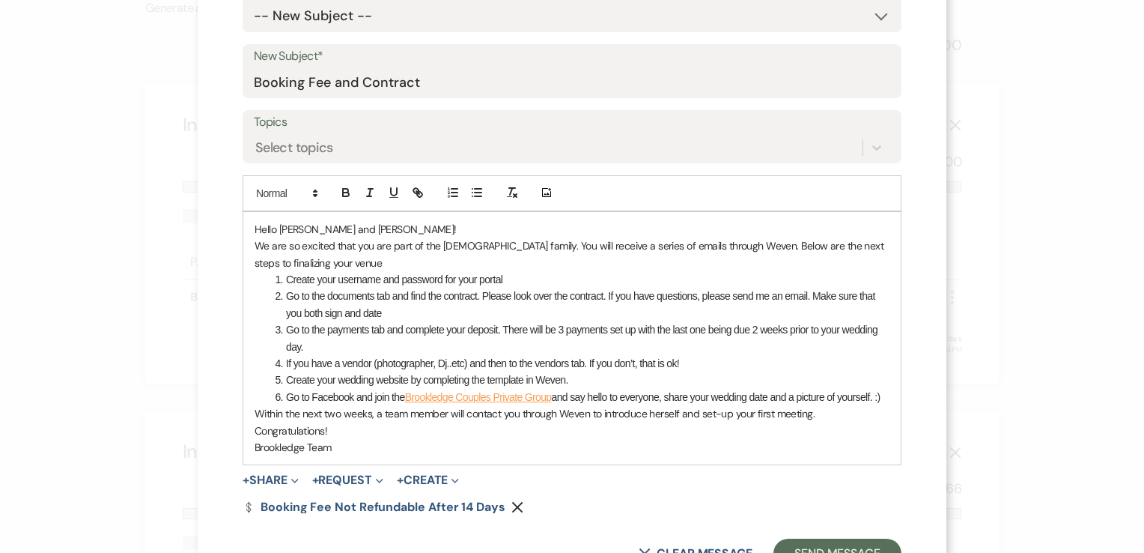
scroll to position [300, 0]
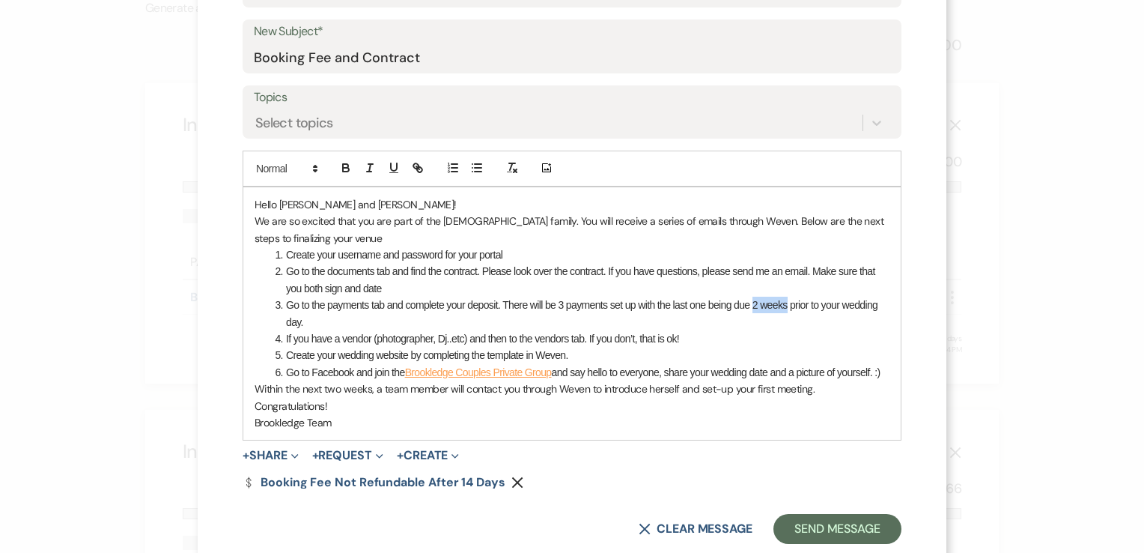
drag, startPoint x: 782, startPoint y: 307, endPoint x: 748, endPoint y: 312, distance: 34.1
click at [748, 312] on li "Go to the payments tab and complete your deposit. There will be 3 payments set …" at bounding box center [579, 314] width 619 height 34
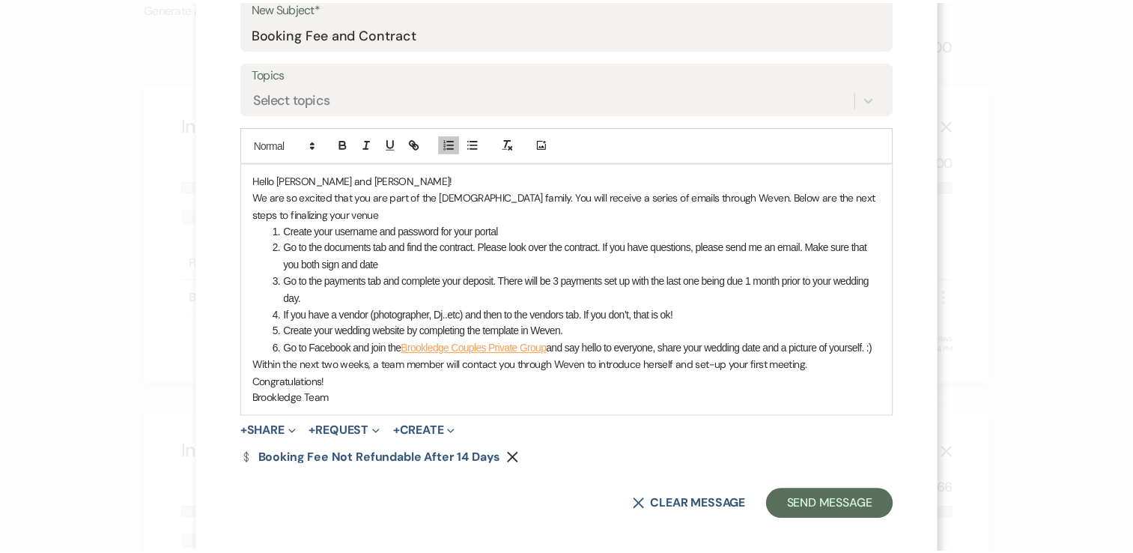
scroll to position [334, 0]
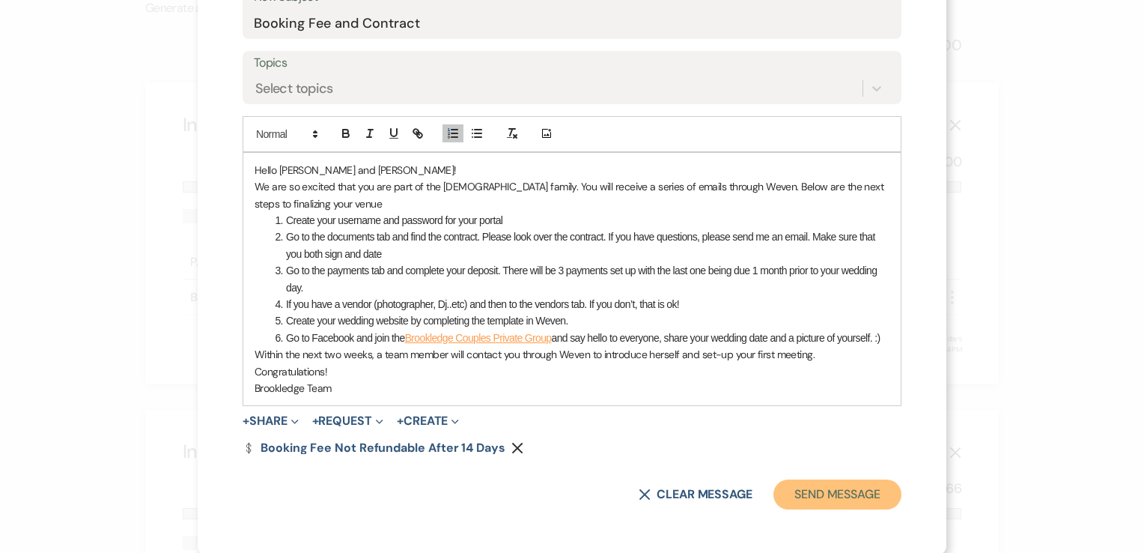
click at [833, 489] on button "Send Message" at bounding box center [837, 494] width 128 height 30
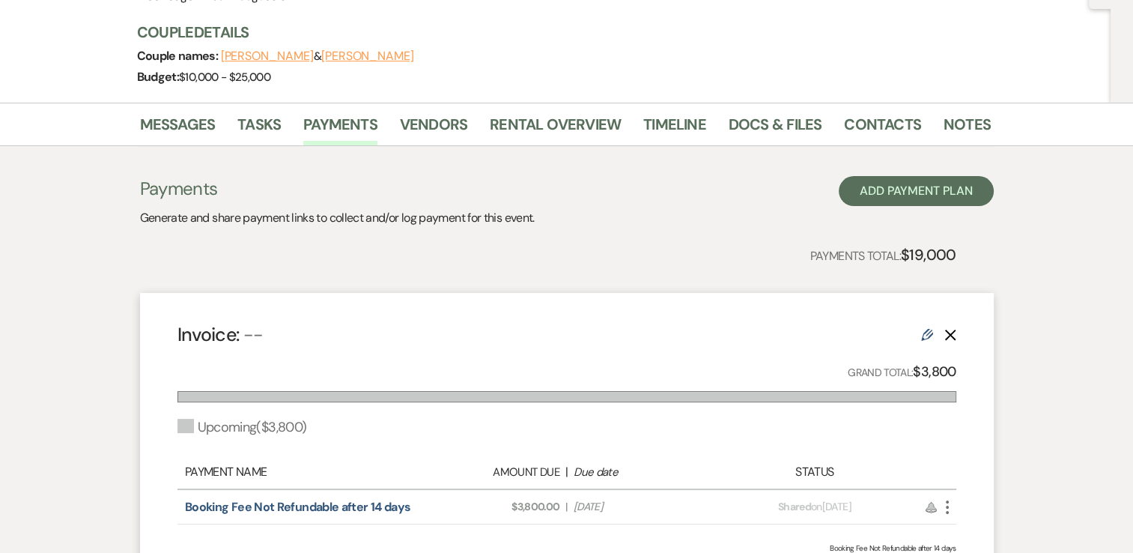
scroll to position [0, 0]
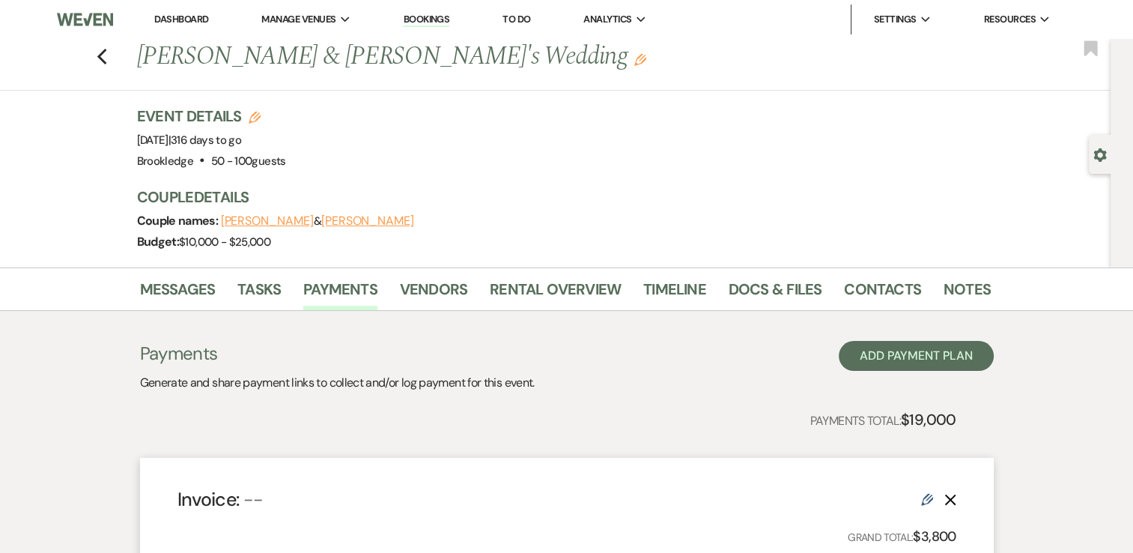
click at [195, 11] on li "Dashboard" at bounding box center [181, 19] width 69 height 30
click at [193, 19] on link "Dashboard" at bounding box center [181, 19] width 54 height 13
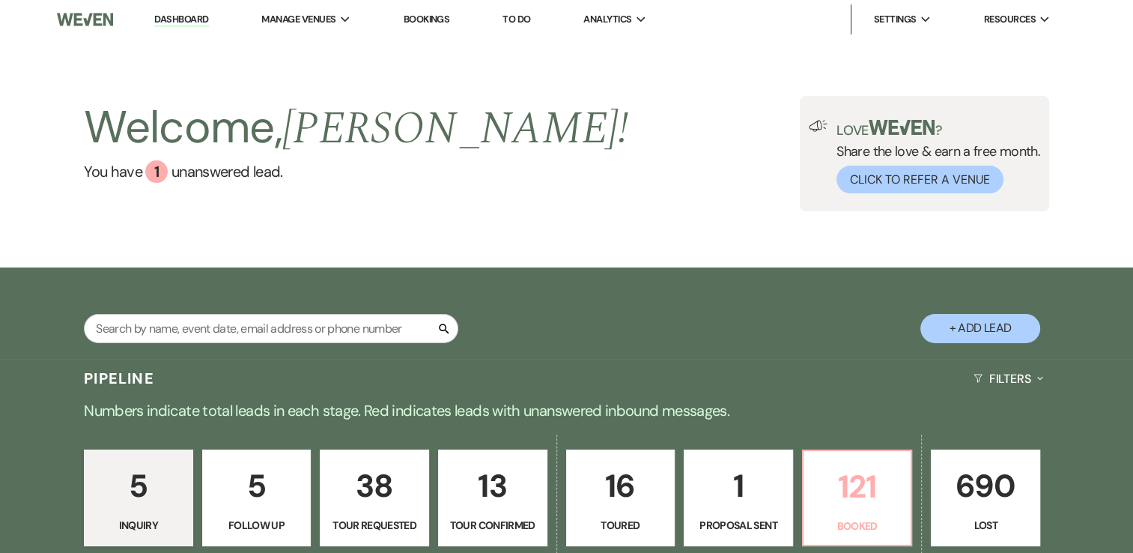
click at [864, 497] on p "121" at bounding box center [857, 486] width 90 height 50
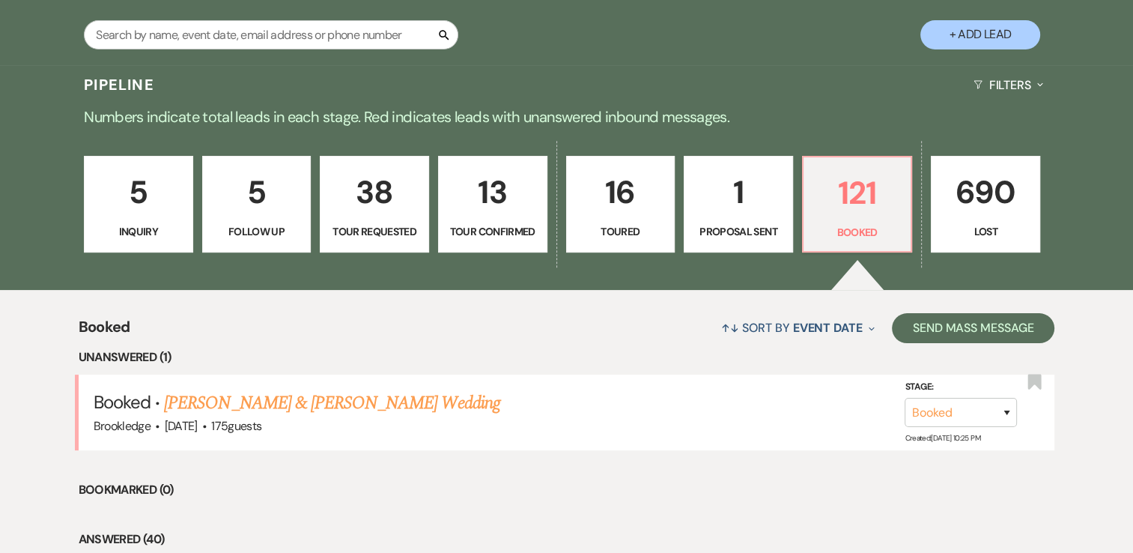
scroll to position [374, 0]
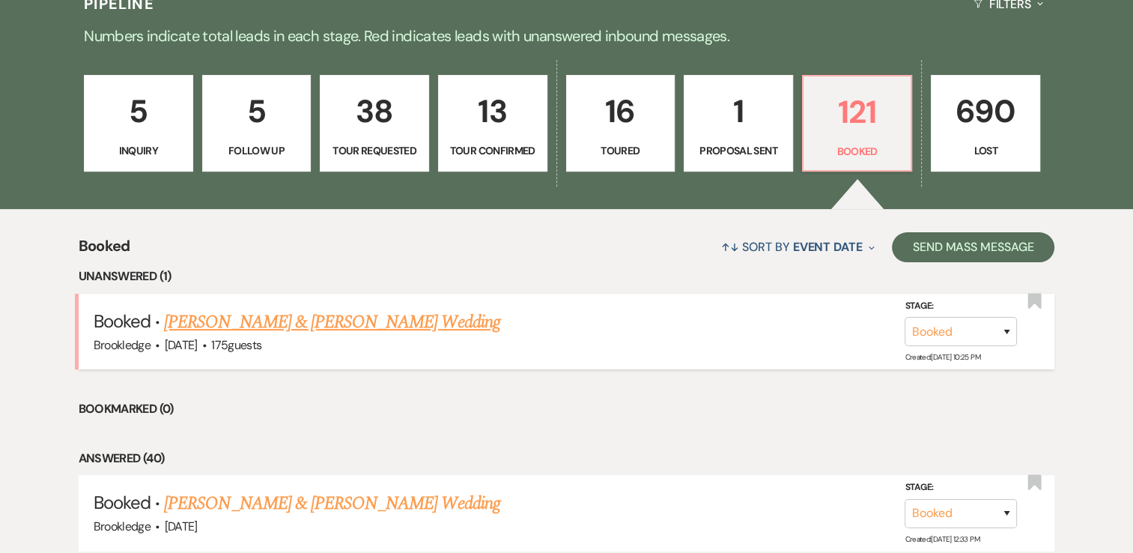
click at [297, 313] on link "Benjamin Firlit & Rylie Murray's Wedding" at bounding box center [331, 321] width 335 height 27
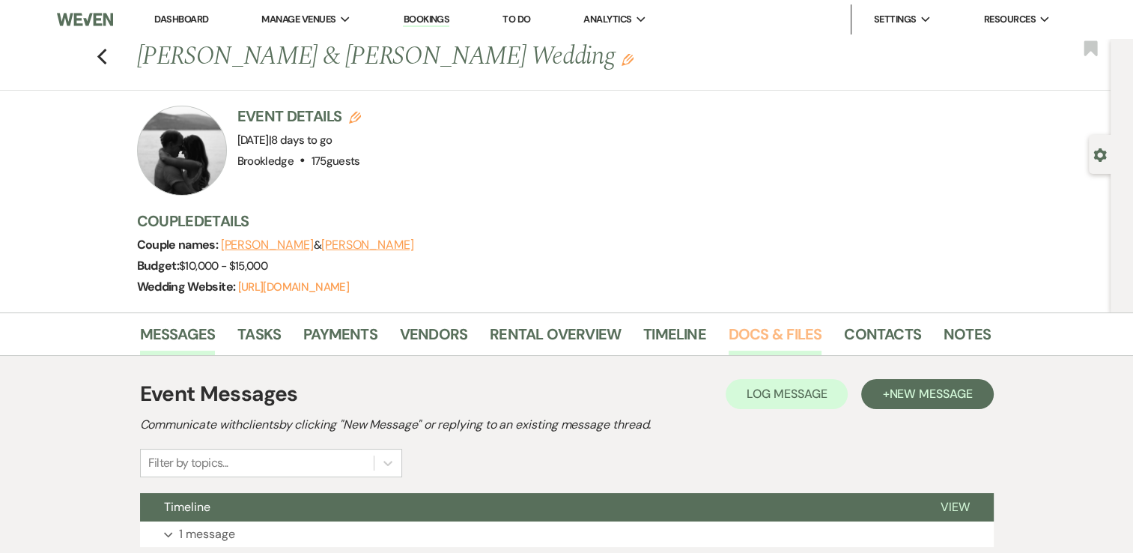
click at [785, 338] on link "Docs & Files" at bounding box center [775, 338] width 93 height 33
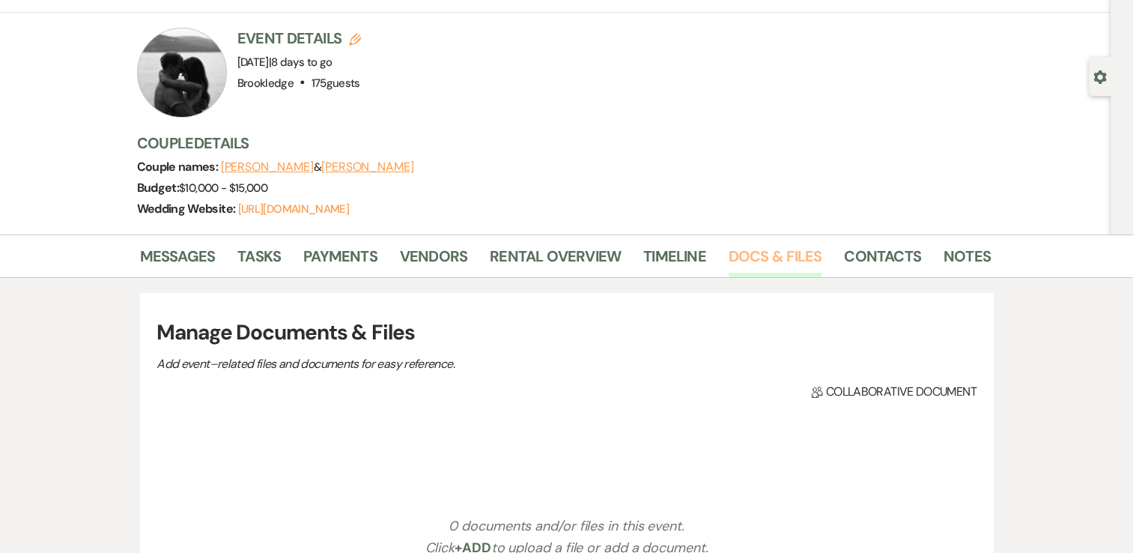
scroll to position [75, 0]
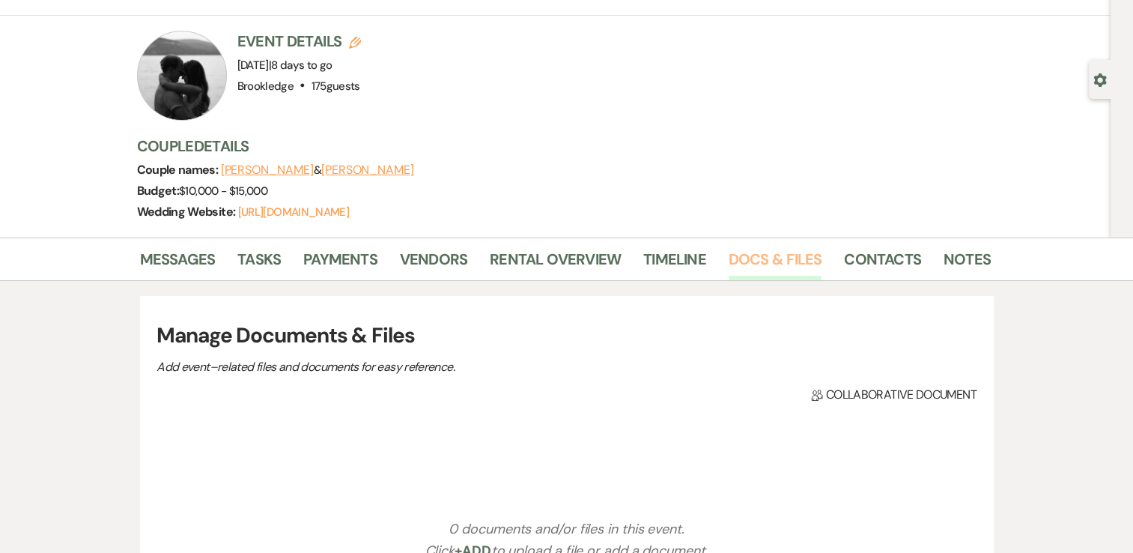
click at [761, 259] on link "Docs & Files" at bounding box center [775, 263] width 93 height 33
click at [686, 260] on link "Timeline" at bounding box center [674, 263] width 63 height 33
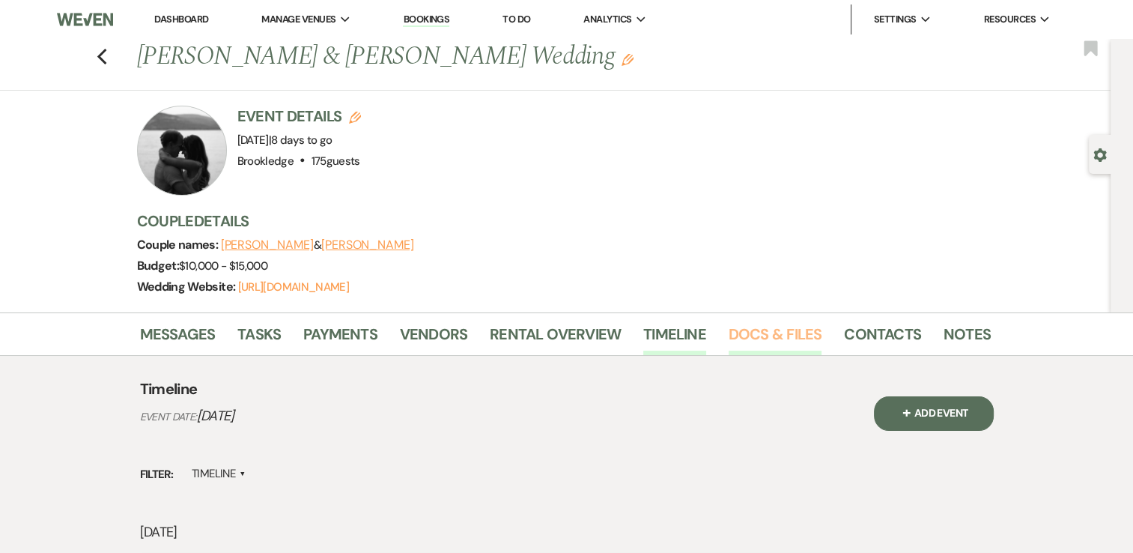
click at [767, 334] on link "Docs & Files" at bounding box center [775, 338] width 93 height 33
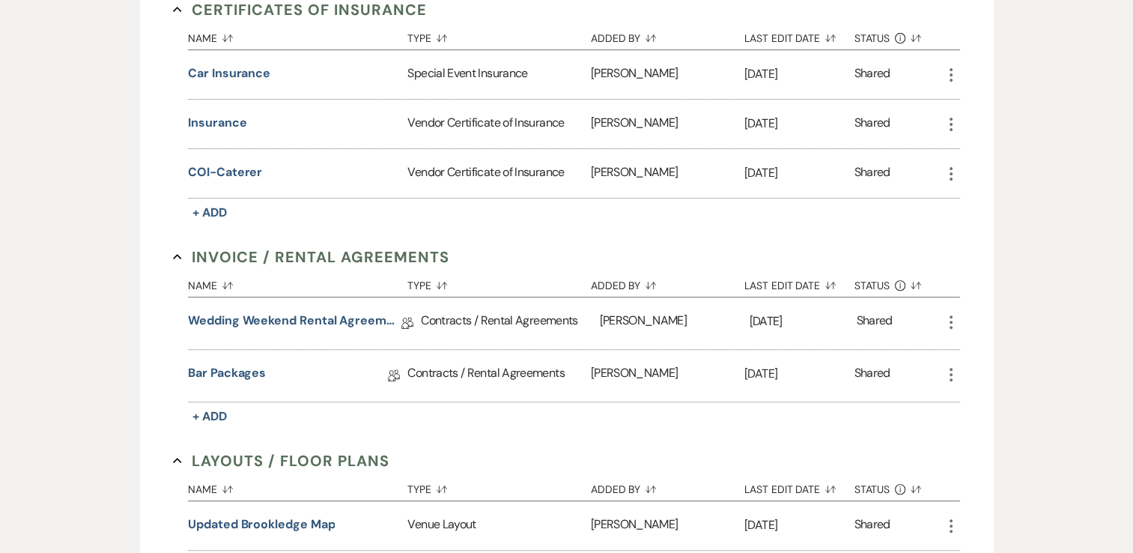
scroll to position [524, 0]
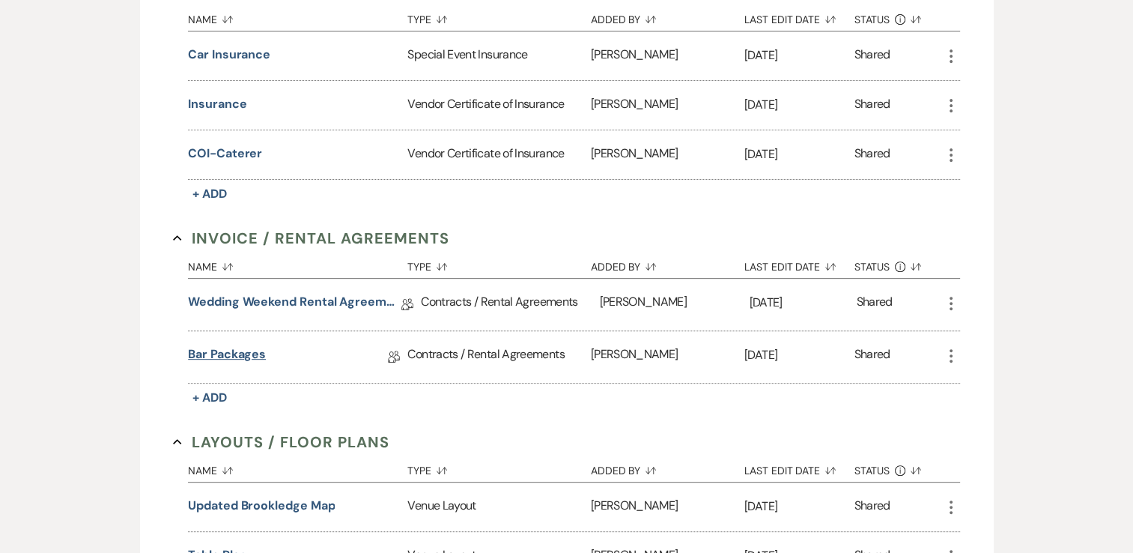
click at [246, 355] on link "Bar Packages" at bounding box center [227, 356] width 78 height 23
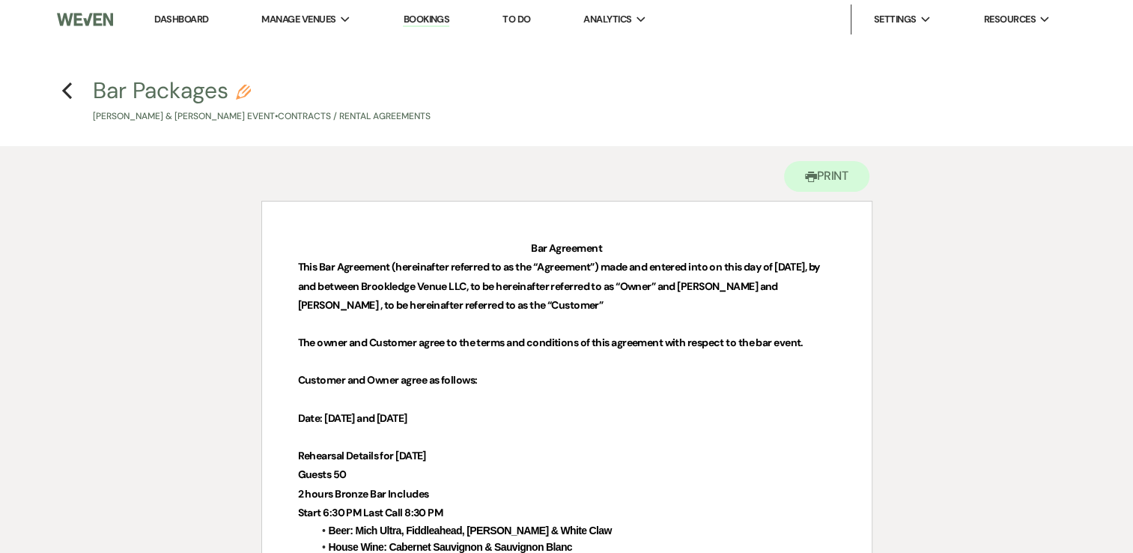
click at [240, 91] on icon "Pencil" at bounding box center [243, 92] width 15 height 15
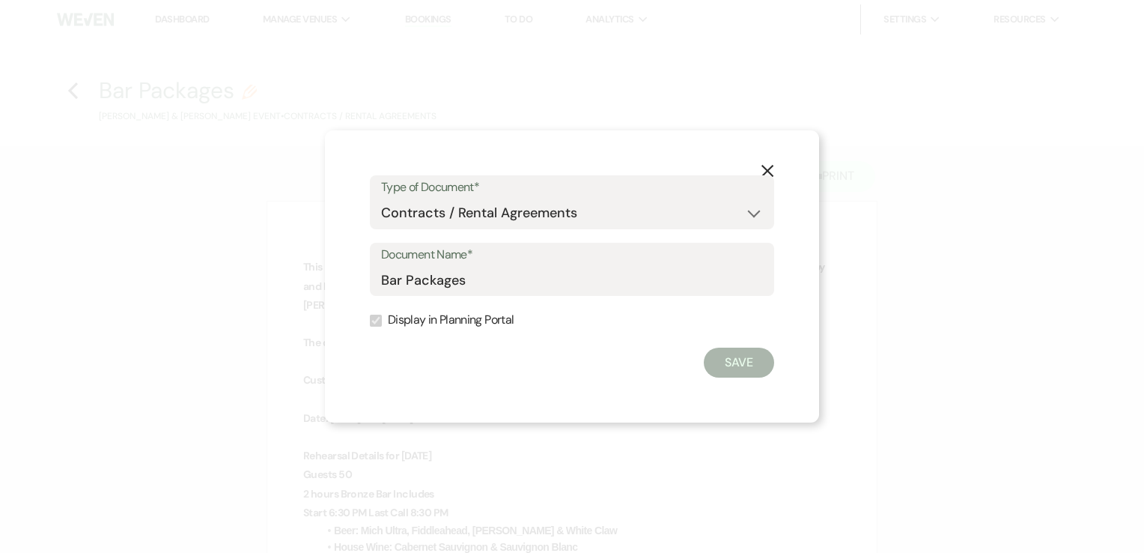
click at [767, 165] on icon "X" at bounding box center [767, 170] width 13 height 13
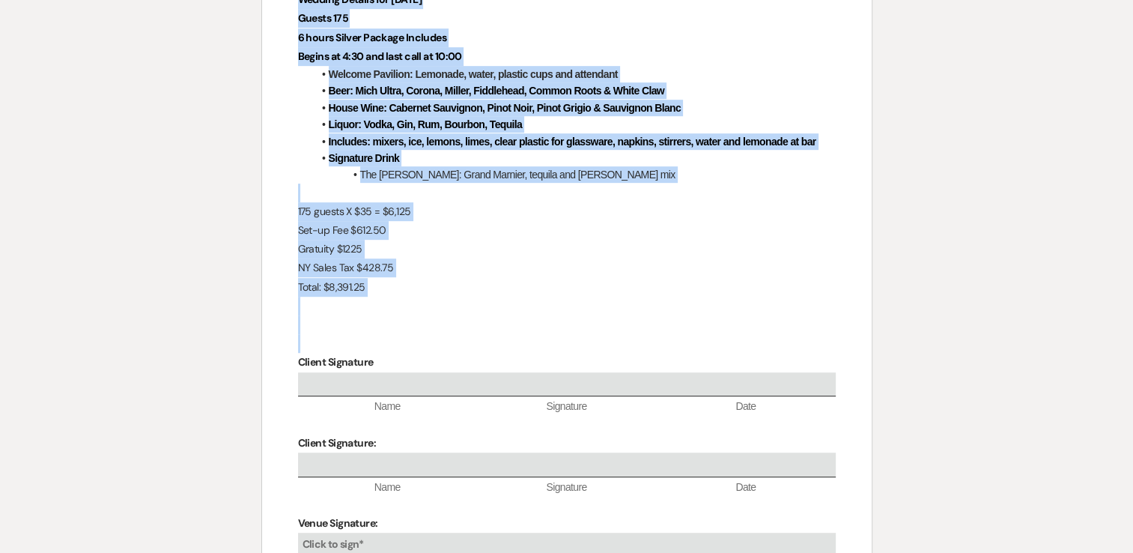
scroll to position [749, 0]
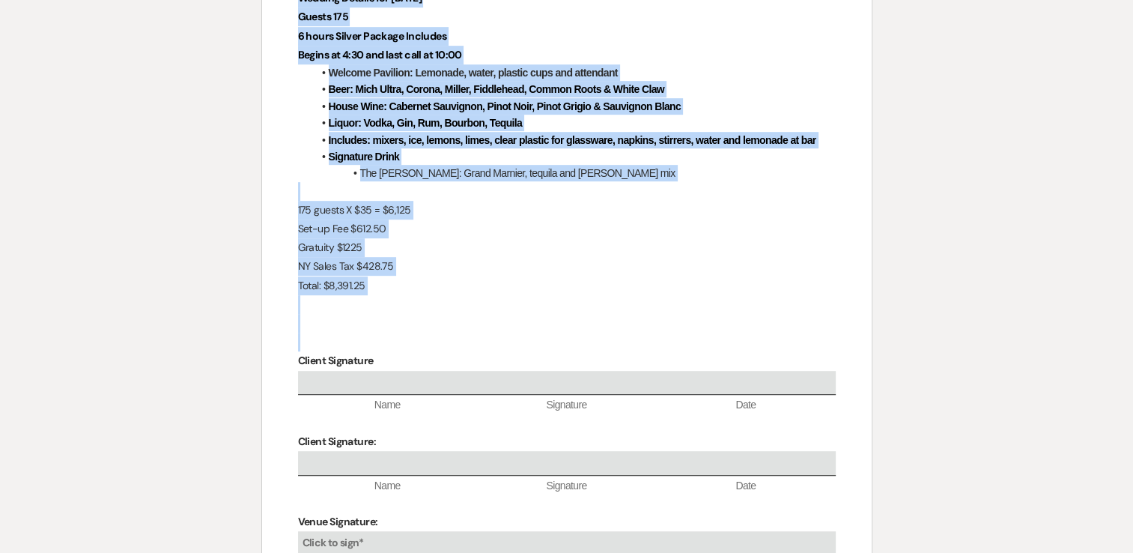
drag, startPoint x: 533, startPoint y: 244, endPoint x: 552, endPoint y: 337, distance: 94.7
click at [552, 337] on div "Bar Agreement This Bar Agreement (hereinafter referred to as the “Agreement”) m…" at bounding box center [566, 59] width 609 height 1212
copy div "Bar Agreement This Bar Agreement (hereinafter referred to as the “Agreement”) m…"
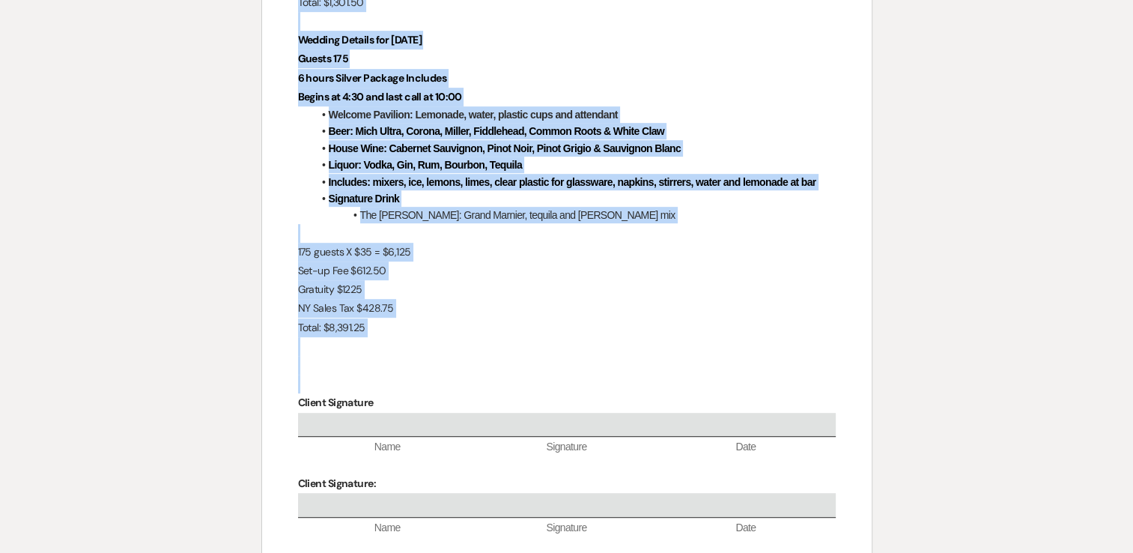
scroll to position [0, 0]
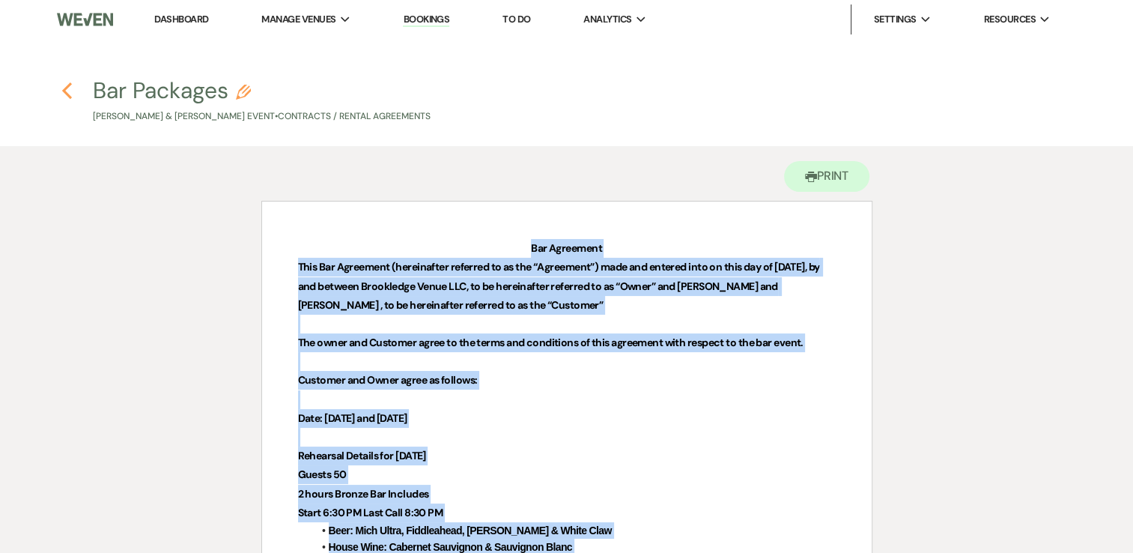
click at [64, 88] on icon "Previous" at bounding box center [66, 91] width 11 height 18
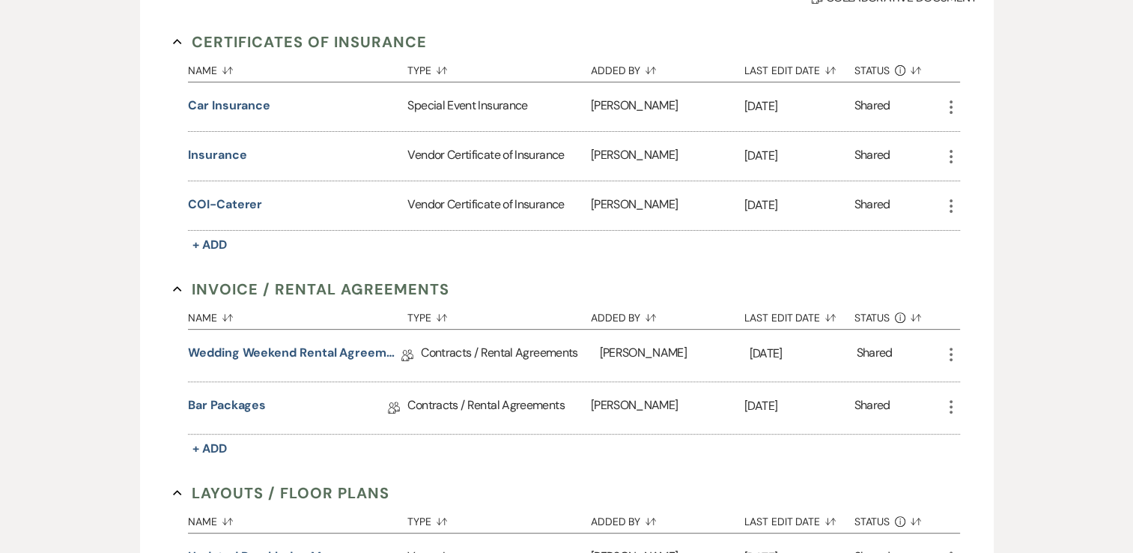
scroll to position [449, 0]
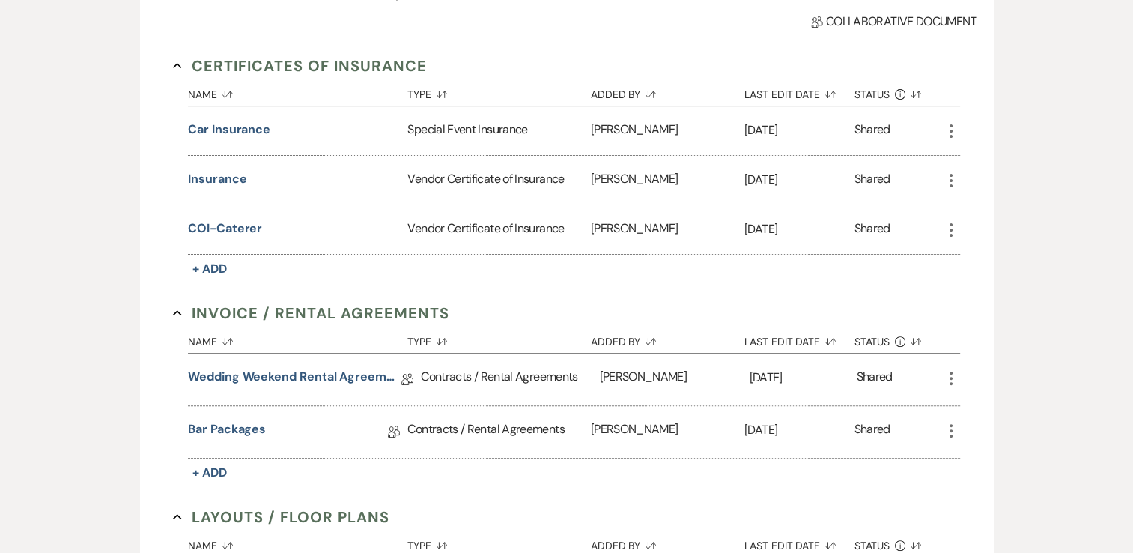
click at [949, 428] on icon "More" at bounding box center [951, 431] width 18 height 18
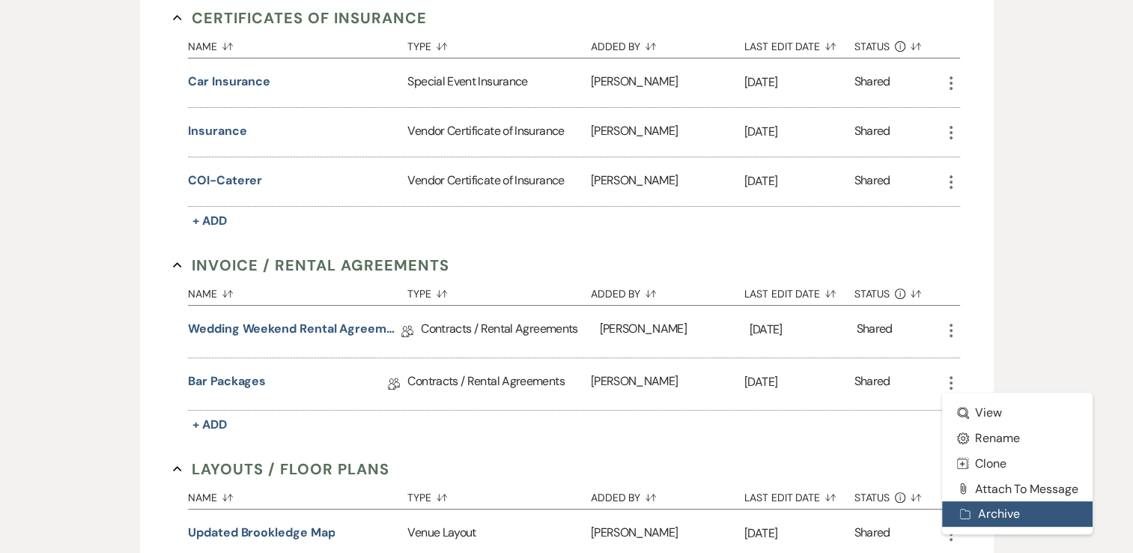
scroll to position [524, 0]
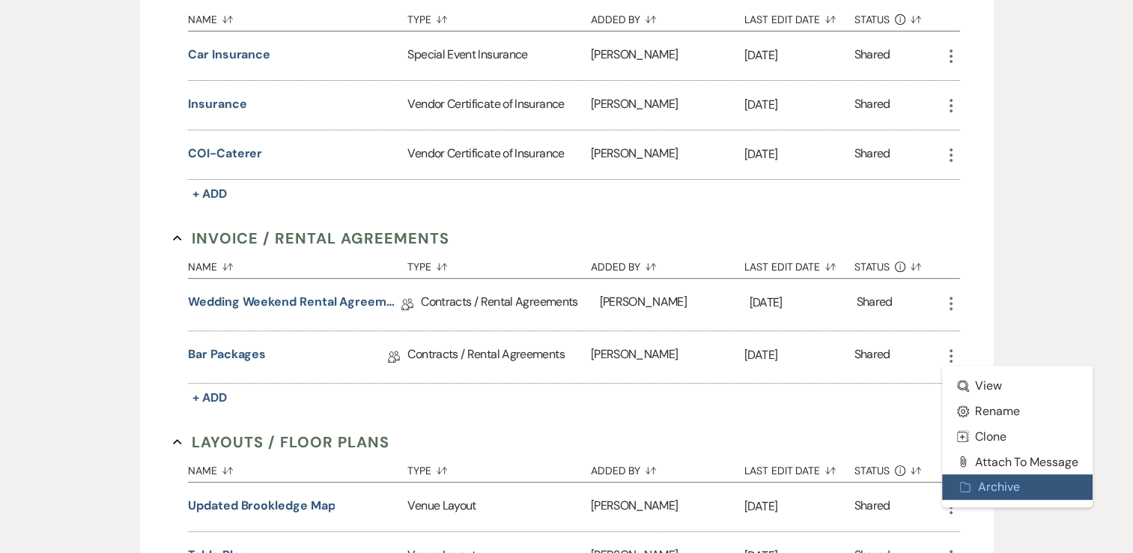
click at [991, 487] on button "Archive Archive" at bounding box center [1017, 486] width 151 height 25
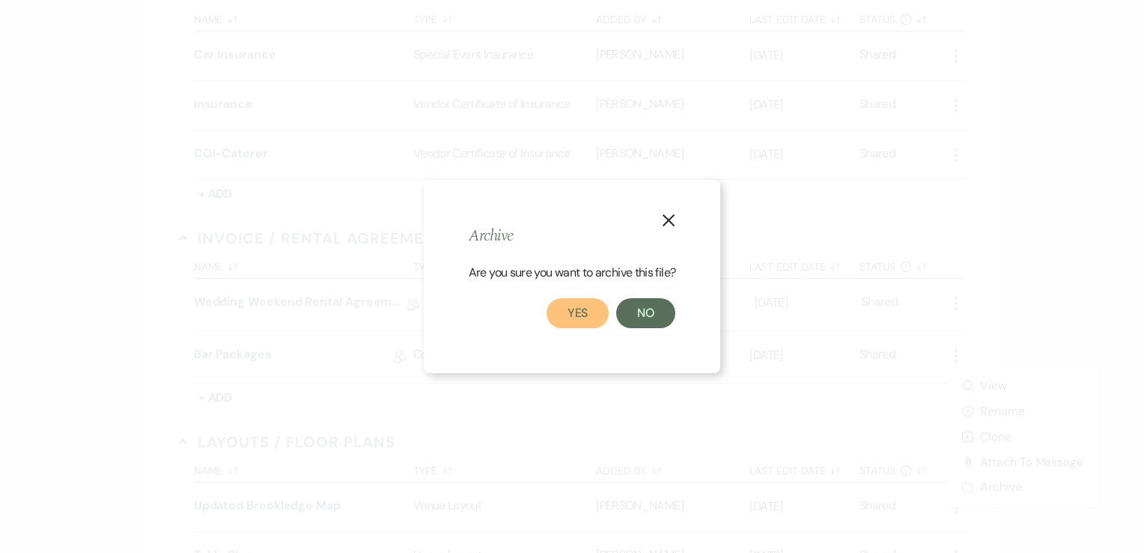
click at [559, 303] on button "Yes" at bounding box center [578, 313] width 63 height 30
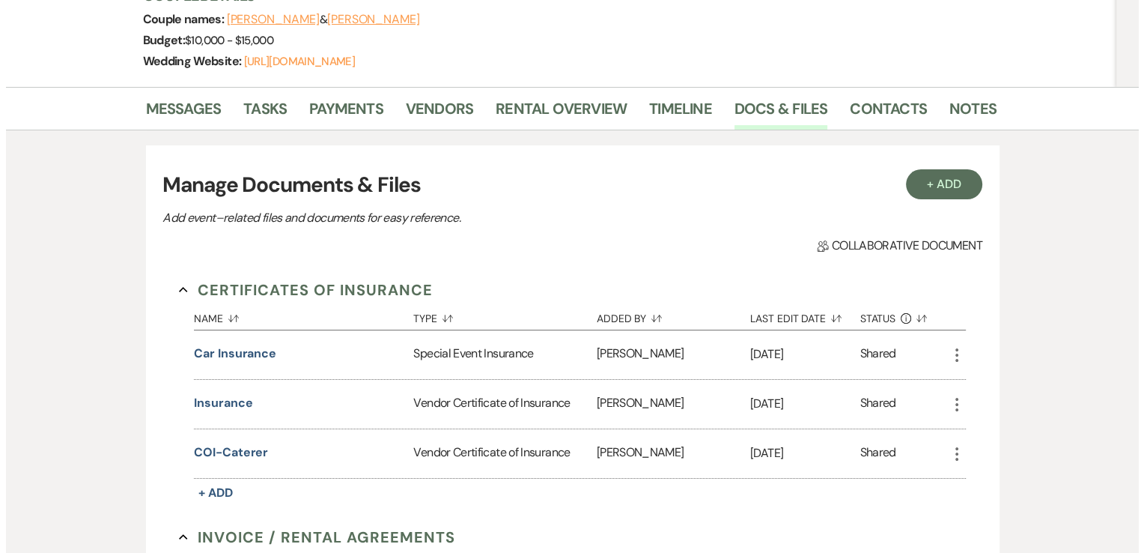
scroll to position [225, 0]
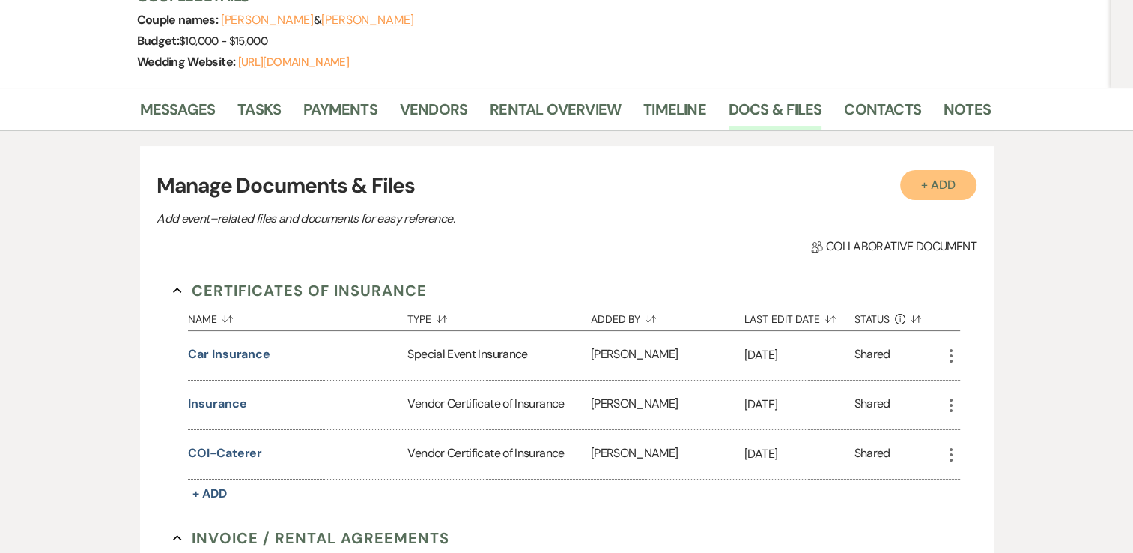
click at [952, 183] on button "+ Add" at bounding box center [938, 185] width 76 height 30
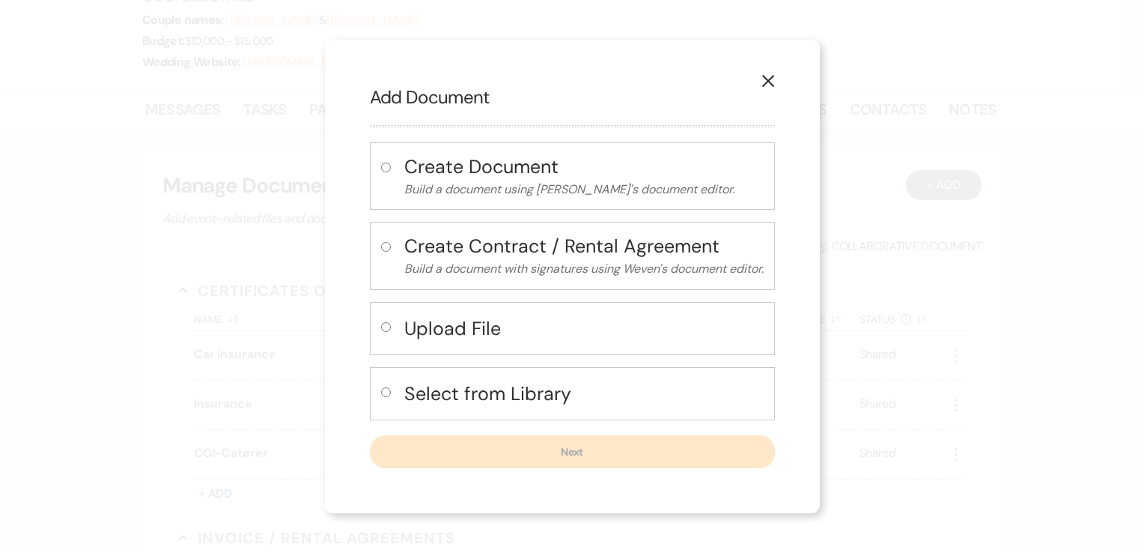
click at [513, 241] on h4 "Create Contract / Rental Agreement" at bounding box center [583, 246] width 359 height 26
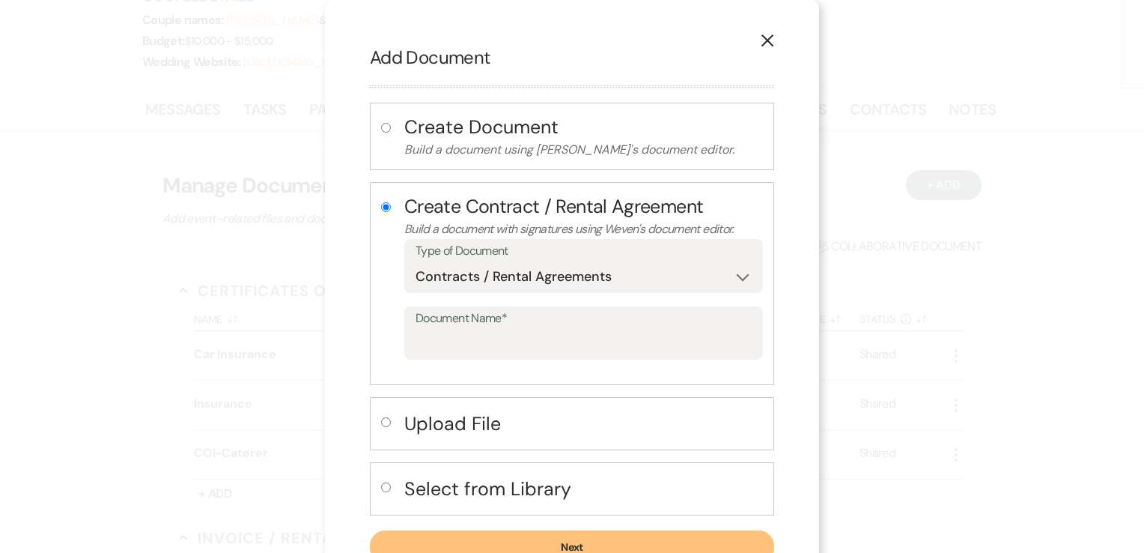
click at [500, 326] on label "Document Name*" at bounding box center [584, 319] width 336 height 22
click at [500, 329] on input "Document Name*" at bounding box center [584, 343] width 336 height 29
click at [598, 541] on button "Next" at bounding box center [572, 546] width 404 height 33
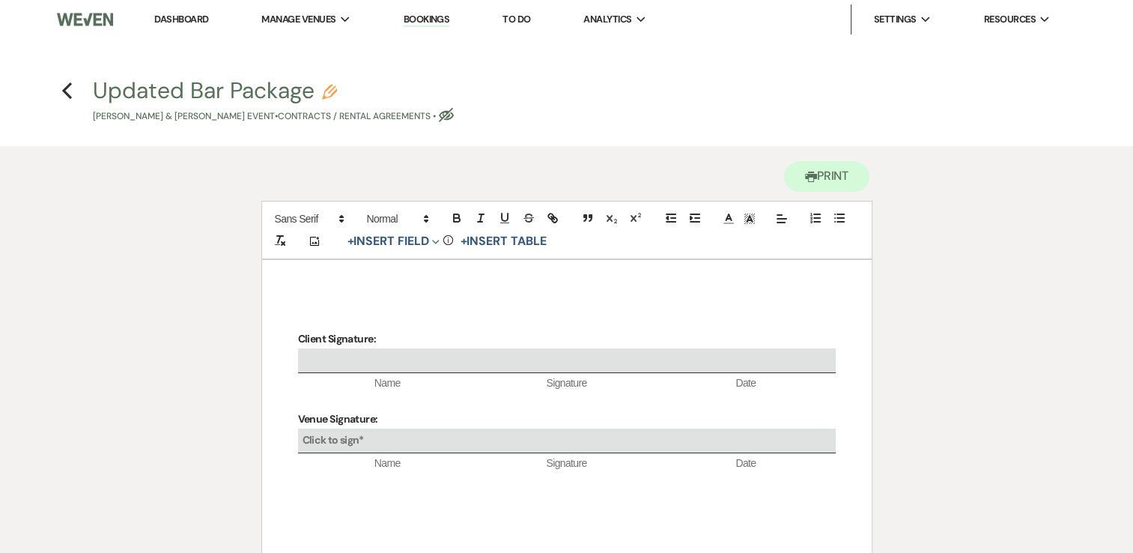
click at [458, 283] on div "Client Signature: Name Signature Date Venue Signature: Click to sign* Name Sign…" at bounding box center [566, 484] width 609 height 449
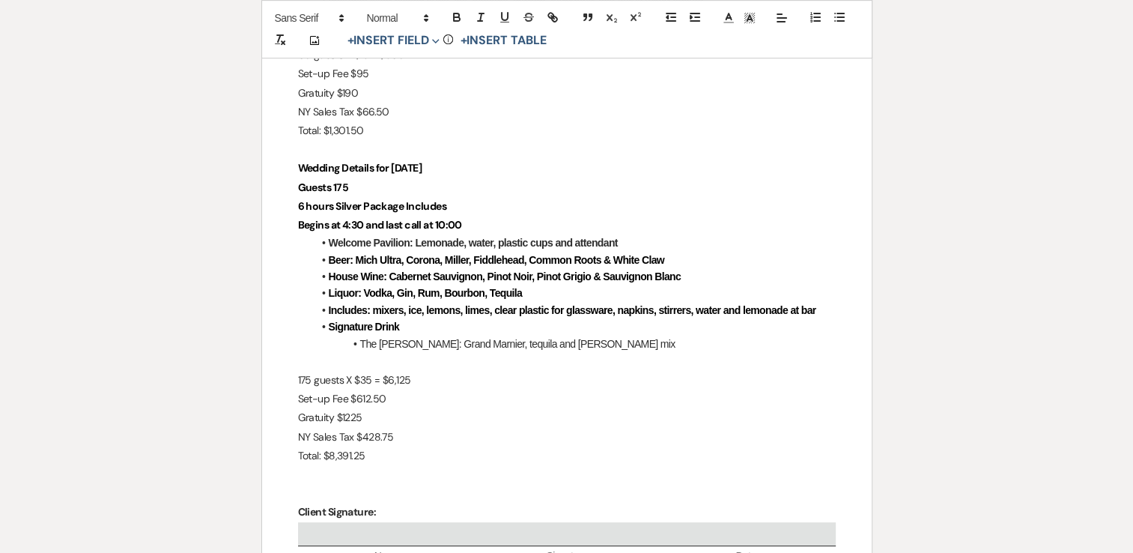
scroll to position [674, 0]
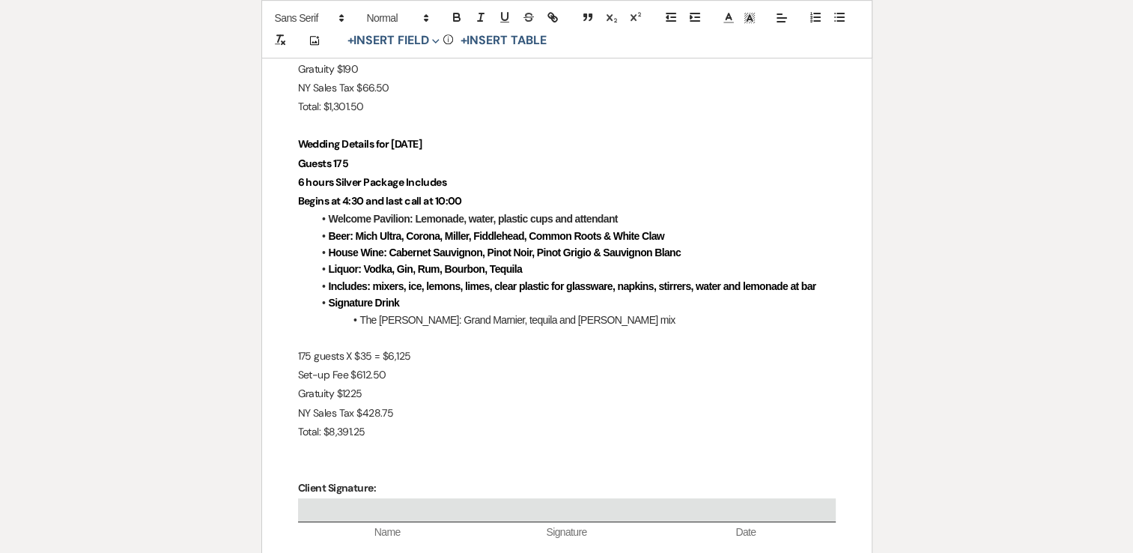
click at [351, 159] on p "Guests 175" at bounding box center [567, 163] width 538 height 19
click at [310, 353] on p "175 guests X $35 = $6,125" at bounding box center [567, 356] width 538 height 19
drag, startPoint x: 410, startPoint y: 356, endPoint x: 386, endPoint y: 355, distance: 23.2
click at [386, 355] on p "165 guests X $35 = $6,125" at bounding box center [567, 356] width 538 height 19
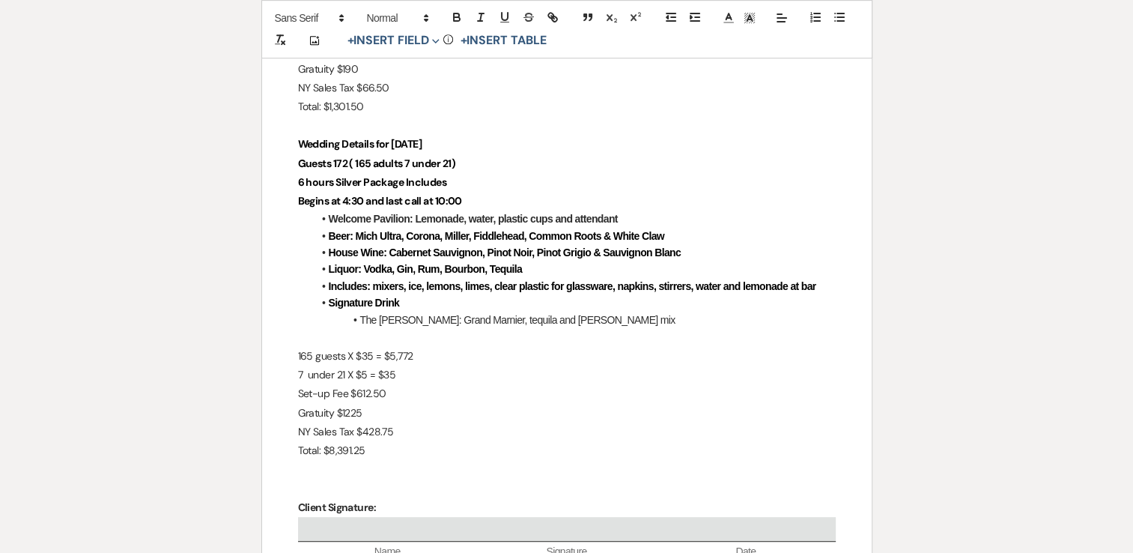
click at [389, 392] on p "Set-up Fee $612.50" at bounding box center [567, 393] width 538 height 19
click at [374, 415] on p "Gratuity $1225" at bounding box center [567, 413] width 538 height 19
click at [395, 430] on p "NY Sales Tax $428.75" at bounding box center [567, 431] width 538 height 19
click at [374, 448] on p "Total: $8,391.25" at bounding box center [567, 450] width 538 height 19
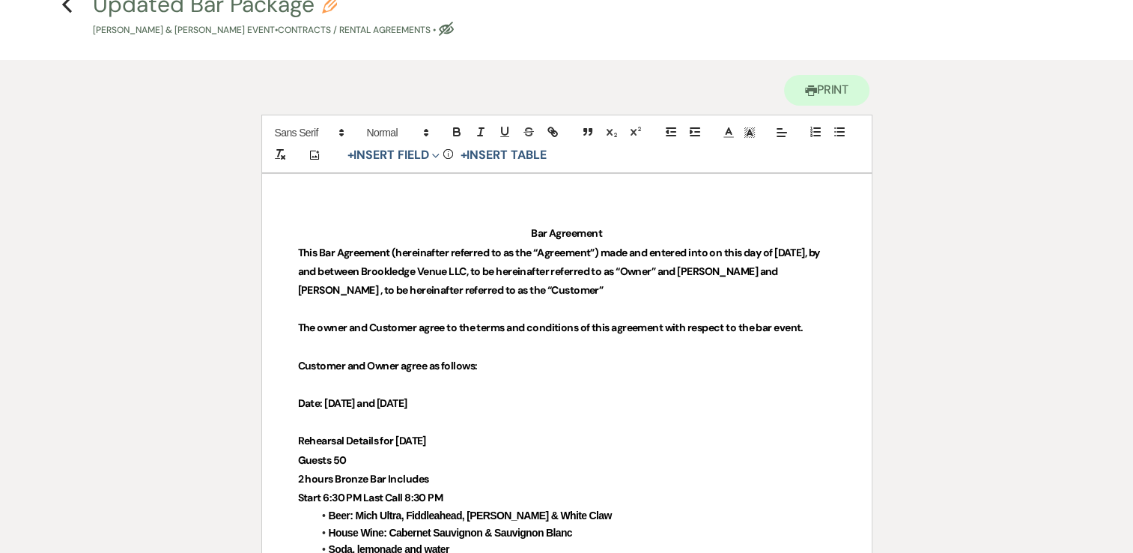
scroll to position [0, 0]
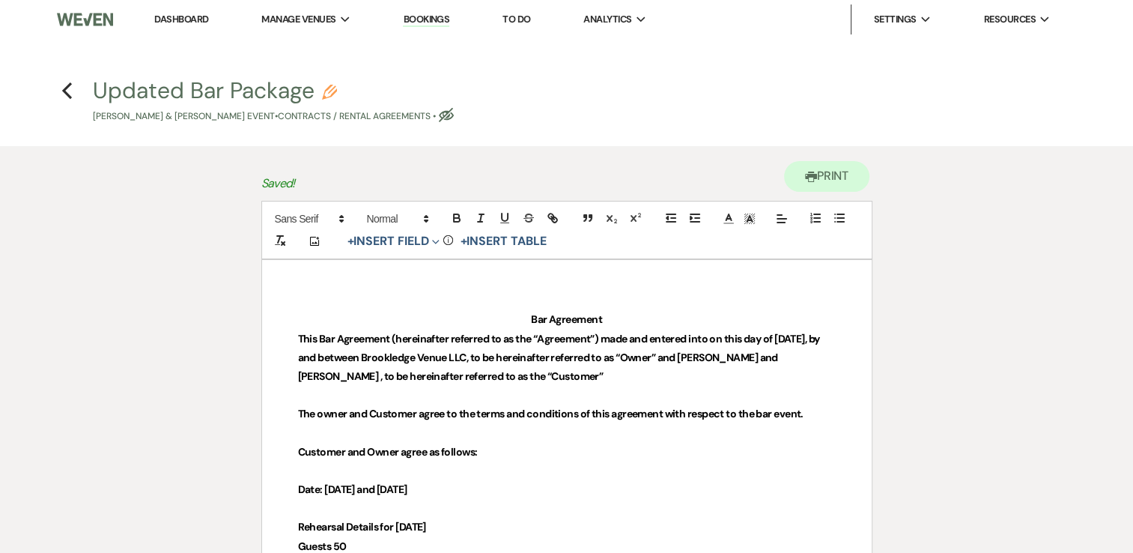
click at [453, 116] on use "button" at bounding box center [446, 115] width 15 height 14
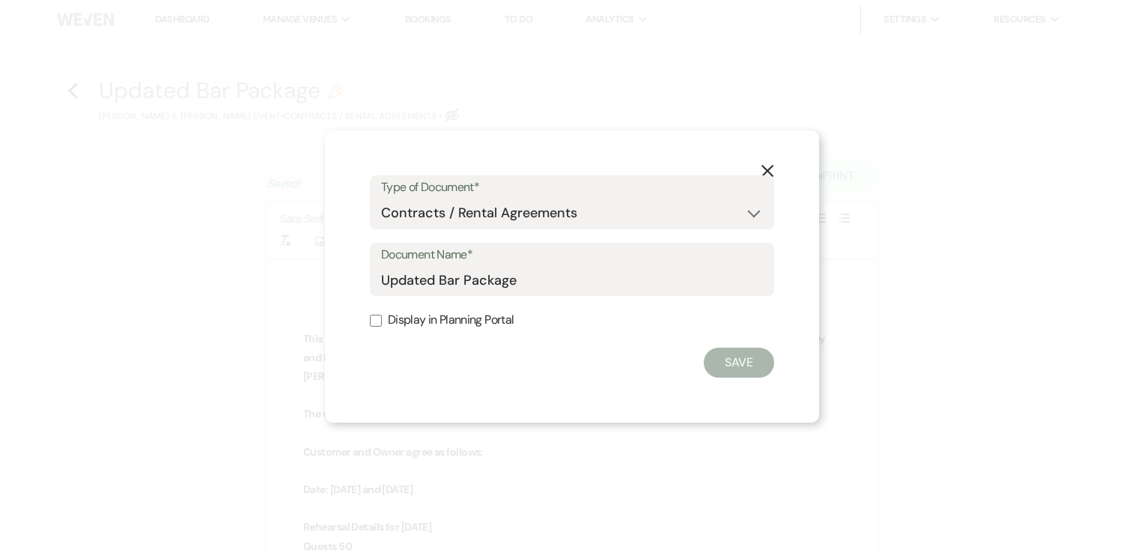
click at [377, 314] on input "Display in Planning Portal" at bounding box center [376, 320] width 12 height 12
drag, startPoint x: 755, startPoint y: 373, endPoint x: 737, endPoint y: 363, distance: 20.4
click at [754, 372] on button "Save" at bounding box center [739, 362] width 70 height 30
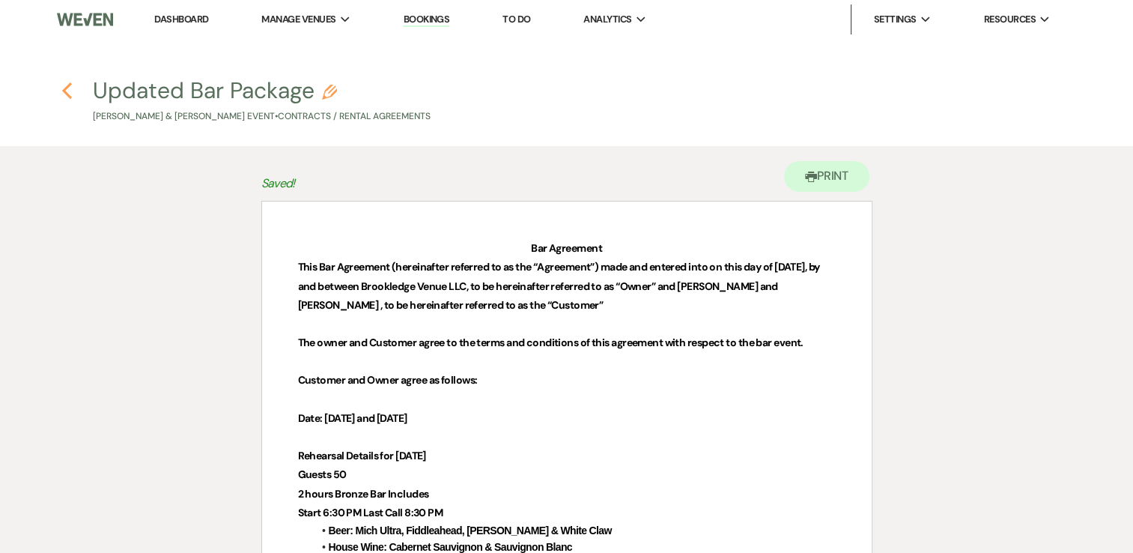
click at [64, 88] on use "button" at bounding box center [67, 90] width 10 height 16
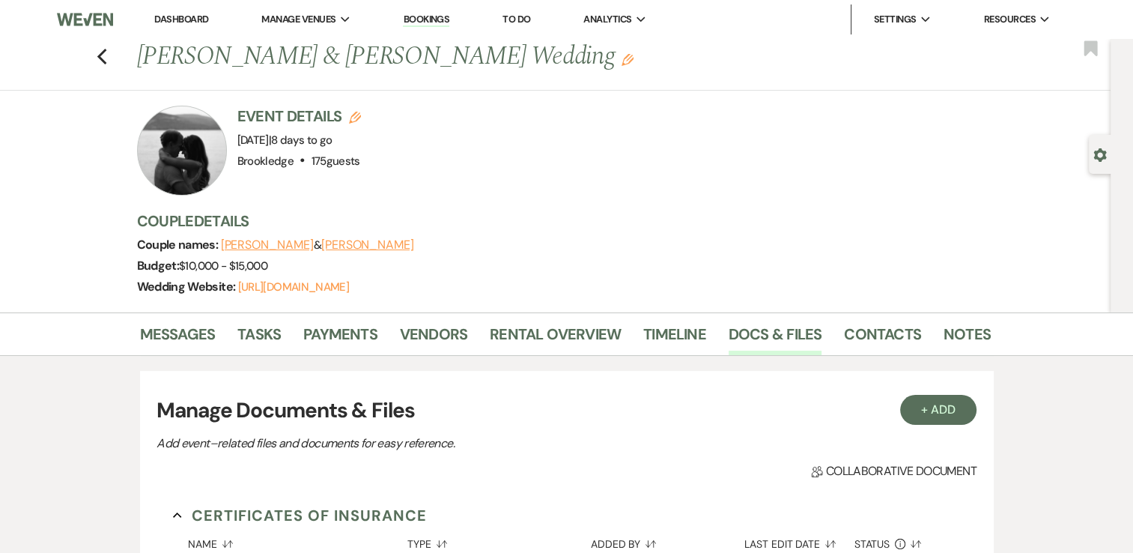
scroll to position [225, 0]
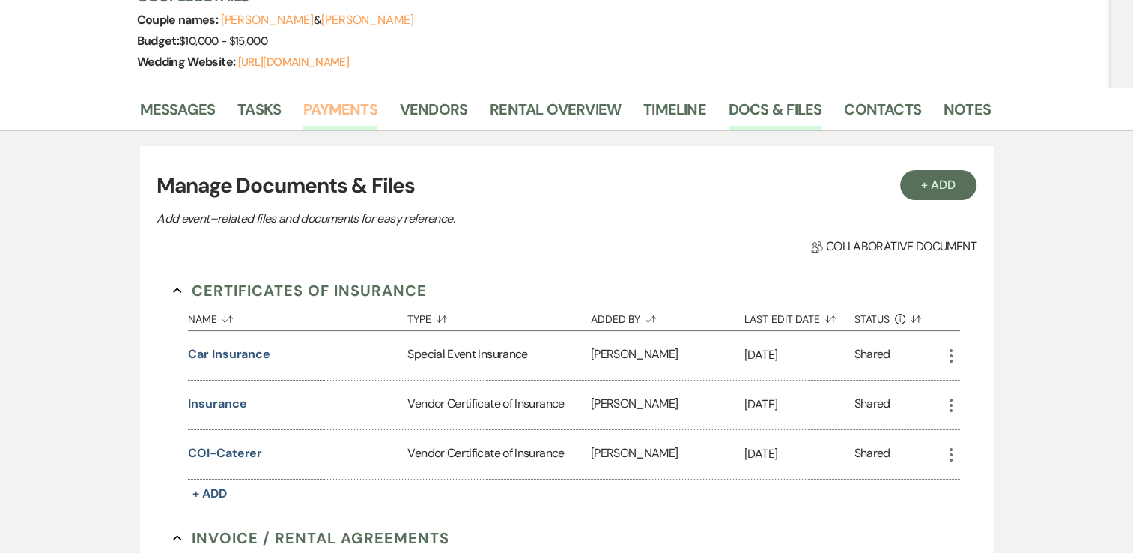
click at [351, 106] on link "Payments" at bounding box center [340, 113] width 74 height 33
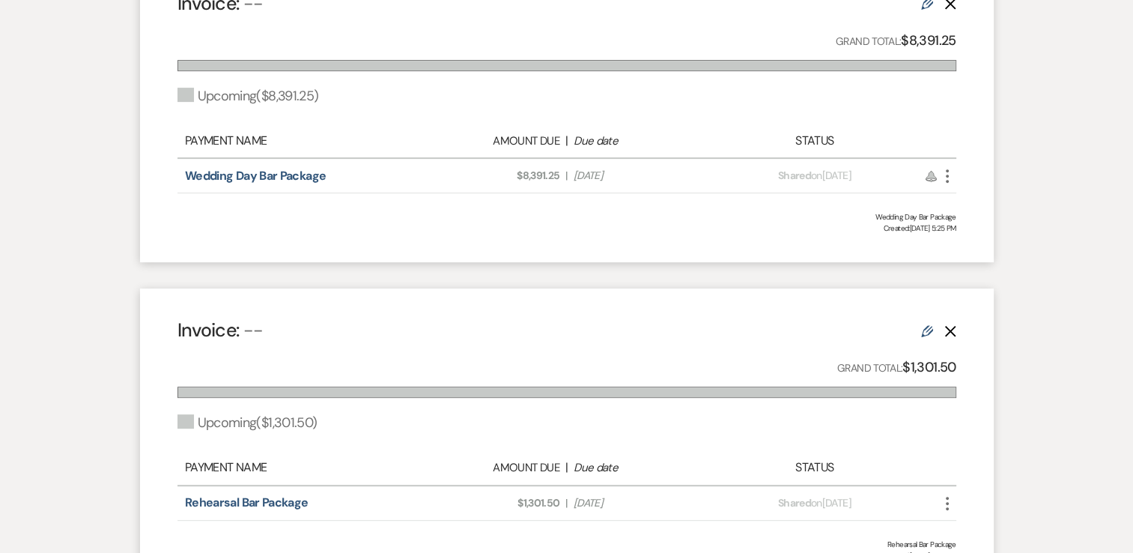
scroll to position [449, 0]
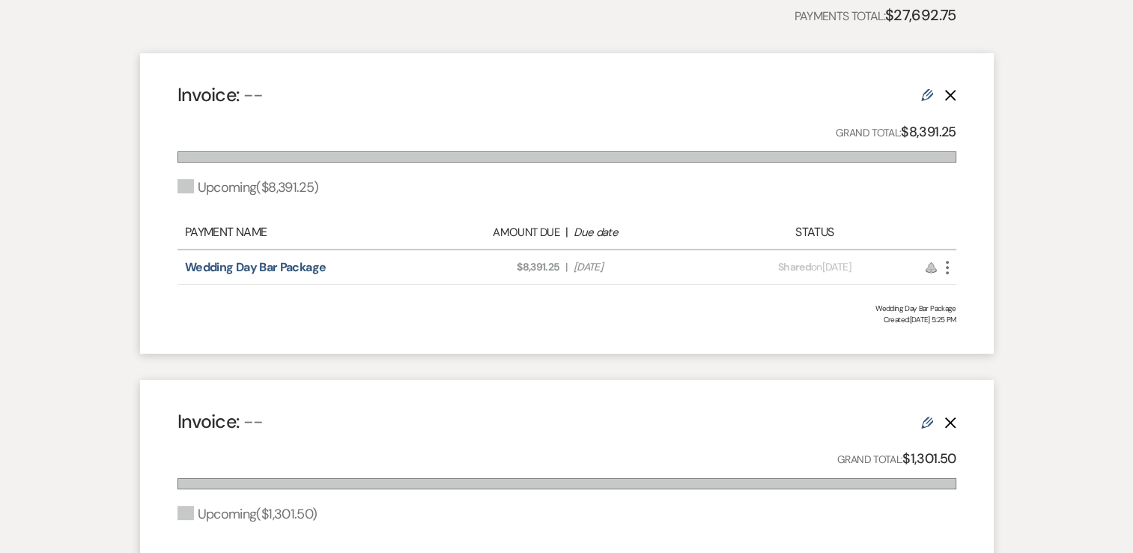
click at [927, 93] on icon "Edit" at bounding box center [927, 95] width 12 height 12
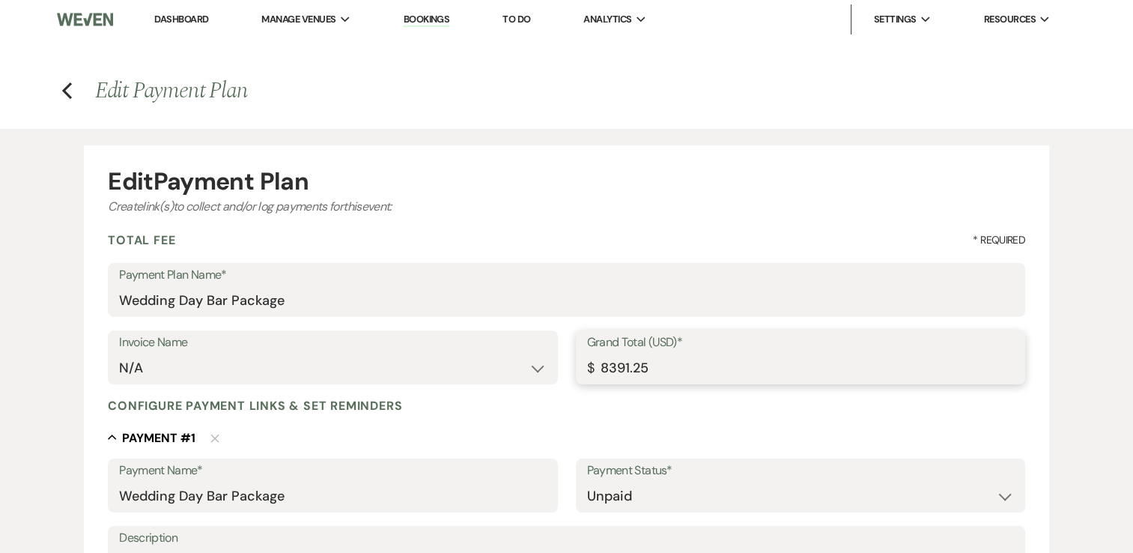
click at [659, 364] on input "8391.25" at bounding box center [800, 367] width 427 height 29
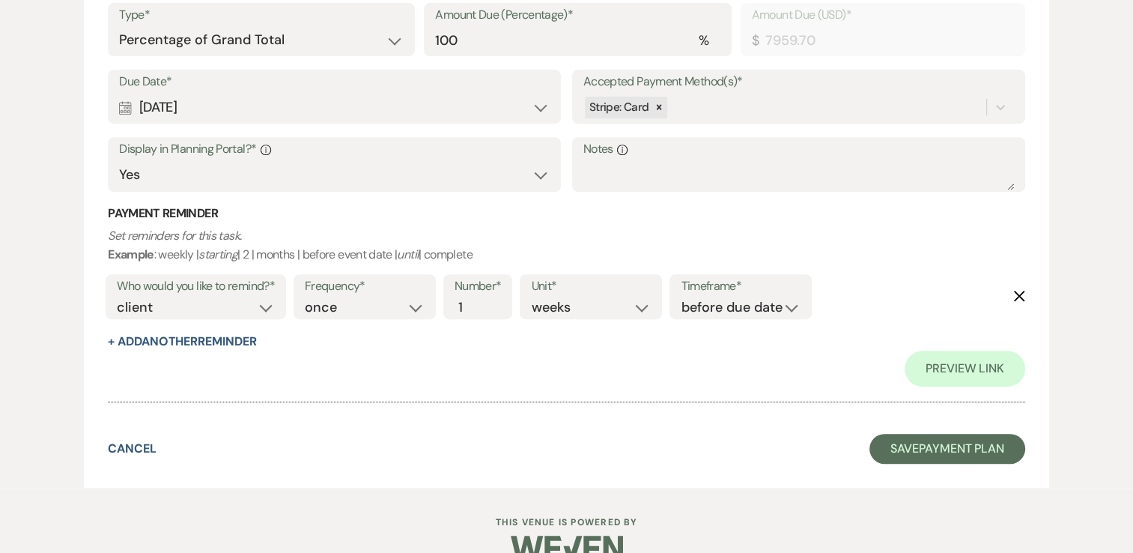
scroll to position [599, 0]
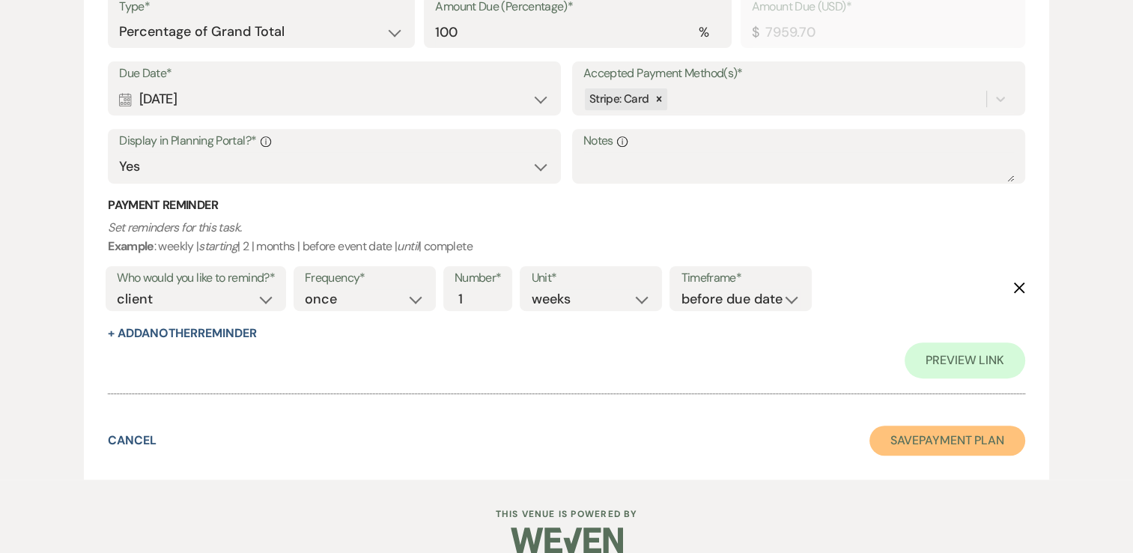
click at [996, 451] on button "Save Payment Plan" at bounding box center [947, 440] width 156 height 30
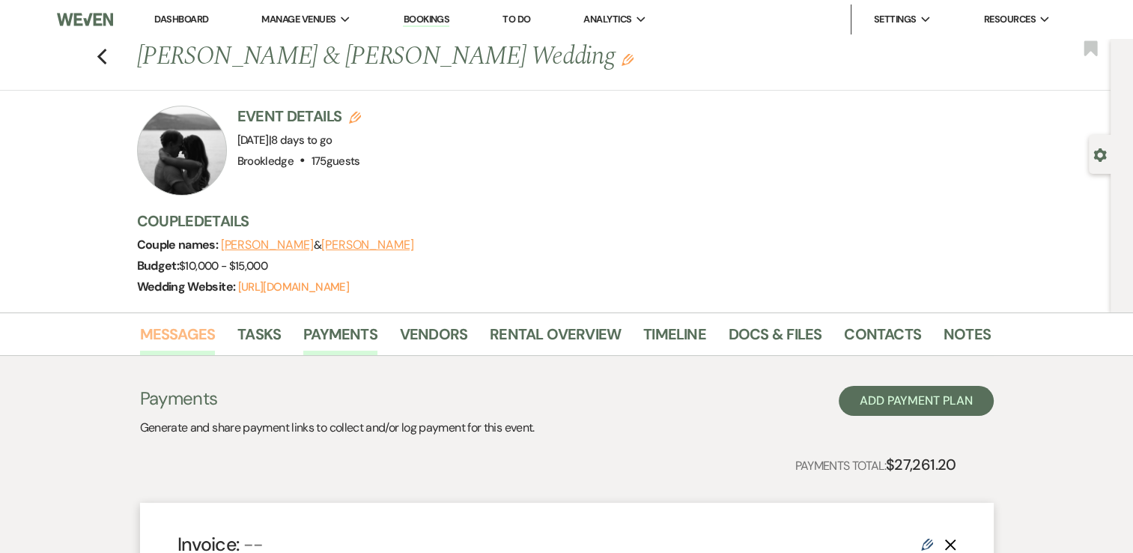
click at [183, 331] on link "Messages" at bounding box center [178, 338] width 76 height 33
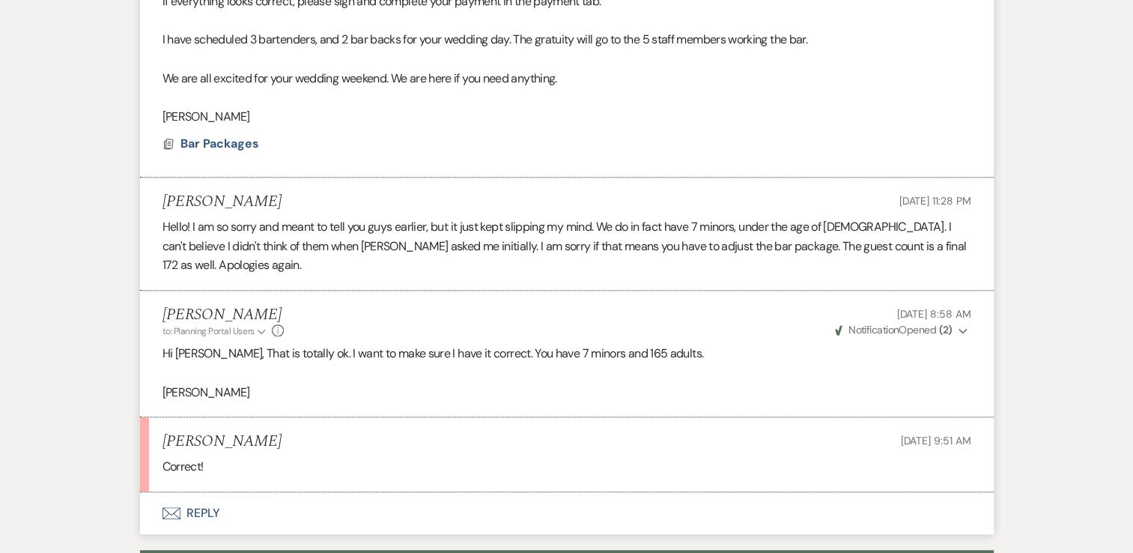
scroll to position [979, 0]
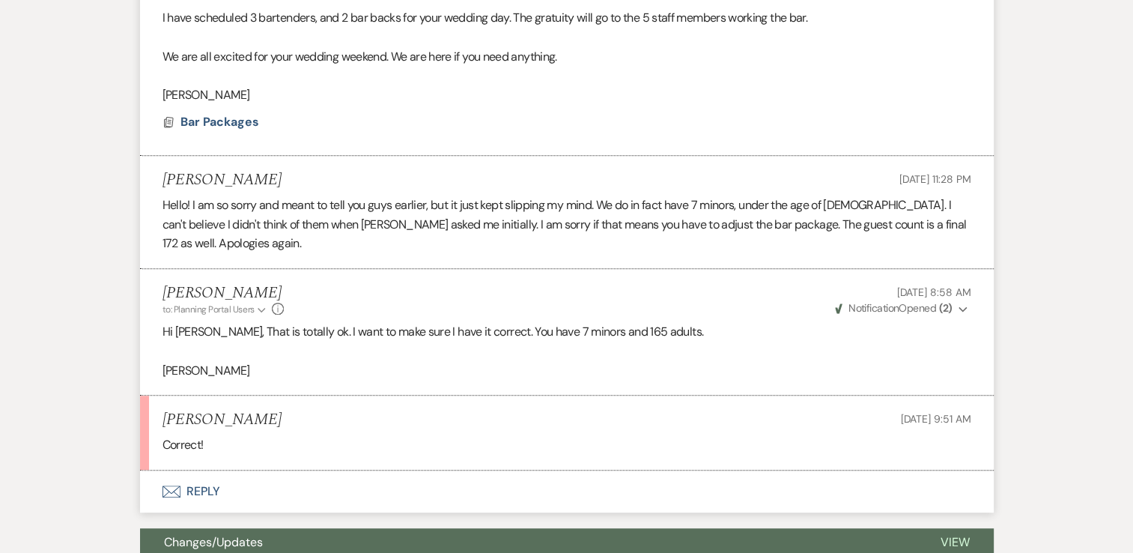
click at [195, 472] on button "Envelope Reply" at bounding box center [567, 491] width 854 height 42
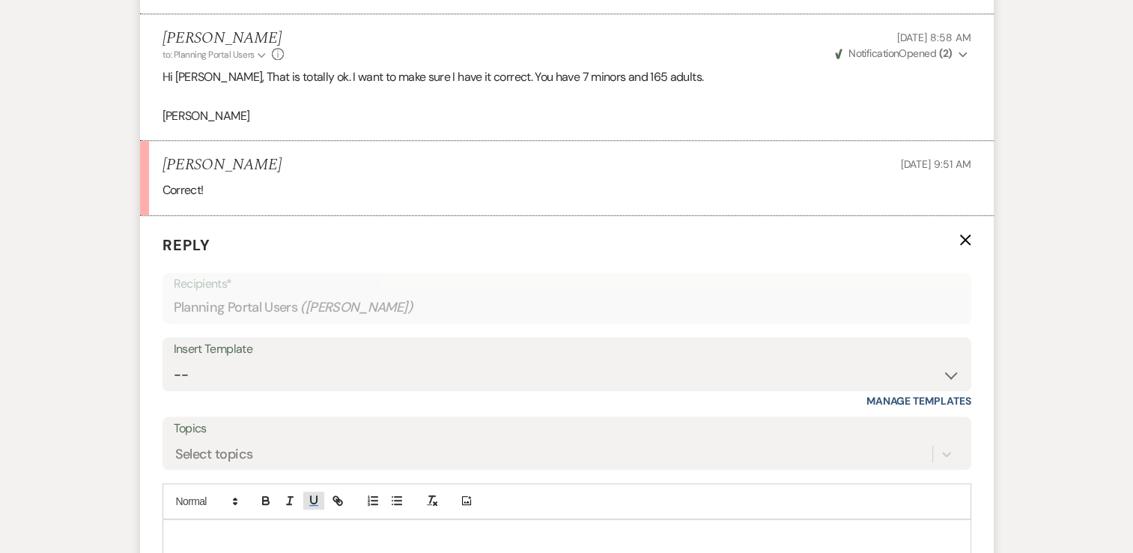
scroll to position [1279, 0]
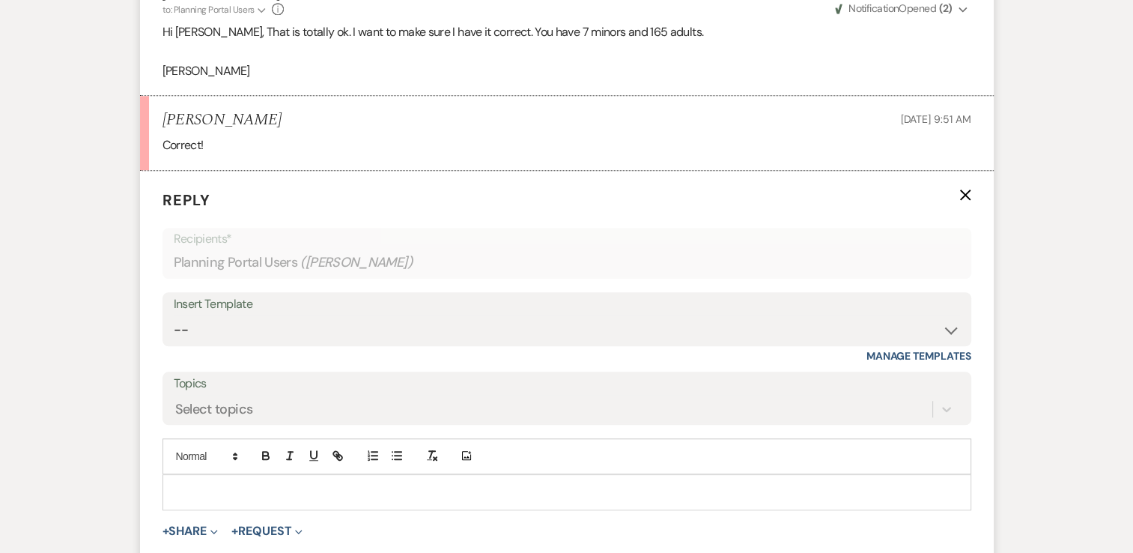
click at [261, 484] on p at bounding box center [566, 492] width 785 height 16
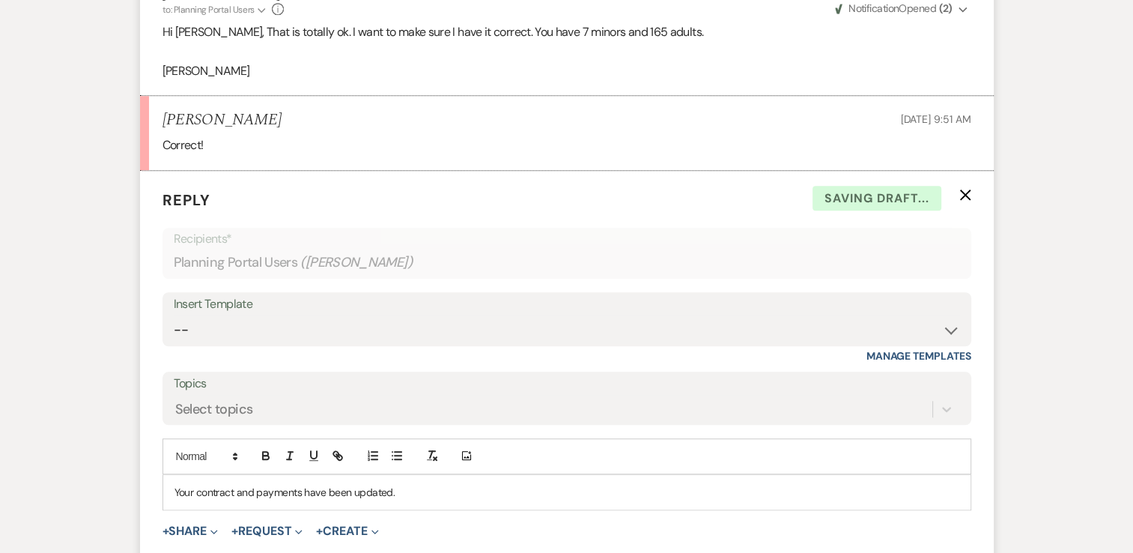
scroll to position [1429, 0]
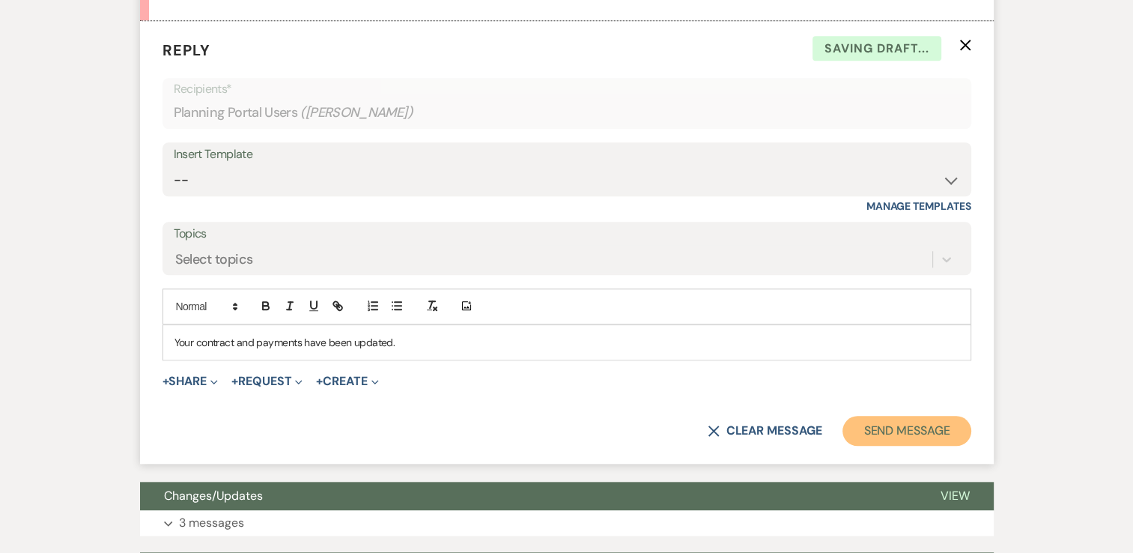
click at [911, 419] on button "Send Message" at bounding box center [906, 431] width 128 height 30
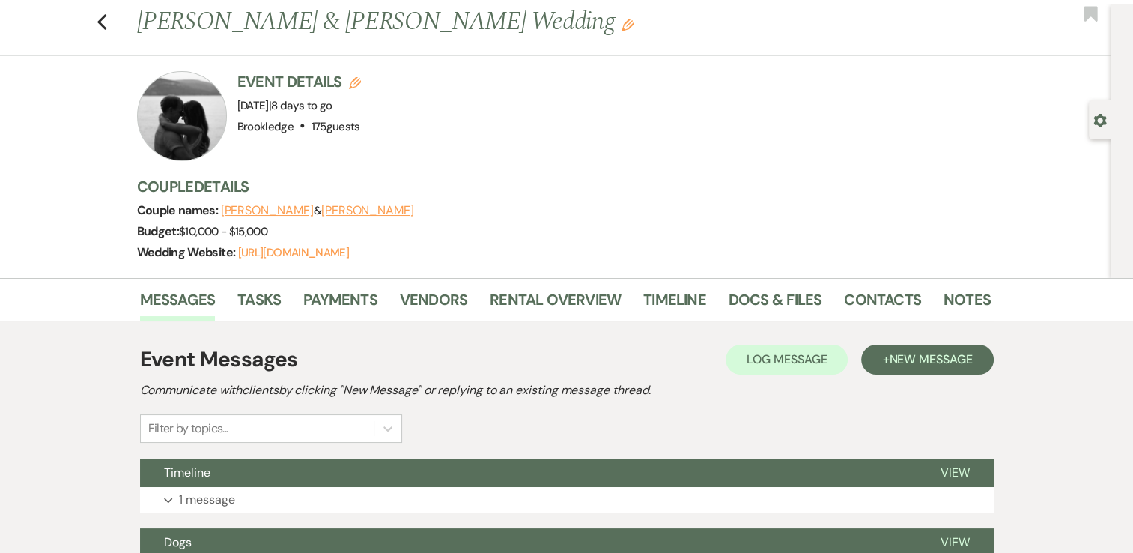
scroll to position [0, 0]
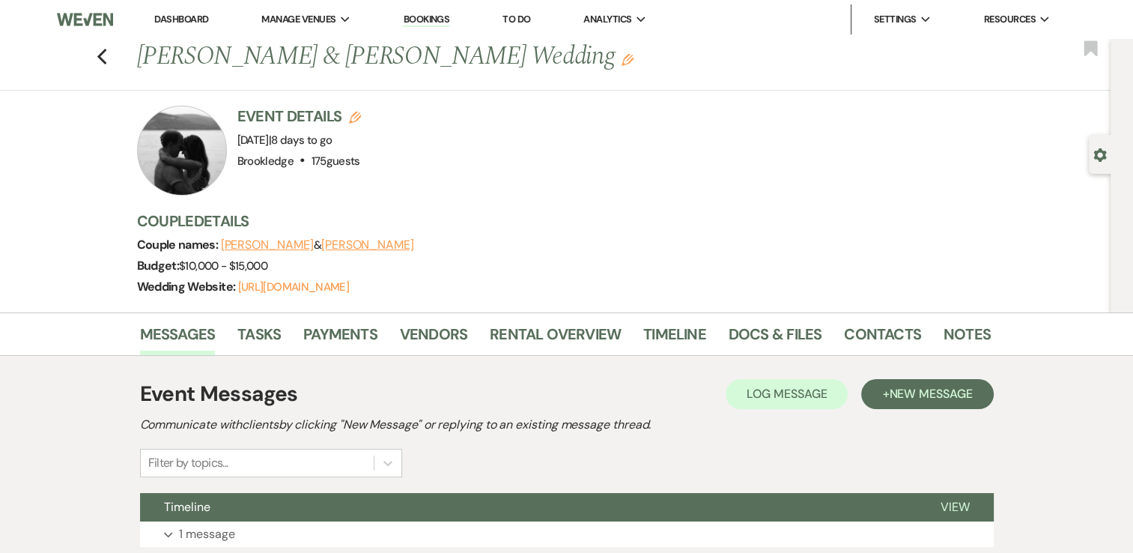
click at [183, 20] on link "Dashboard" at bounding box center [181, 19] width 54 height 13
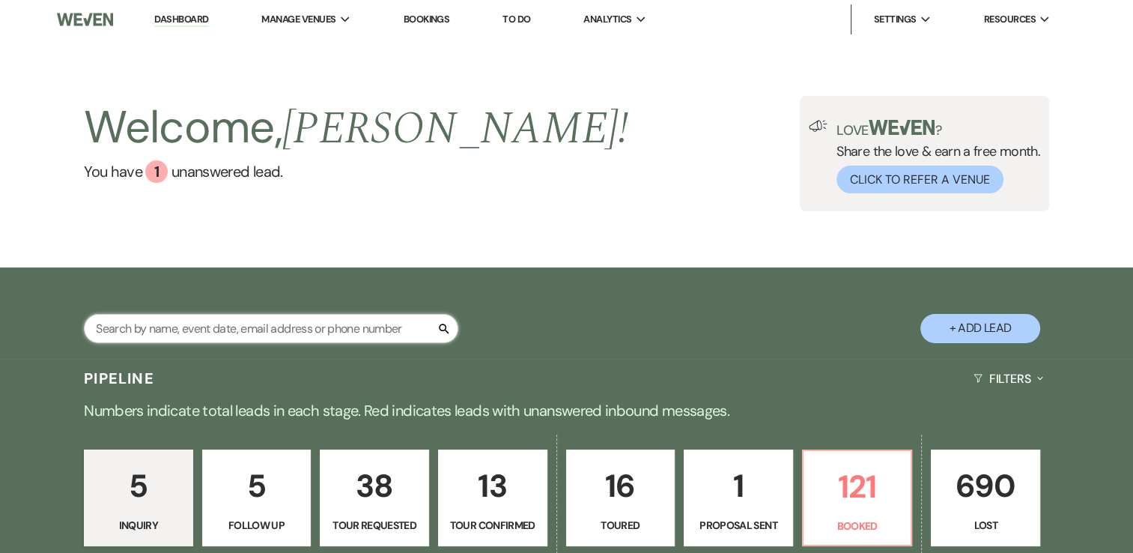
click at [301, 324] on input "text" at bounding box center [271, 328] width 374 height 29
type input "[PERSON_NAME]"
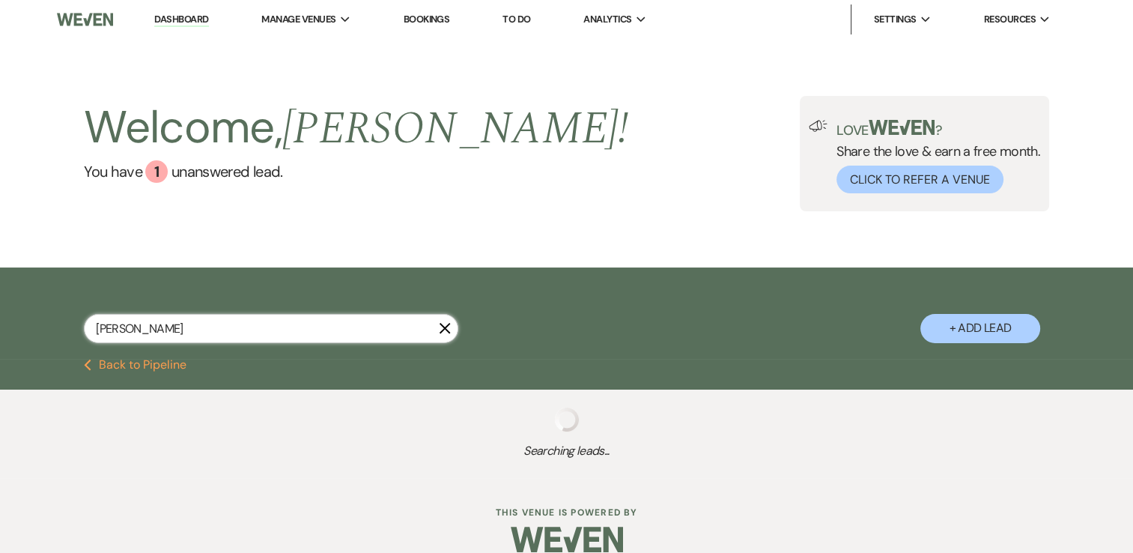
select select "2"
select select "8"
select select "5"
select select "8"
select select "5"
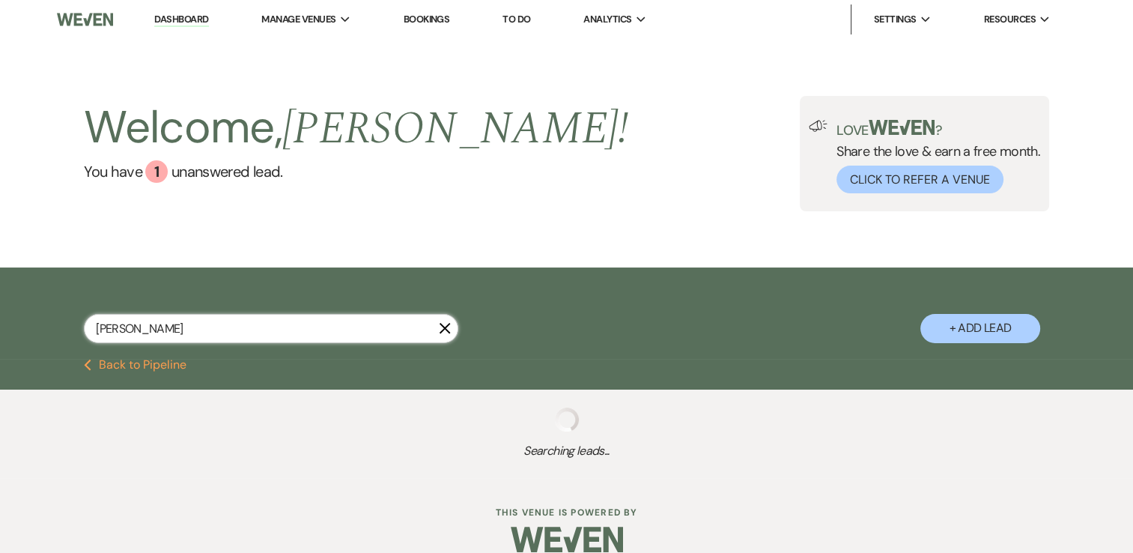
select select "4"
select select "8"
select select "5"
select select "8"
select select "5"
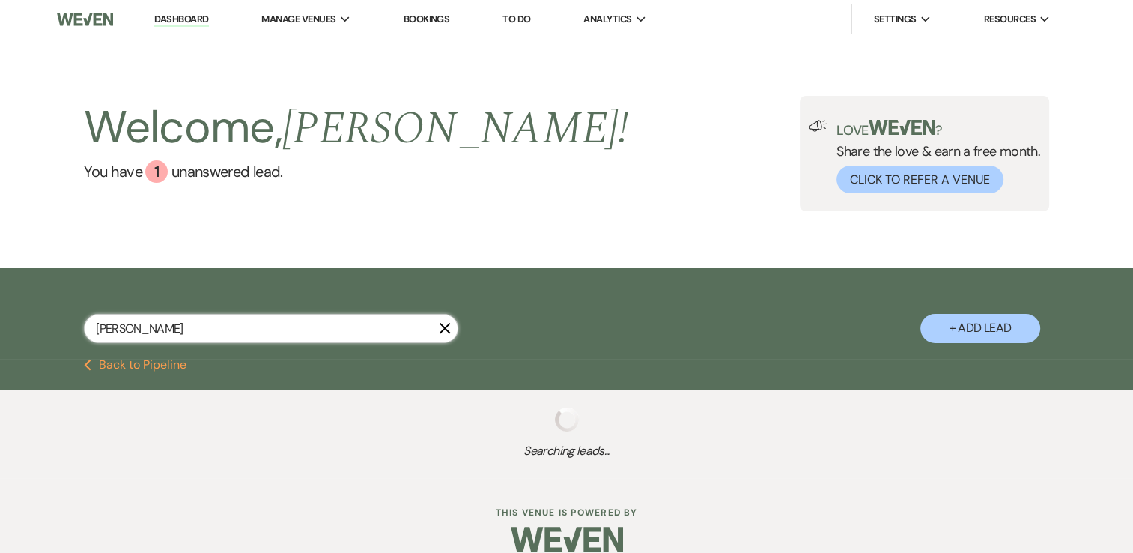
select select "8"
select select "5"
select select "8"
select select "5"
select select "8"
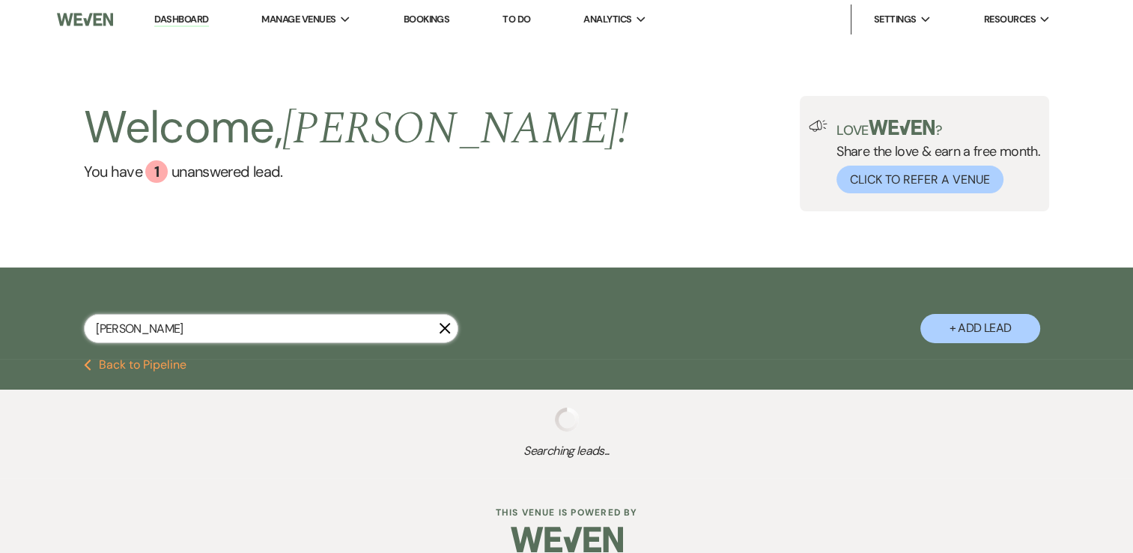
select select "5"
select select "8"
select select "5"
select select "8"
select select "5"
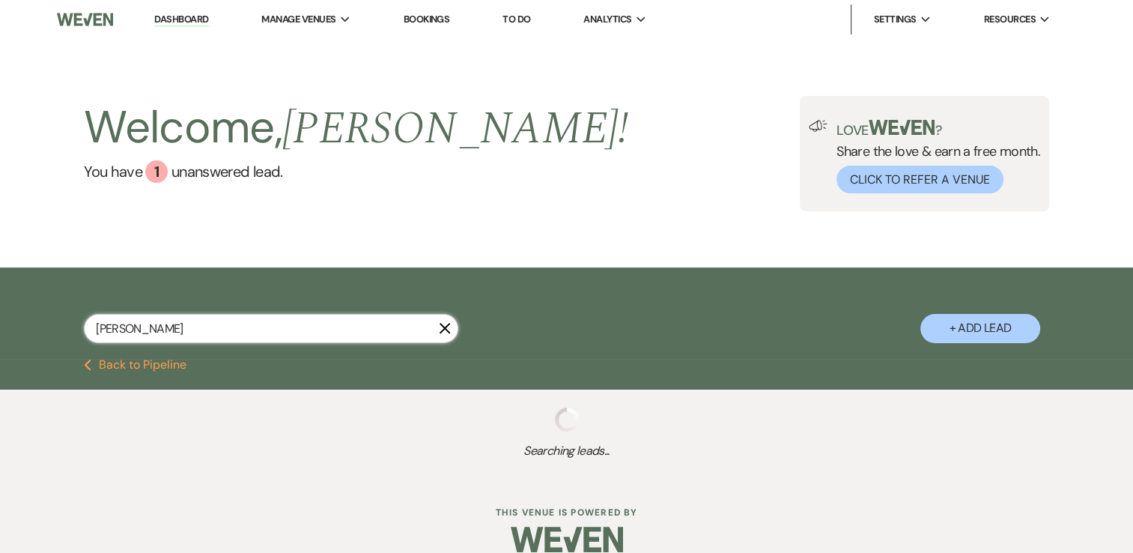
select select "8"
select select "5"
select select "8"
select select "5"
select select "8"
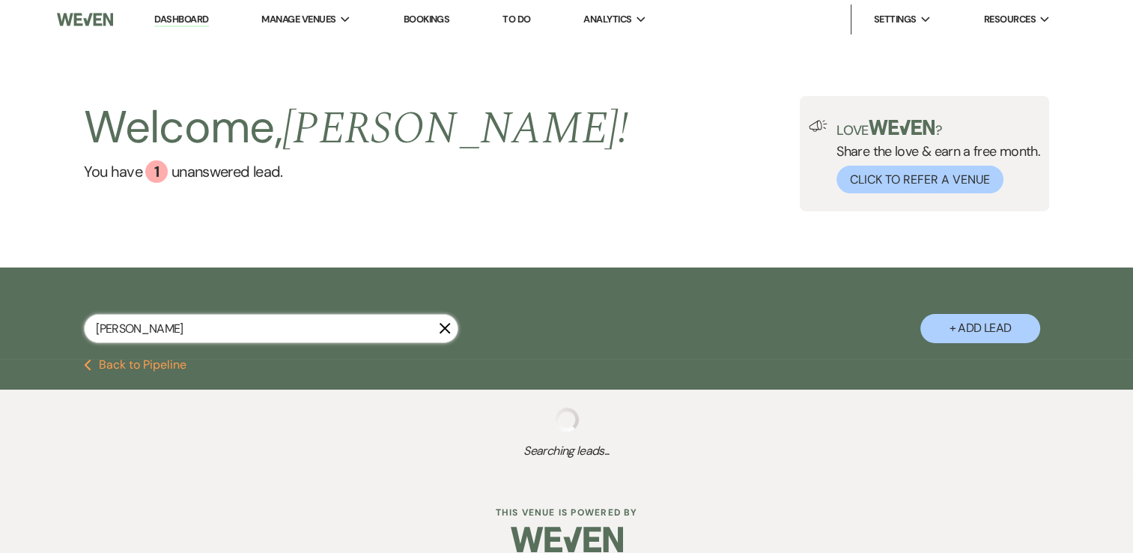
select select "5"
select select "8"
select select "7"
select select "8"
select select "5"
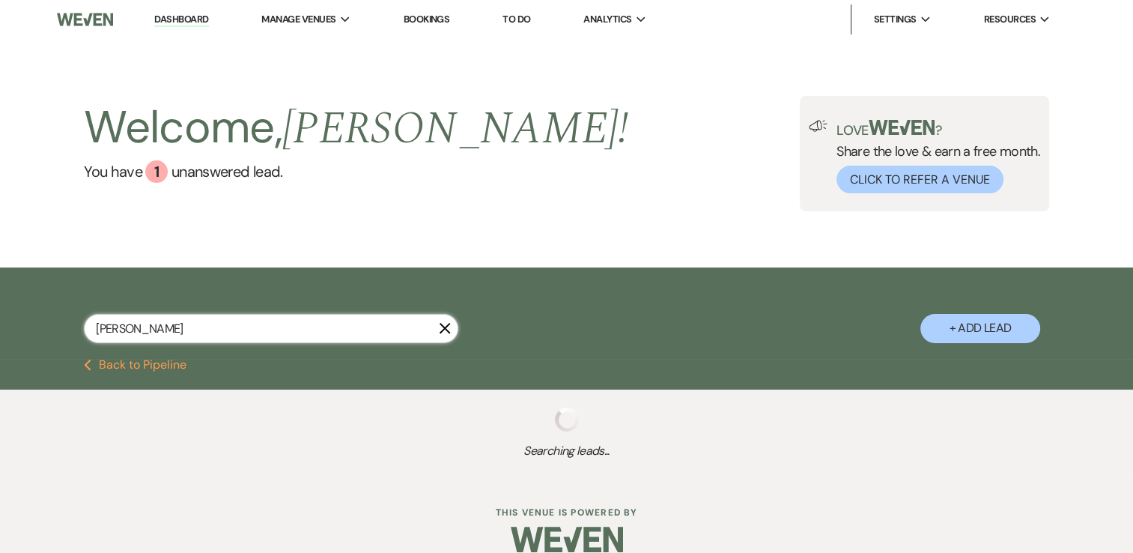
select select "8"
select select "5"
select select "8"
select select "5"
select select "8"
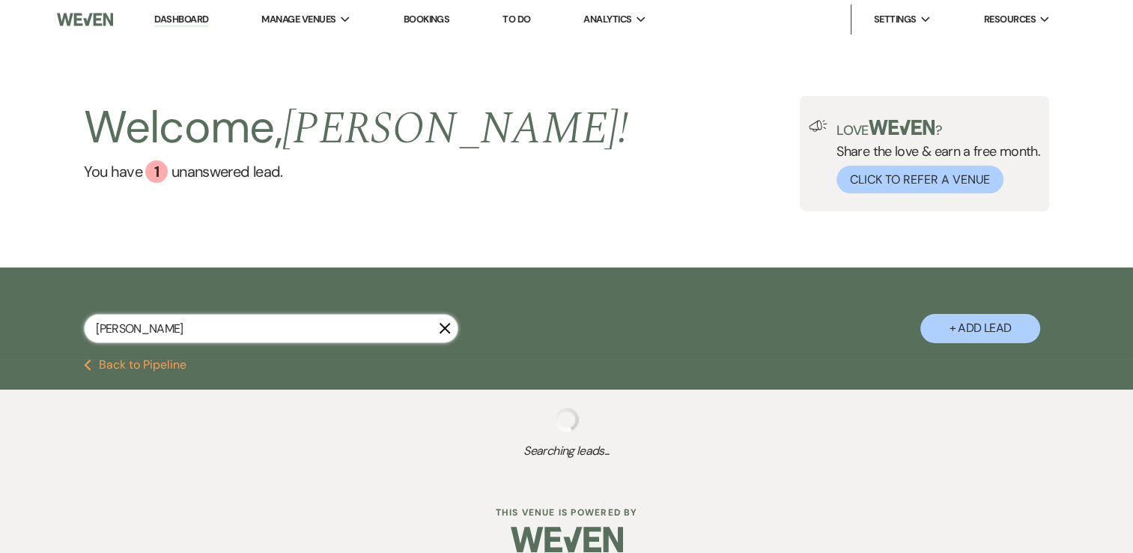
select select "5"
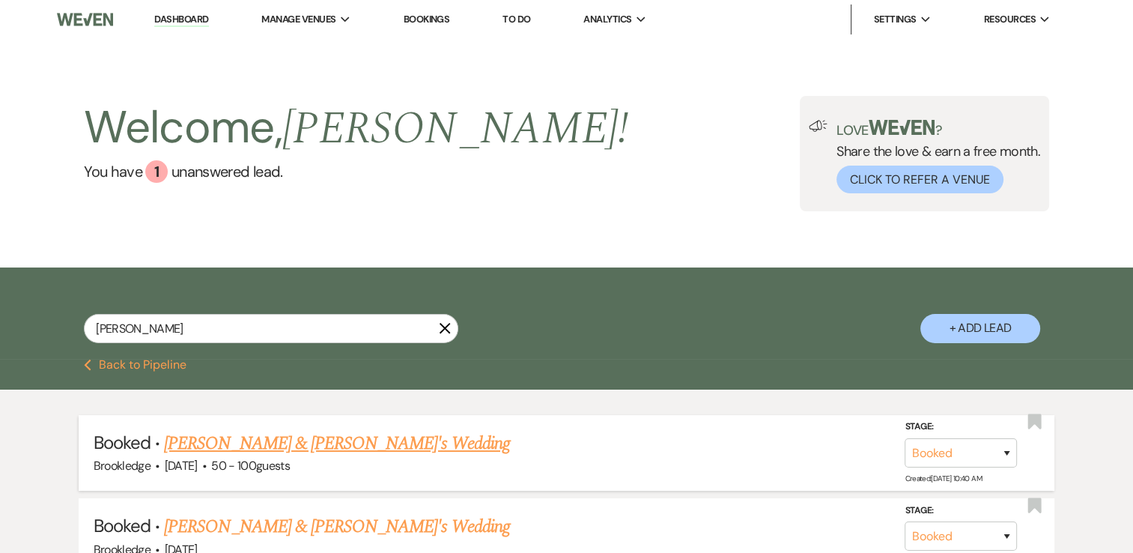
click at [325, 445] on link "[PERSON_NAME] & [PERSON_NAME]'s Wedding" at bounding box center [337, 443] width 346 height 27
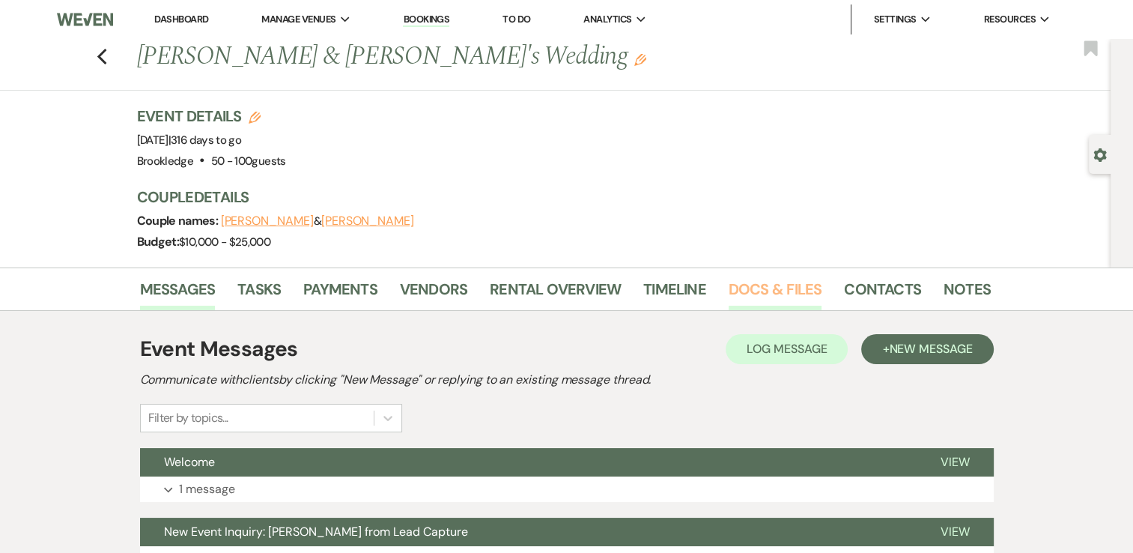
click at [758, 283] on link "Docs & Files" at bounding box center [775, 293] width 93 height 33
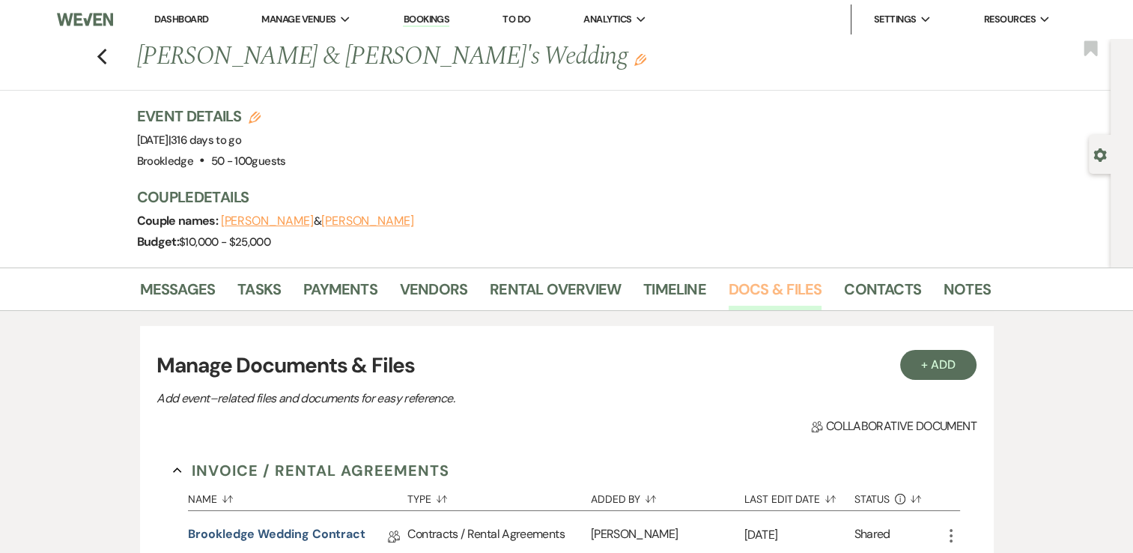
scroll to position [150, 0]
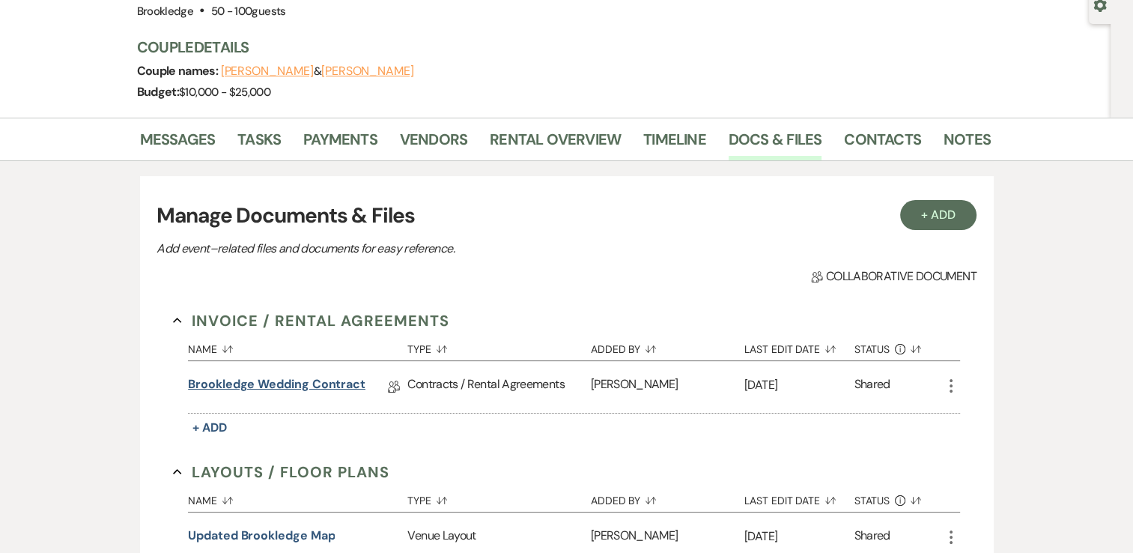
click at [323, 382] on link "Brookledge Wedding Contract" at bounding box center [276, 386] width 177 height 23
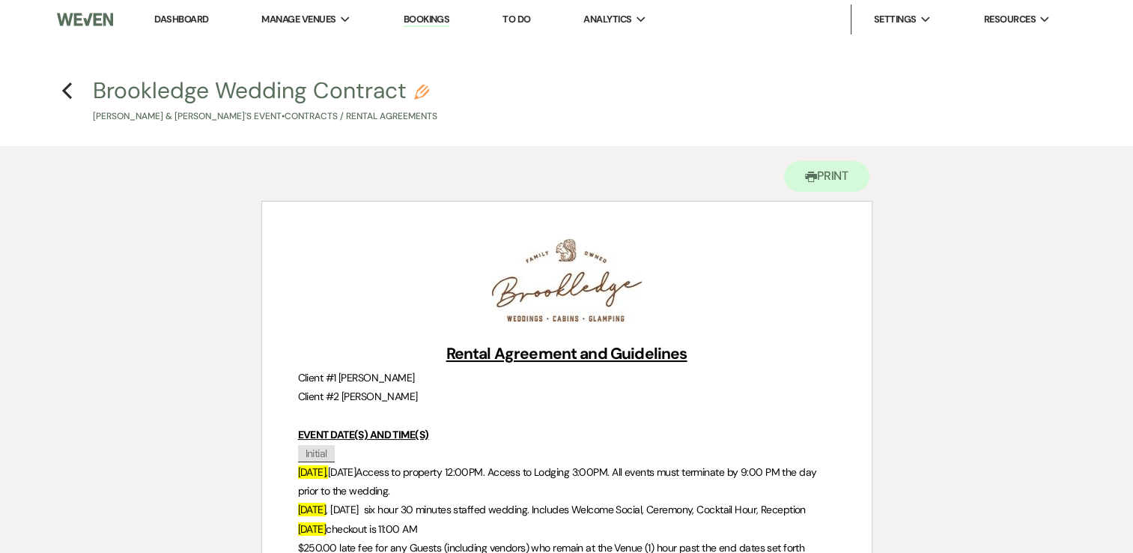
click at [422, 96] on use "button" at bounding box center [421, 92] width 15 height 15
select select "10"
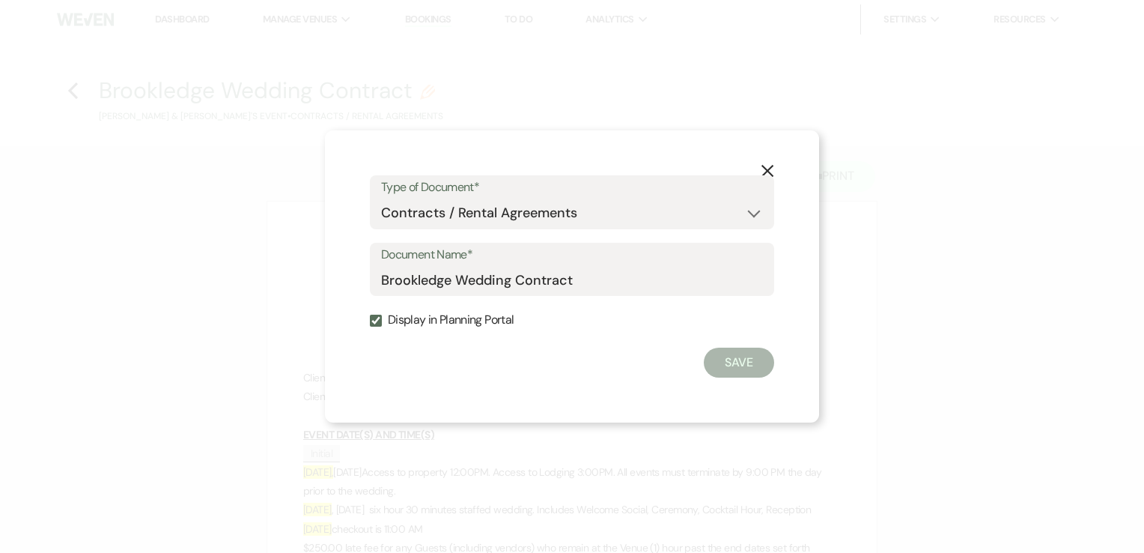
click at [378, 326] on input "Display in Planning Portal" at bounding box center [376, 320] width 12 height 12
checkbox input "false"
click at [754, 364] on button "Save" at bounding box center [739, 362] width 70 height 30
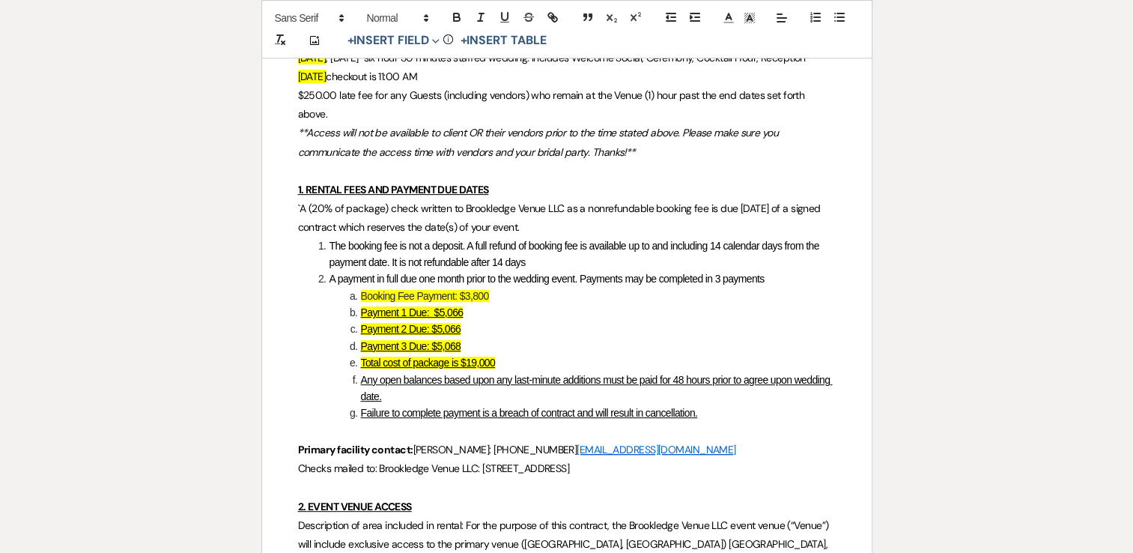
scroll to position [524, 0]
click at [427, 351] on u "Payment 3 Due: $5,068" at bounding box center [411, 345] width 100 height 12
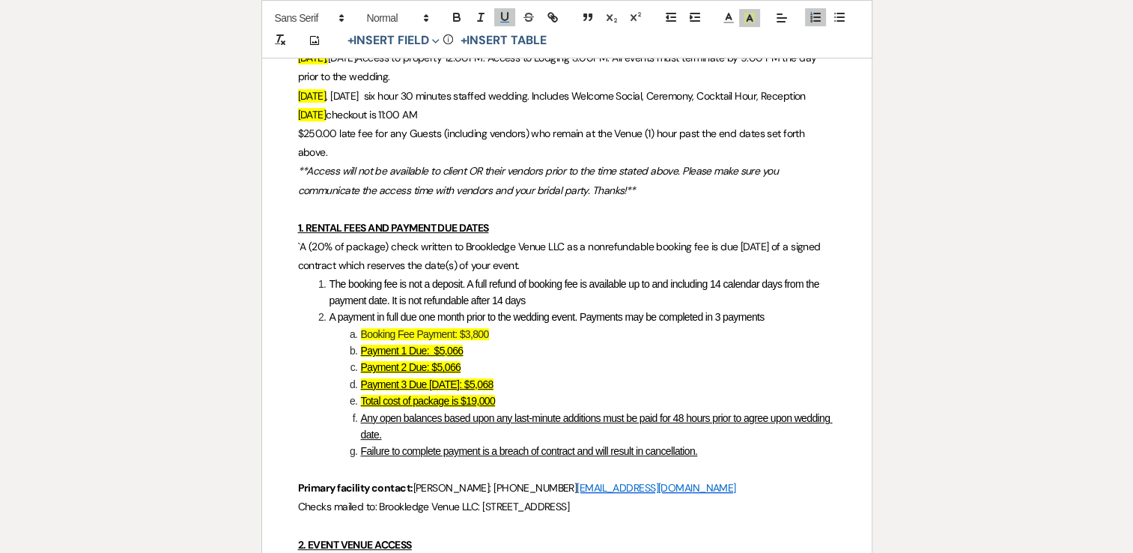
scroll to position [449, 0]
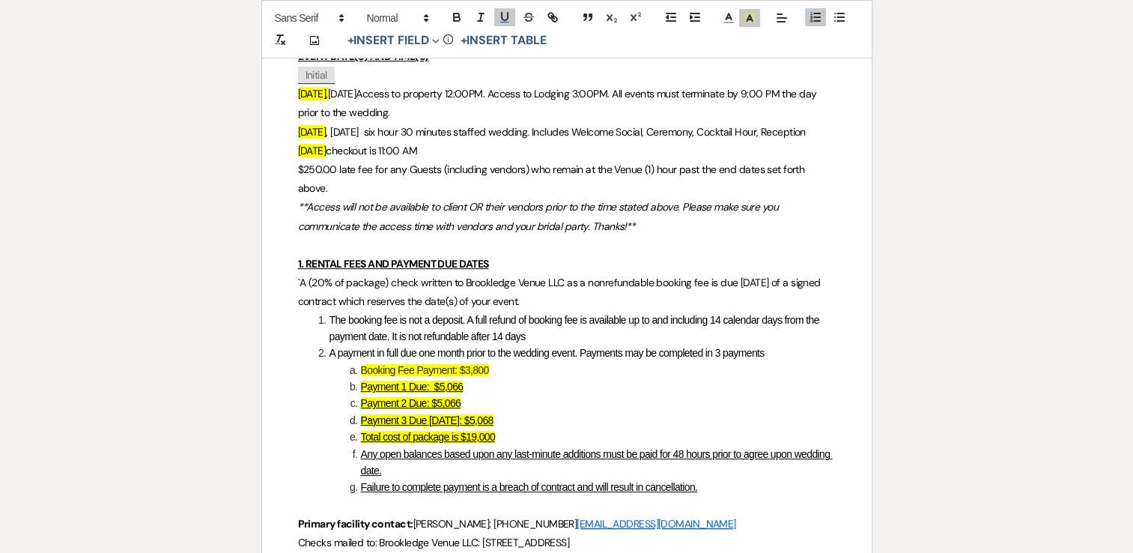
click at [380, 91] on span "[DATE]Access to property 12:00PM. Access to Lodging 3:00PM. All events must ter…" at bounding box center [558, 103] width 521 height 32
click at [427, 409] on u "Payment 2 Due: $5,066" at bounding box center [411, 403] width 100 height 12
click at [423, 392] on u "Payment 1 Due: $5,066" at bounding box center [412, 386] width 103 height 12
click at [455, 409] on u "Payment 2 Due [DATE]: $5,066" at bounding box center [427, 403] width 133 height 12
click at [329, 328] on span at bounding box center [329, 319] width 0 height 16
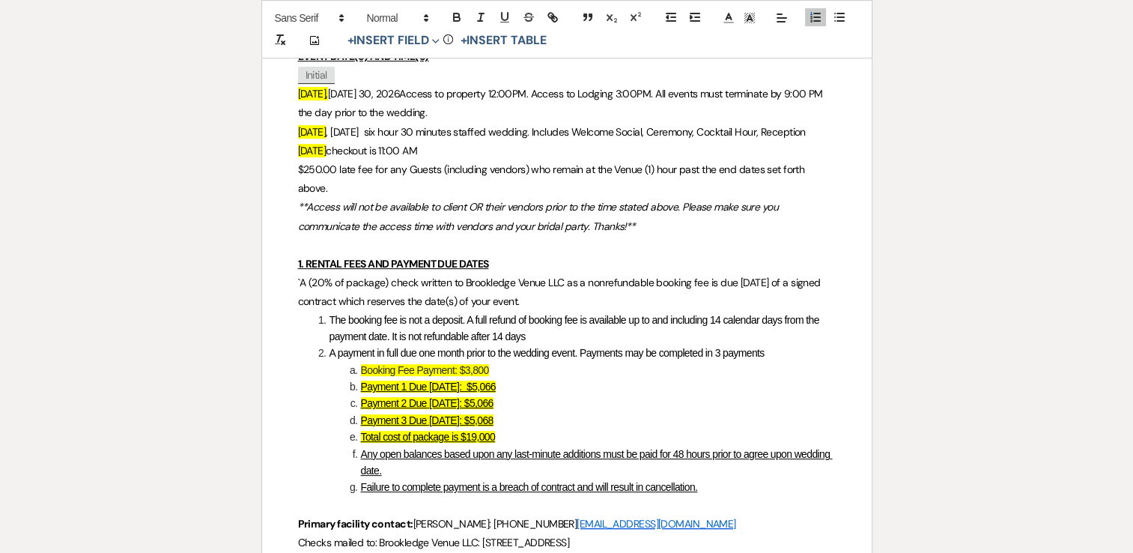
click at [555, 311] on p "`A (20% of package) check written to Brookledge Venue LLC as a nonrefundable bo…" at bounding box center [567, 291] width 538 height 37
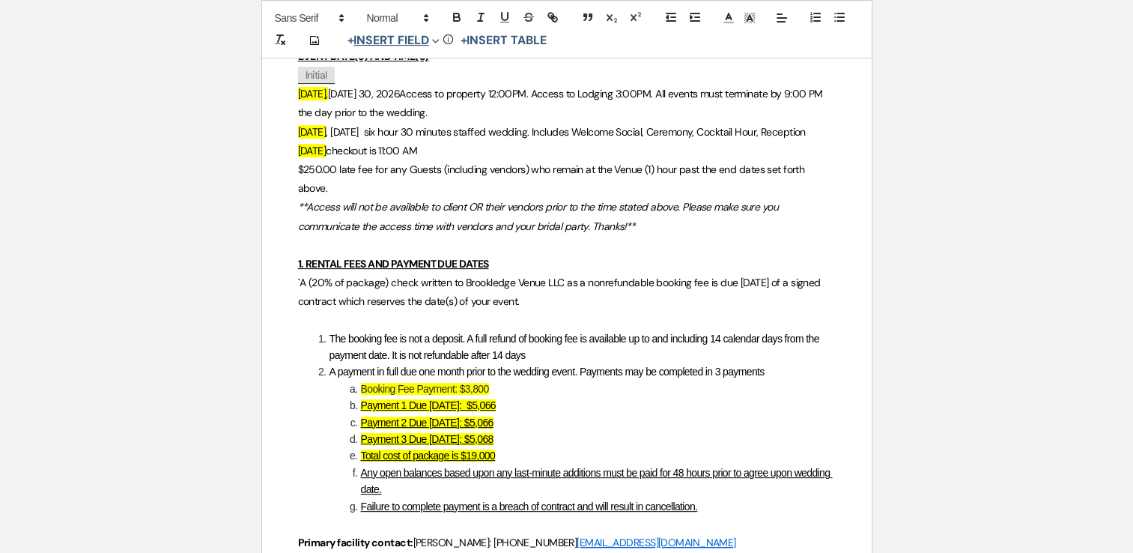
click at [387, 41] on button "+ Insert Field Expand" at bounding box center [393, 40] width 103 height 18
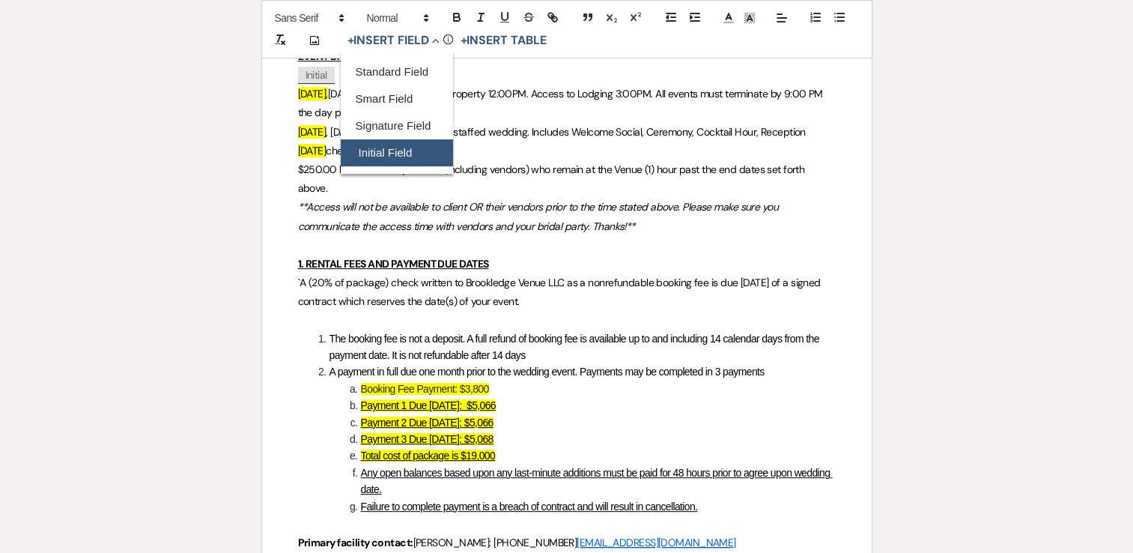
click at [379, 148] on button "Initial Field" at bounding box center [397, 152] width 112 height 27
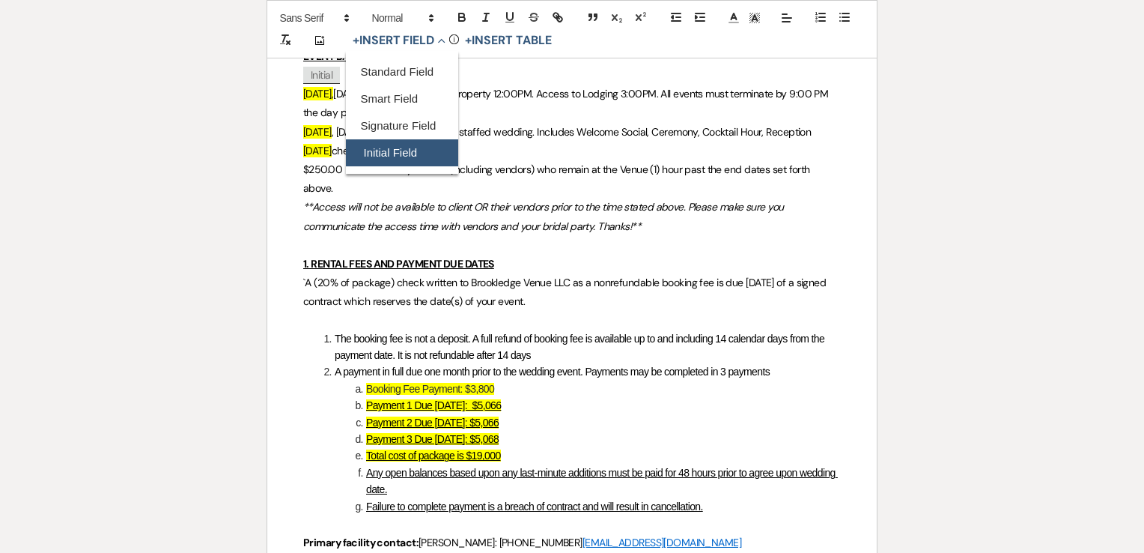
select select "initialField"
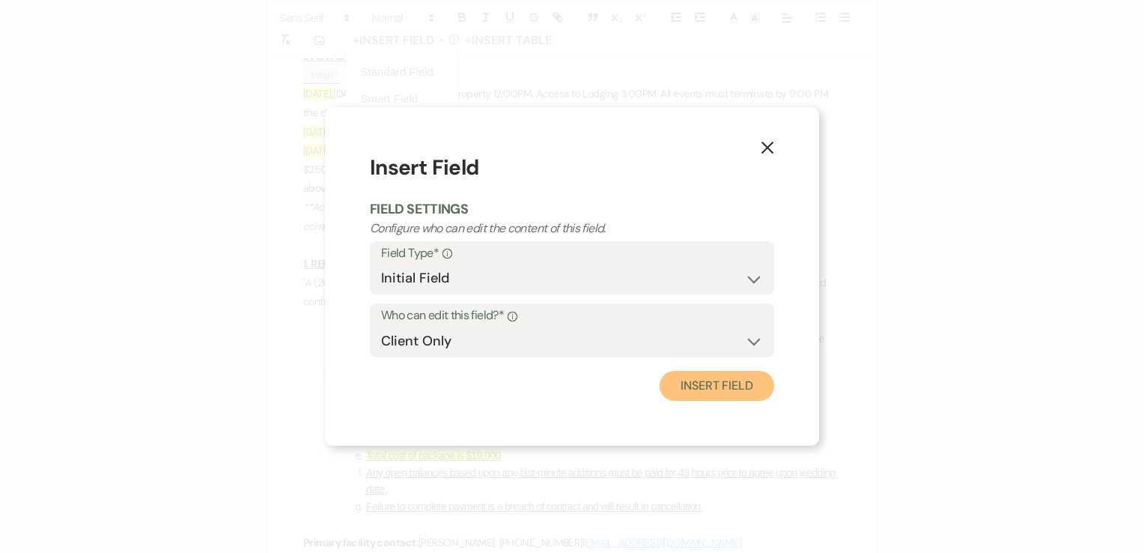
click at [727, 391] on button "Insert Field" at bounding box center [717, 386] width 115 height 30
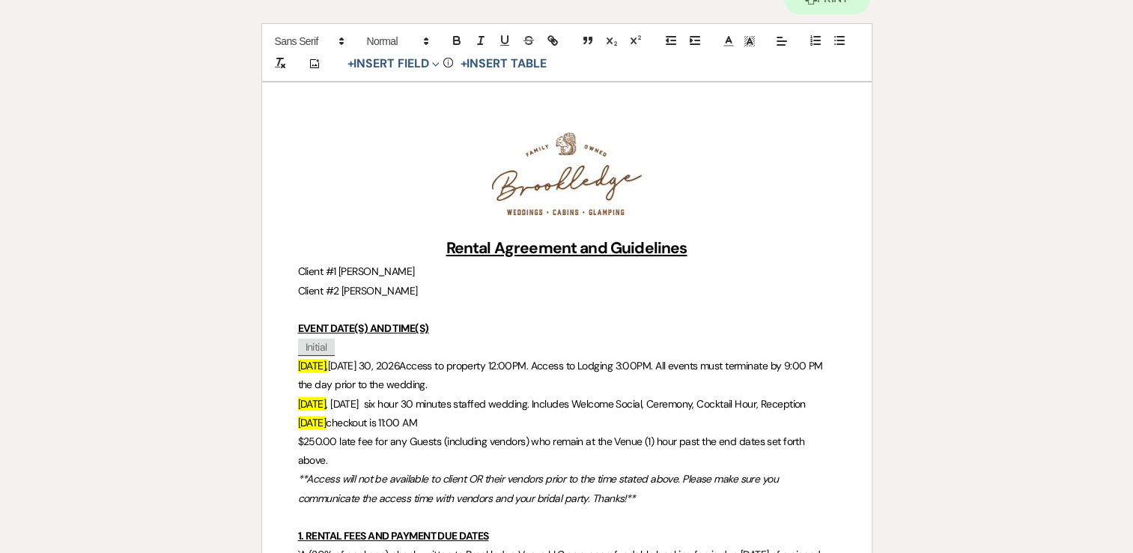
scroll to position [0, 0]
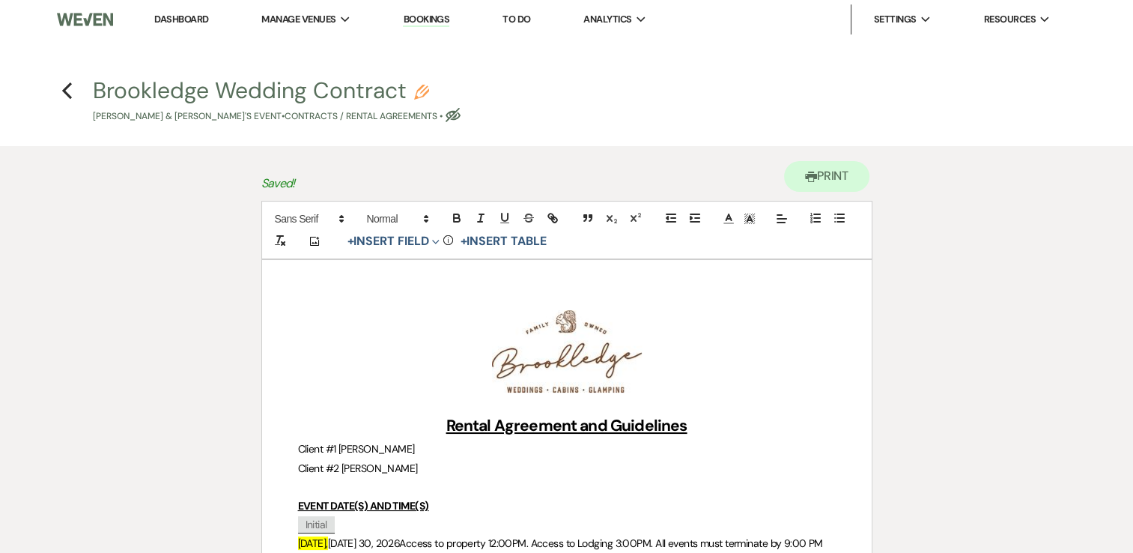
click at [419, 92] on icon "Pencil" at bounding box center [421, 92] width 15 height 15
select select "10"
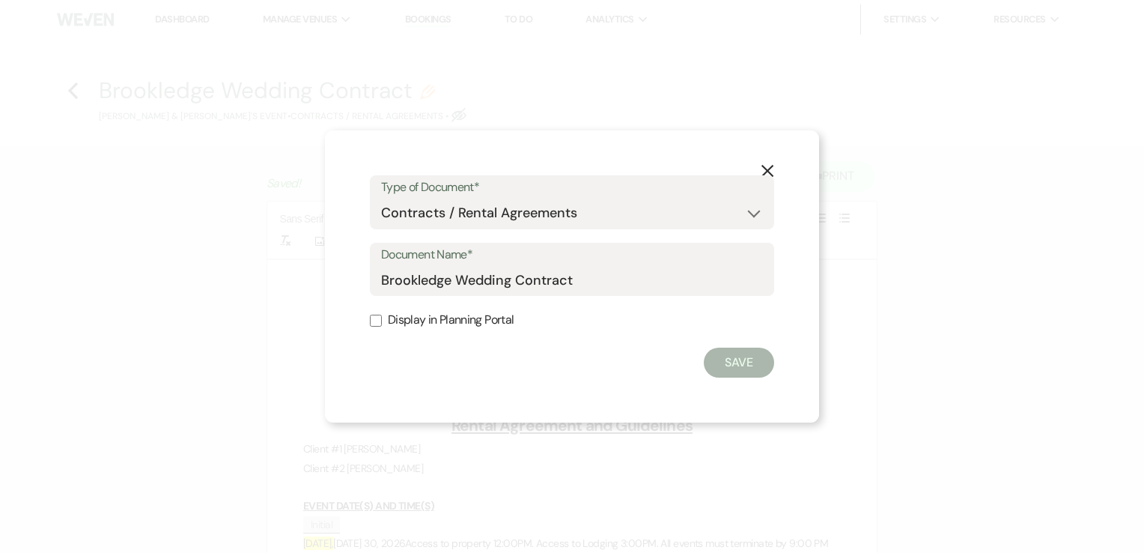
click at [379, 319] on input "Display in Planning Portal" at bounding box center [376, 320] width 12 height 12
checkbox input "true"
click at [729, 353] on button "Save" at bounding box center [739, 362] width 70 height 30
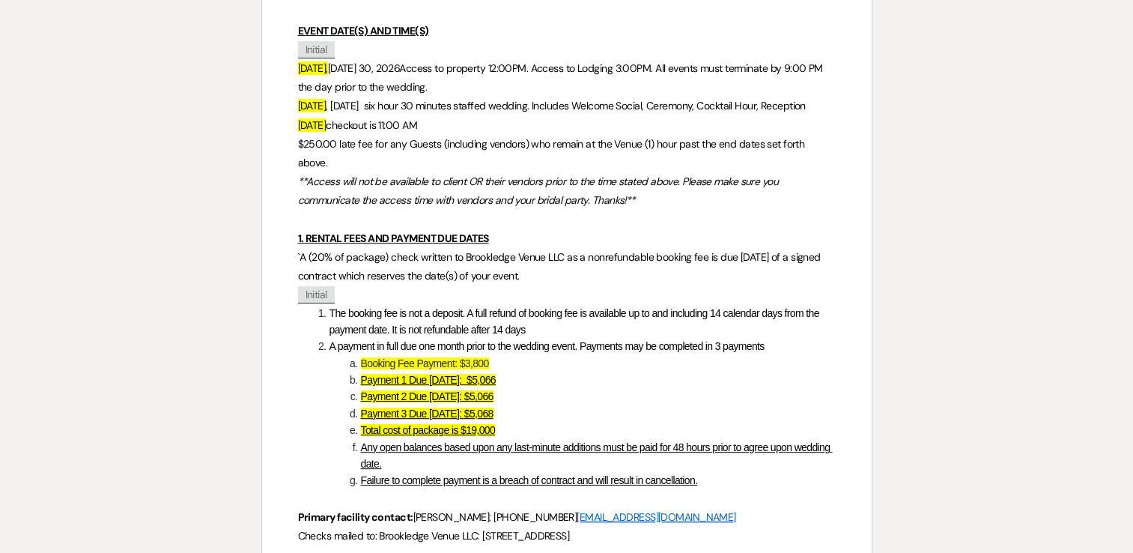
scroll to position [449, 0]
